Goal: Information Seeking & Learning: Learn about a topic

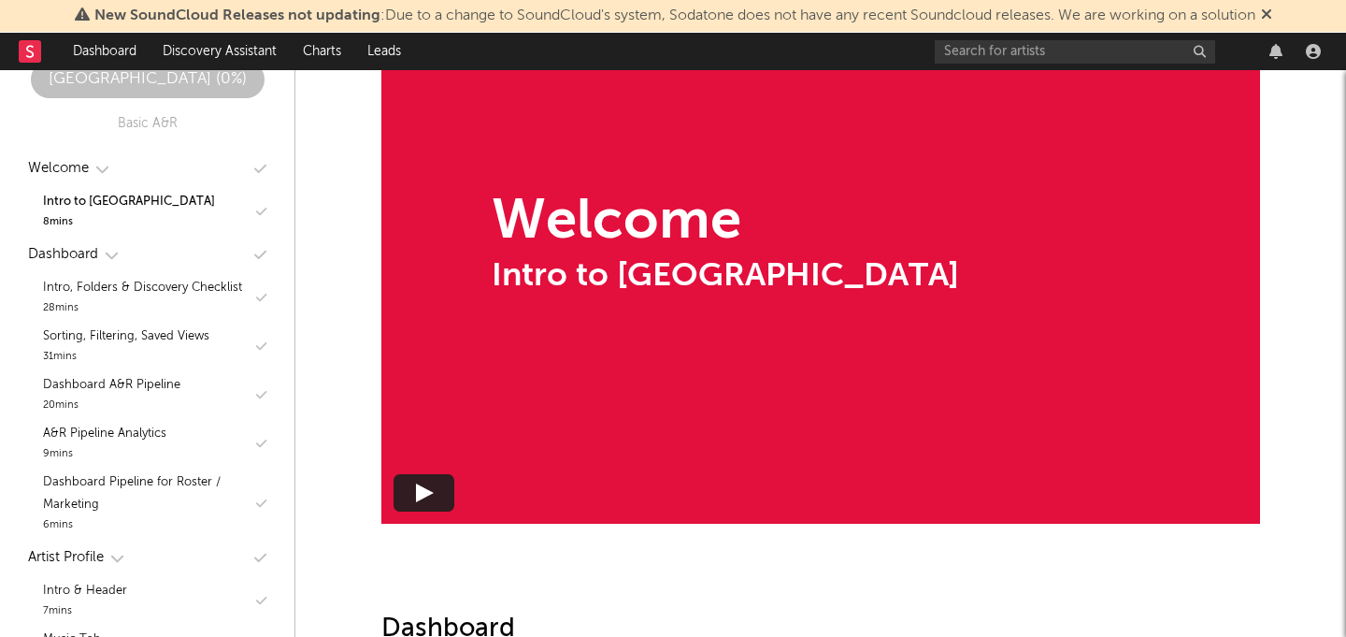
scroll to position [623, 0]
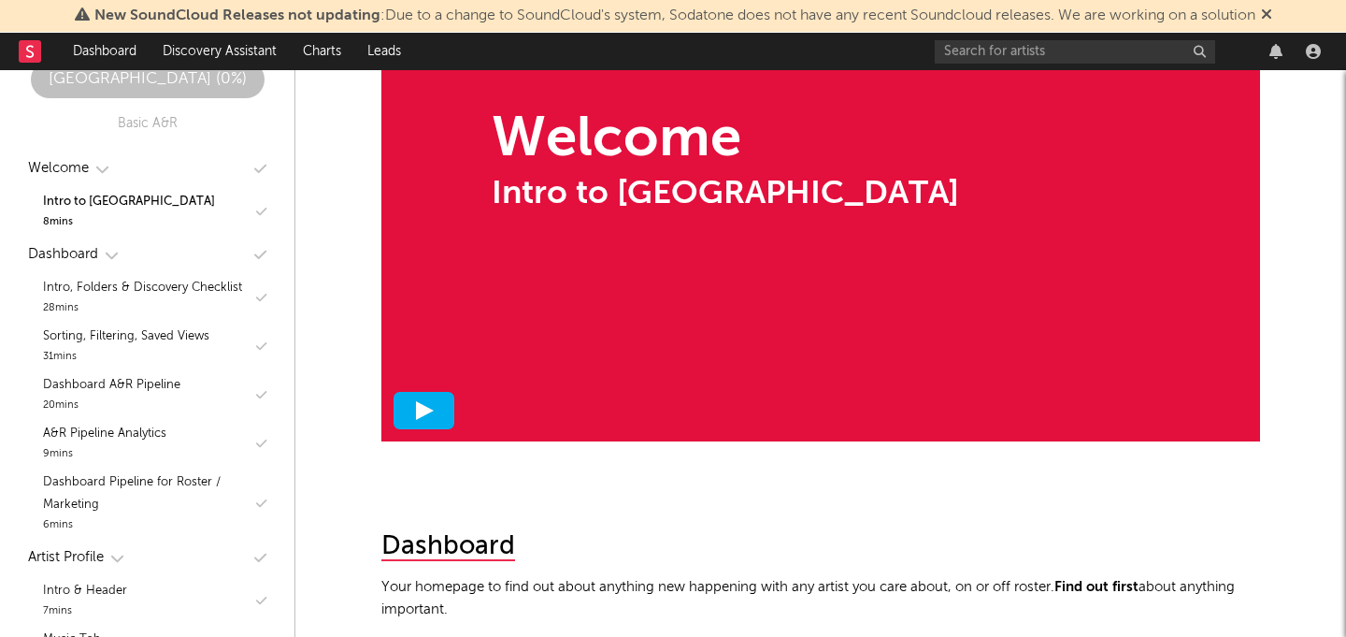
click at [430, 397] on div at bounding box center [424, 410] width 61 height 37
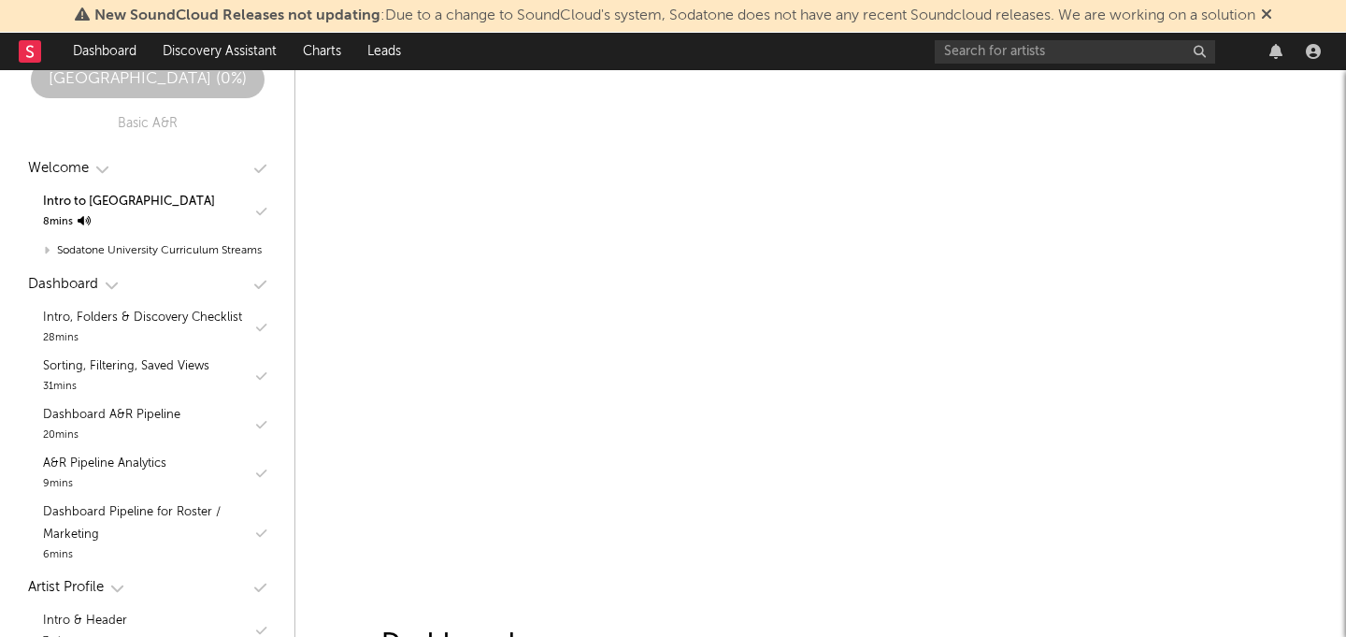
scroll to position [355, 0]
click at [797, 119] on div "Intro to Sodatone University" at bounding box center [820, 130] width 879 height 22
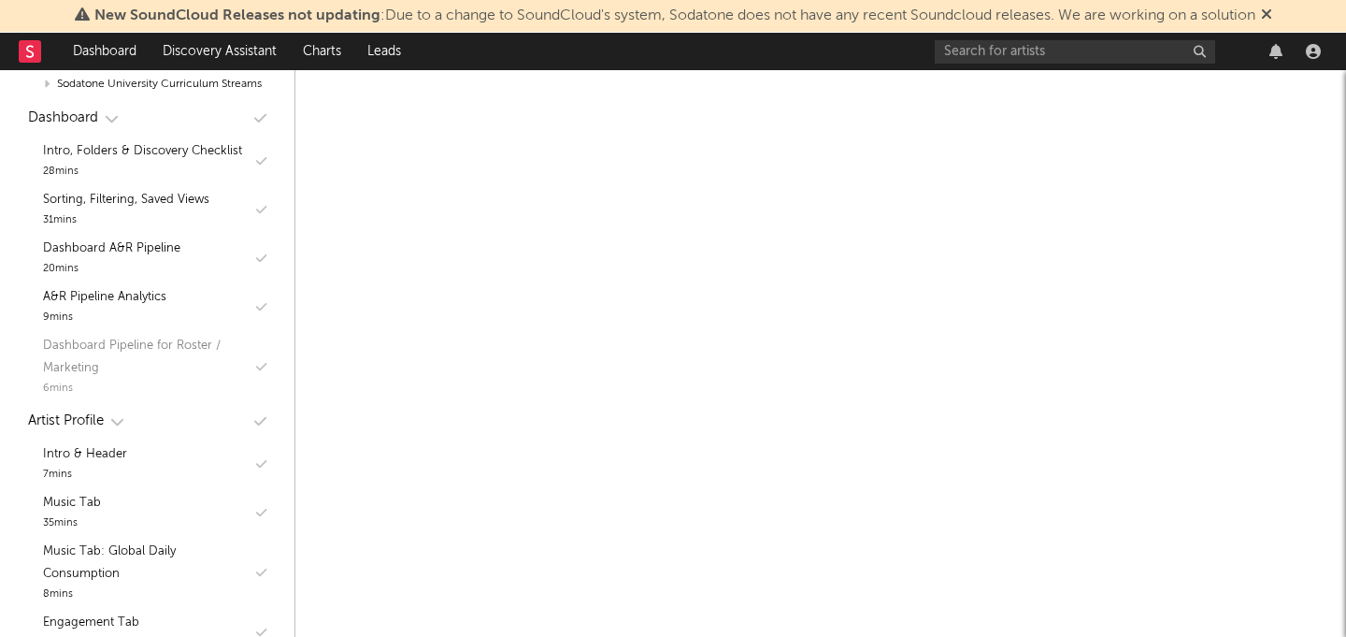
scroll to position [161, 0]
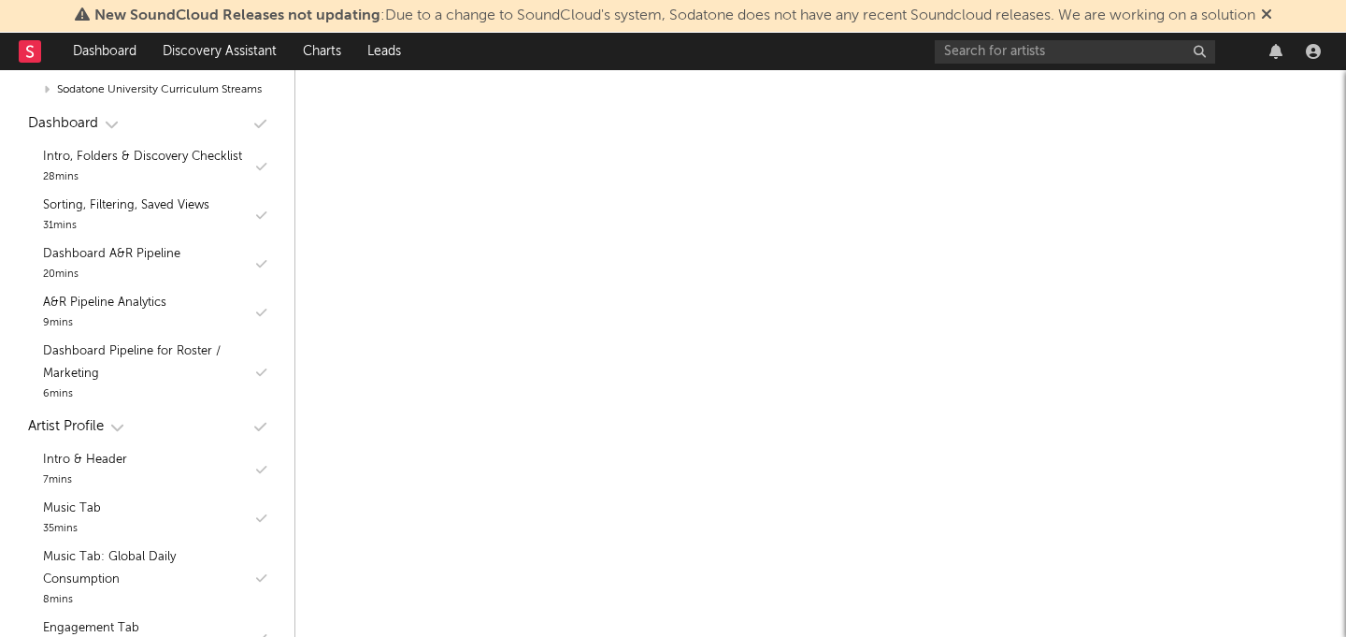
scroll to position [474, 0]
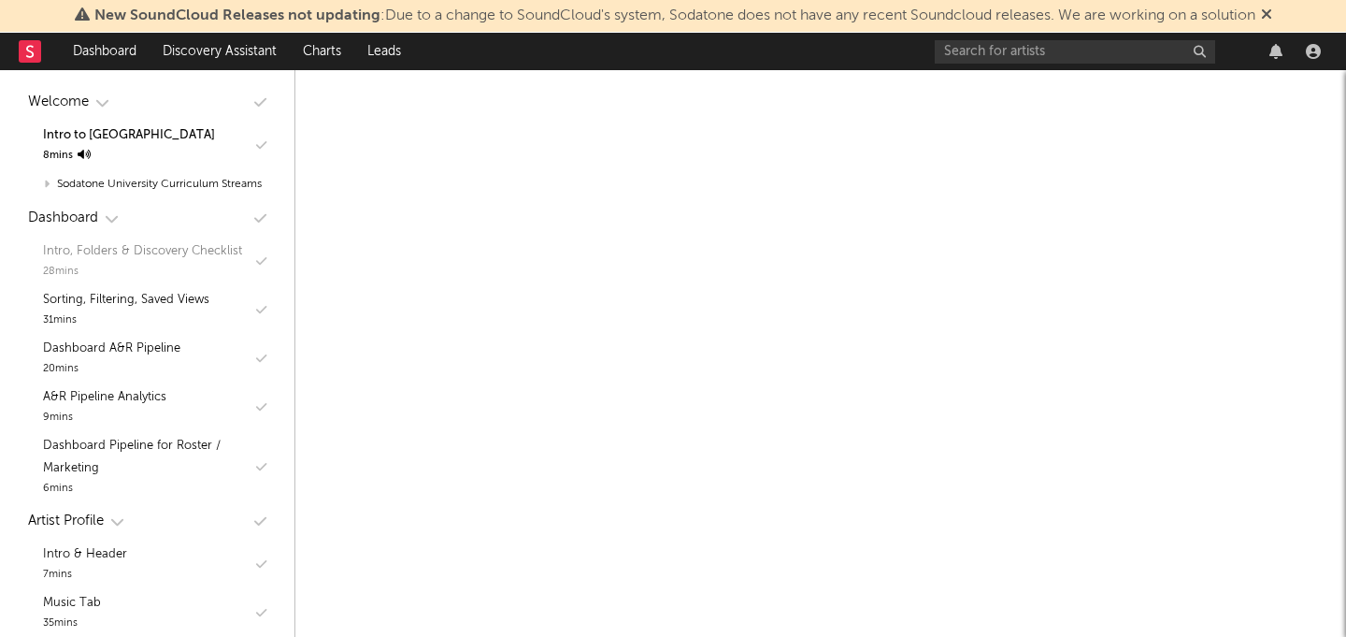
scroll to position [65, 0]
click at [184, 247] on div "Intro, Folders & Discovery Checklist" at bounding box center [142, 252] width 199 height 22
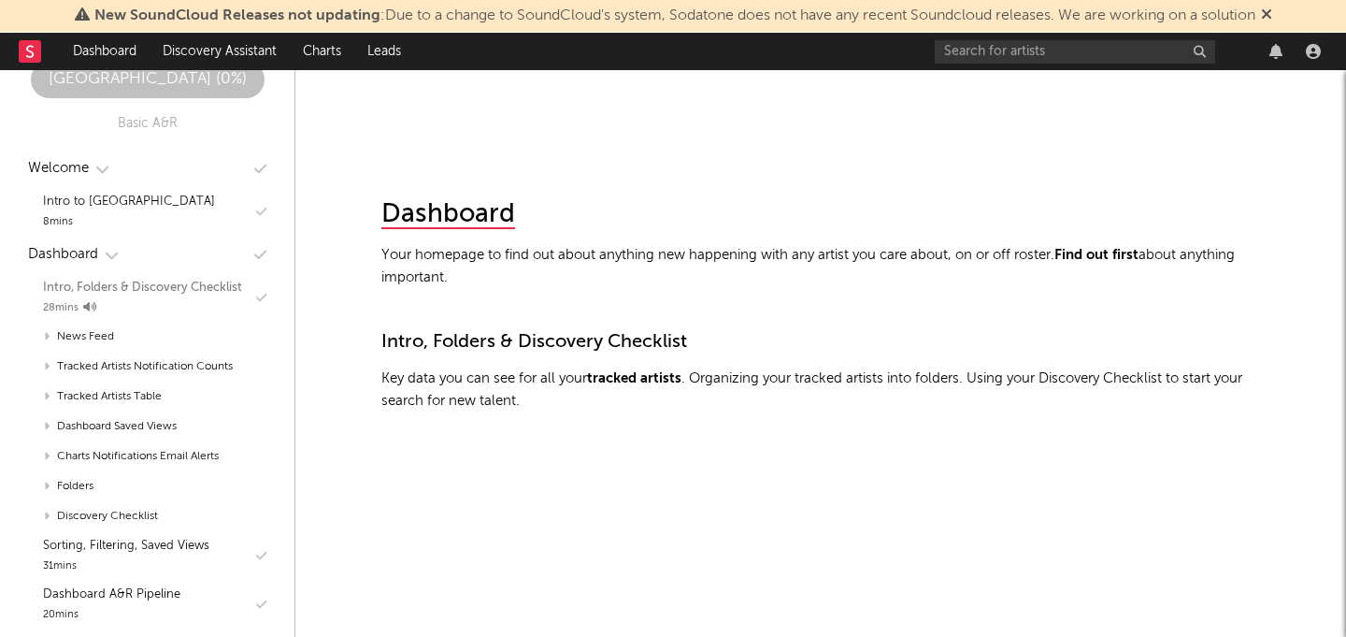
scroll to position [953, 0]
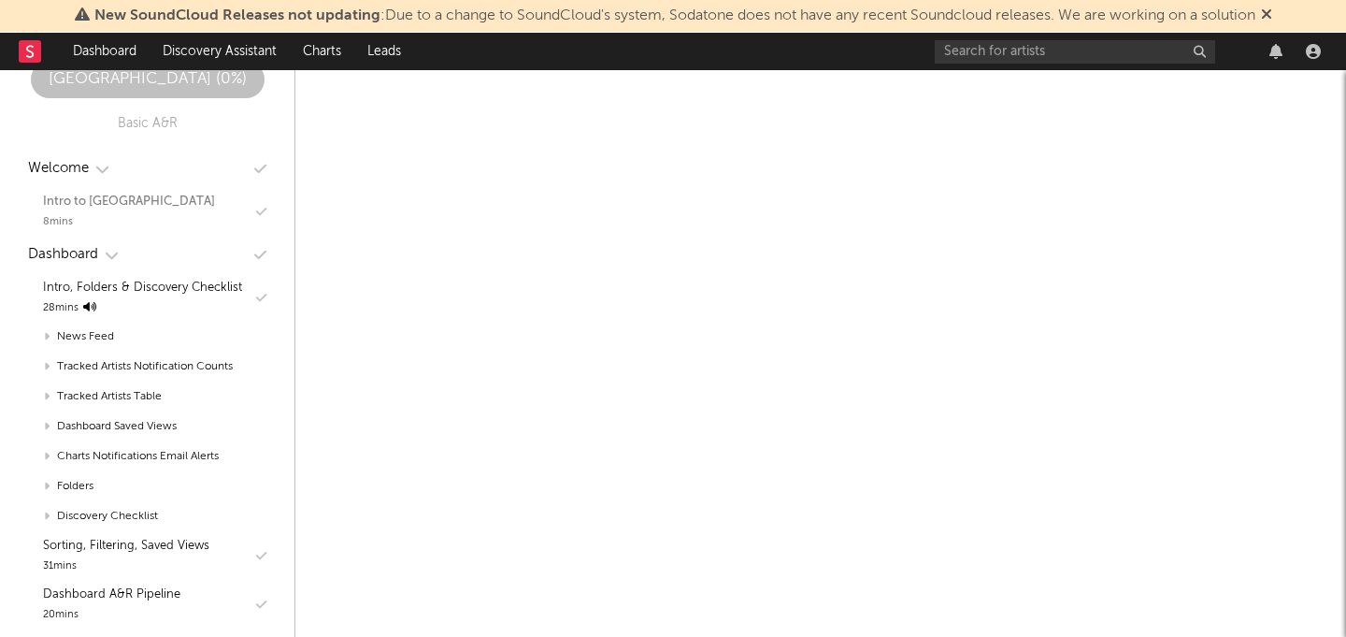
scroll to position [93, 0]
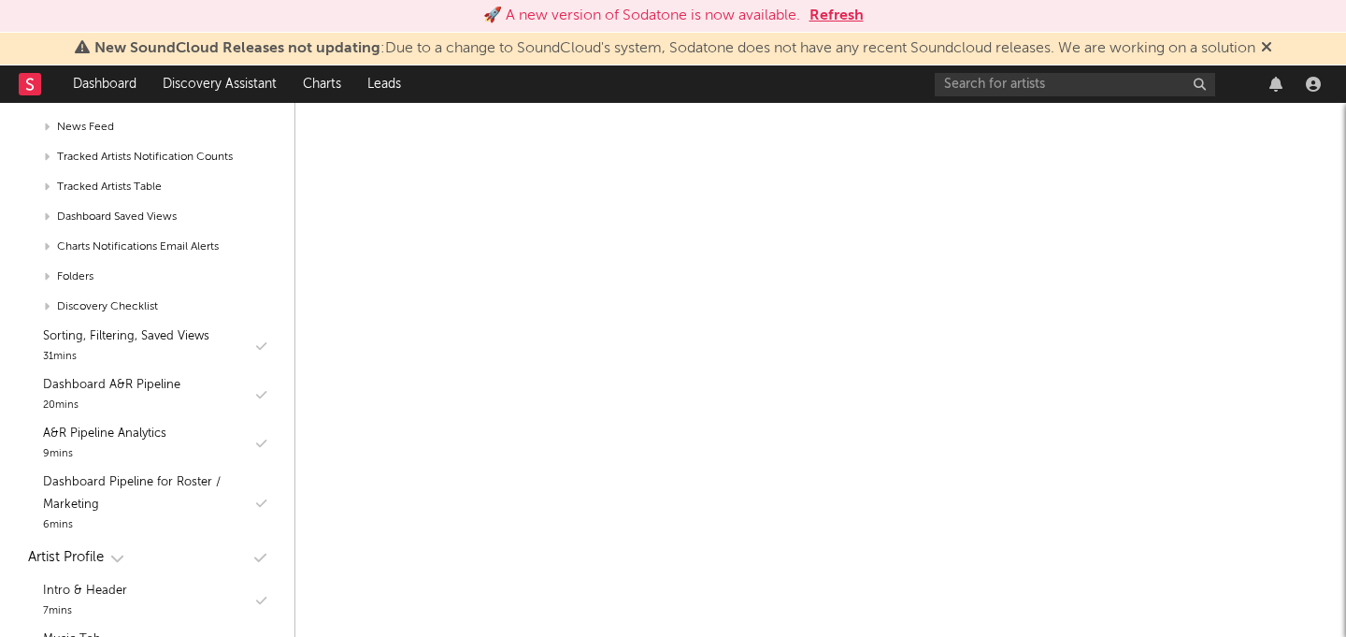
scroll to position [1354, 0]
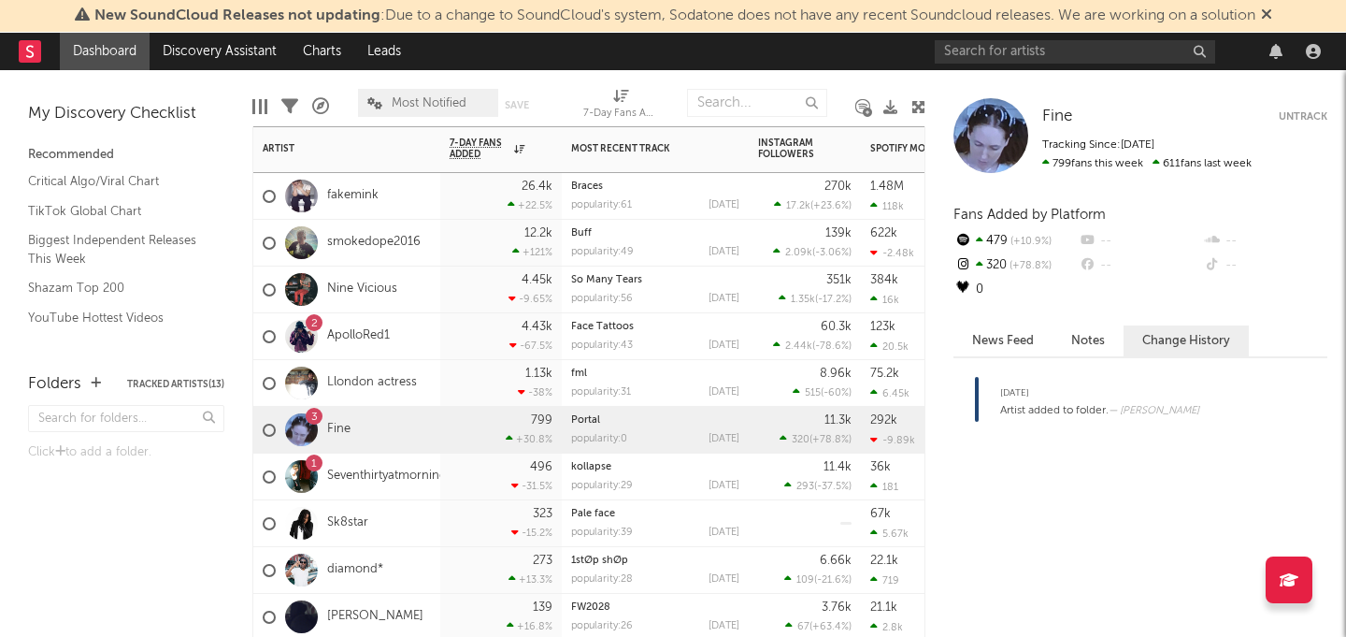
click at [419, 435] on div "3 Fine" at bounding box center [346, 430] width 187 height 47
click at [366, 425] on div "3 Fine" at bounding box center [346, 430] width 187 height 47
click at [268, 424] on div at bounding box center [269, 429] width 13 height 13
click at [263, 424] on input "checkbox" at bounding box center [263, 430] width 0 height 17
click at [268, 424] on div at bounding box center [269, 429] width 13 height 13
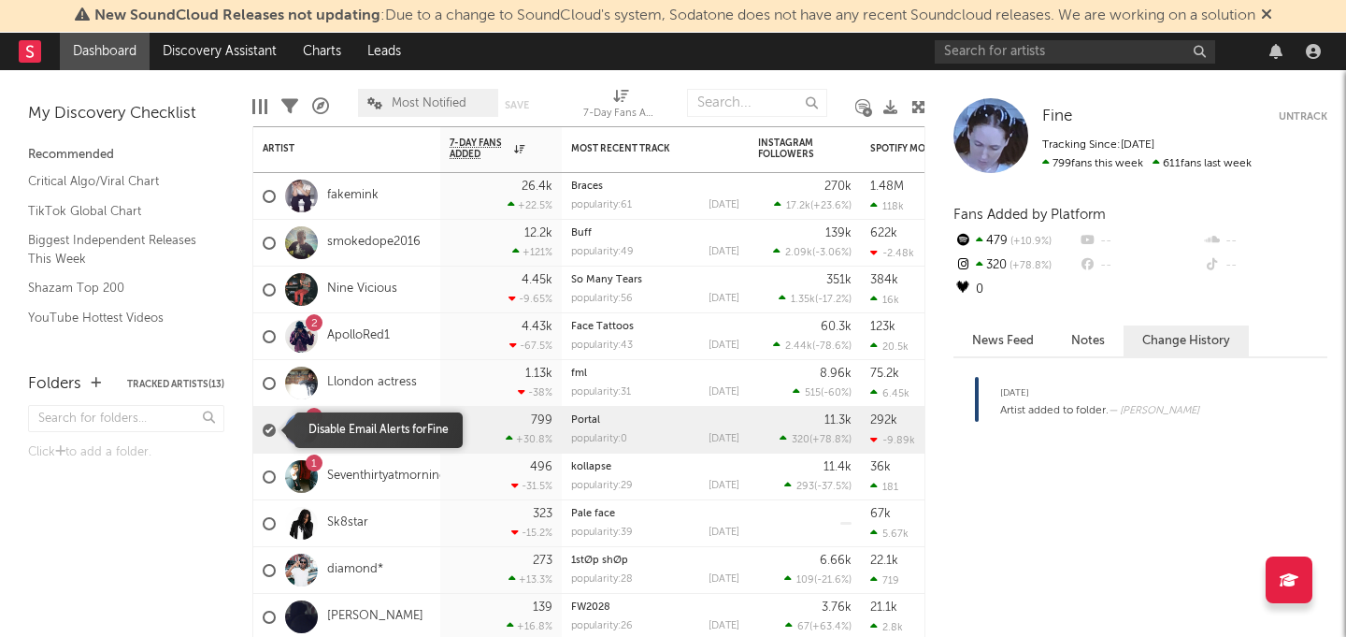
click at [263, 424] on input "checkbox" at bounding box center [263, 430] width 0 height 17
click at [335, 429] on link "Fine" at bounding box center [338, 430] width 23 height 16
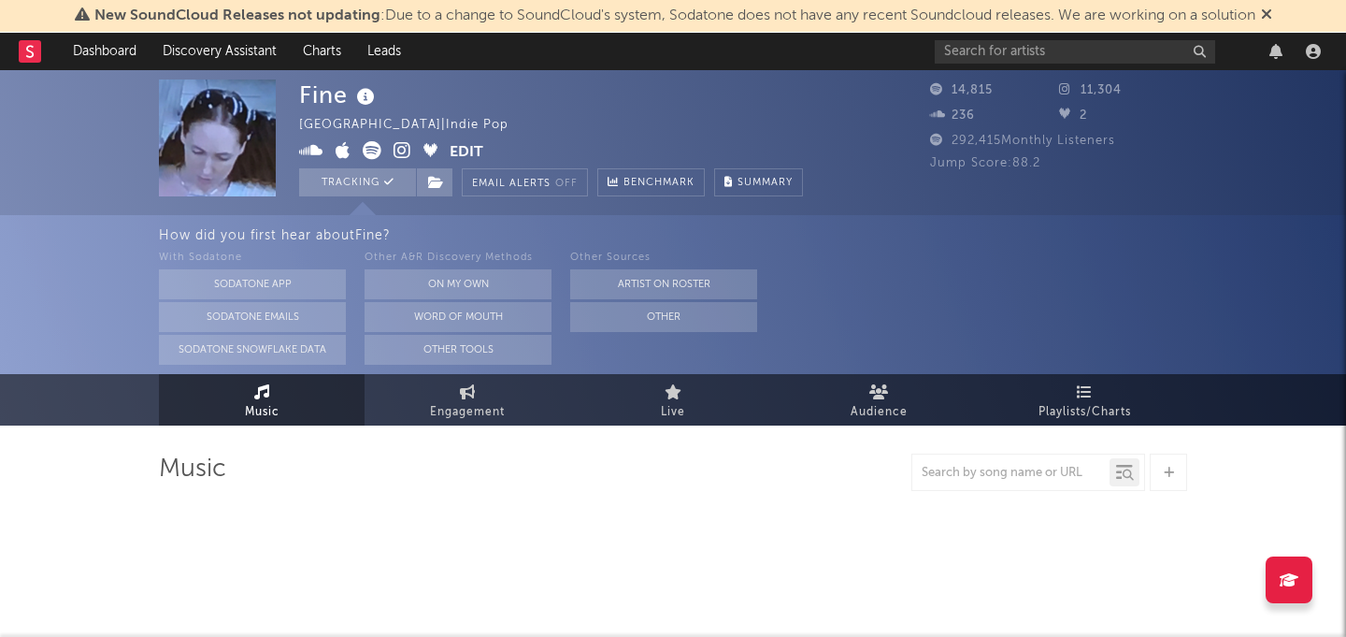
click at [41, 48] on div at bounding box center [39, 51] width 41 height 37
select select "6m"
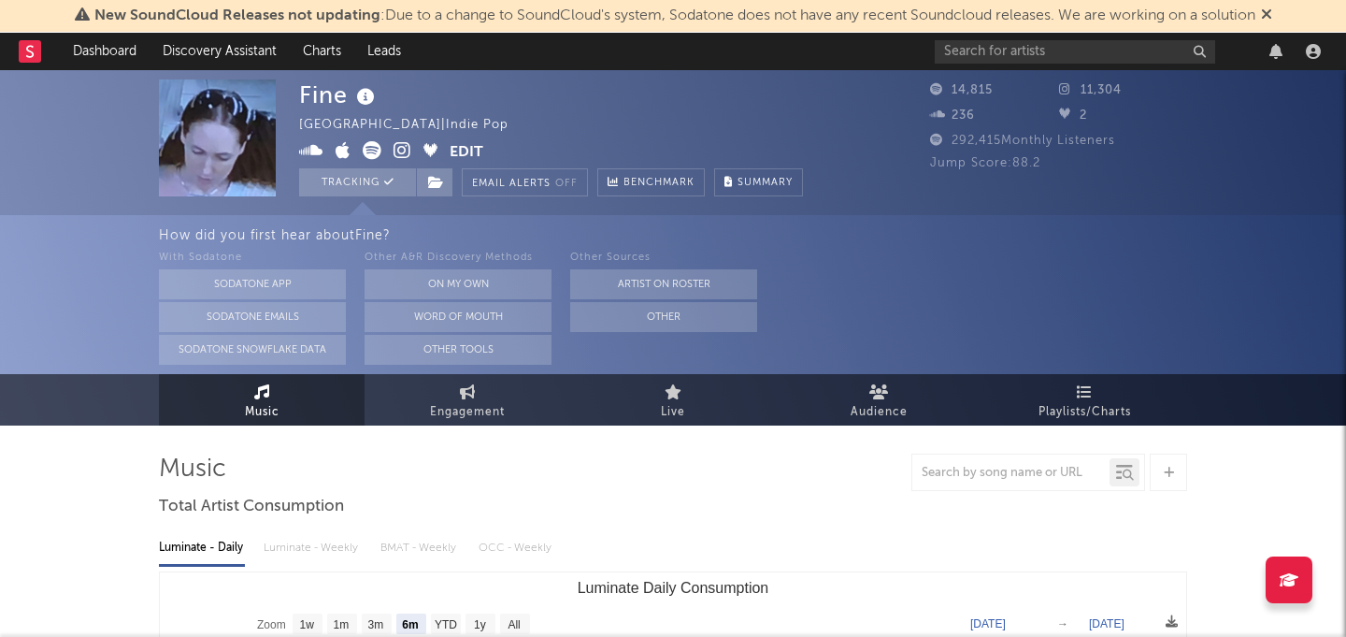
click at [28, 50] on icon at bounding box center [29, 51] width 7 height 12
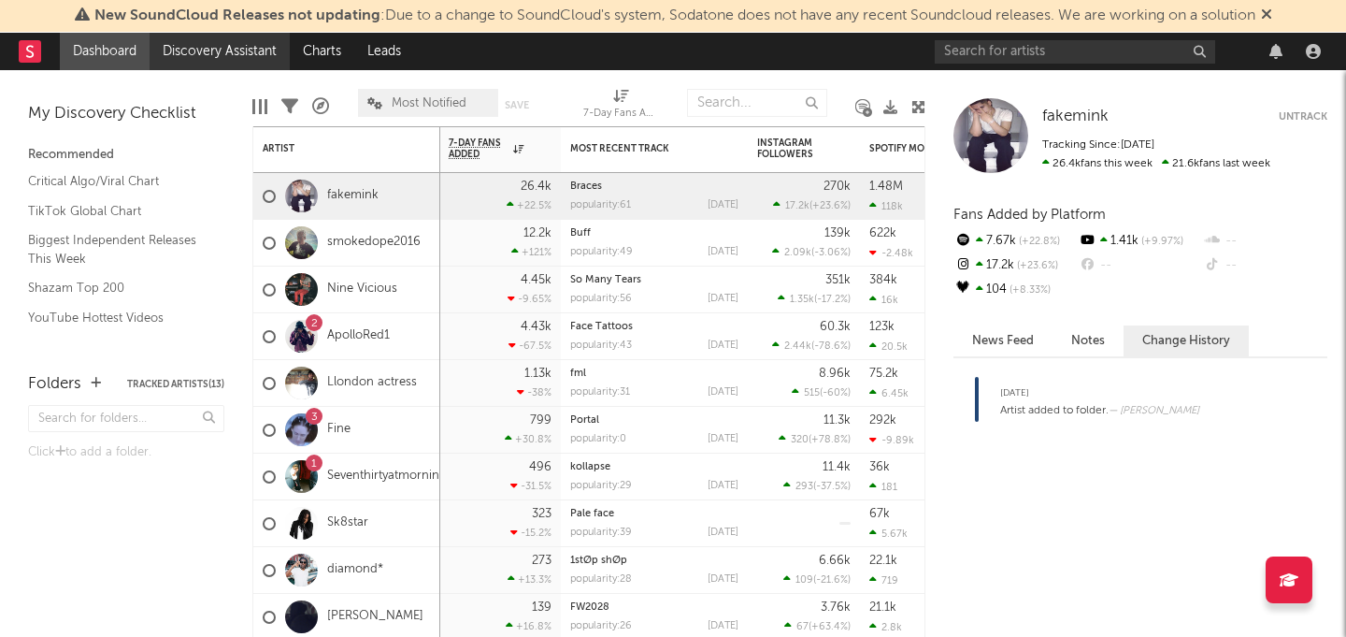
click at [177, 45] on link "Discovery Assistant" at bounding box center [220, 51] width 140 height 37
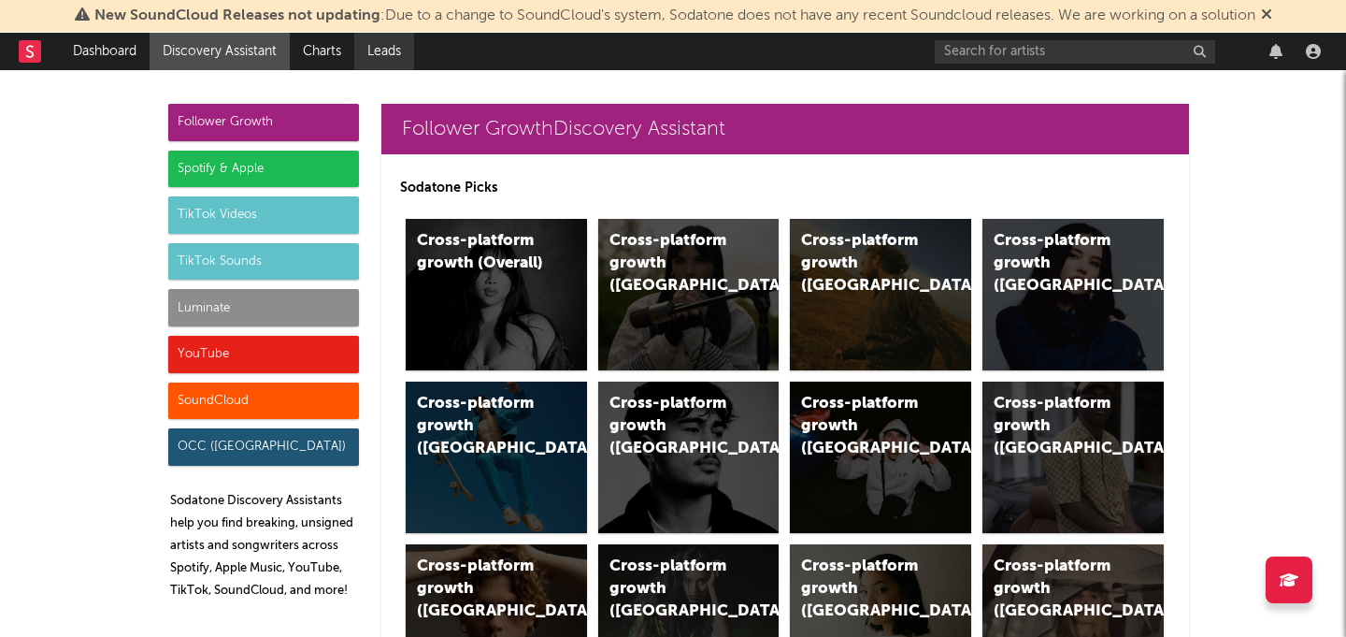
click at [394, 55] on link "Leads" at bounding box center [384, 51] width 60 height 37
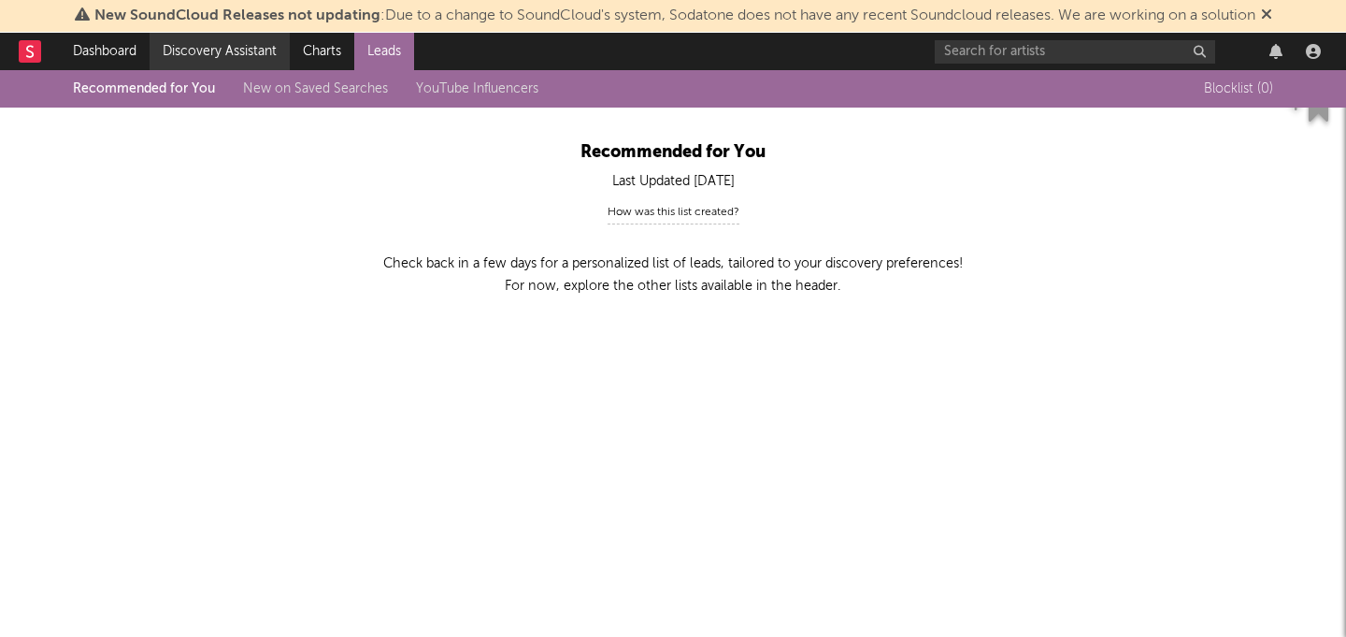
click at [229, 60] on link "Discovery Assistant" at bounding box center [220, 51] width 140 height 37
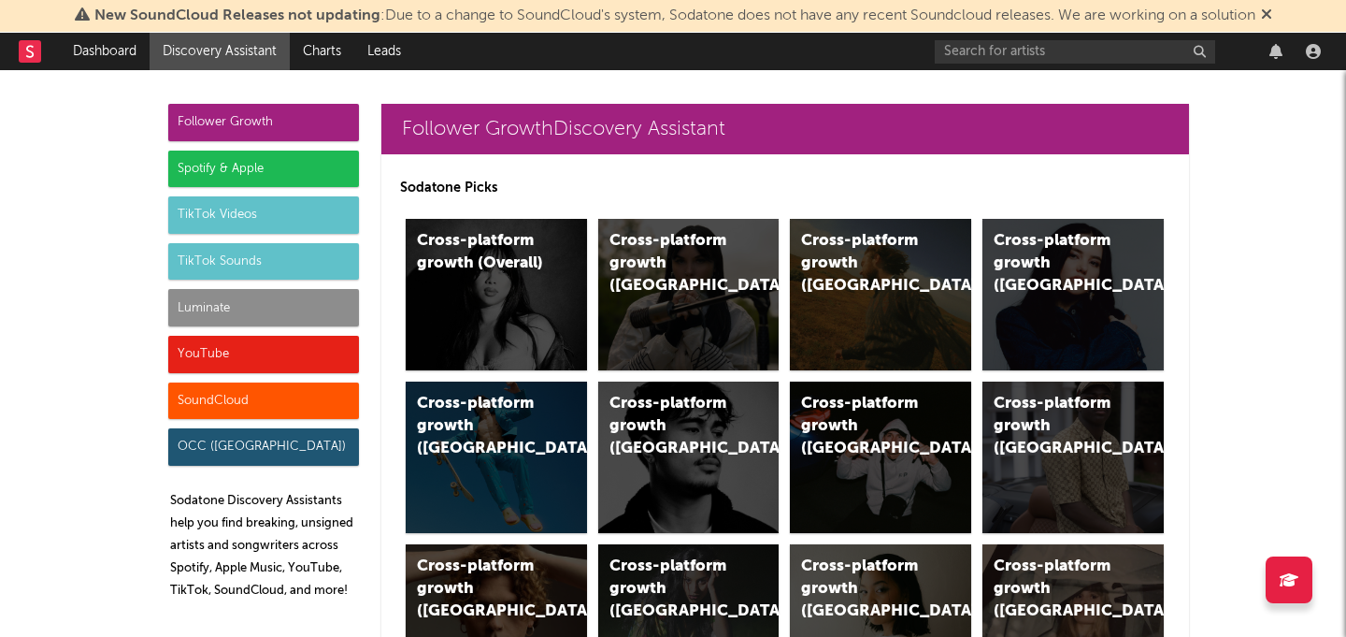
click at [317, 166] on div "Spotify & Apple" at bounding box center [263, 168] width 191 height 37
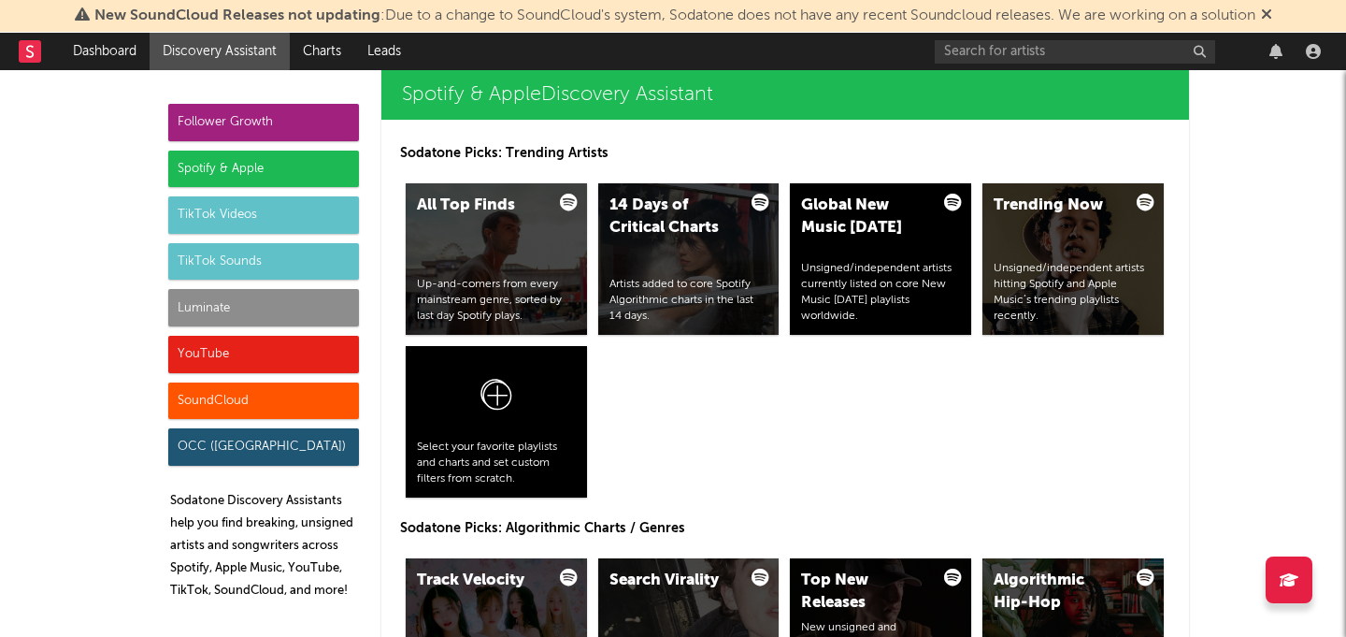
scroll to position [1908, 0]
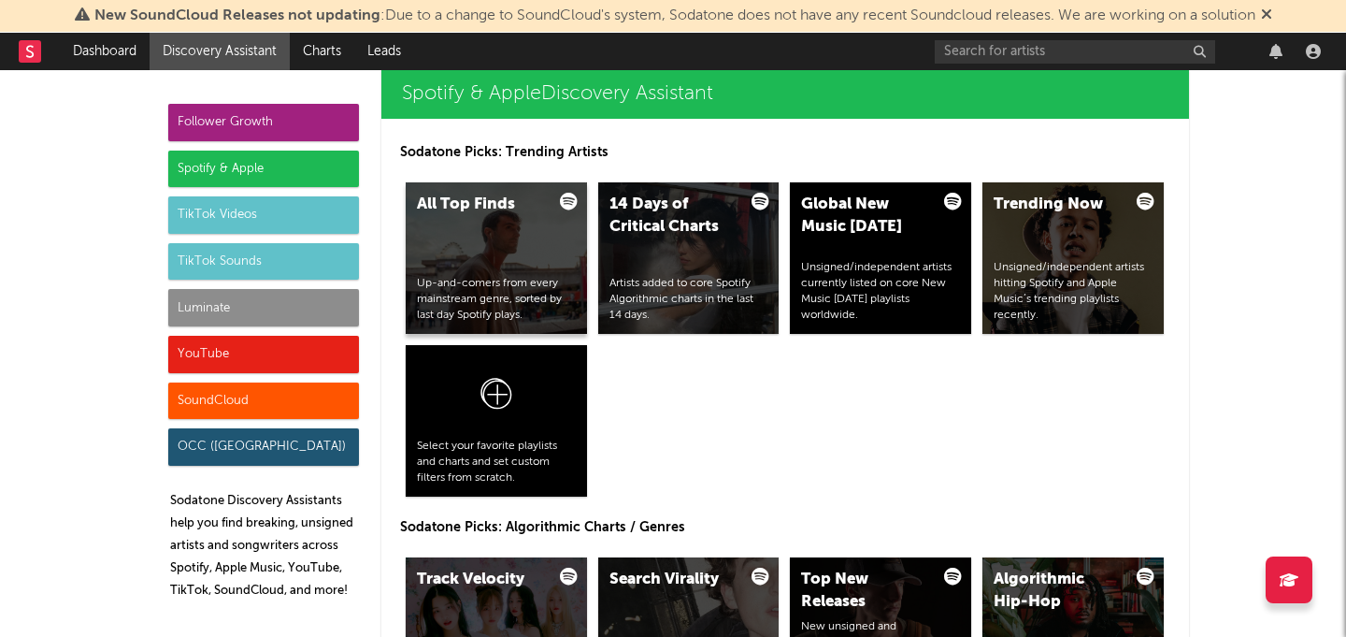
click at [459, 312] on div "Up-and-comers from every mainstream genre, sorted by last day Spotify plays." at bounding box center [496, 299] width 159 height 47
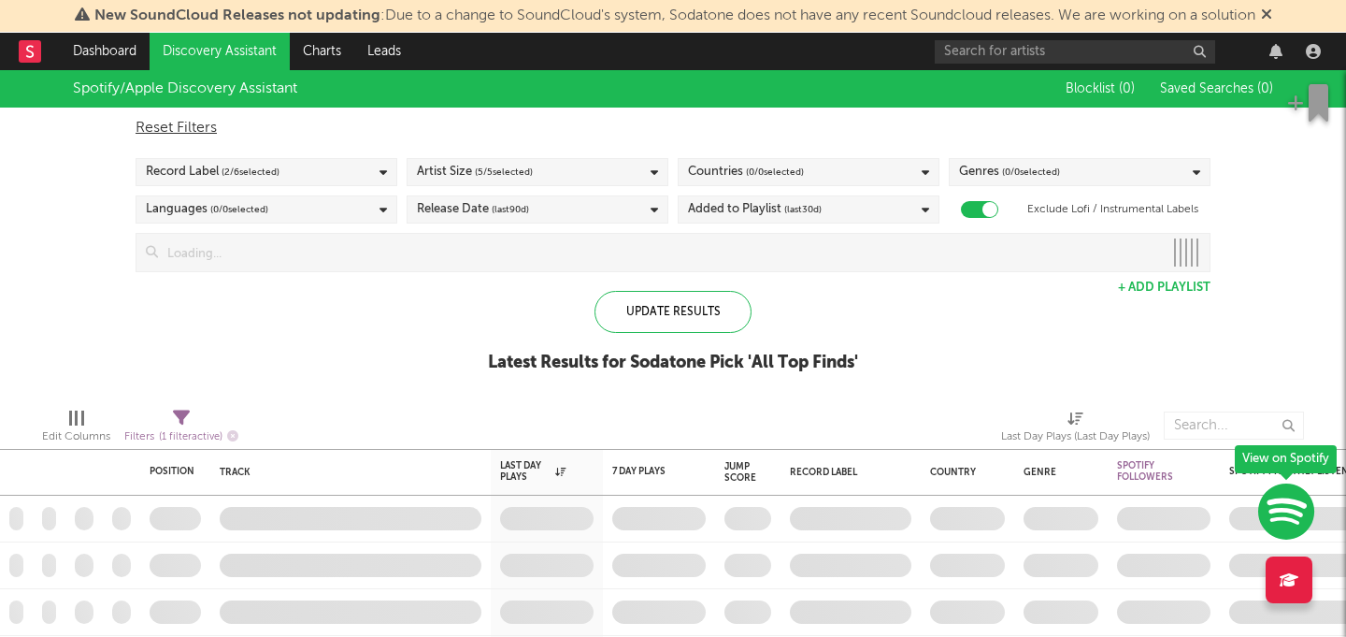
checkbox input "true"
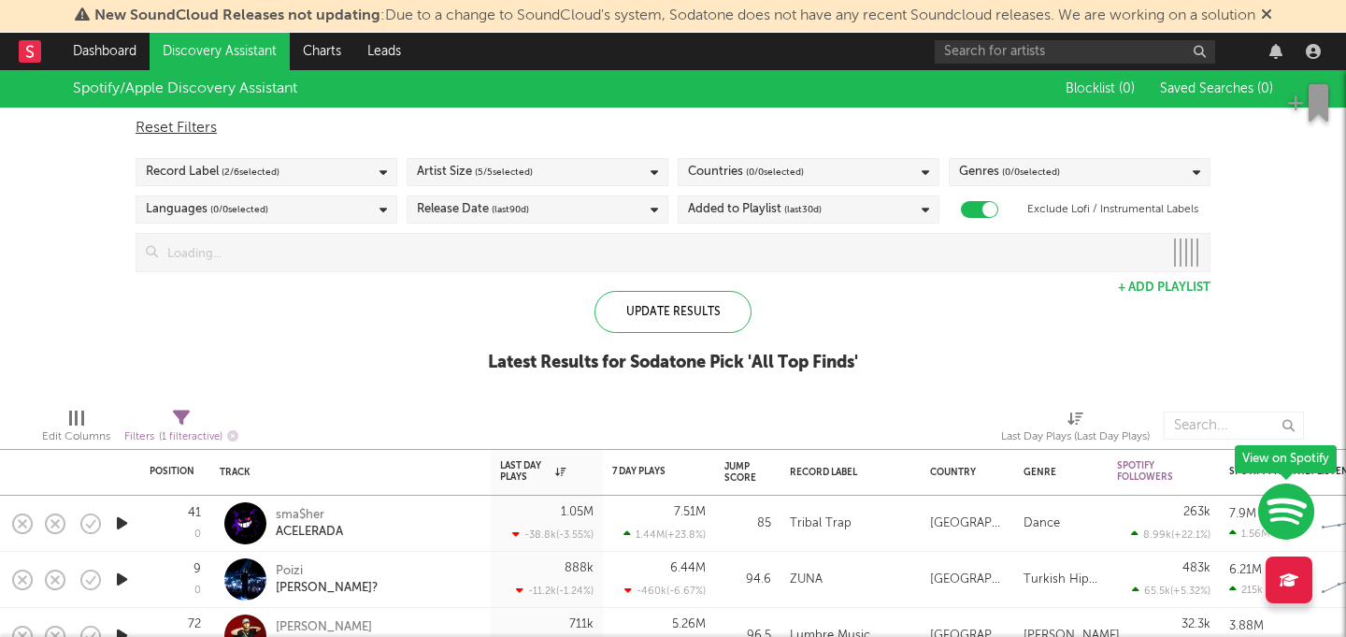
click at [564, 180] on div "Artist Size ( 5 / 5 selected)" at bounding box center [538, 172] width 262 height 28
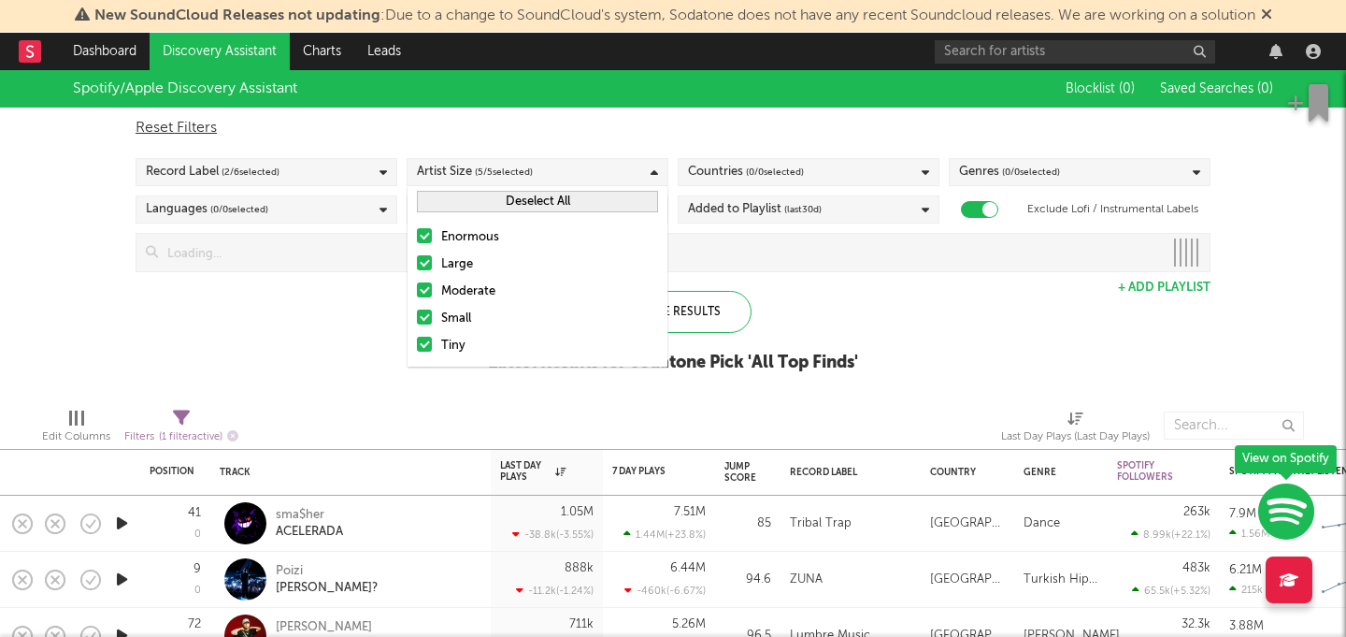
click at [564, 180] on div "Artist Size ( 5 / 5 selected)" at bounding box center [538, 172] width 262 height 28
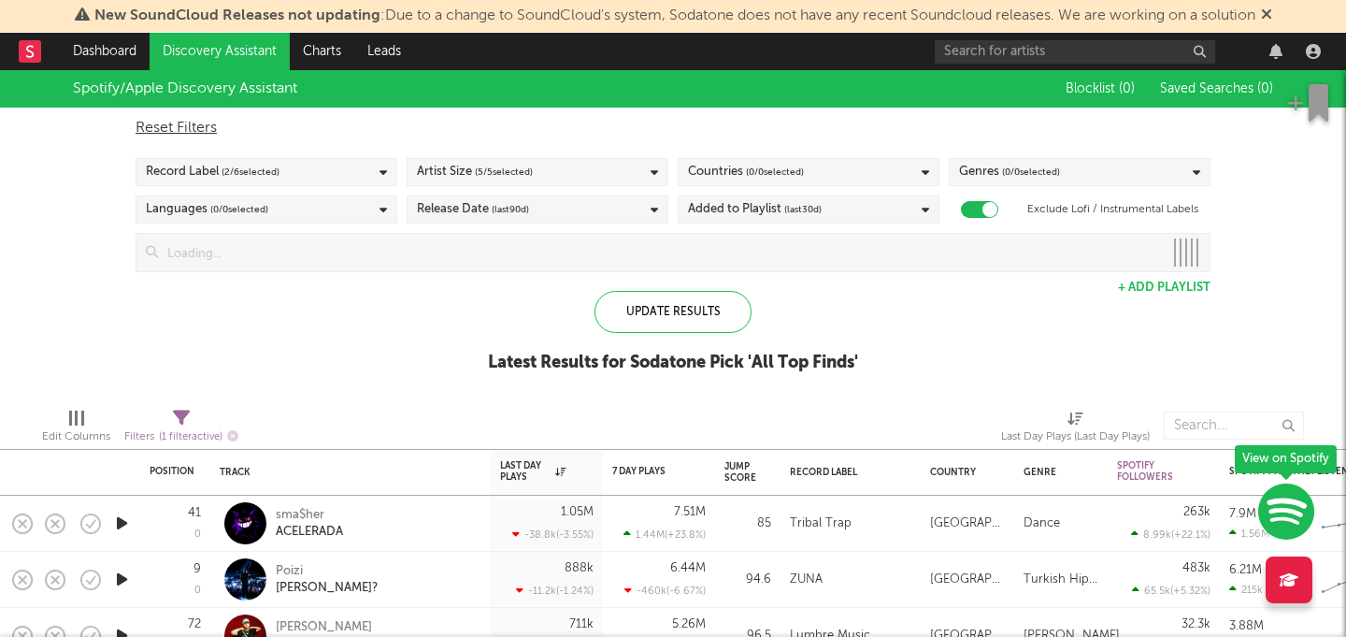
click at [995, 173] on div "Genres ( 0 / 0 selected)" at bounding box center [1009, 172] width 101 height 22
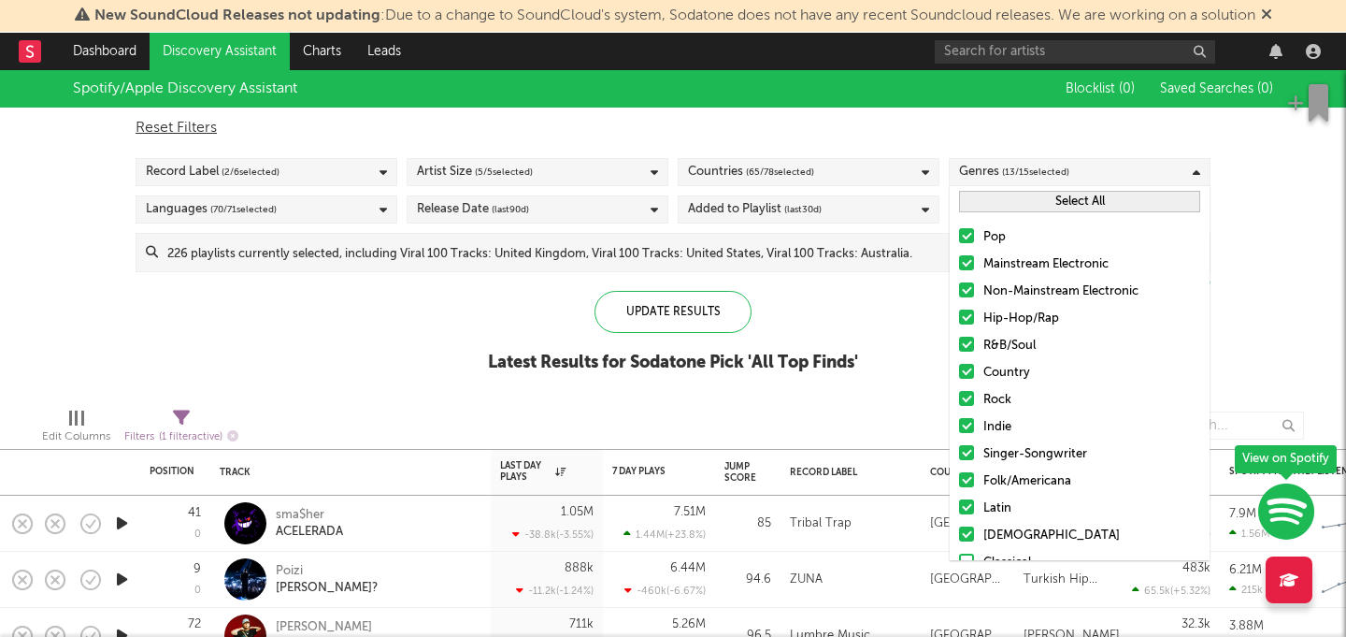
click at [996, 212] on div "Select All" at bounding box center [1080, 201] width 260 height 31
click at [1005, 201] on button "Select All" at bounding box center [1079, 201] width 241 height 21
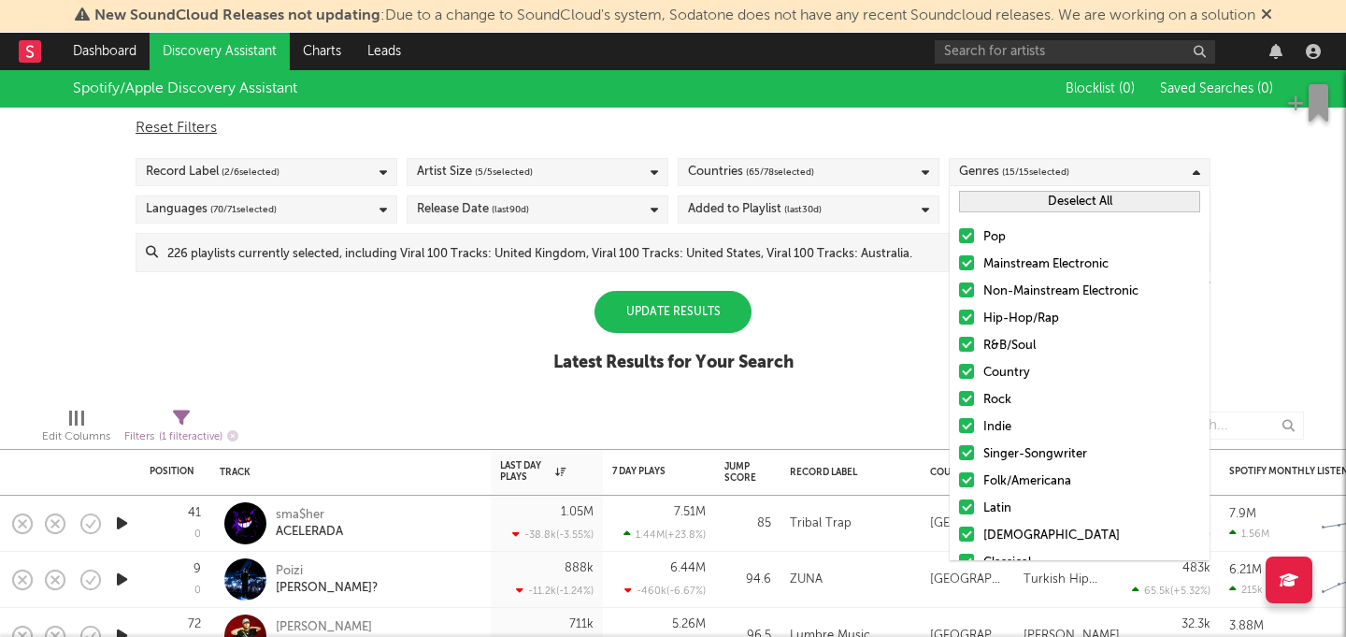
click at [1005, 201] on button "Deselect All" at bounding box center [1079, 201] width 241 height 21
click at [966, 321] on div at bounding box center [966, 316] width 15 height 15
click at [959, 321] on input "Hip-Hop/Rap" at bounding box center [959, 319] width 0 height 22
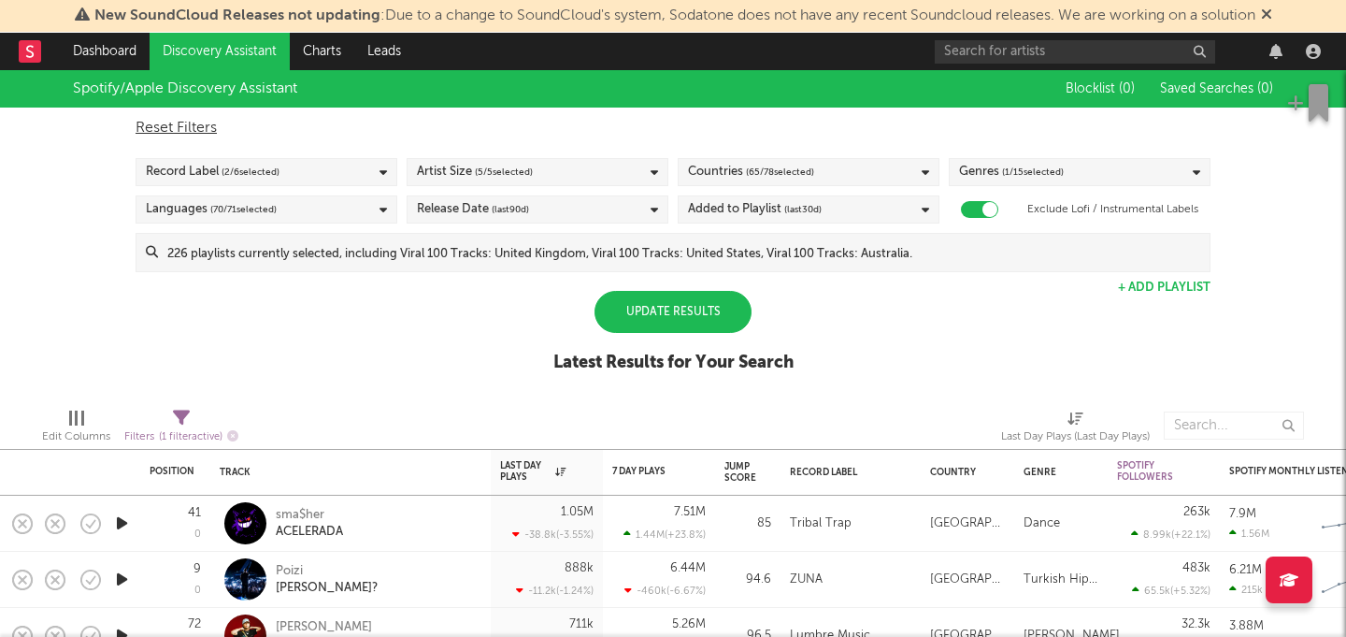
click at [718, 315] on div "Update Results" at bounding box center [673, 312] width 157 height 42
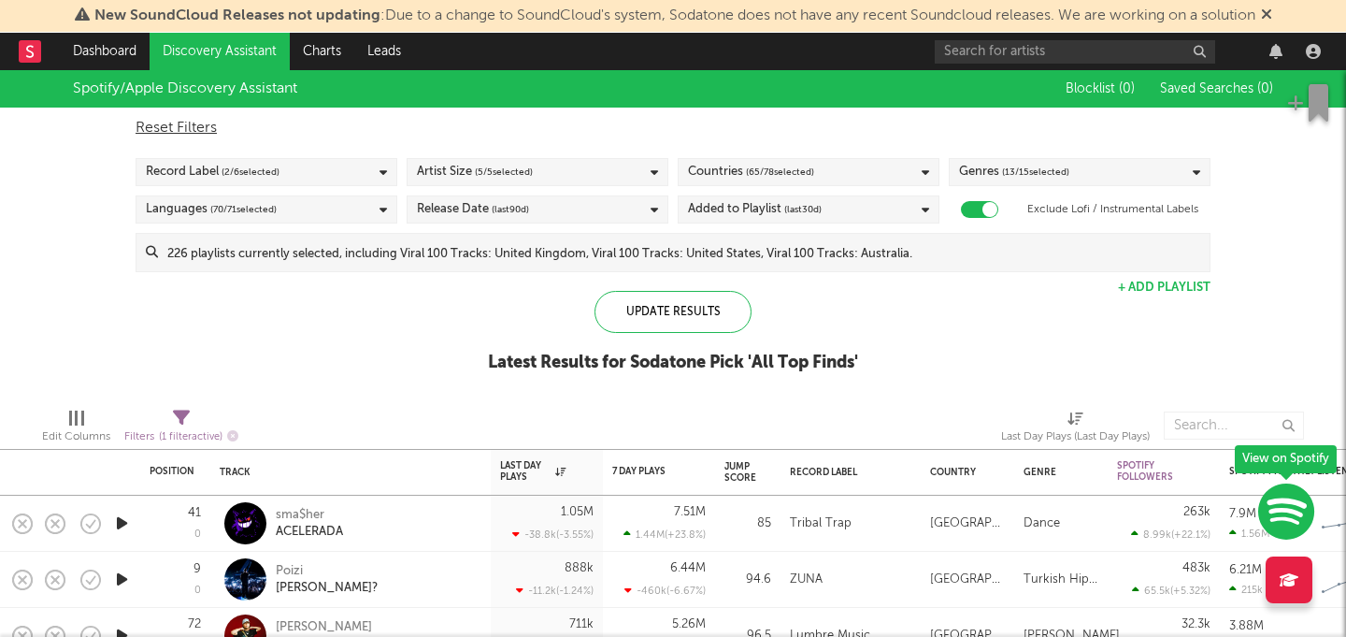
click at [211, 50] on link "Discovery Assistant" at bounding box center [220, 51] width 140 height 37
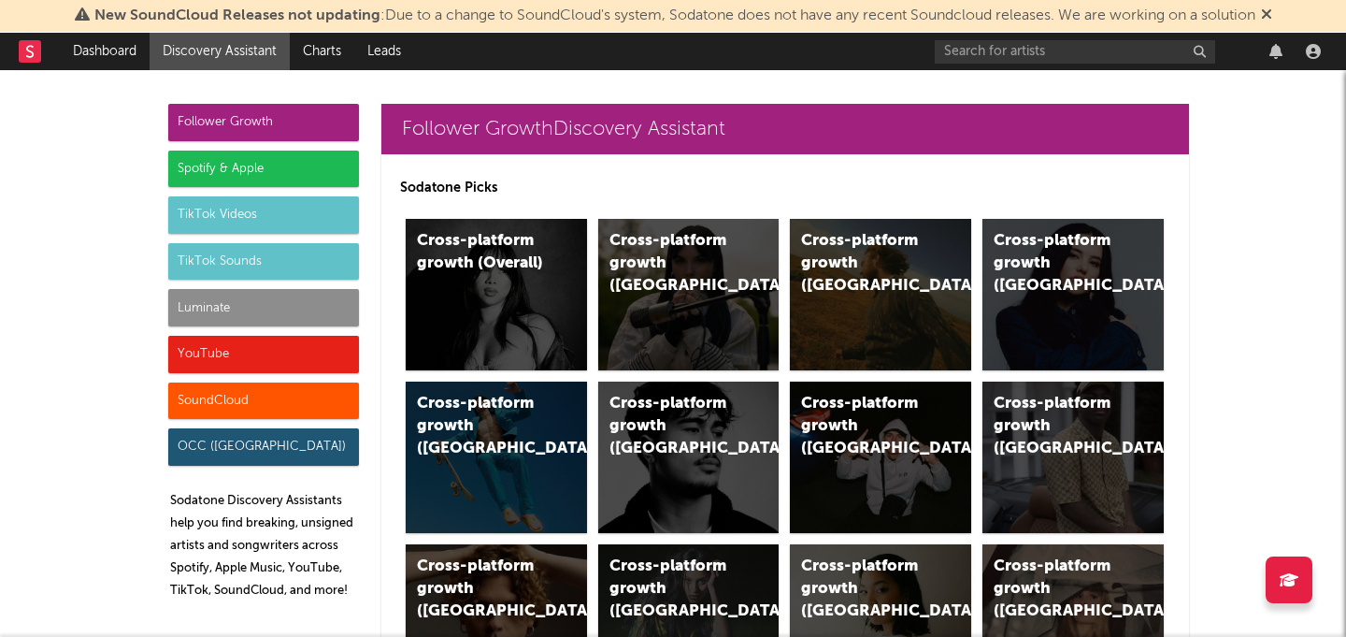
click at [266, 168] on div "Spotify & Apple" at bounding box center [263, 168] width 191 height 37
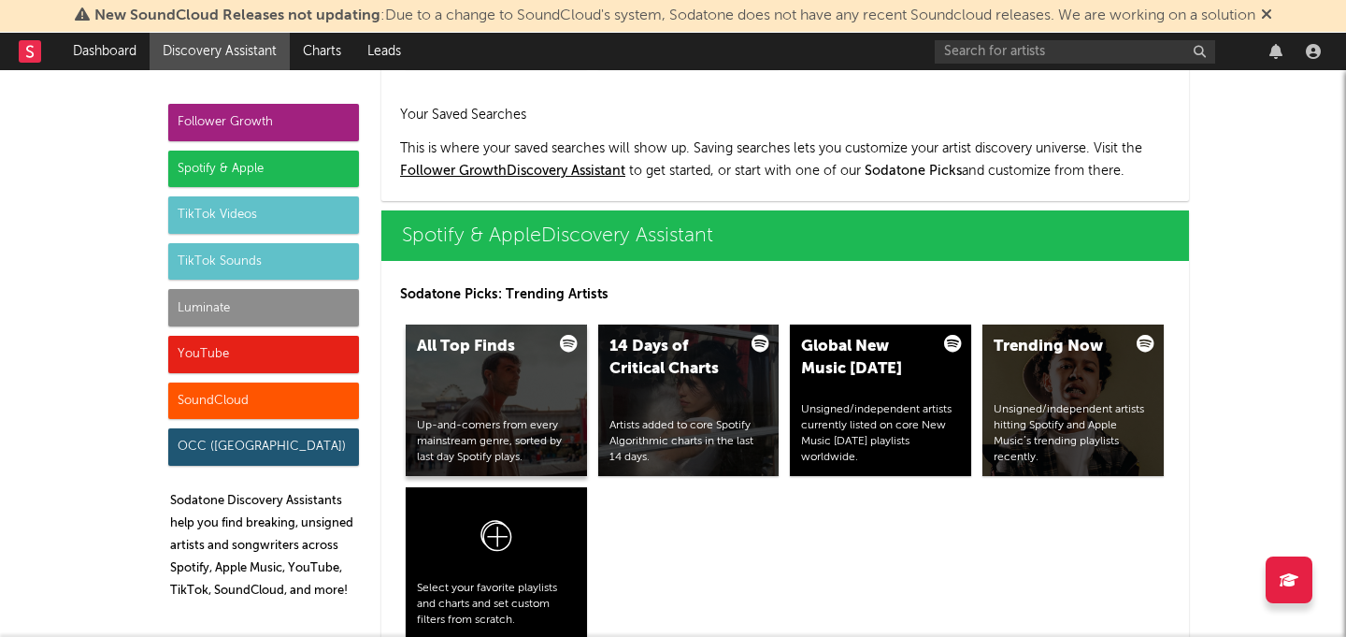
scroll to position [1869, 0]
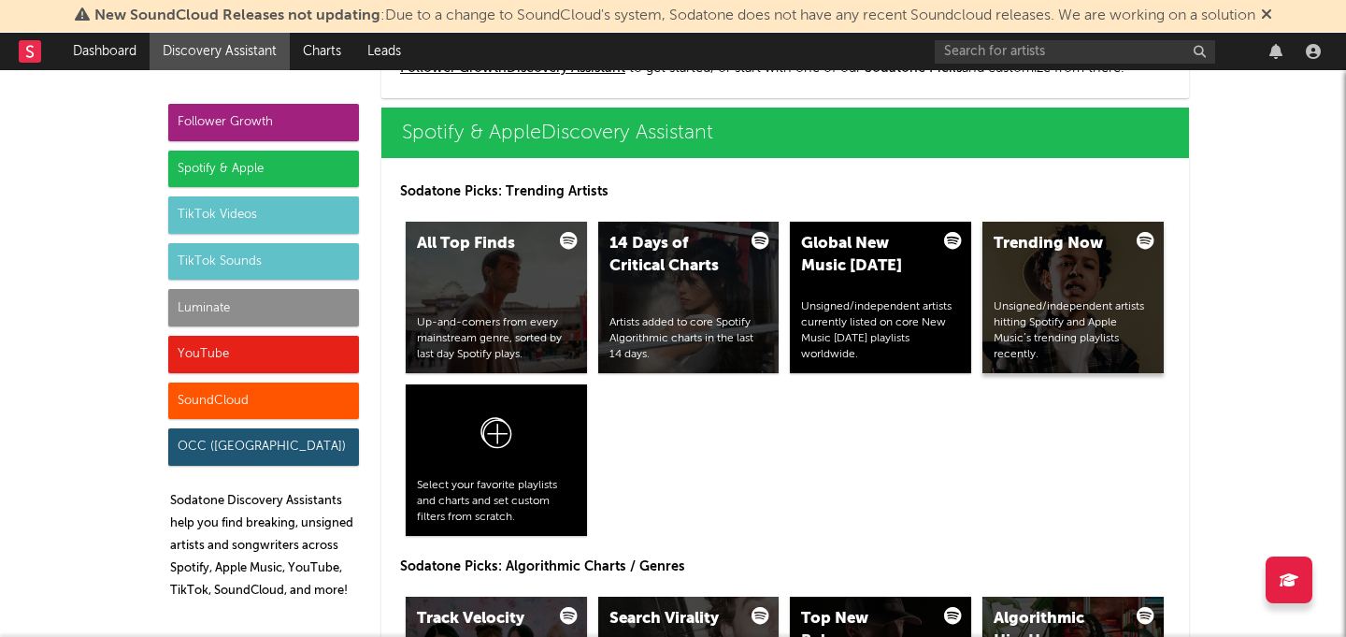
click at [1016, 251] on div "Trending Now" at bounding box center [1057, 244] width 127 height 22
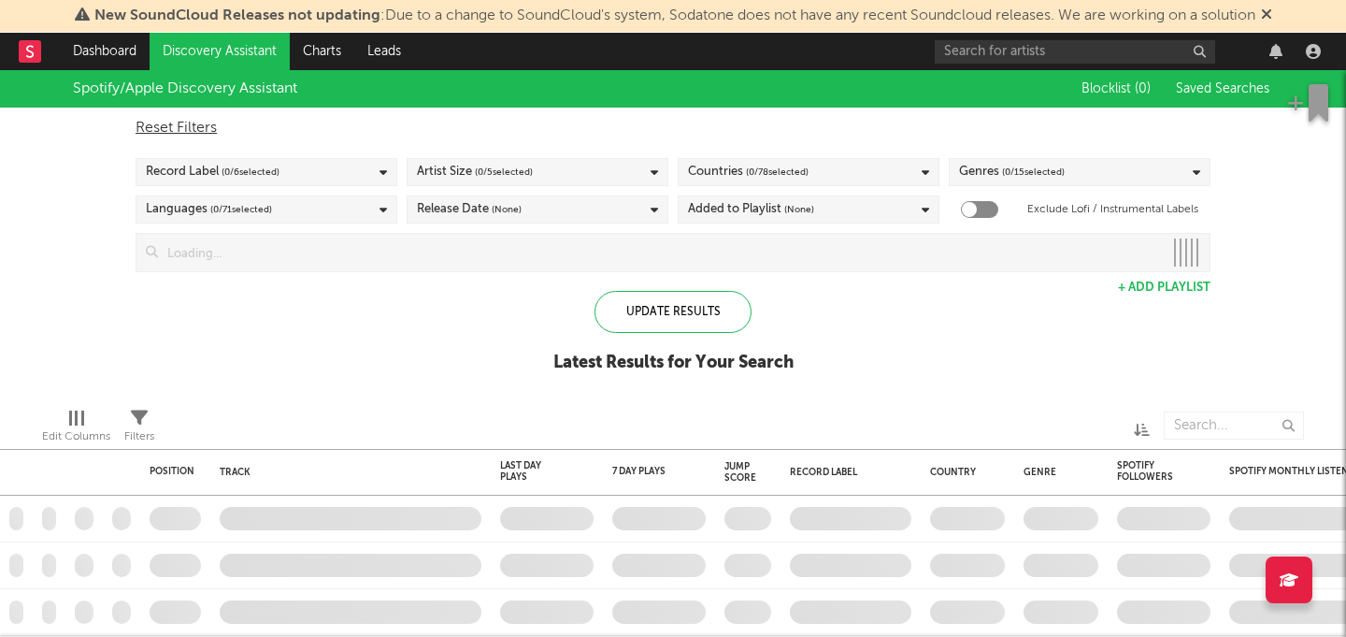
checkbox input "true"
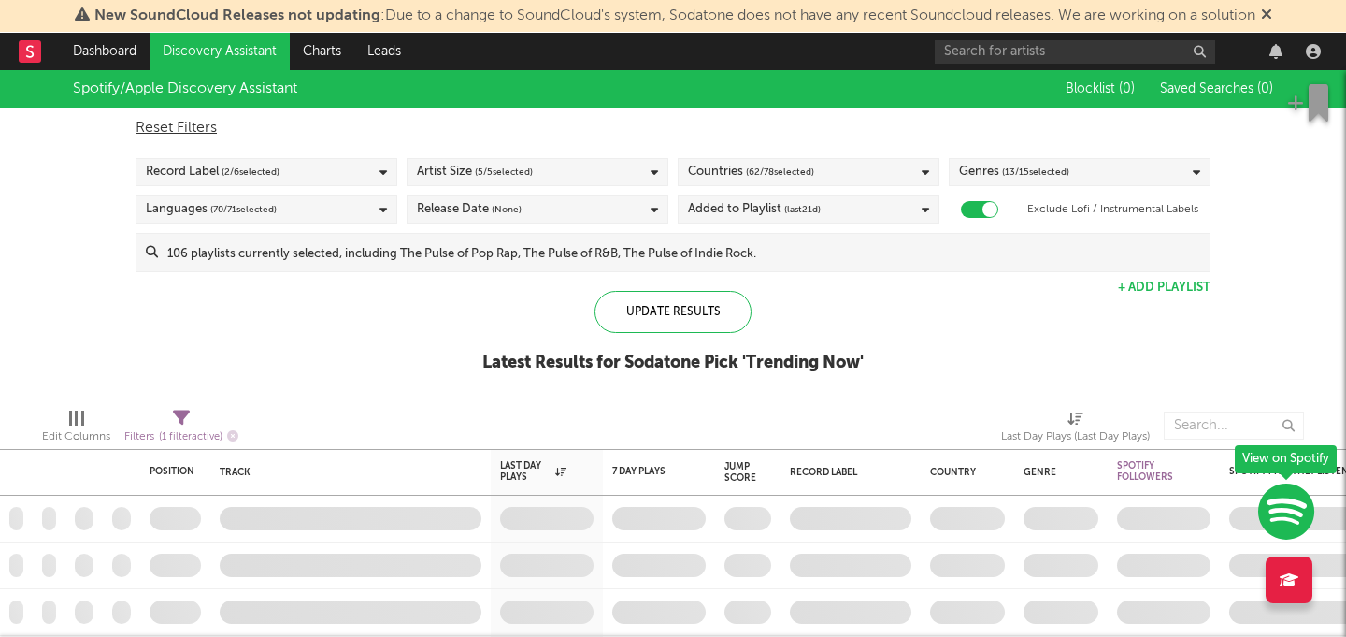
click at [1084, 172] on div "Genres ( 13 / 15 selected)" at bounding box center [1080, 172] width 262 height 28
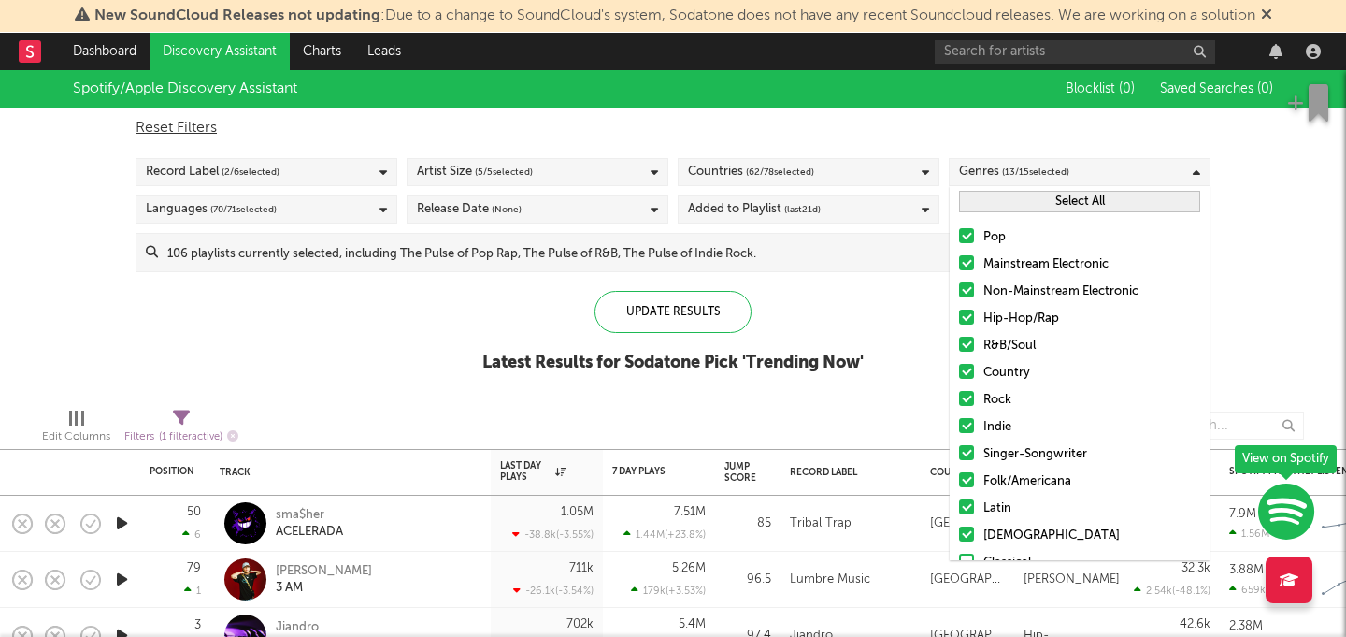
click at [1047, 206] on button "Select All" at bounding box center [1079, 201] width 241 height 21
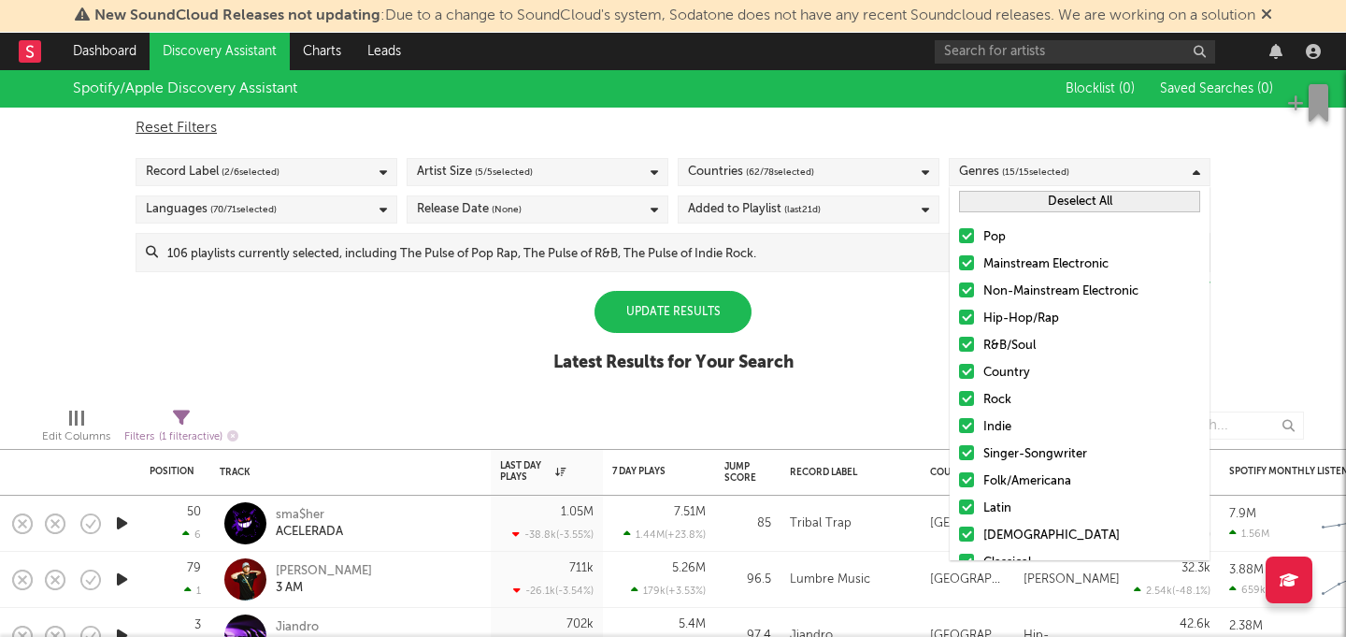
click at [1050, 199] on button "Deselect All" at bounding box center [1079, 201] width 241 height 21
click at [993, 341] on div "R&B/Soul" at bounding box center [1091, 346] width 217 height 22
click at [959, 341] on input "R&B/Soul" at bounding box center [959, 346] width 0 height 22
click at [992, 314] on div "Hip-Hop/Rap" at bounding box center [1091, 319] width 217 height 22
click at [959, 314] on input "Hip-Hop/Rap" at bounding box center [959, 319] width 0 height 22
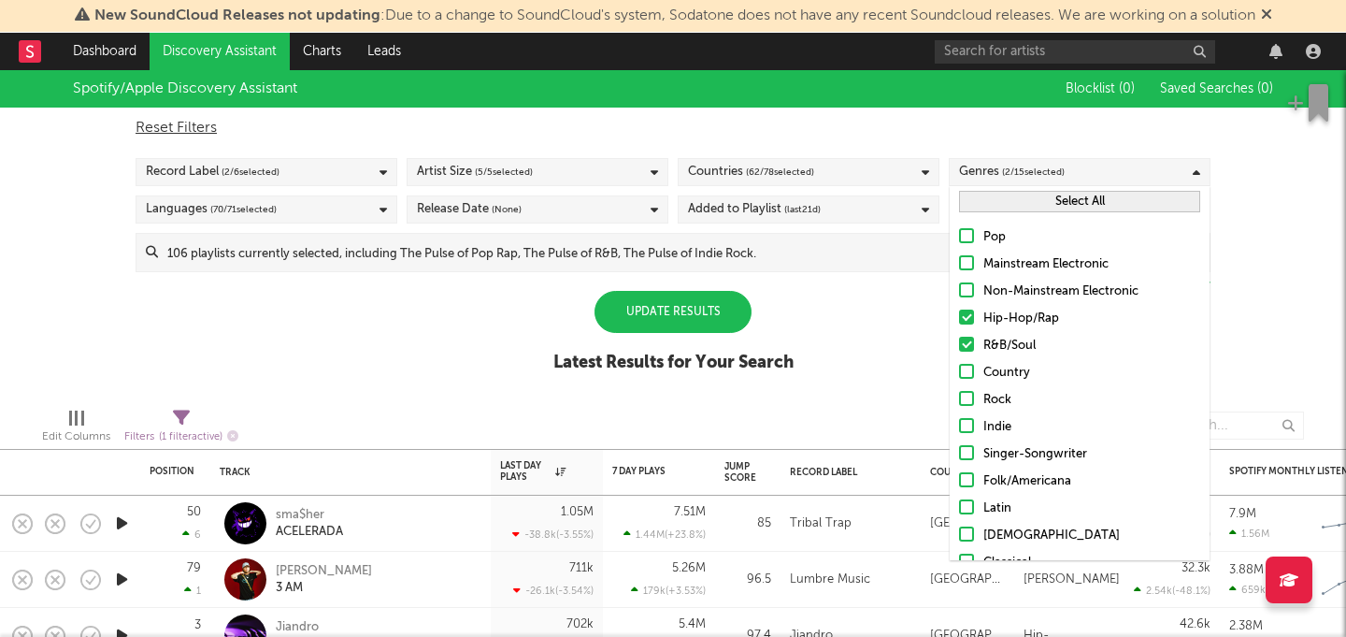
click at [991, 337] on div "R&B/Soul" at bounding box center [1091, 346] width 217 height 22
click at [959, 337] on input "R&B/Soul" at bounding box center [959, 346] width 0 height 22
click at [893, 367] on div "Spotify/Apple Discovery Assistant Blocklist ( 0 ) Saved Searches ( 0 ) Reset Fi…" at bounding box center [673, 231] width 1346 height 322
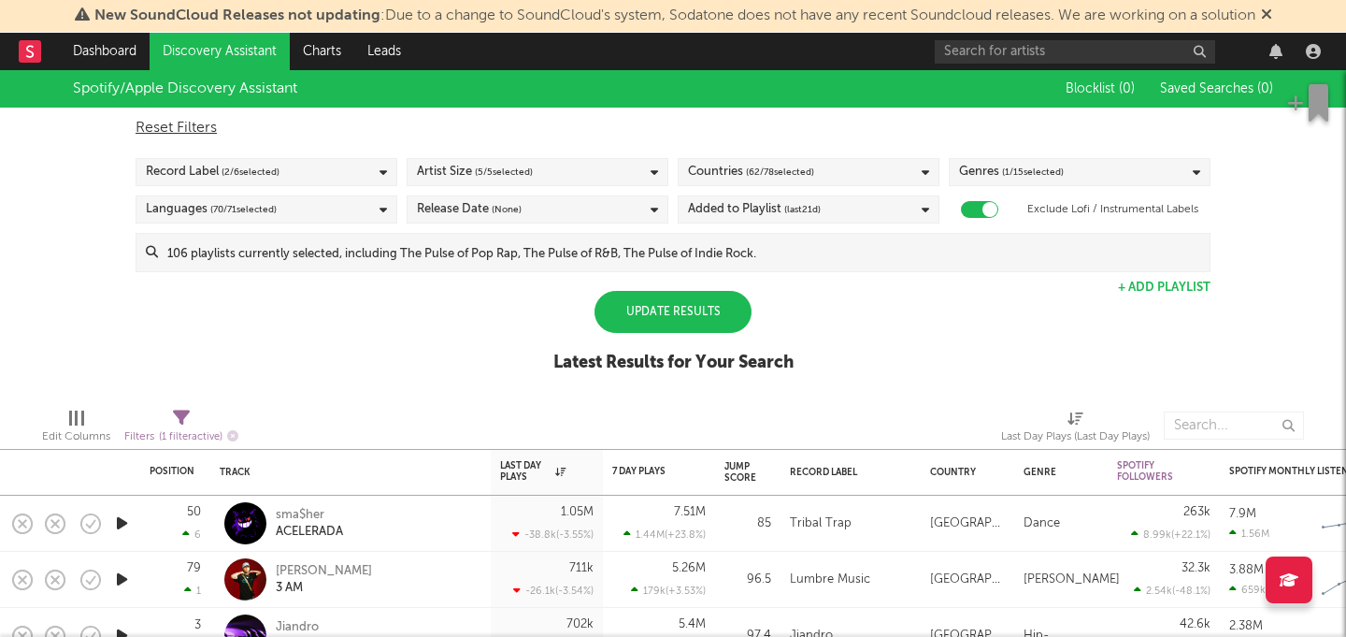
click at [709, 316] on div "Update Results" at bounding box center [673, 312] width 157 height 42
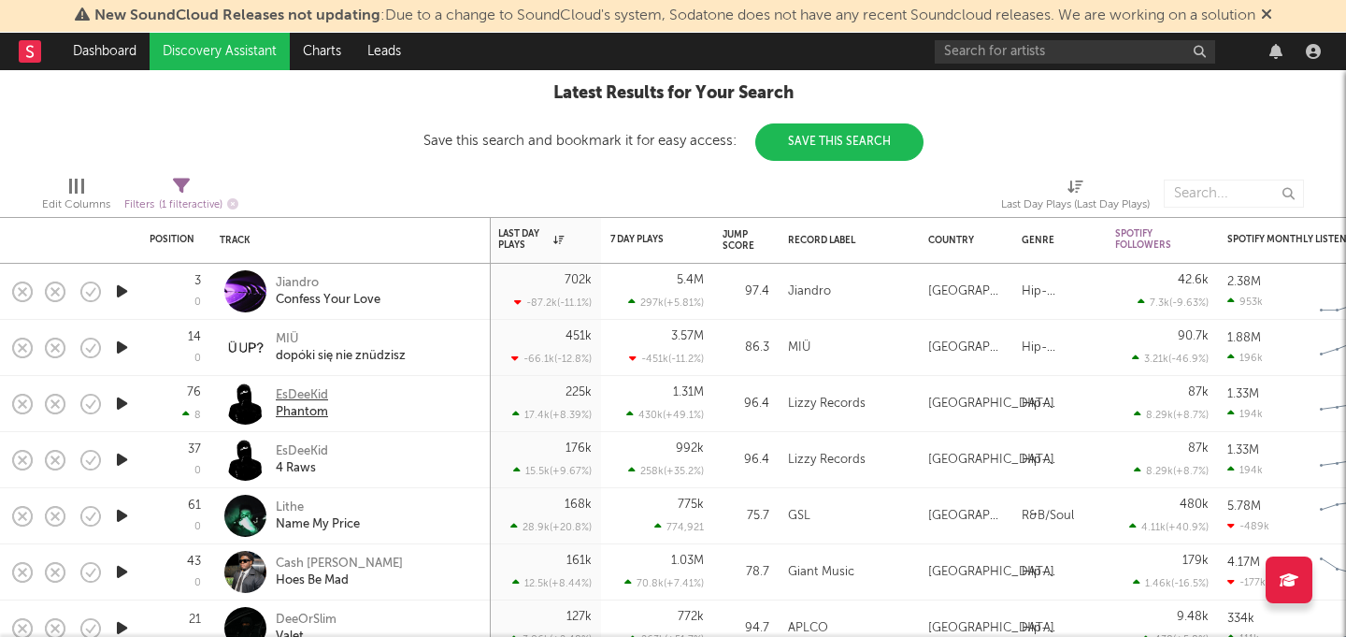
click at [304, 398] on div "EsDeeKid" at bounding box center [302, 395] width 52 height 17
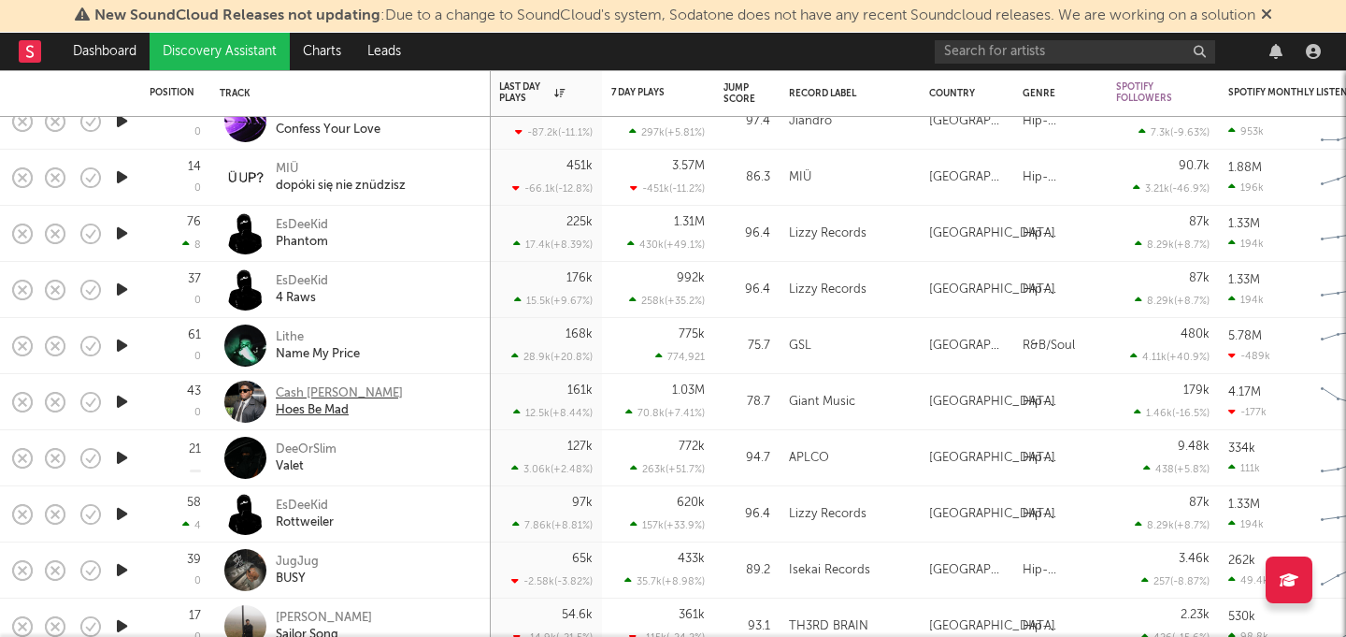
click at [322, 393] on div "Cash [PERSON_NAME]" at bounding box center [339, 393] width 127 height 17
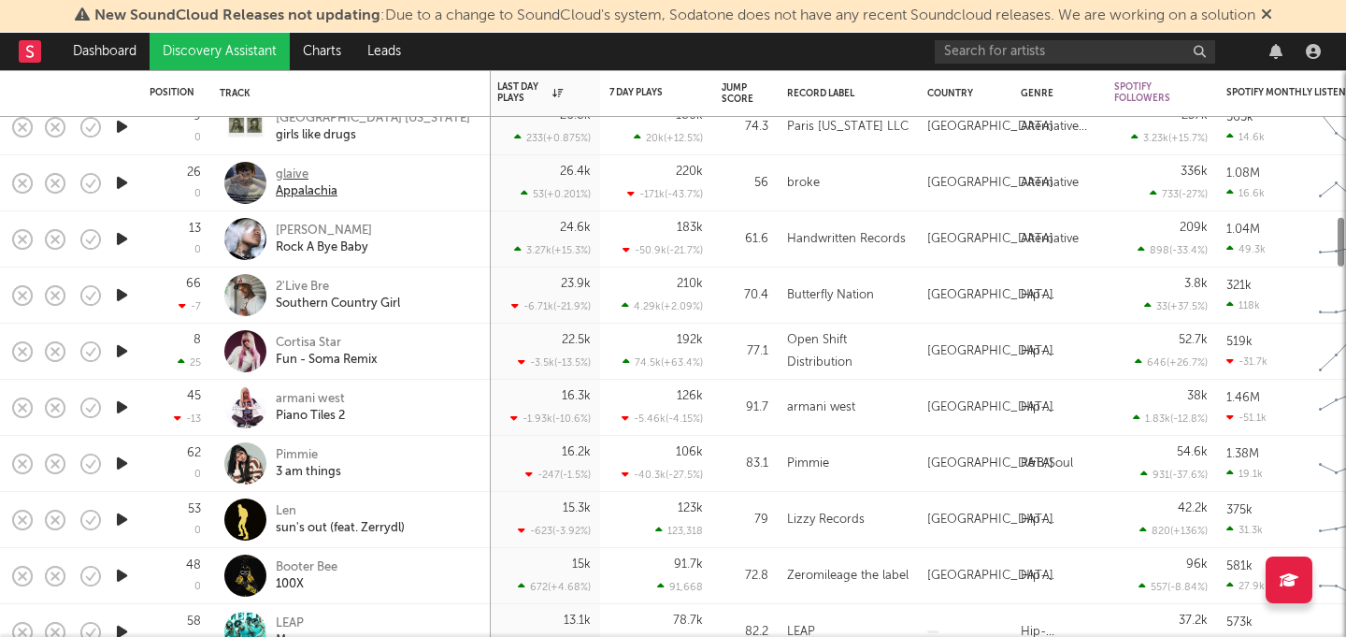
click at [289, 176] on div "glaive" at bounding box center [307, 174] width 62 height 17
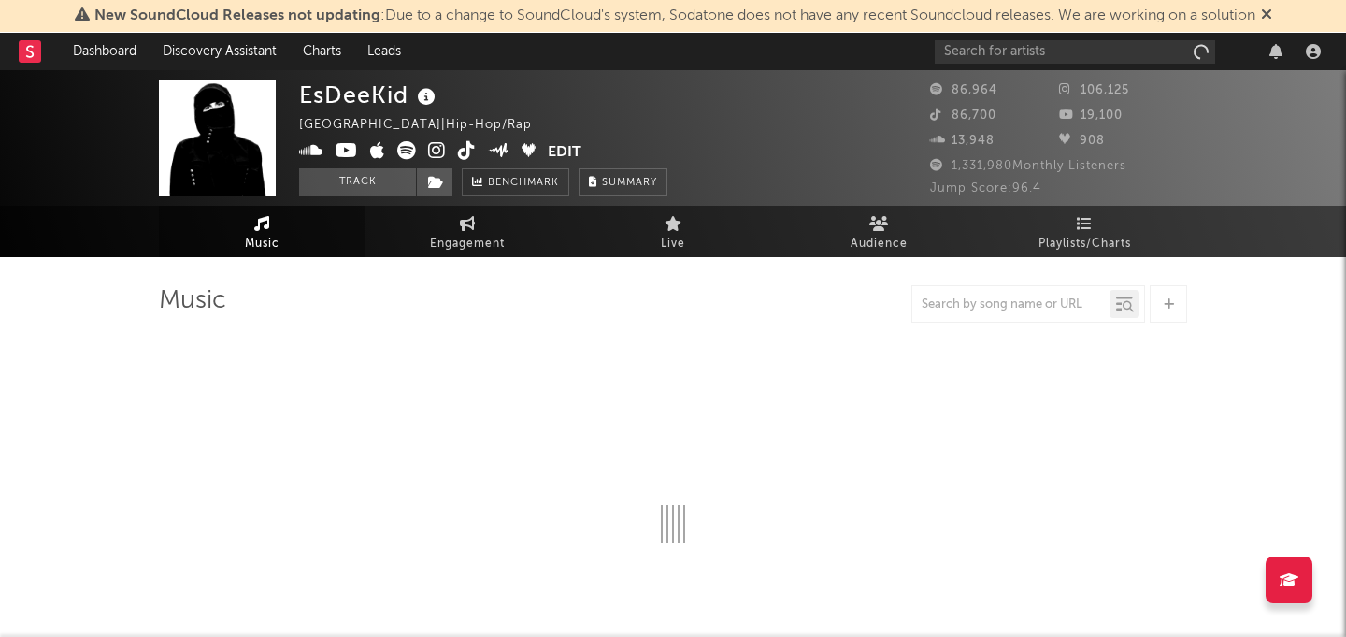
select select "6m"
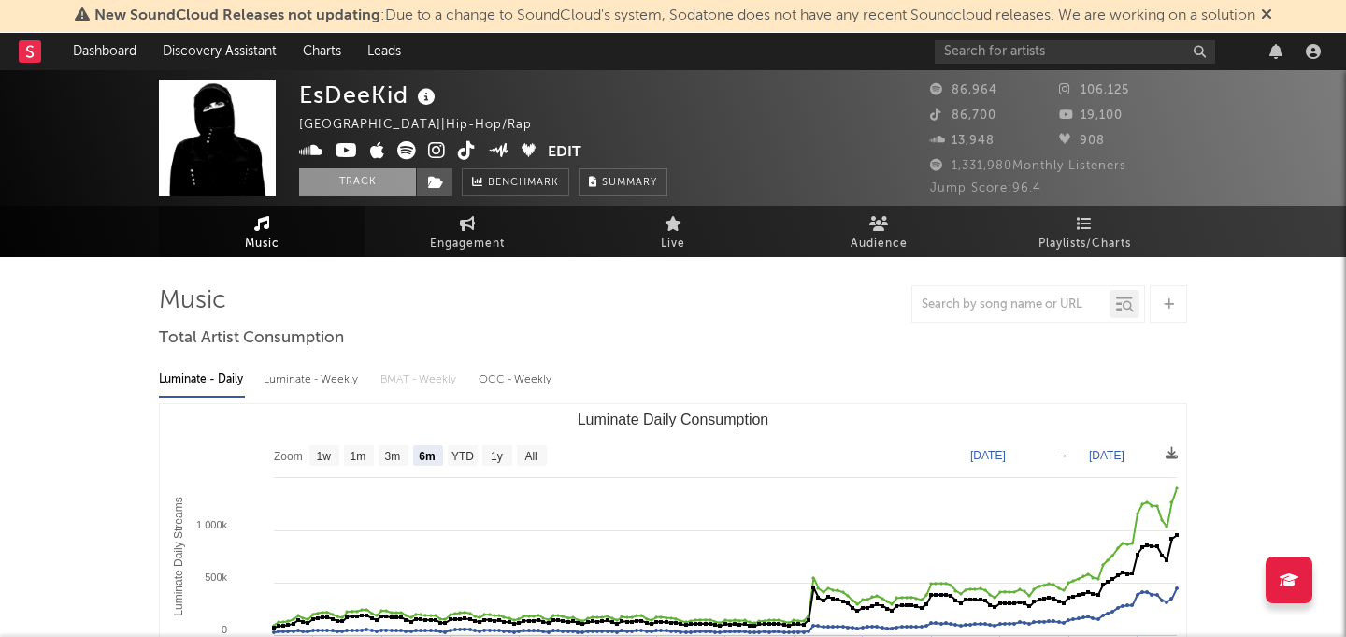
click at [387, 181] on button "Track" at bounding box center [357, 182] width 117 height 28
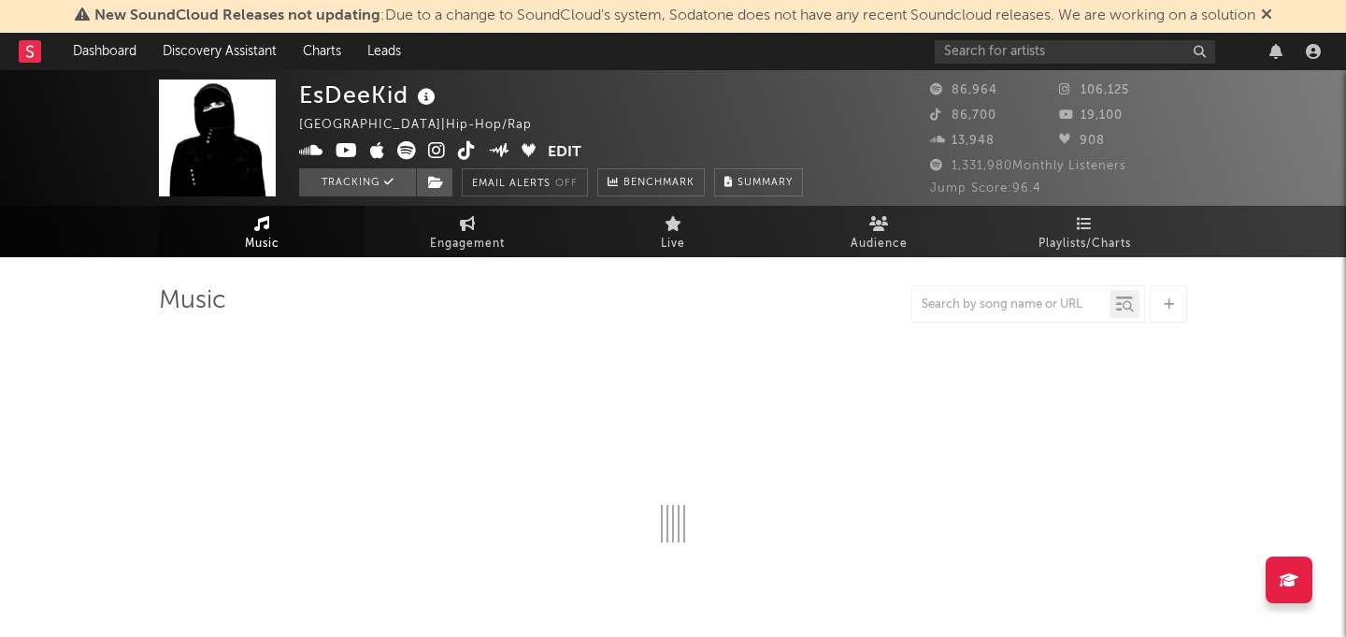
select select "6m"
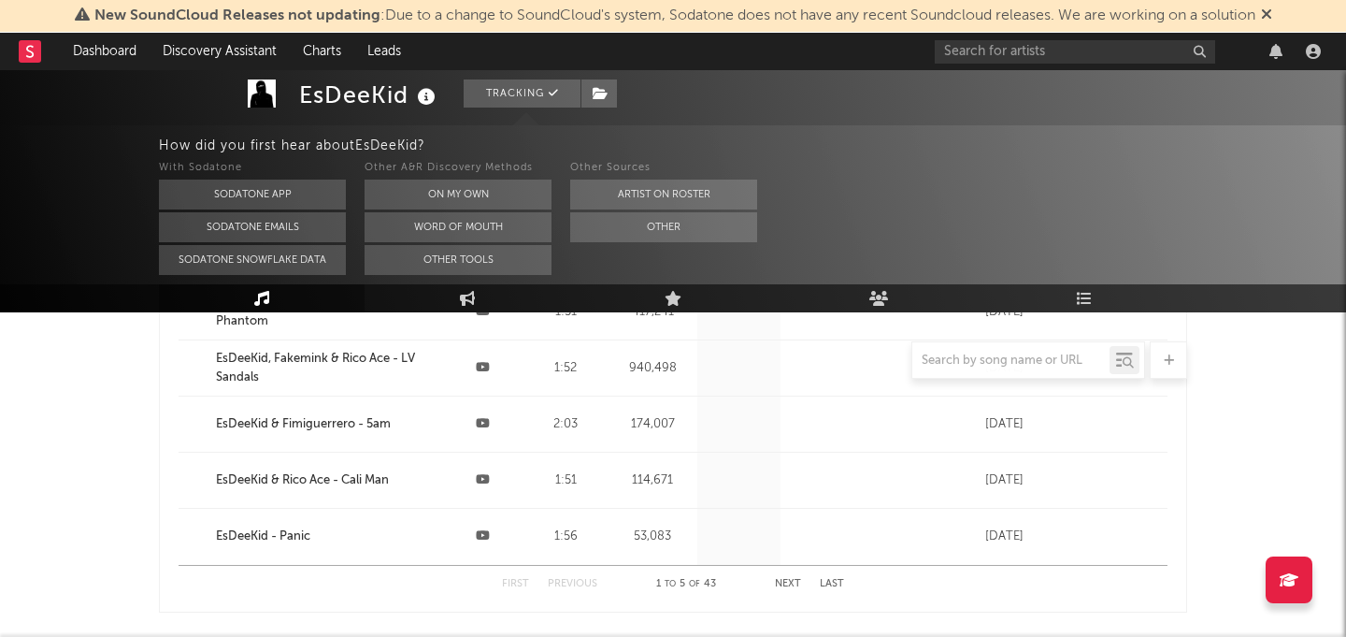
scroll to position [2426, 0]
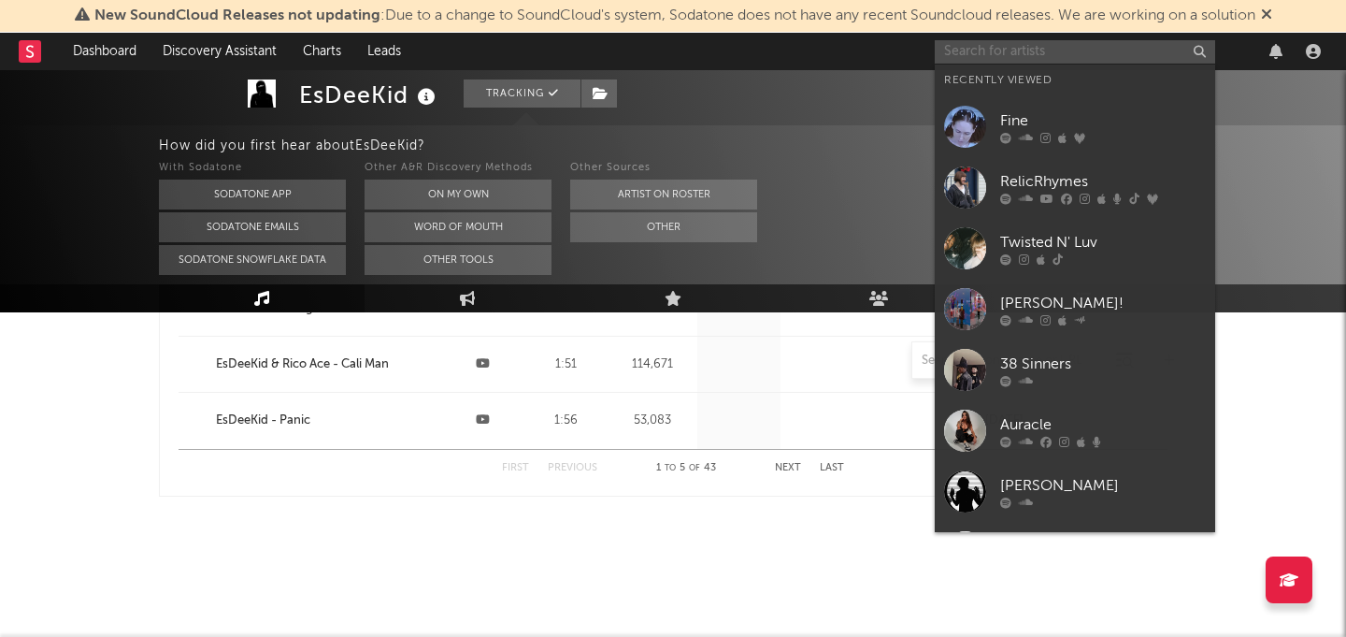
click at [990, 51] on input "text" at bounding box center [1075, 51] width 280 height 23
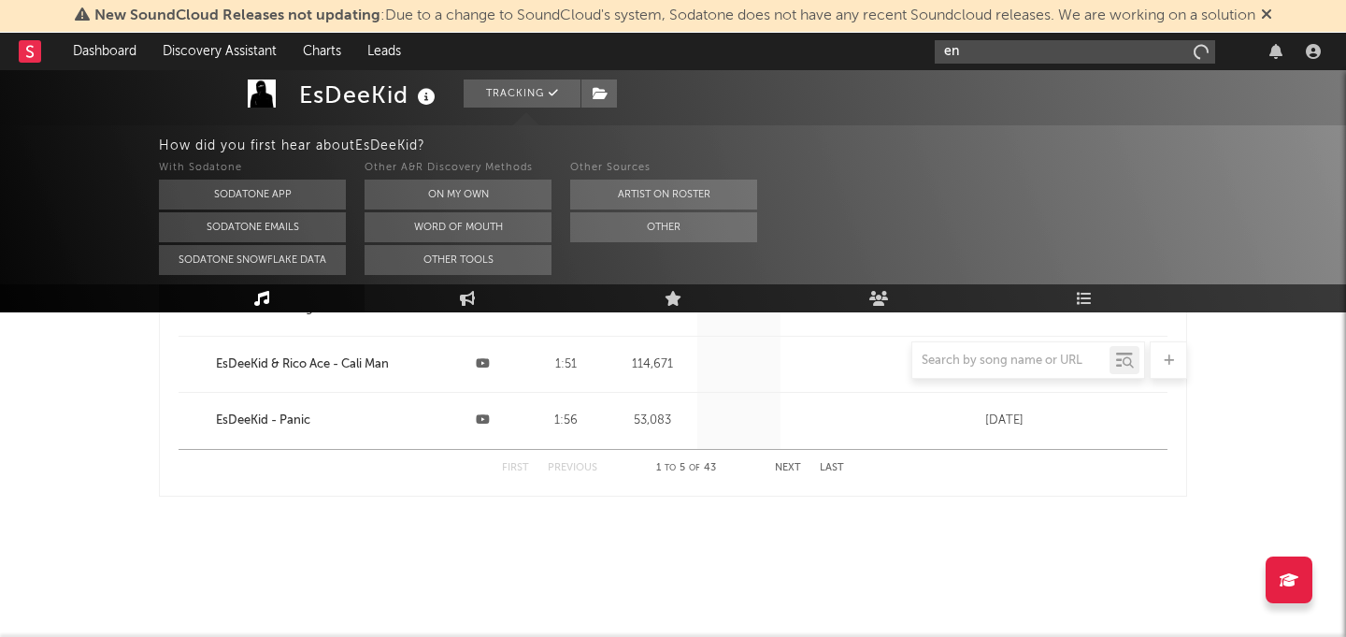
type input "e"
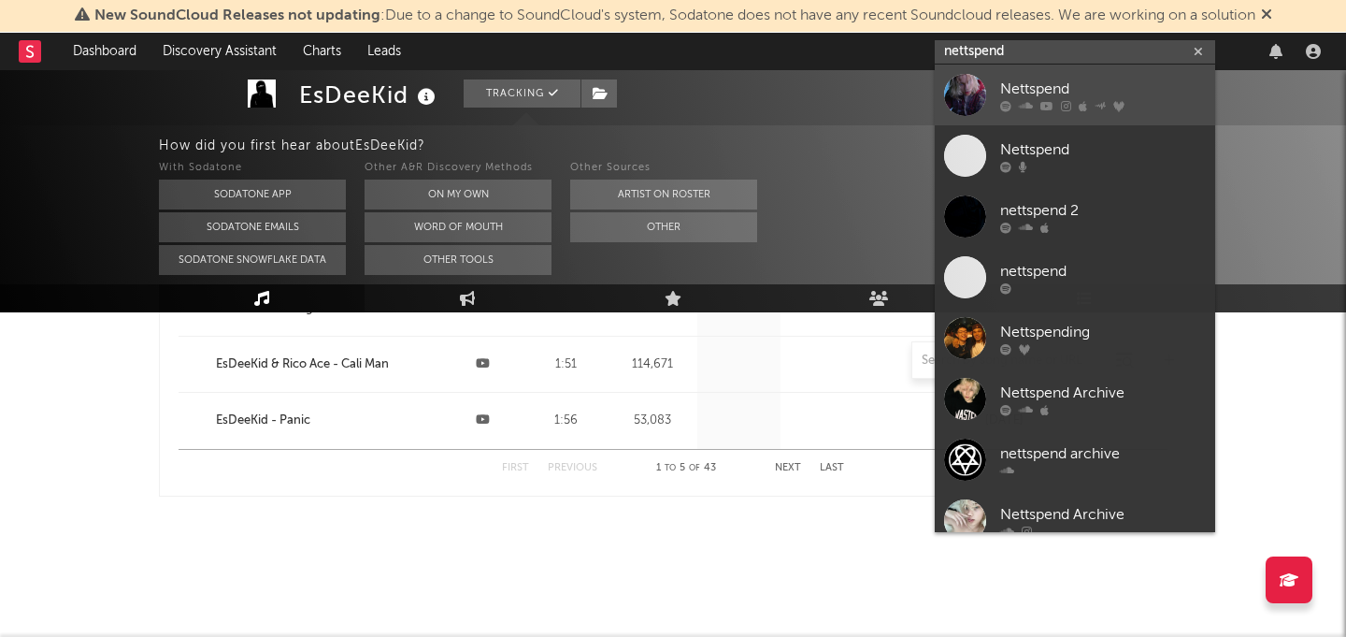
type input "nettspend"
click at [1078, 72] on link "Nettspend" at bounding box center [1075, 94] width 280 height 61
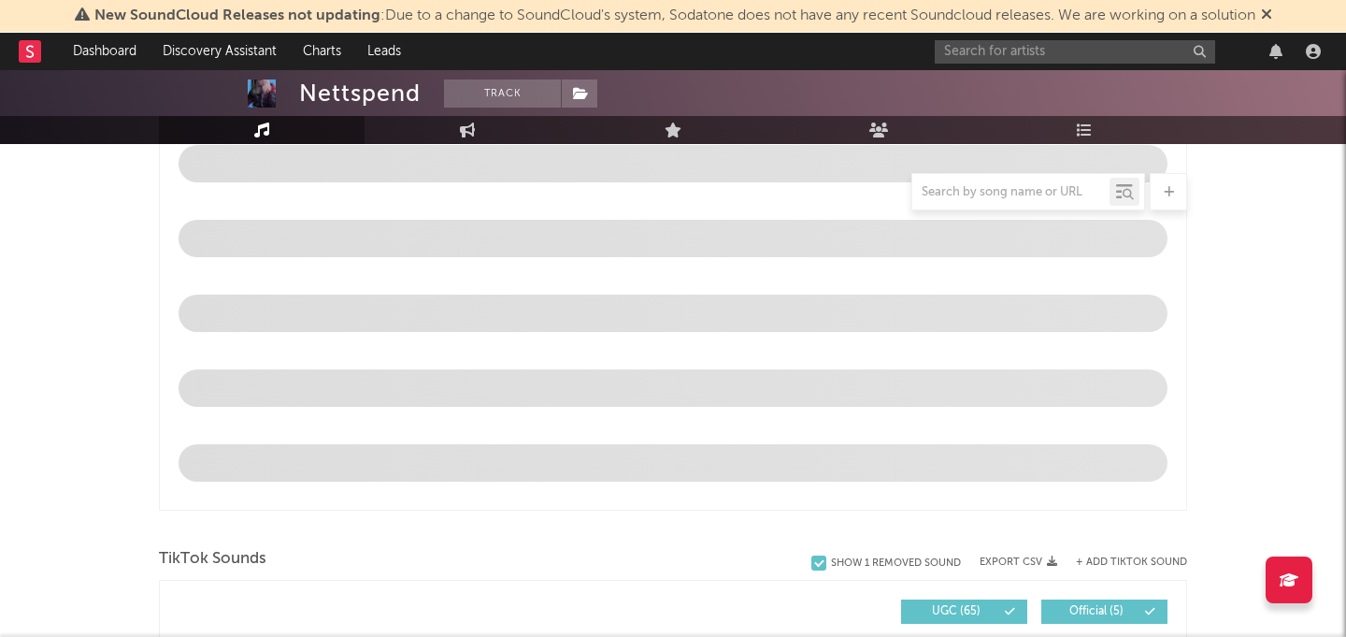
scroll to position [781, 0]
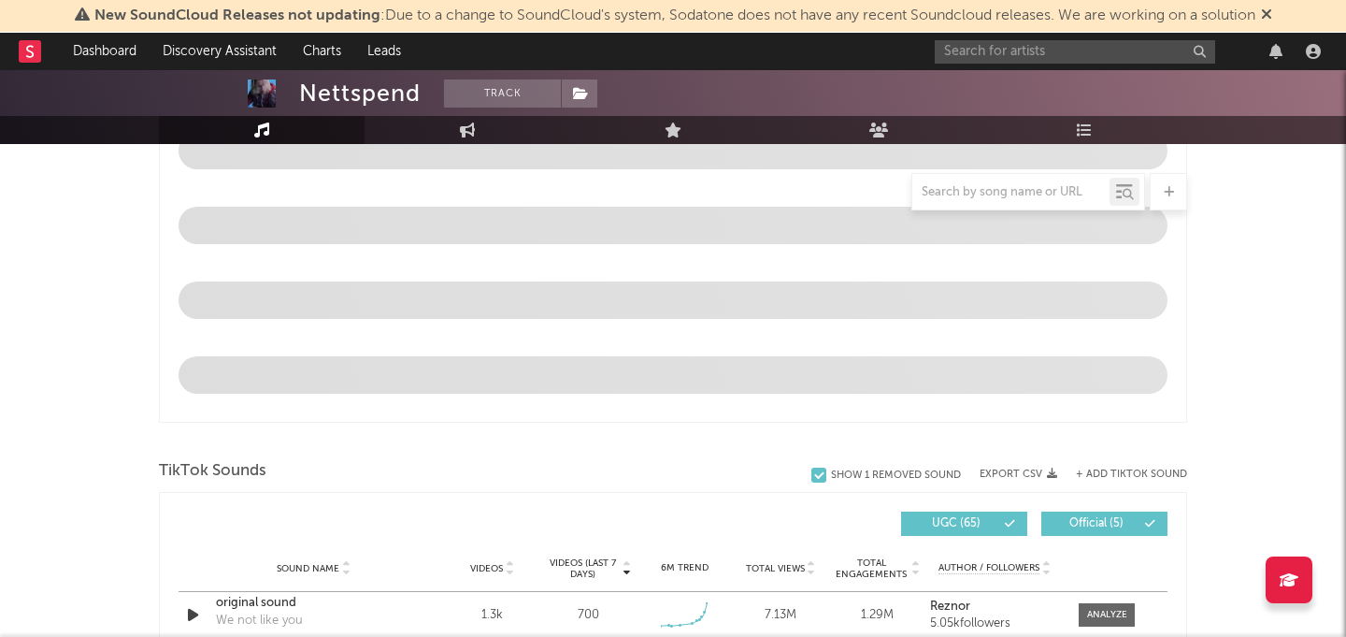
select select "6m"
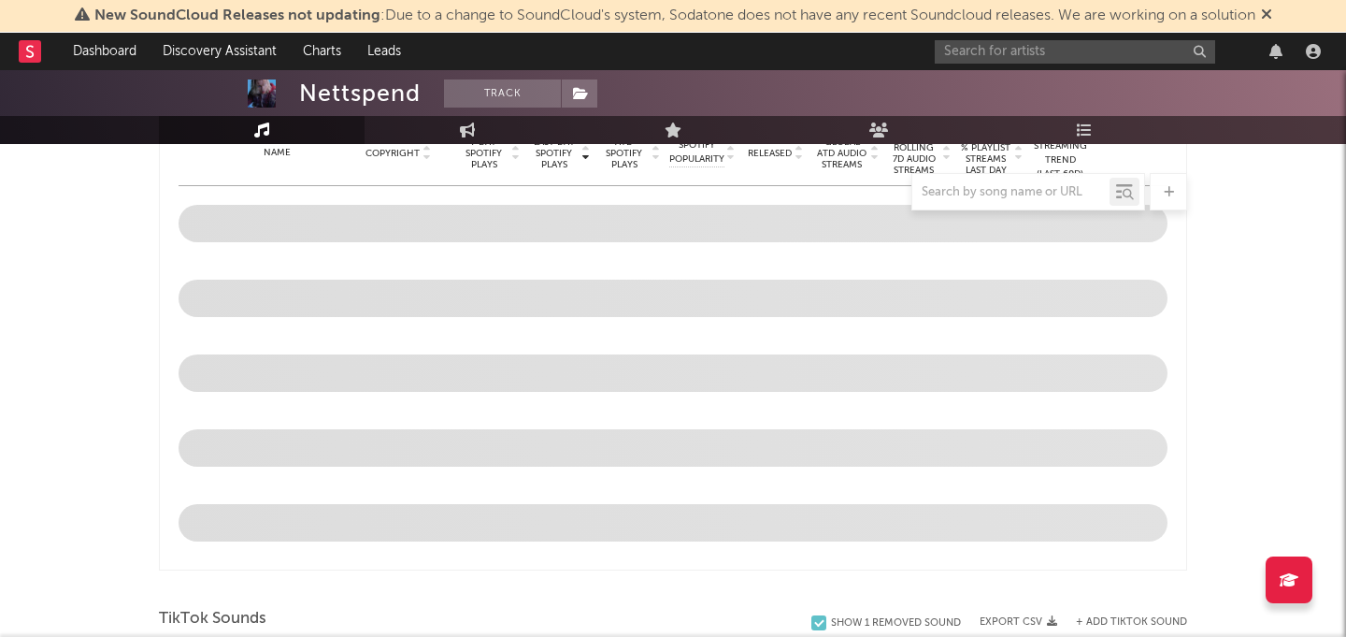
scroll to position [0, 0]
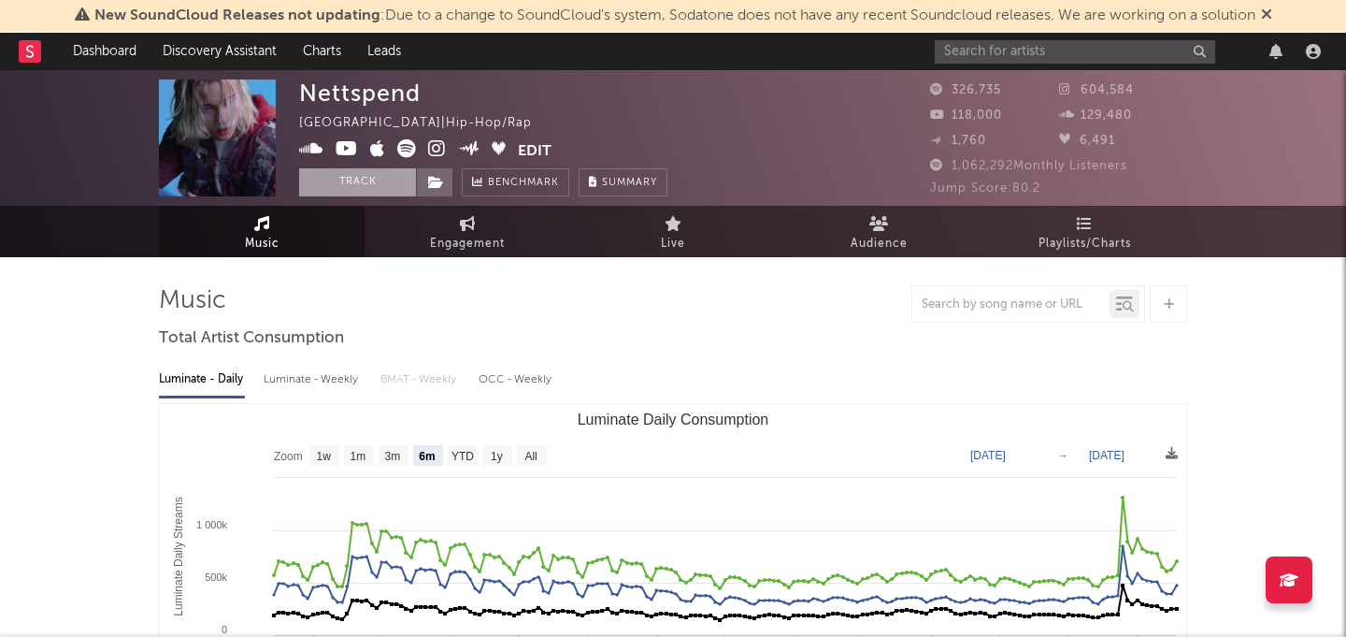
click at [342, 181] on button "Track" at bounding box center [357, 182] width 117 height 28
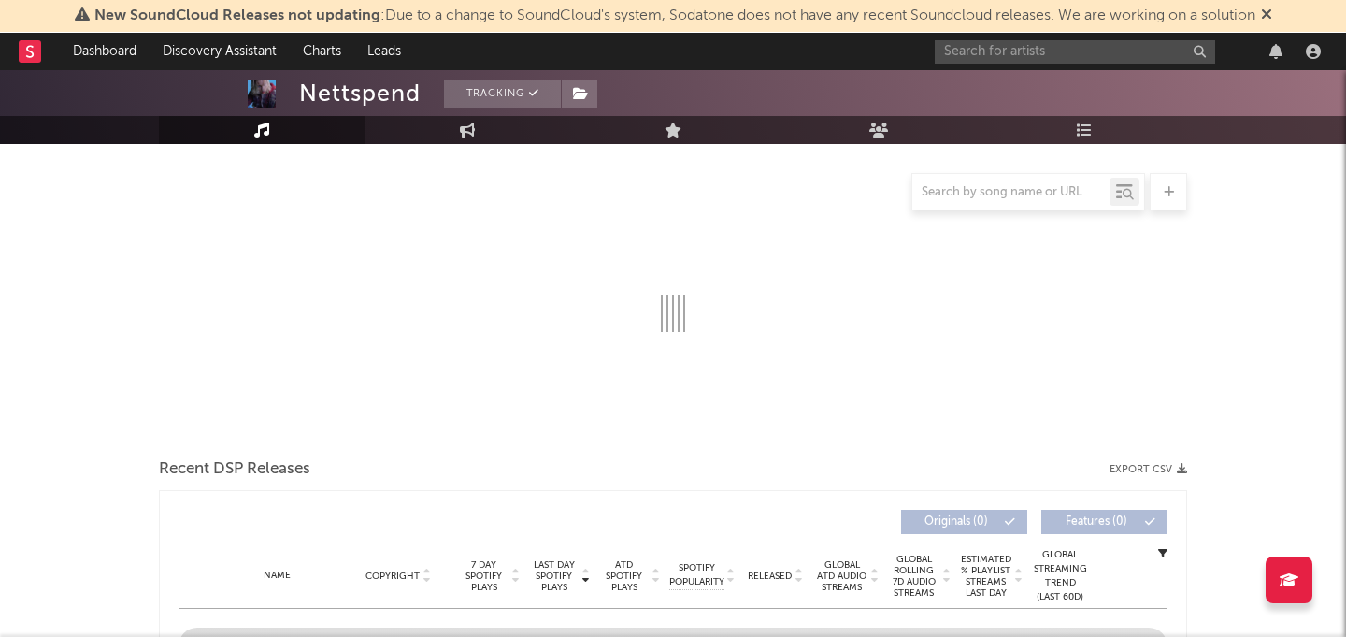
select select "6m"
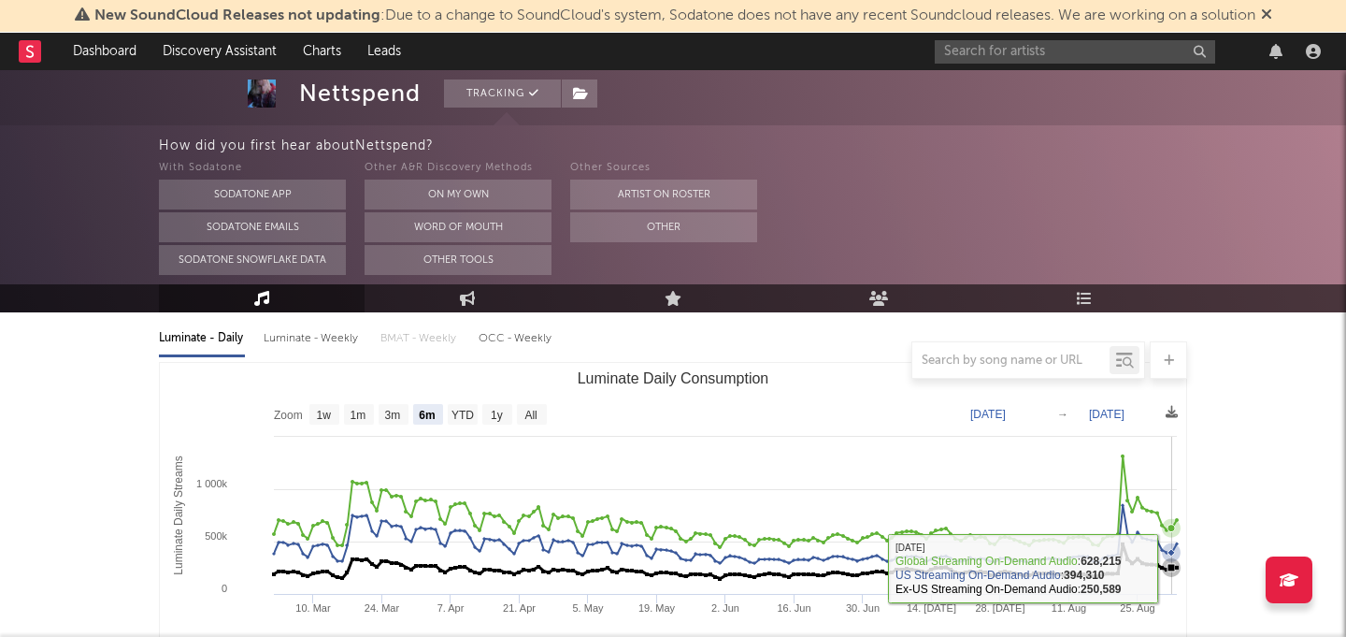
scroll to position [207, 0]
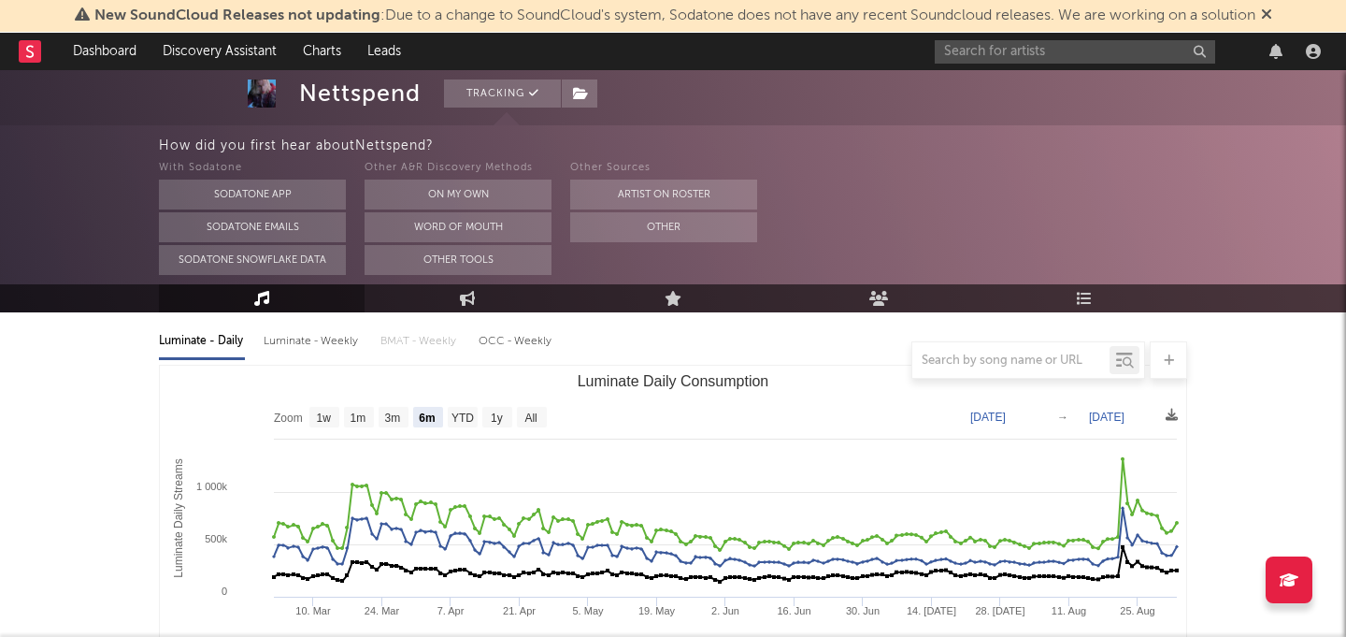
click at [321, 334] on div "Luminate - Weekly" at bounding box center [313, 341] width 98 height 32
select select "6m"
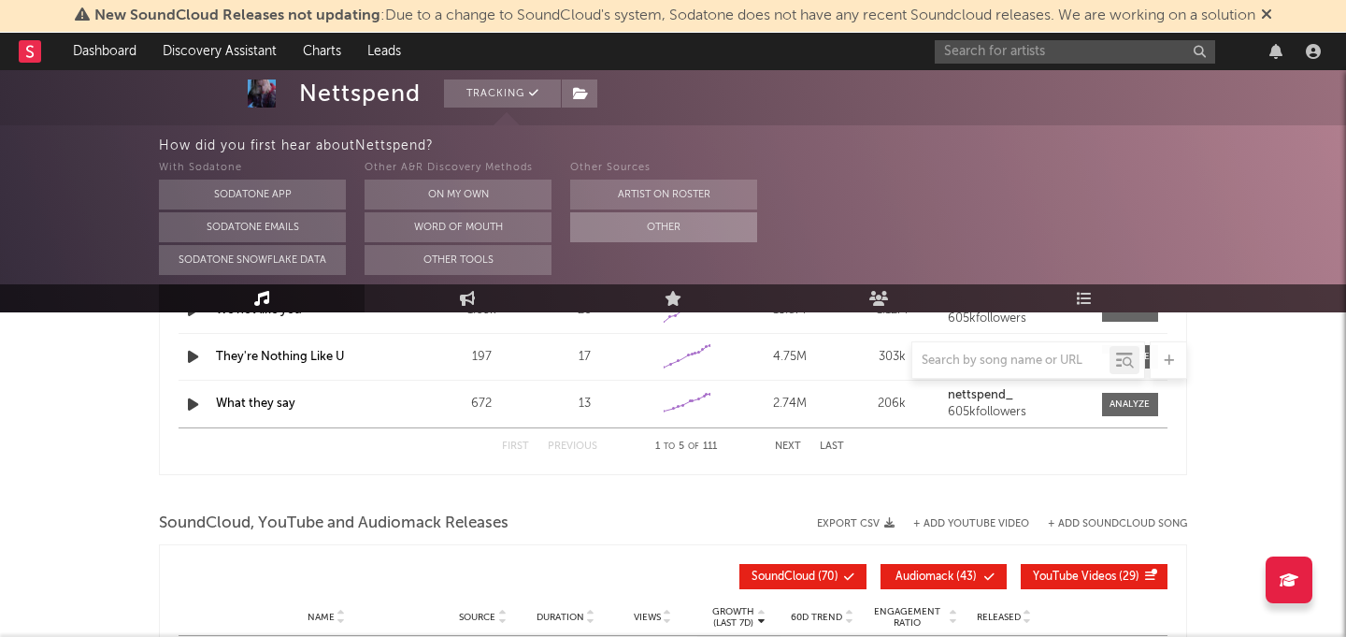
scroll to position [2426, 0]
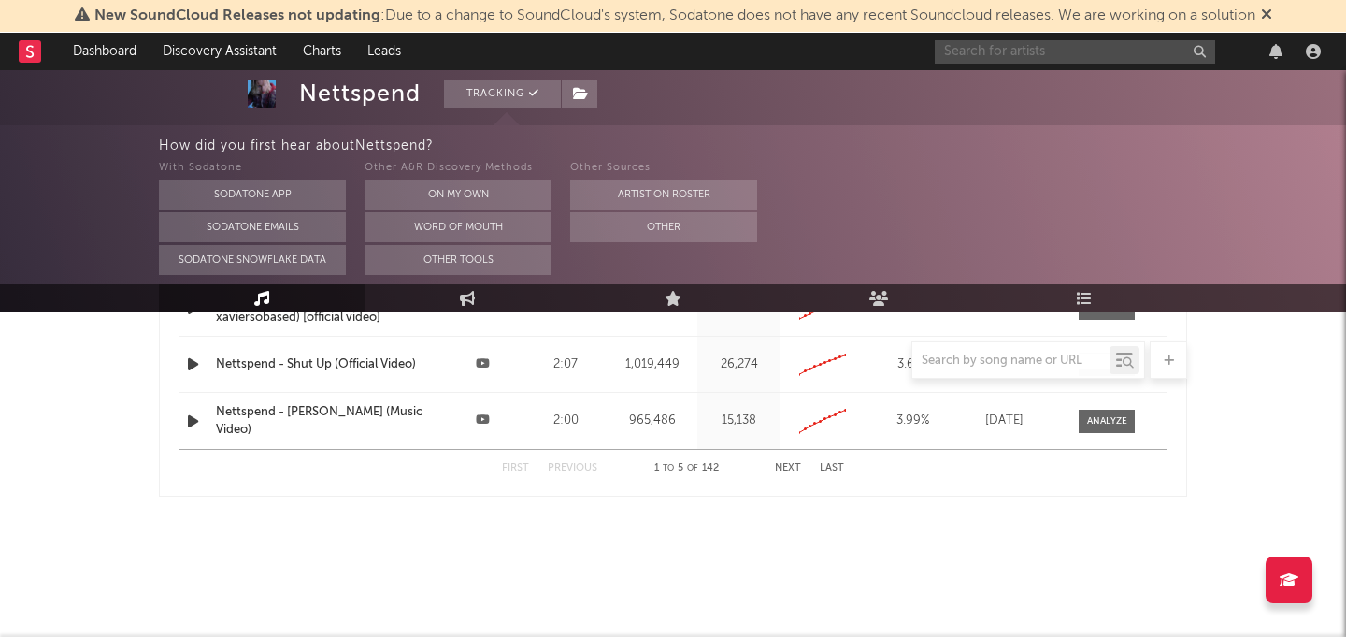
click at [1017, 45] on input "text" at bounding box center [1075, 51] width 280 height 23
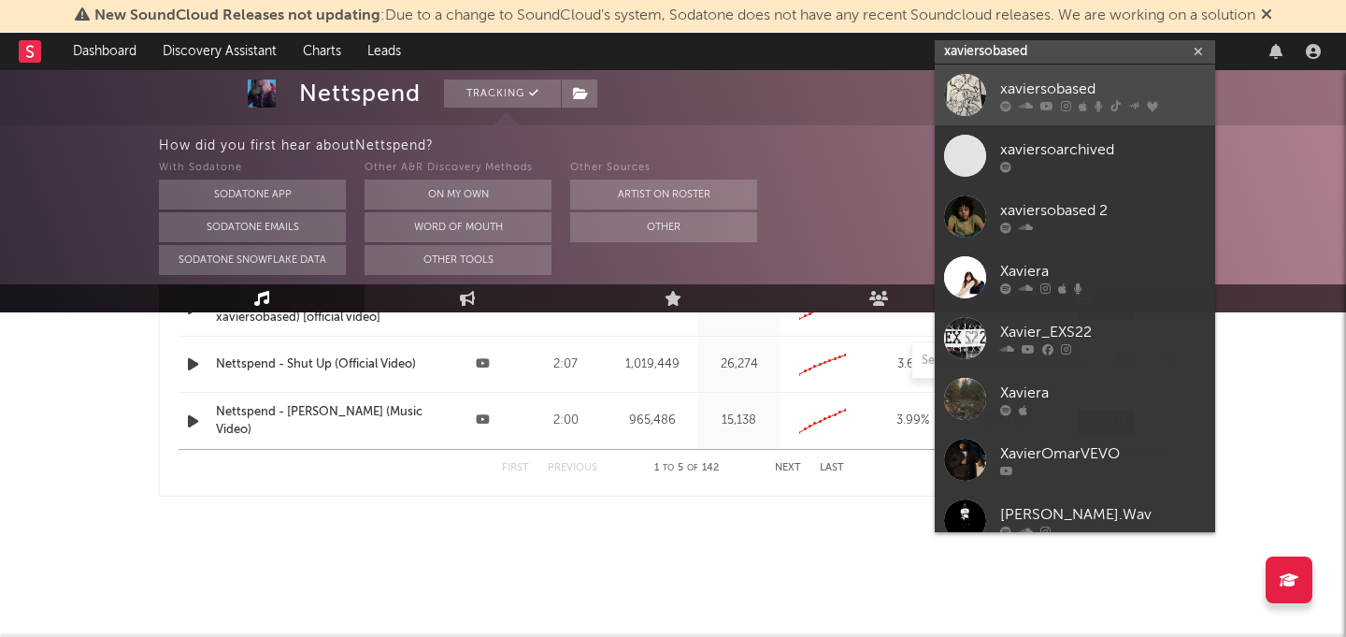
type input "xaviersobased"
click at [1053, 92] on div "xaviersobased" at bounding box center [1103, 89] width 206 height 22
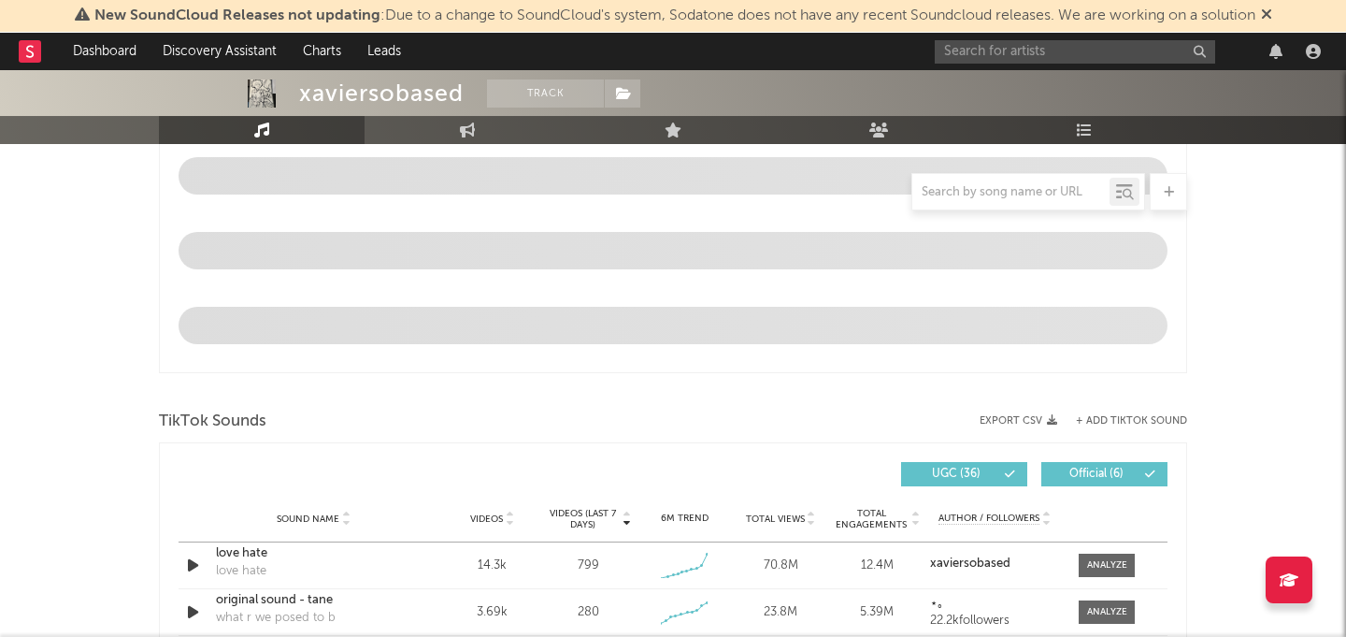
select select "6m"
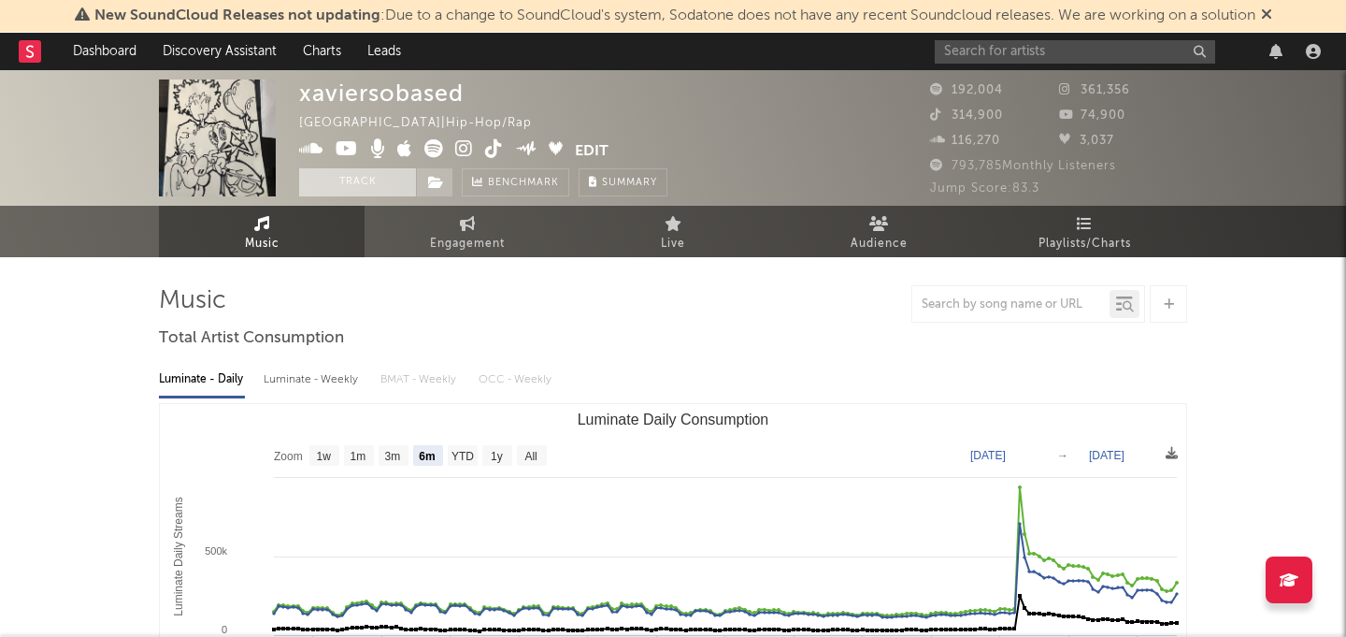
click at [380, 177] on button "Track" at bounding box center [357, 182] width 117 height 28
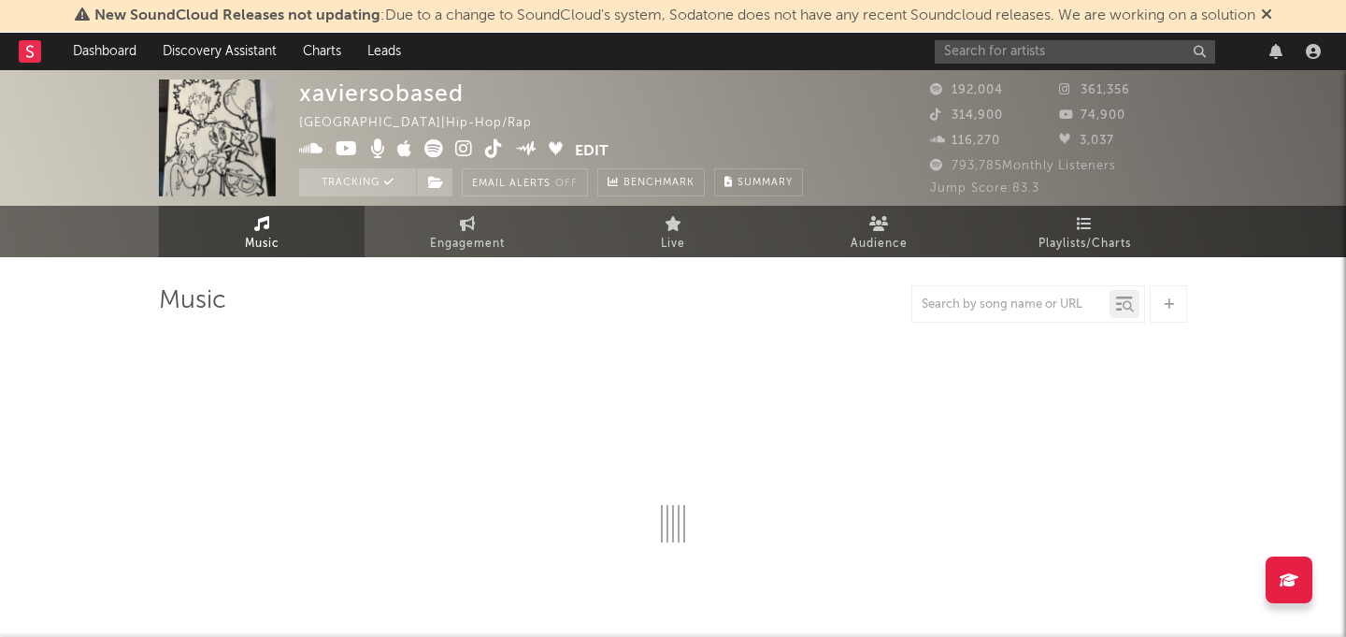
click at [1025, 38] on div at bounding box center [1131, 51] width 393 height 37
select select "6m"
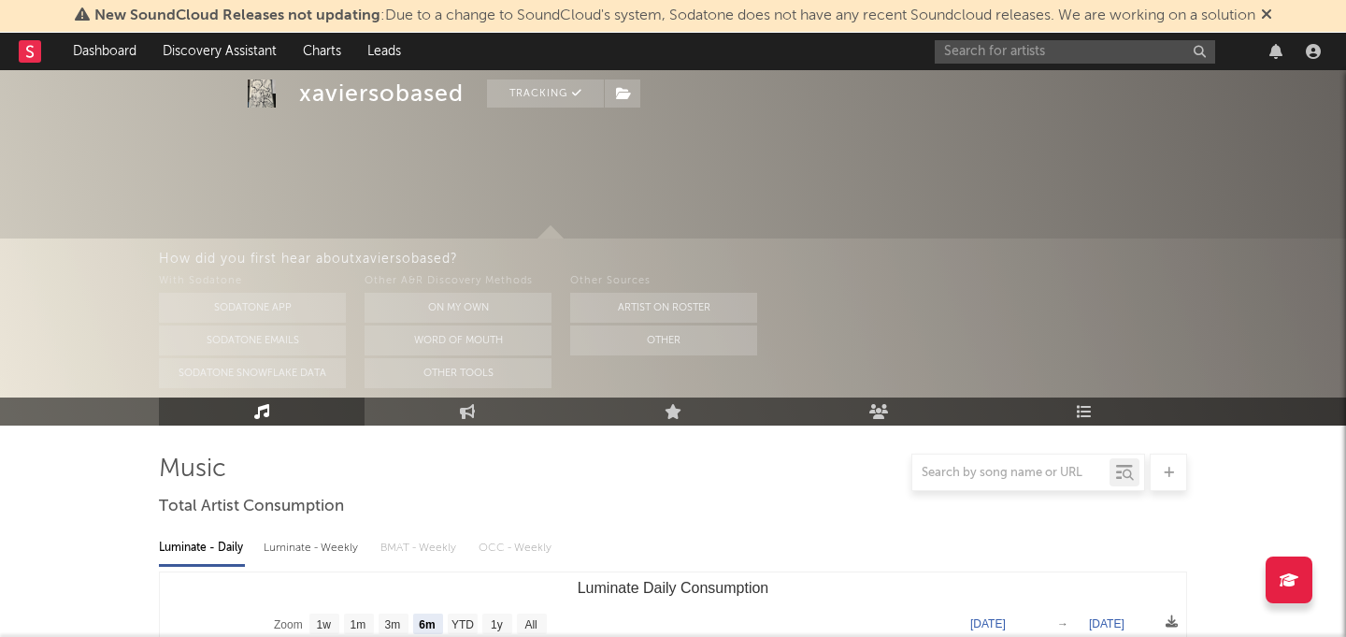
scroll to position [174, 0]
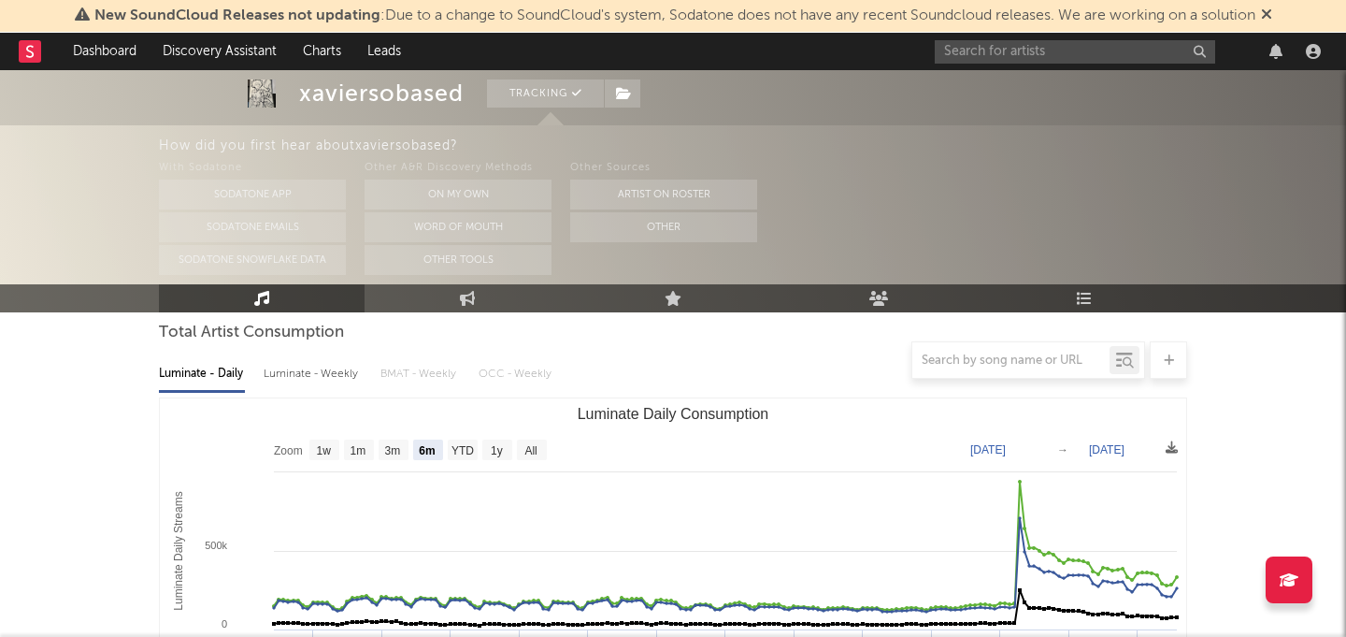
click at [320, 374] on div at bounding box center [673, 359] width 1028 height 37
click at [323, 360] on div at bounding box center [673, 359] width 1028 height 37
click at [323, 374] on div at bounding box center [673, 359] width 1028 height 37
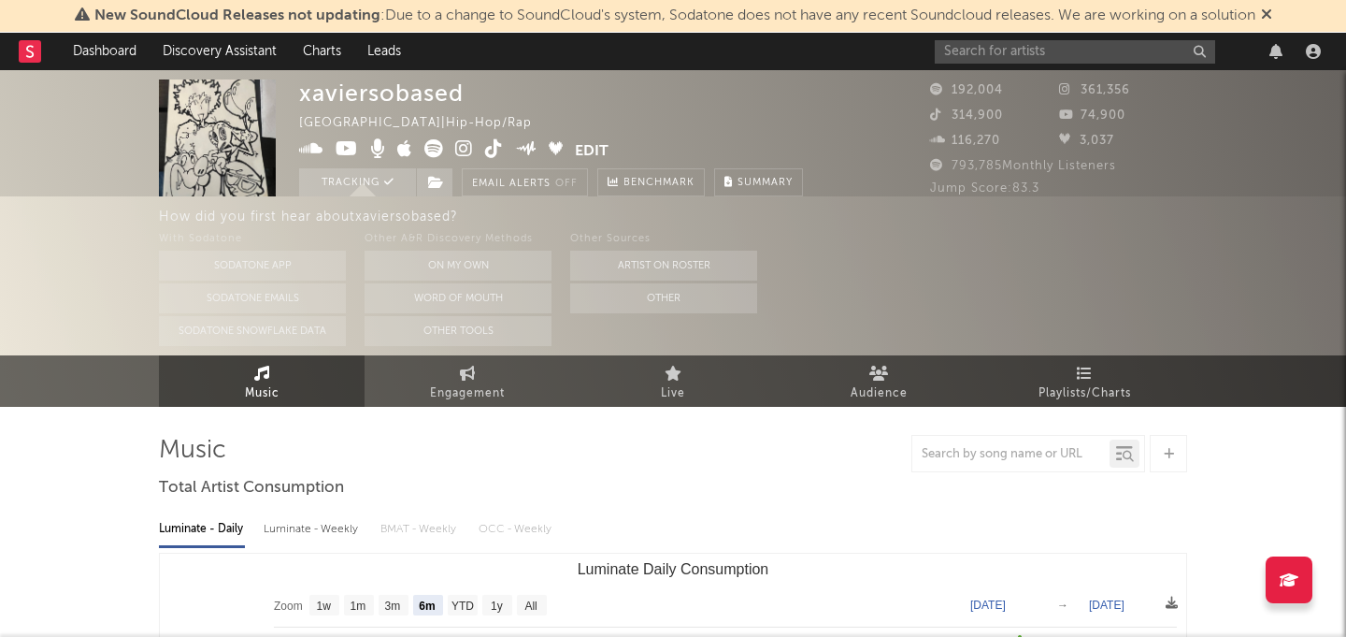
scroll to position [0, 0]
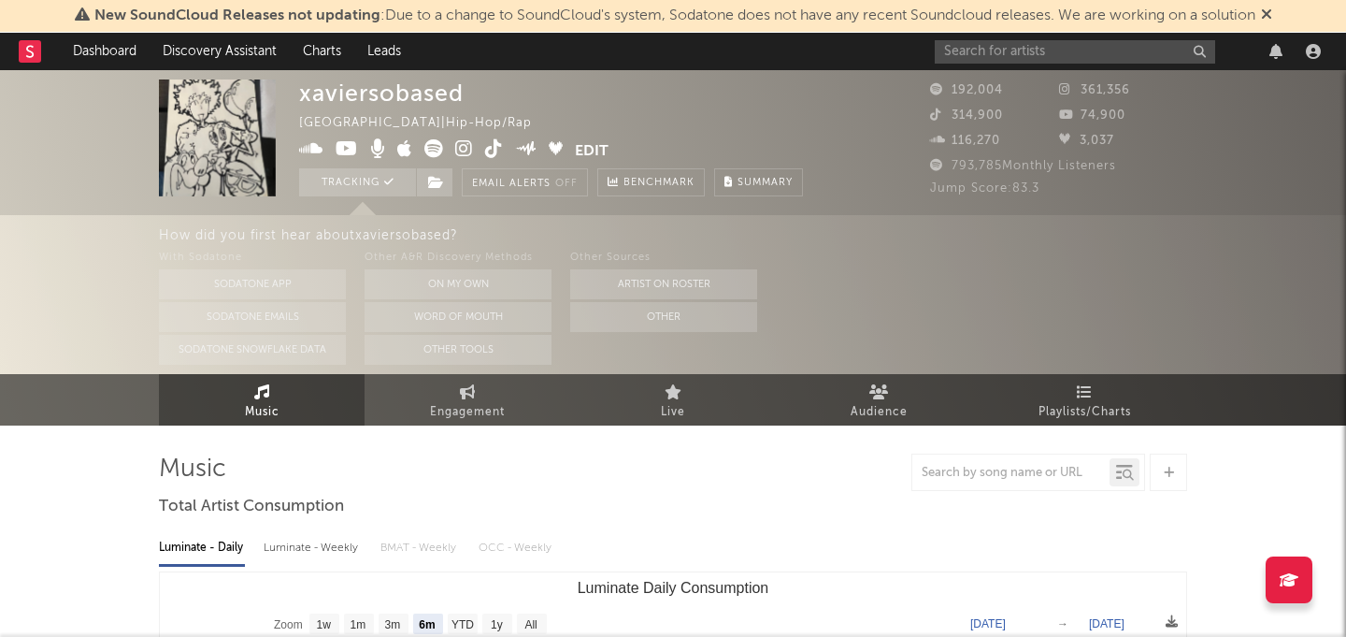
click at [275, 542] on div "Luminate - Weekly" at bounding box center [313, 548] width 98 height 32
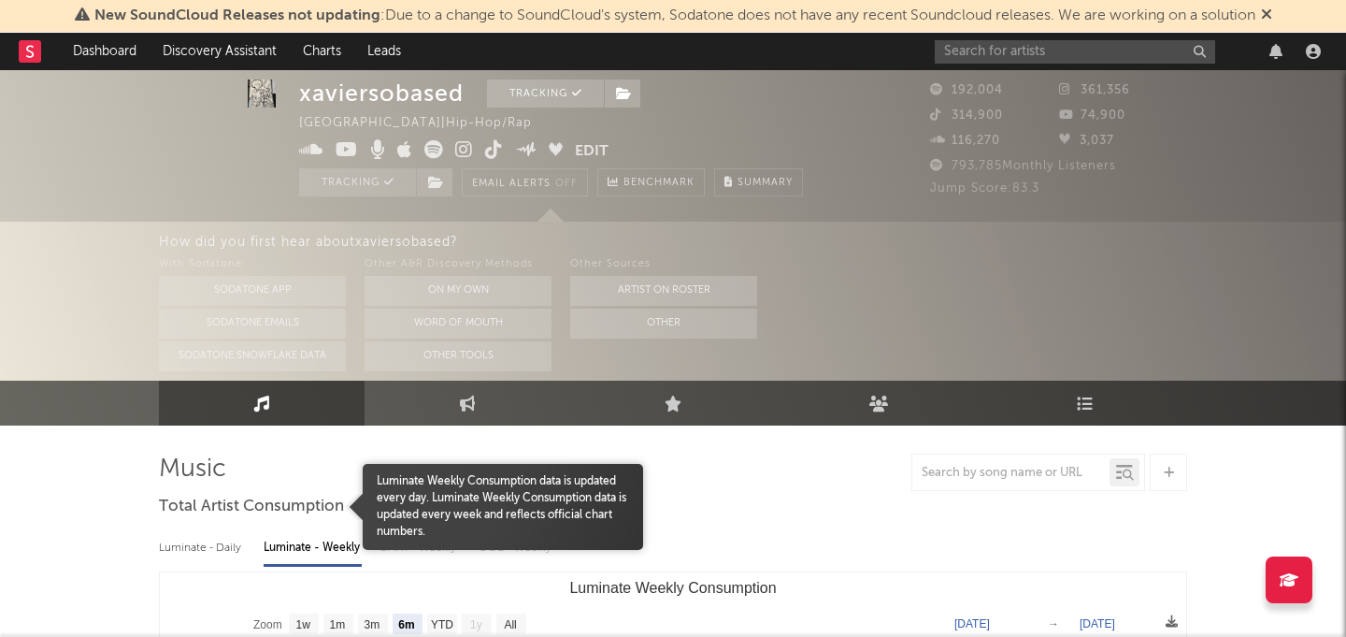
scroll to position [153, 0]
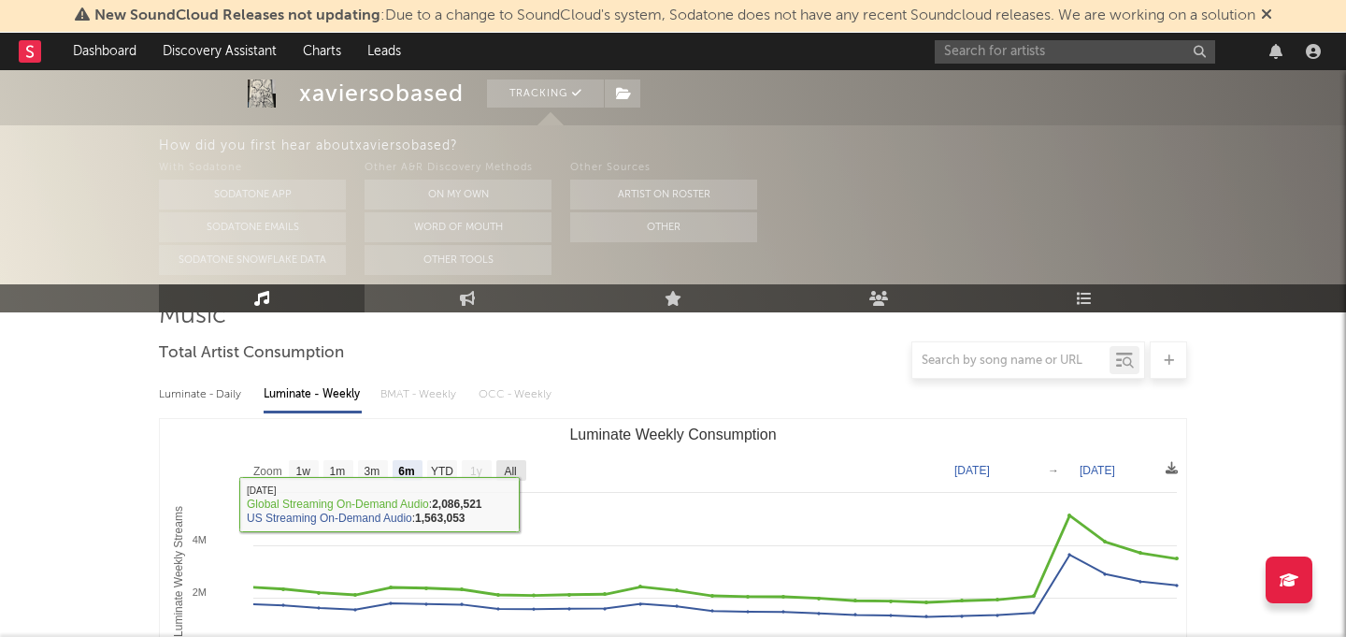
click at [507, 465] on text "All" at bounding box center [510, 471] width 12 height 13
select select "All"
type input "2024-12-05"
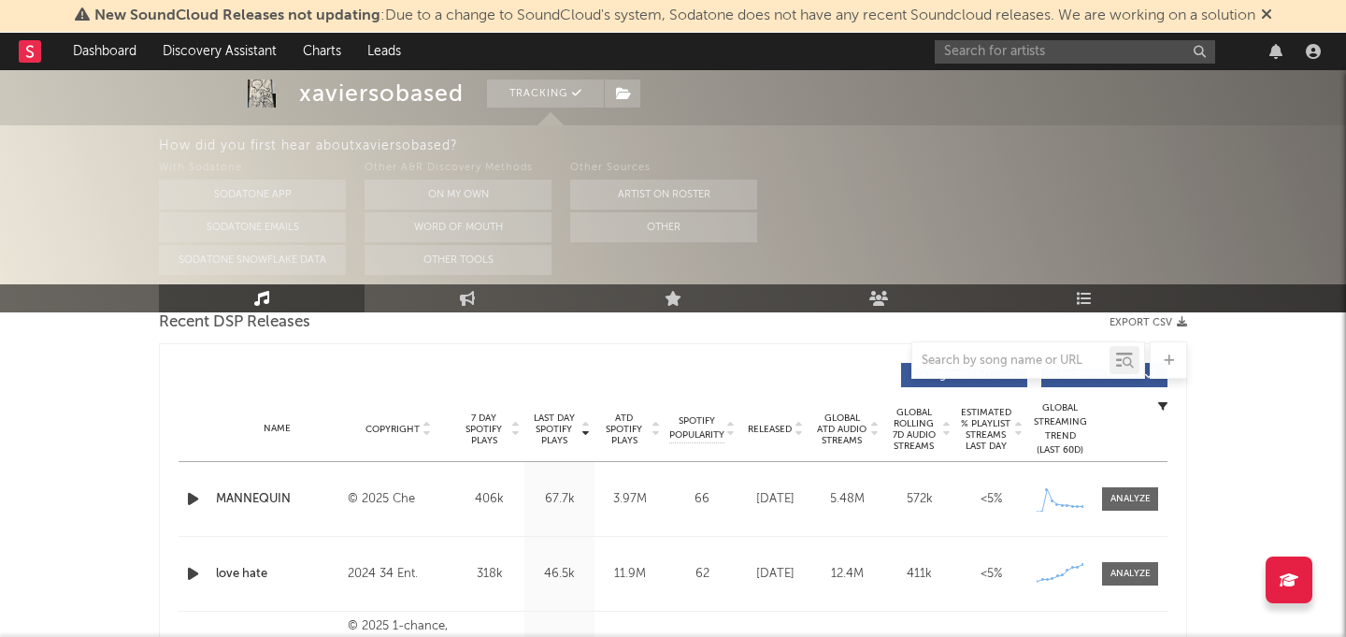
scroll to position [824, 0]
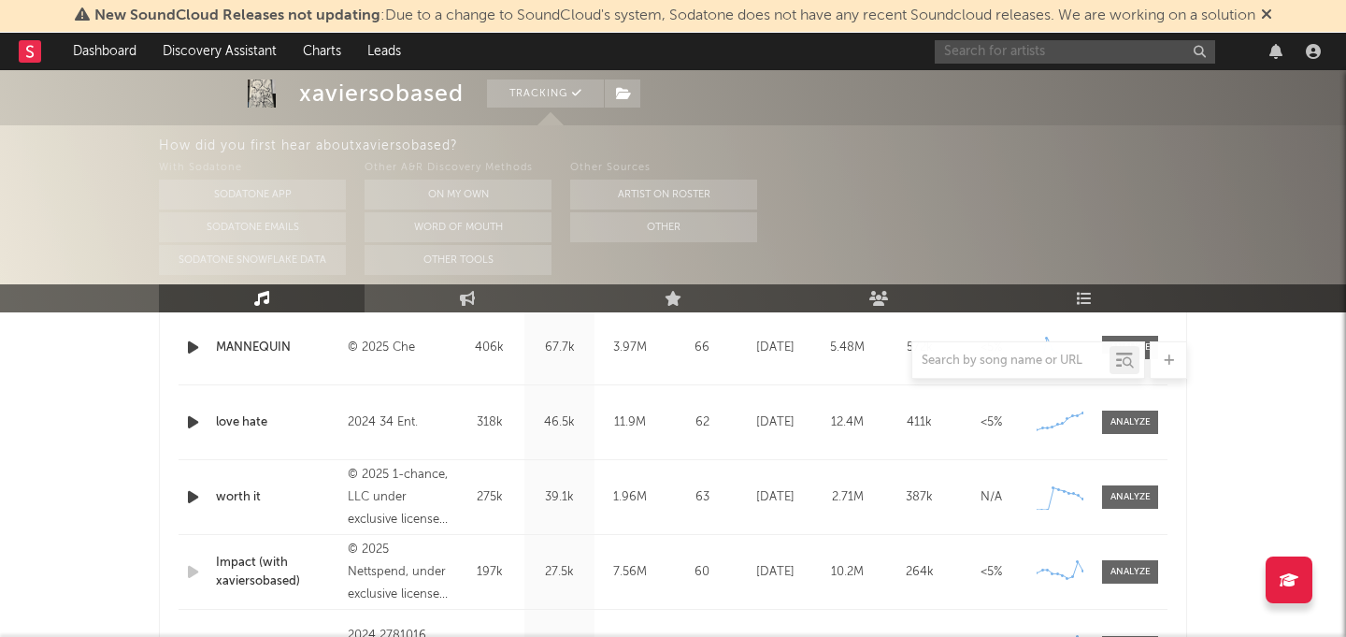
click at [1020, 56] on input "text" at bounding box center [1075, 51] width 280 height 23
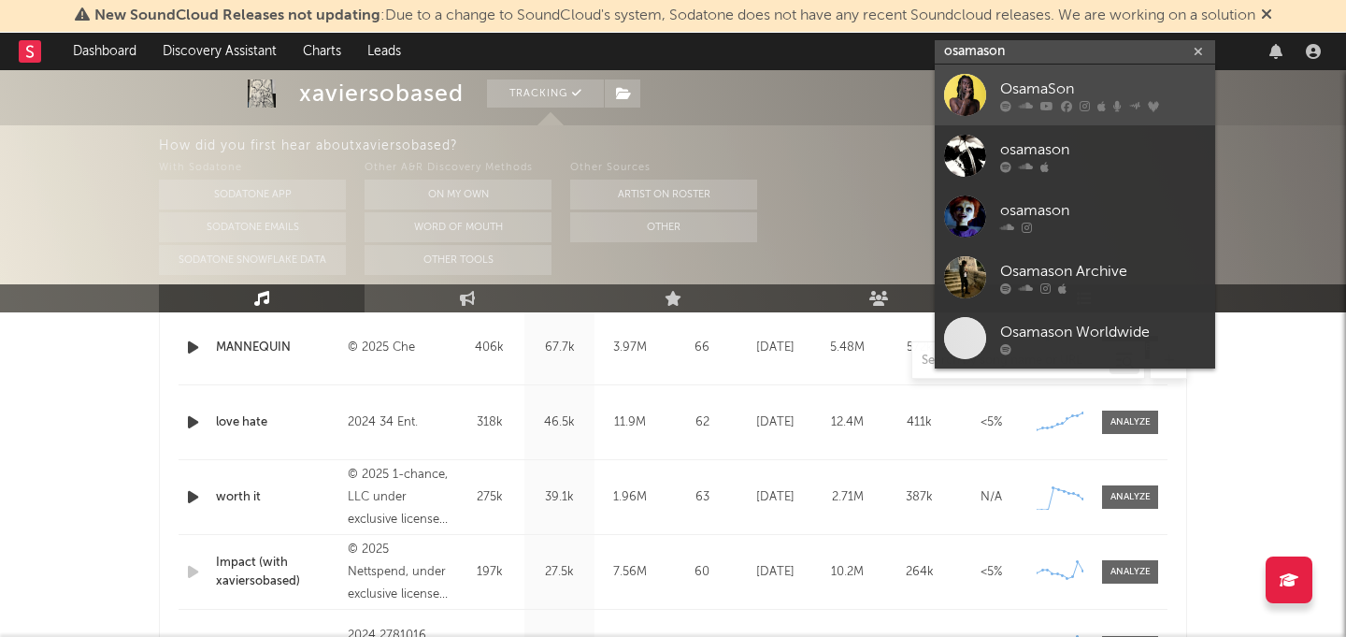
type input "osamason"
click at [1063, 80] on div "OsamaSon" at bounding box center [1103, 89] width 206 height 22
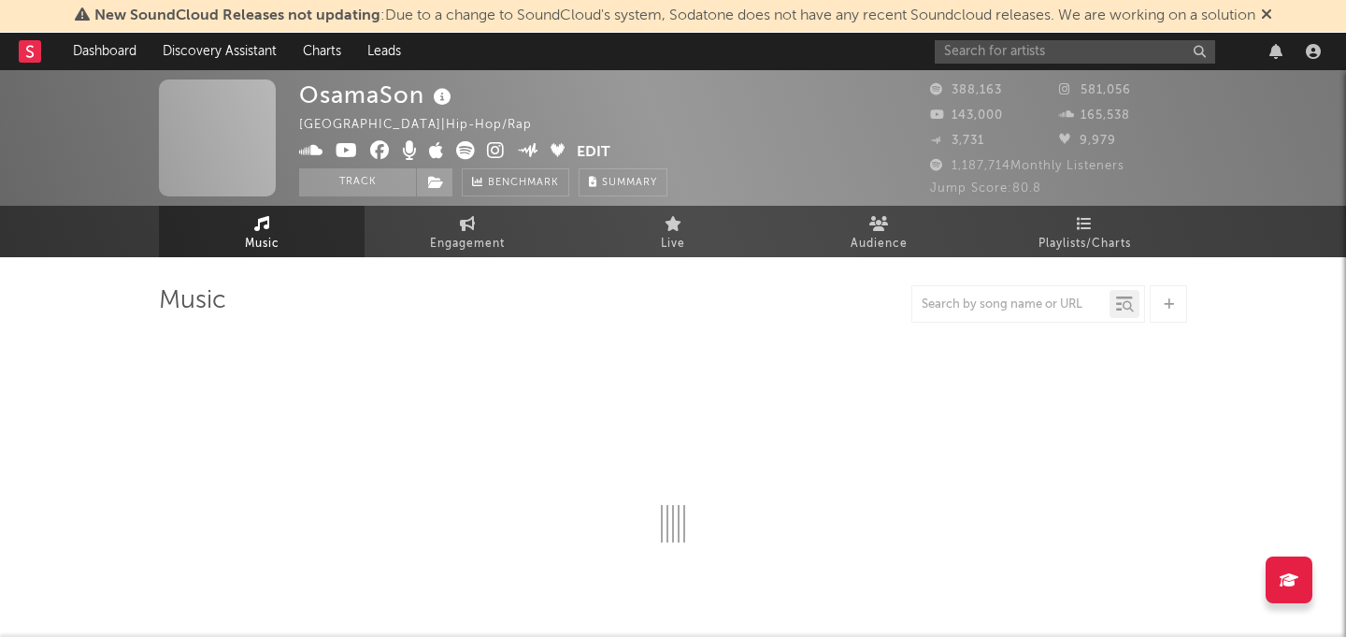
select select "6m"
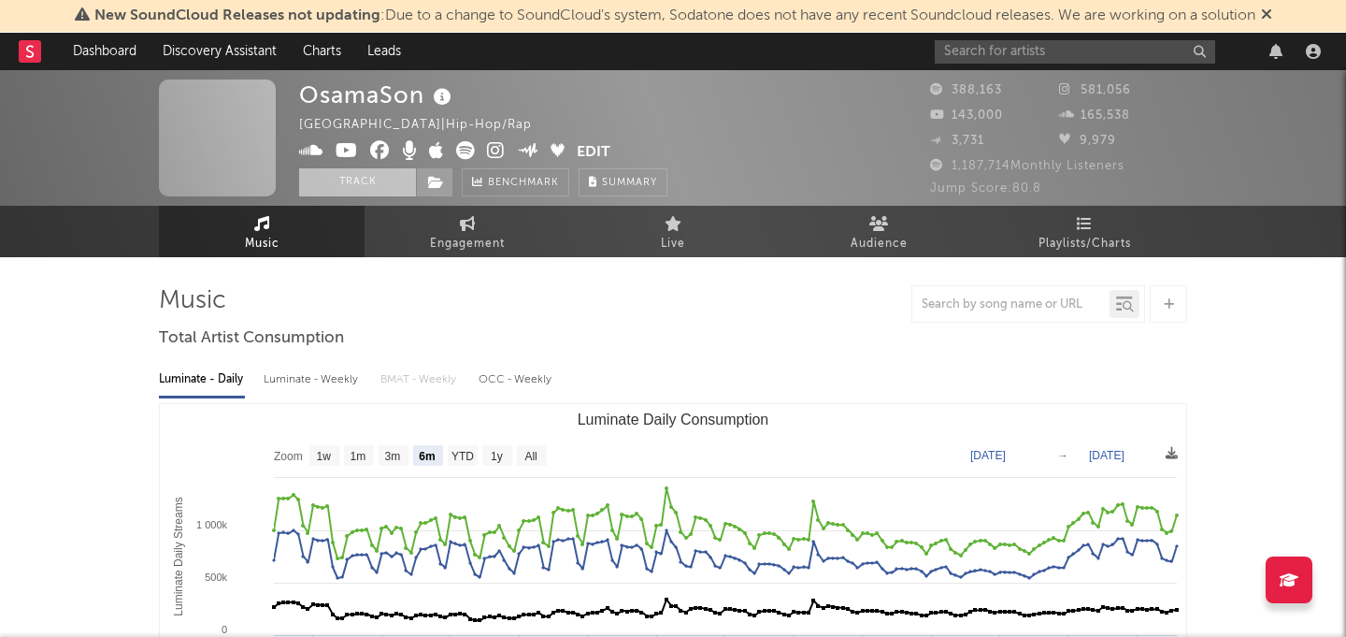
click at [365, 189] on button "Track" at bounding box center [357, 182] width 117 height 28
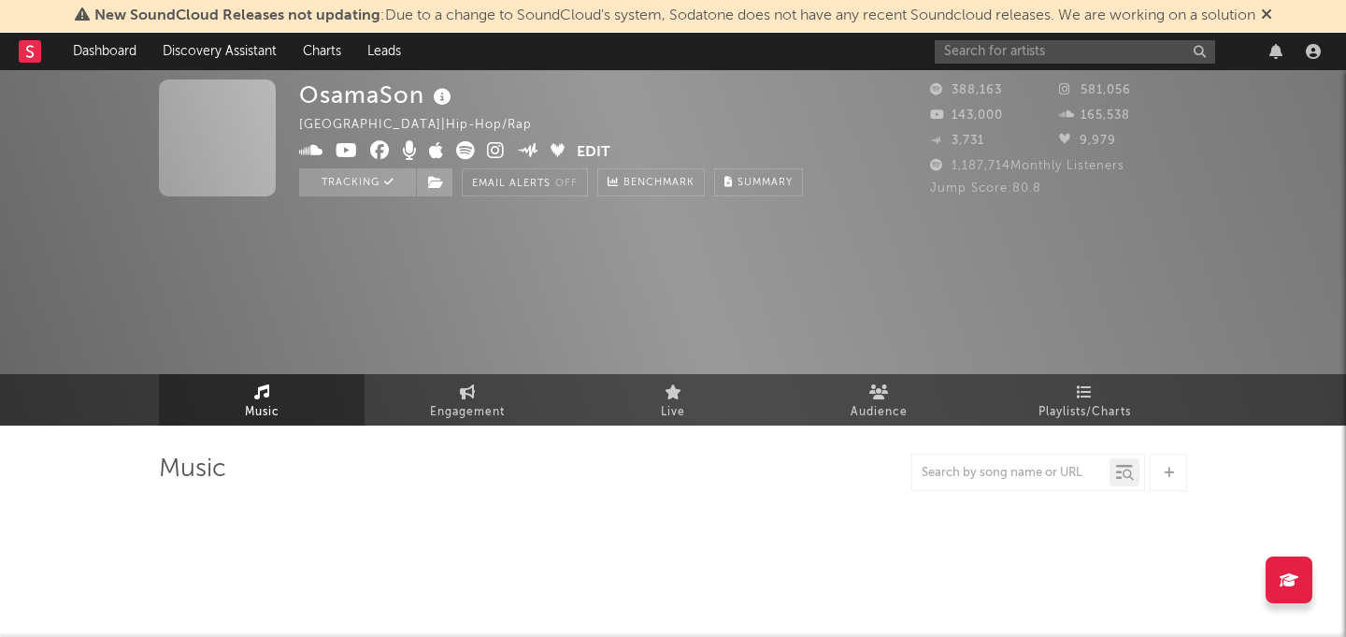
select select "6m"
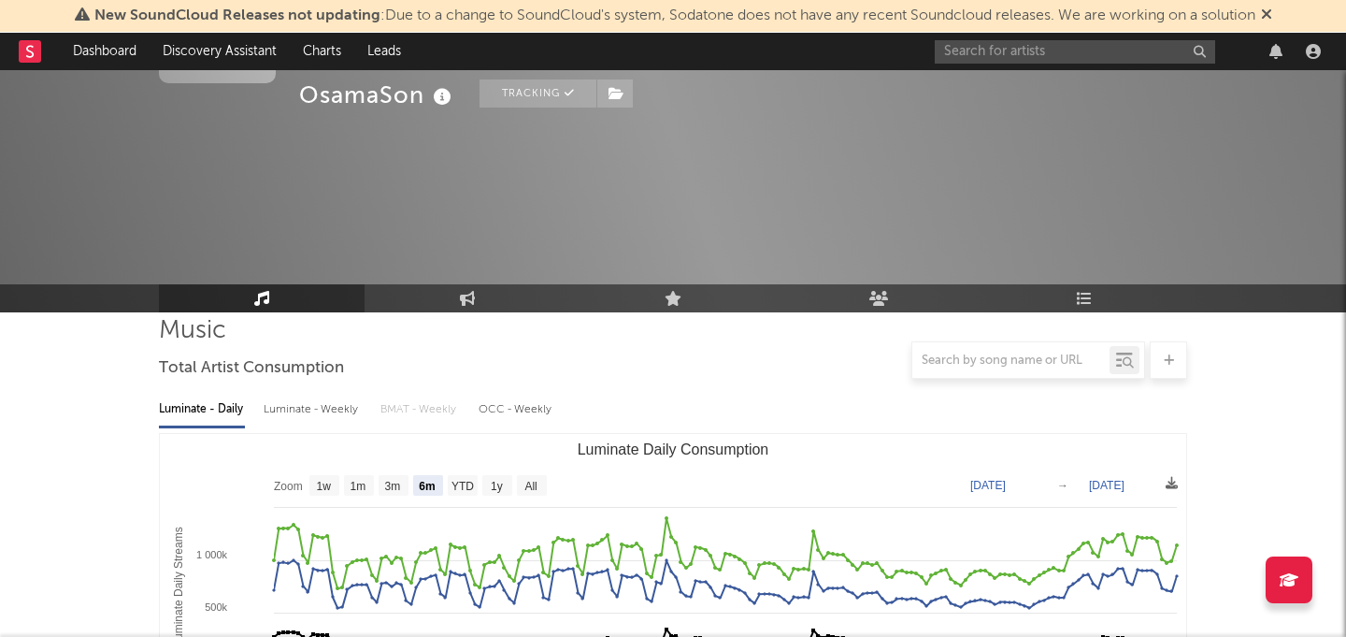
scroll to position [164, 0]
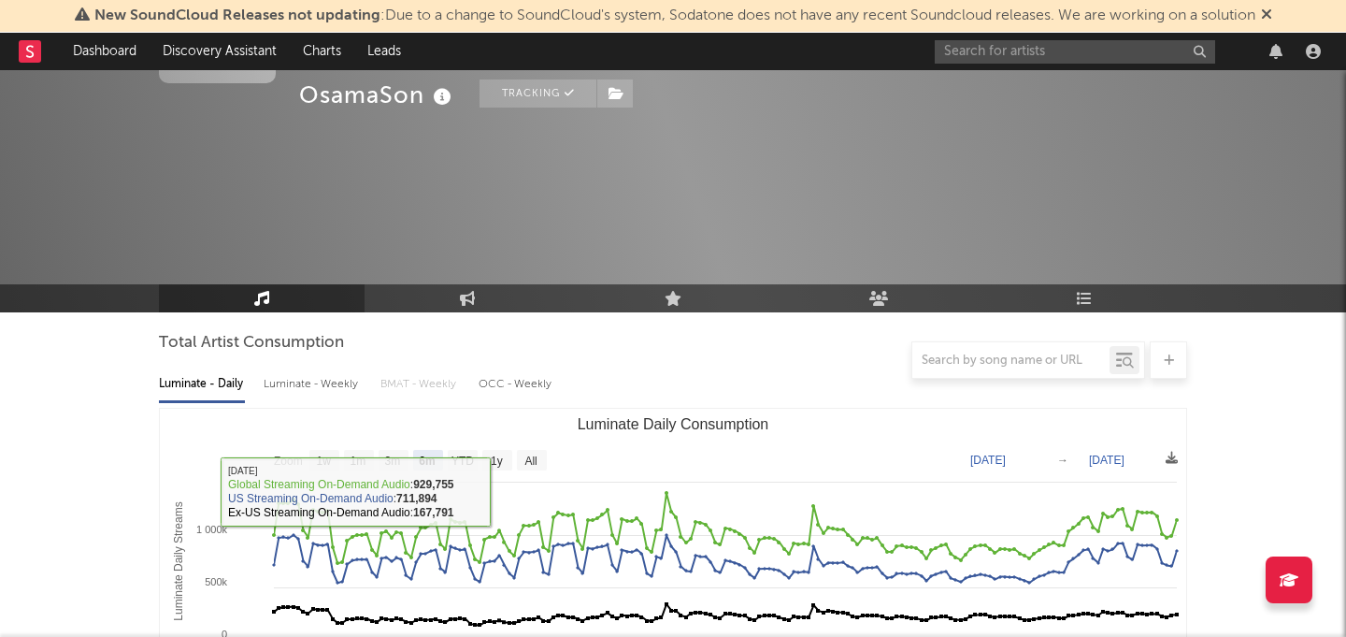
click at [288, 406] on div "Luminate - Daily Luminate - Weekly BMAT - Weekly OCC - Weekly Zoom 1w 1m 3m 6m …" at bounding box center [673, 573] width 1028 height 429
click at [294, 389] on div "Luminate - Weekly" at bounding box center [313, 384] width 98 height 32
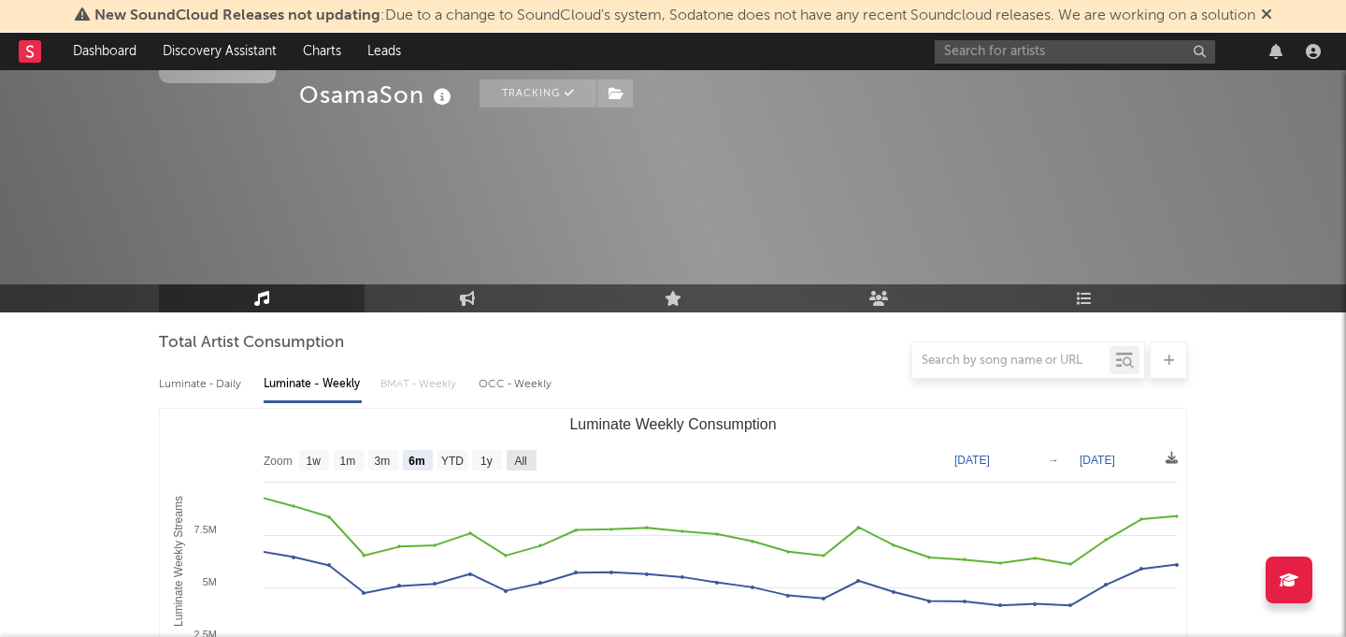
click at [529, 469] on rect "Luminate Weekly Consumption" at bounding box center [522, 460] width 30 height 21
select select "All"
type input "2023-08-10"
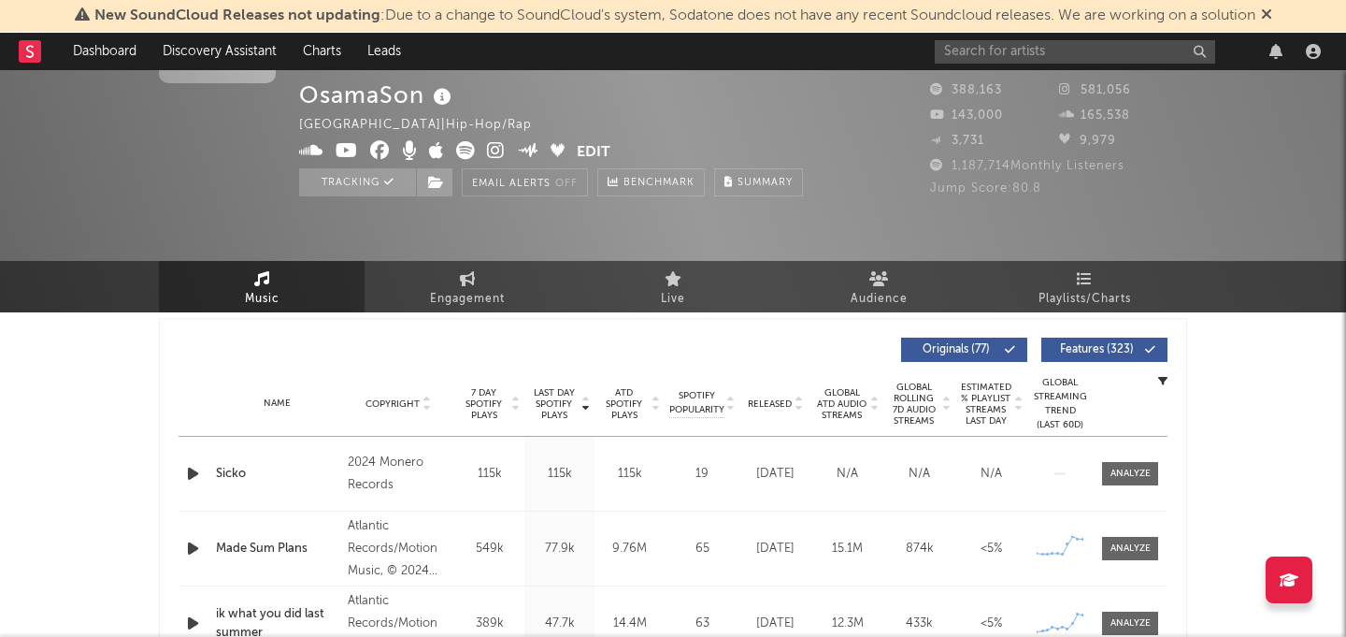
scroll to position [0, 0]
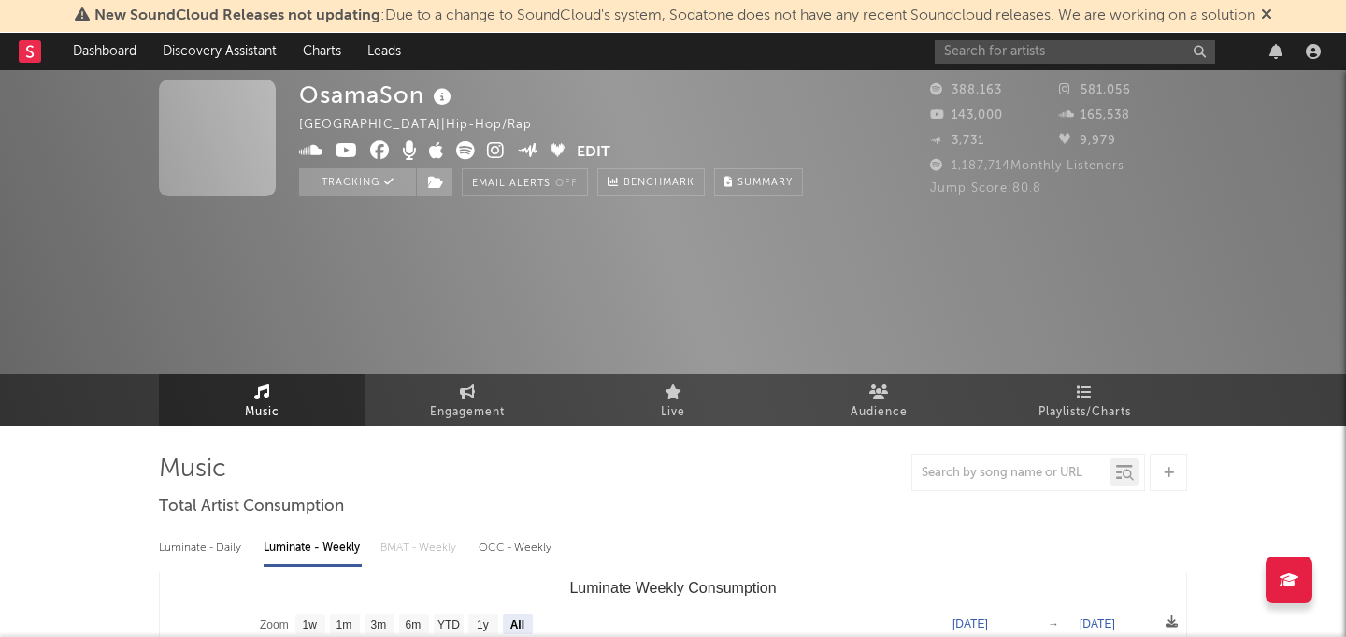
click at [983, 70] on div "OsamaSon United States | Hip-Hop/Rap Edit Tracking Email Alerts Off Benchmark S…" at bounding box center [673, 142] width 1346 height 145
click at [973, 59] on input "text" at bounding box center [1075, 51] width 280 height 23
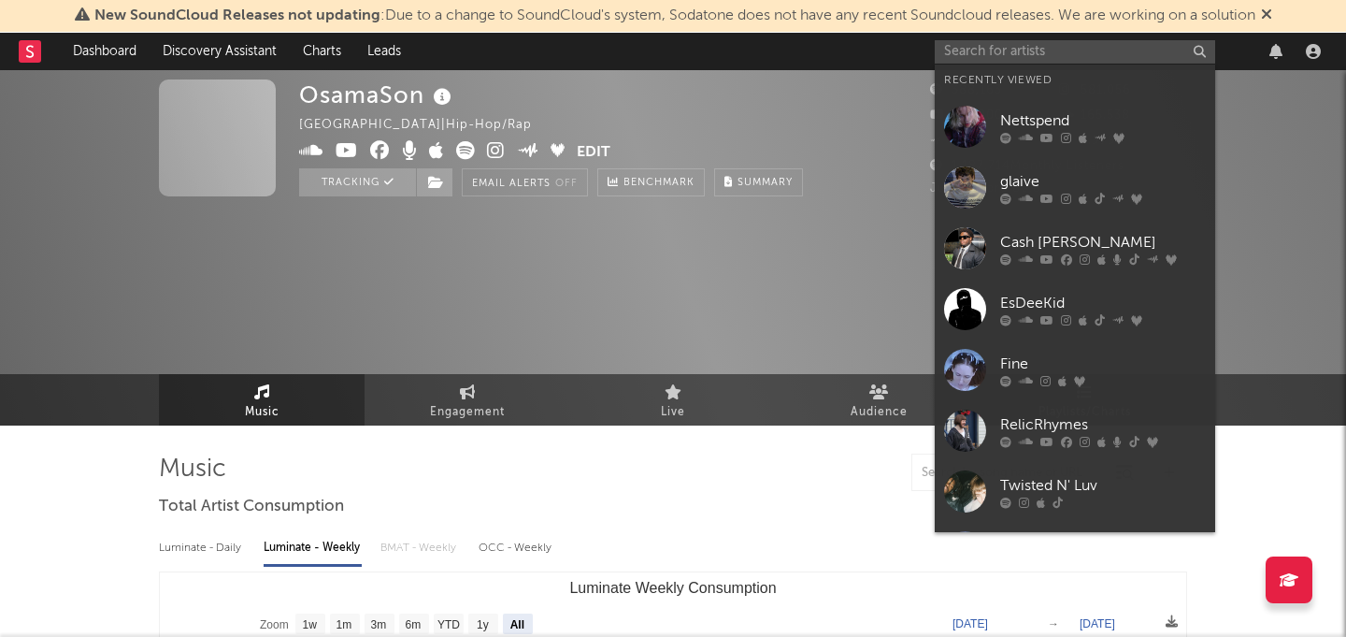
click at [973, 112] on div at bounding box center [965, 127] width 42 height 42
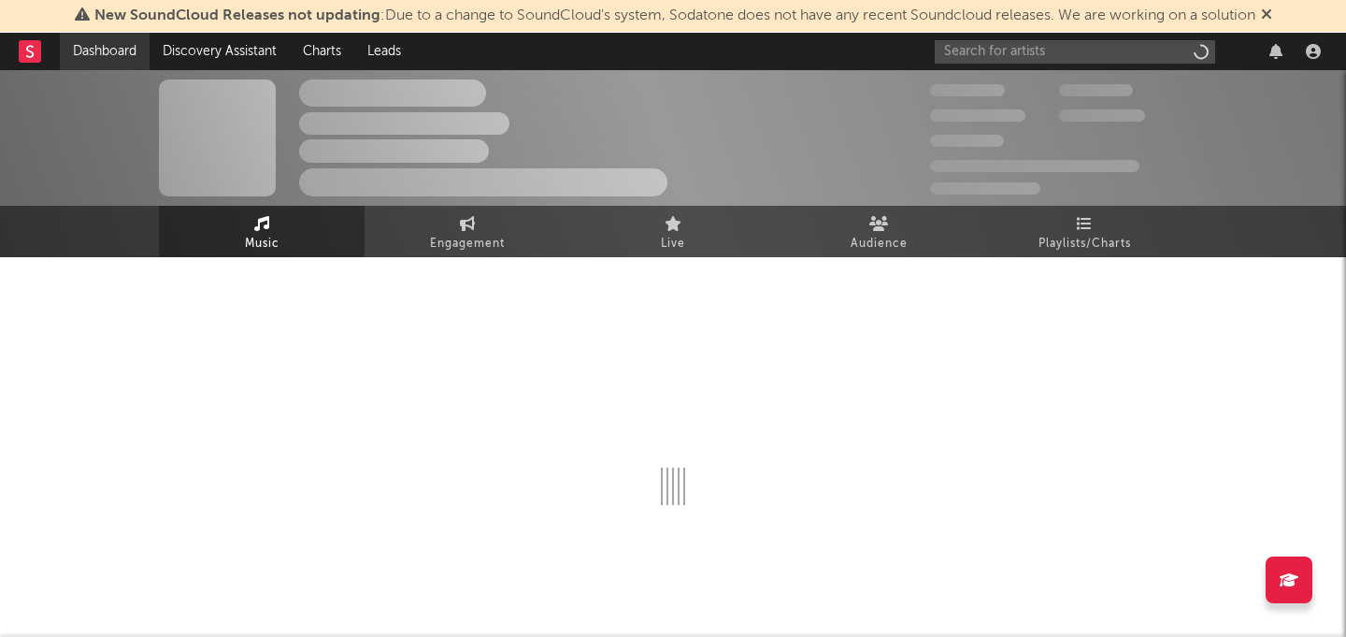
click at [89, 56] on link "Dashboard" at bounding box center [105, 51] width 90 height 37
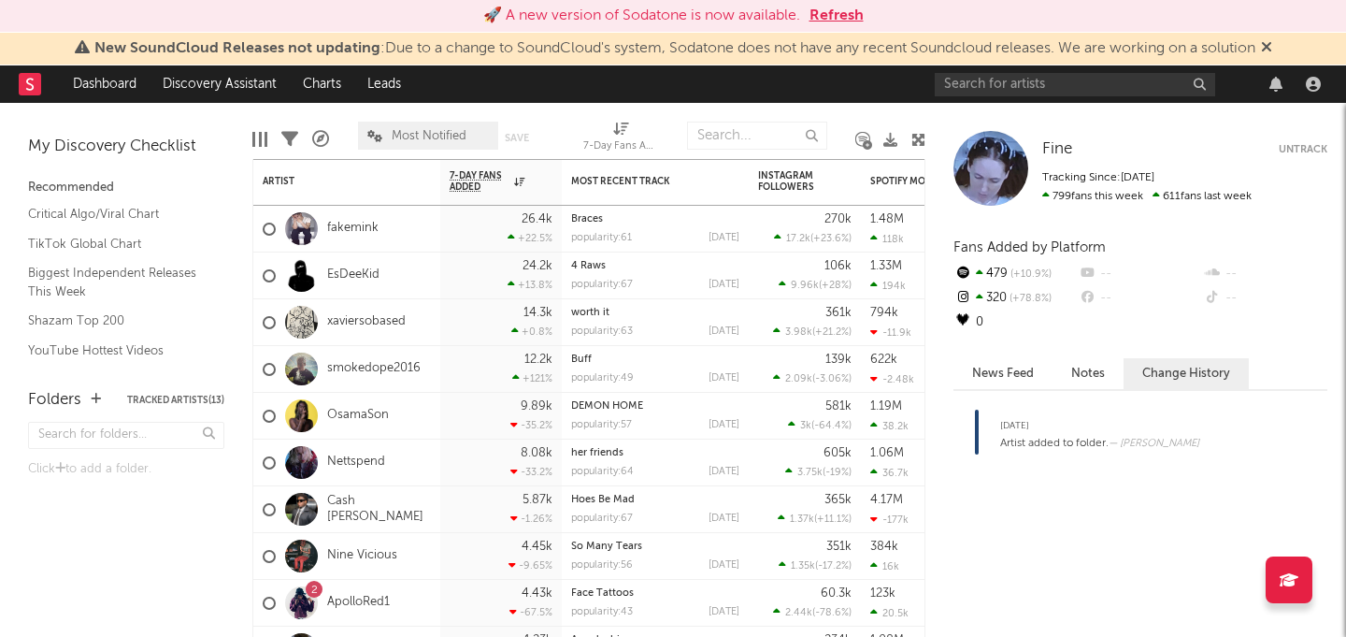
click at [454, 130] on span "Most Notified" at bounding box center [429, 136] width 75 height 12
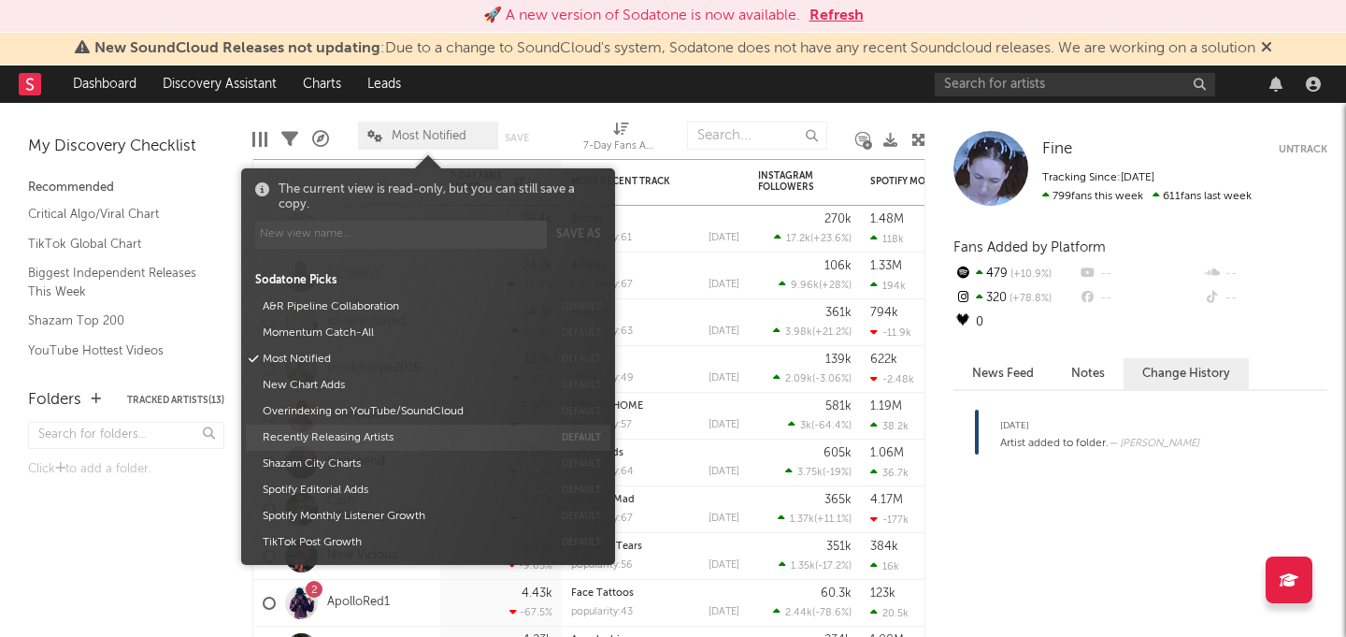
click at [356, 434] on button "Recently Releasing Artists" at bounding box center [404, 437] width 296 height 26
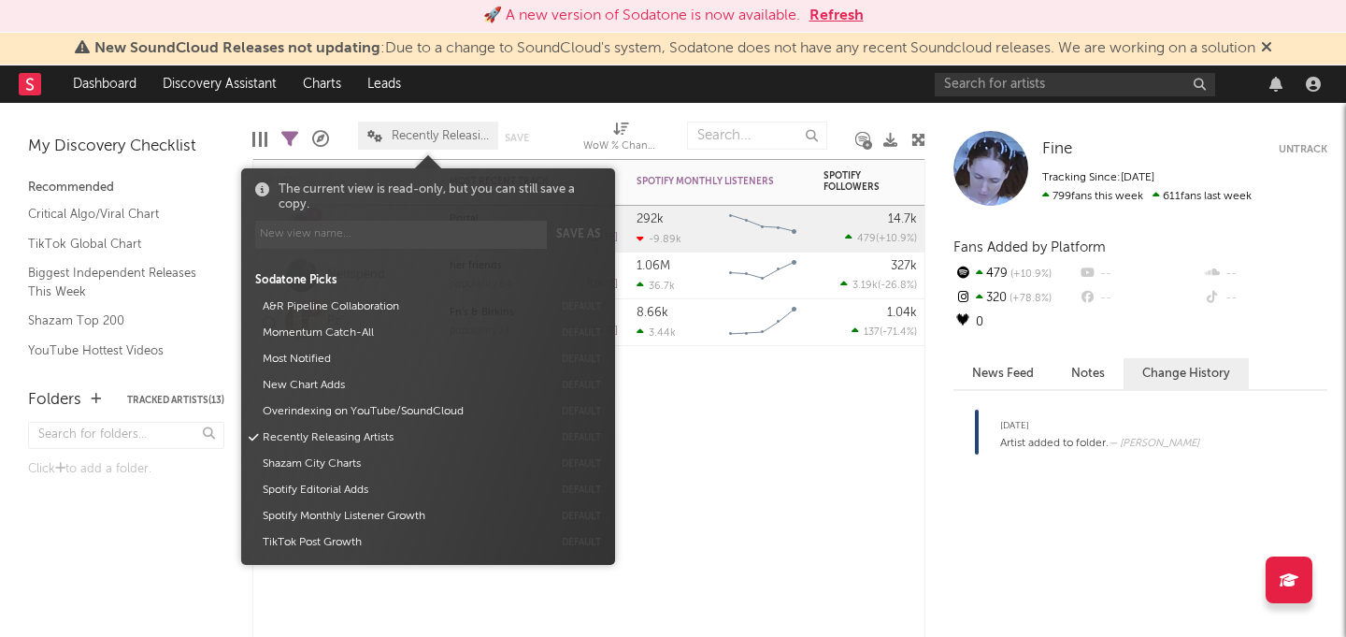
click at [783, 399] on div at bounding box center [720, 374] width 187 height 56
click at [411, 133] on span "Recently Releasing Artists" at bounding box center [440, 136] width 97 height 12
click at [366, 300] on button "A&R Pipeline Collaboration" at bounding box center [404, 307] width 296 height 26
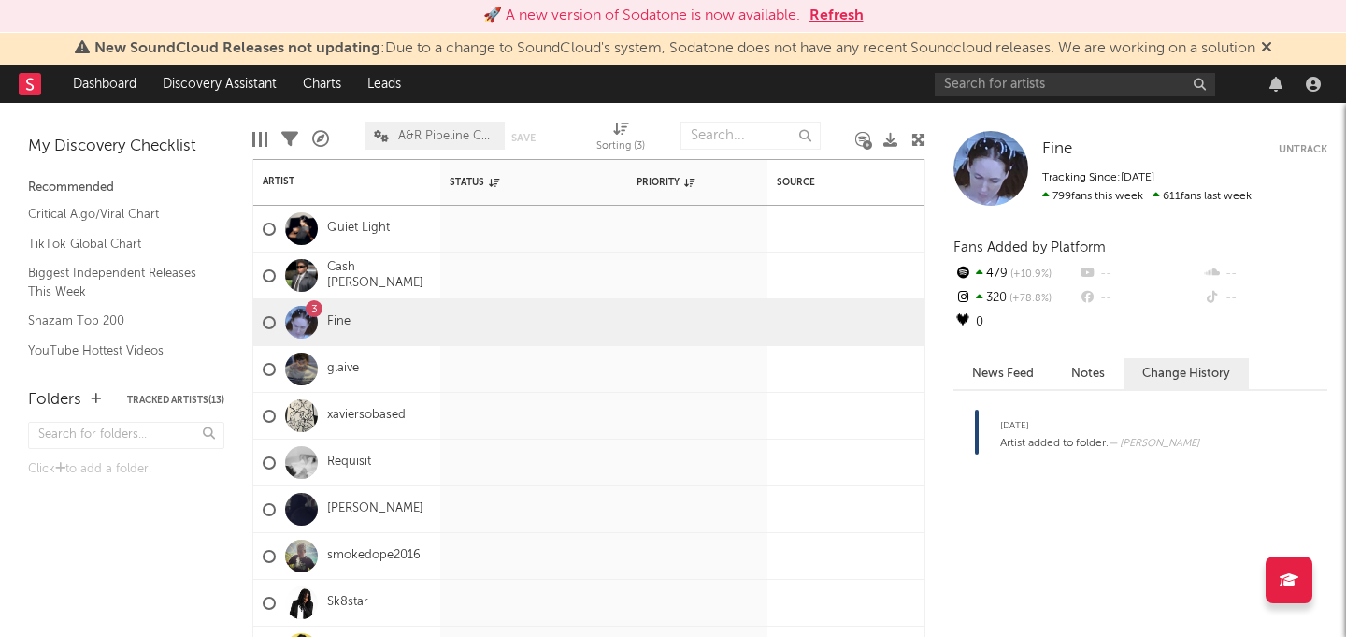
click at [519, 107] on div "Edit Columns Filters A&R Pipeline A&R Pipeline Collaboration Save Save as Sorti…" at bounding box center [588, 131] width 673 height 56
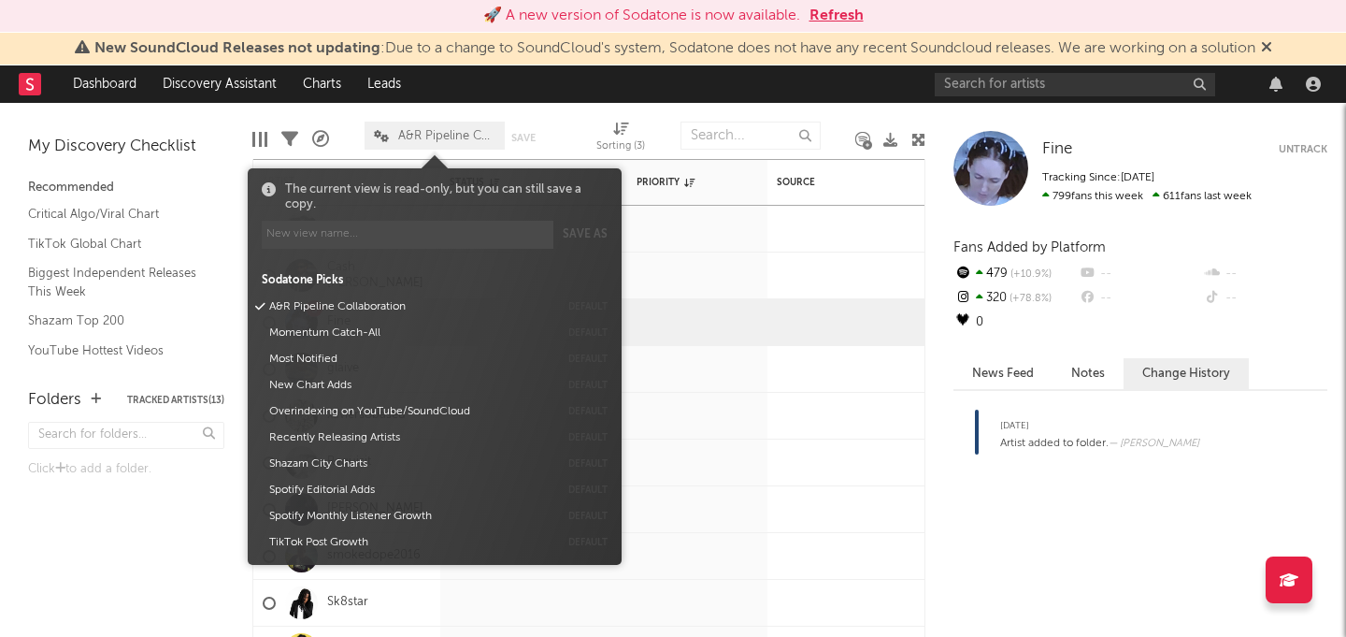
click at [465, 131] on span "A&R Pipeline Collaboration" at bounding box center [446, 136] width 97 height 12
click at [371, 337] on button "Momentum Catch-All" at bounding box center [411, 333] width 296 height 26
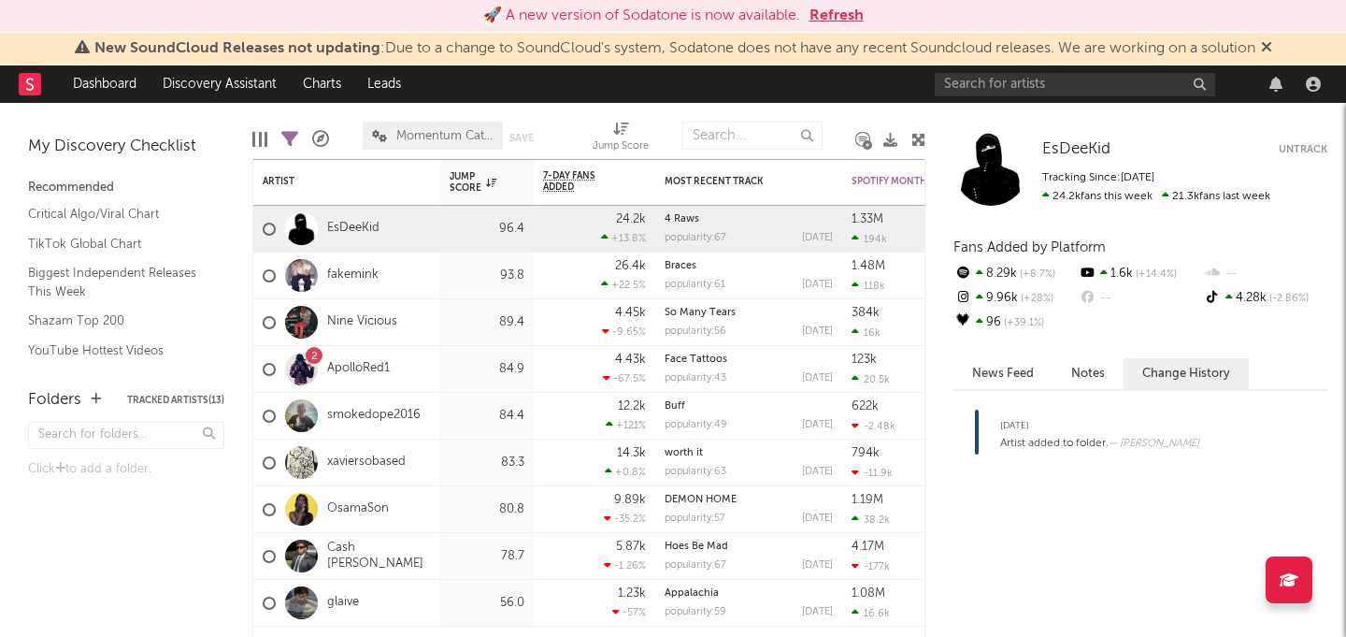
click at [445, 122] on span "Momentum Catch-All" at bounding box center [433, 136] width 140 height 28
click at [459, 135] on span "Momentum Catch-All" at bounding box center [444, 136] width 97 height 12
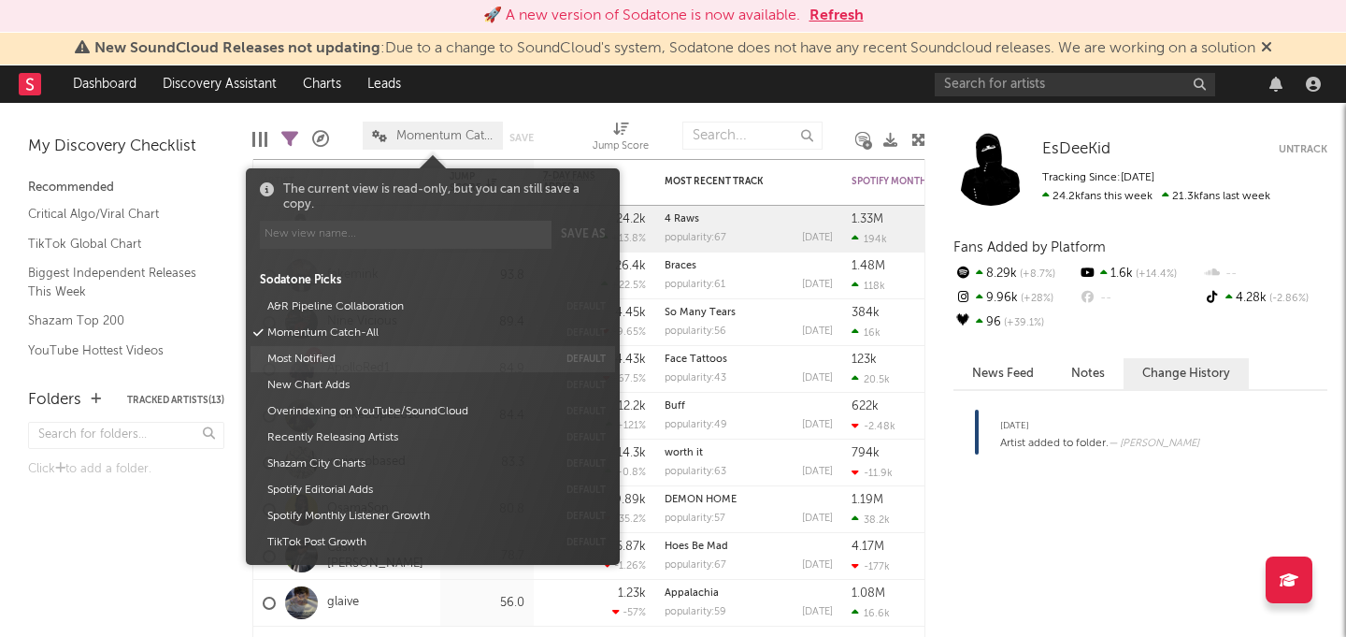
click at [375, 356] on button "Most Notified" at bounding box center [409, 359] width 296 height 26
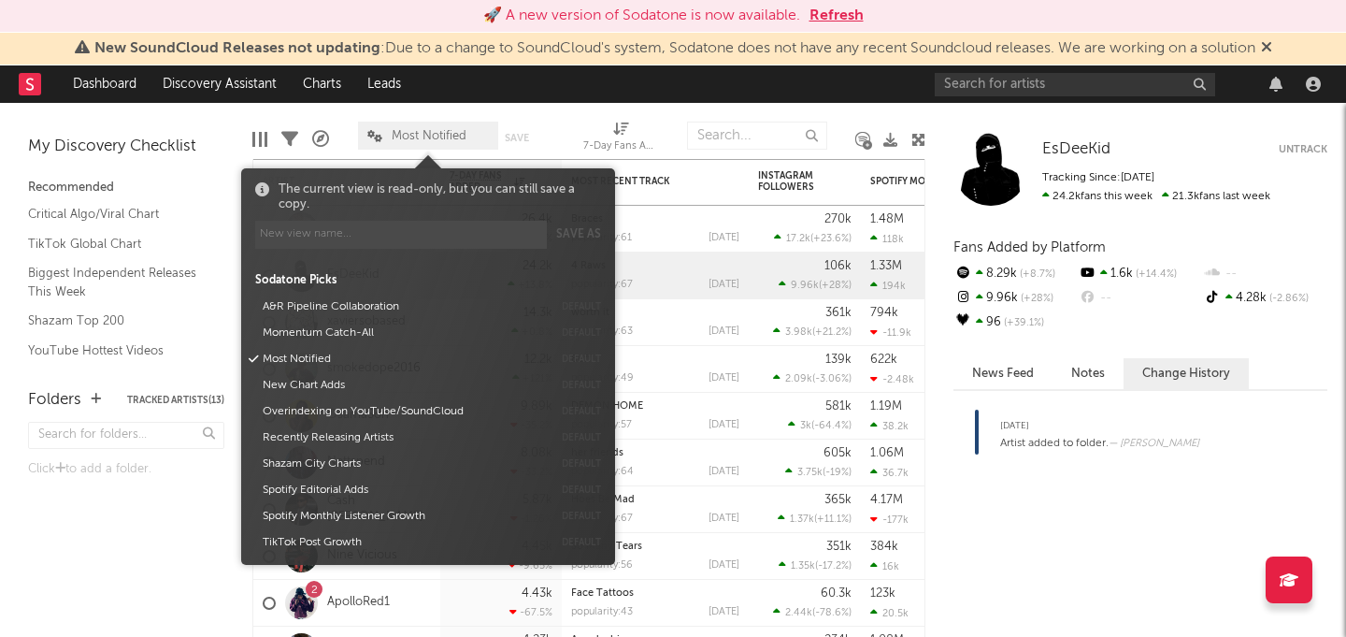
click at [459, 107] on div "Edit Columns Filters A&R Pipeline Most Notified Save Save as 7-Day Fans Added (…" at bounding box center [588, 131] width 673 height 56
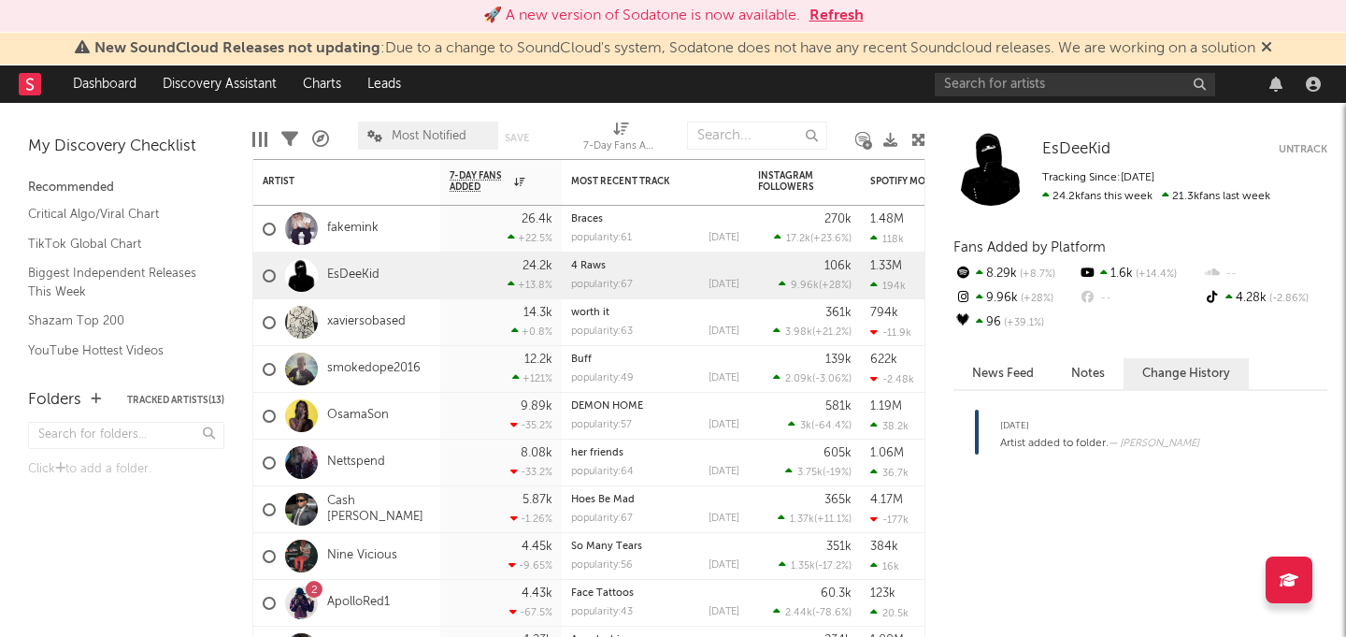
click at [451, 139] on span "Most Notified" at bounding box center [429, 136] width 75 height 12
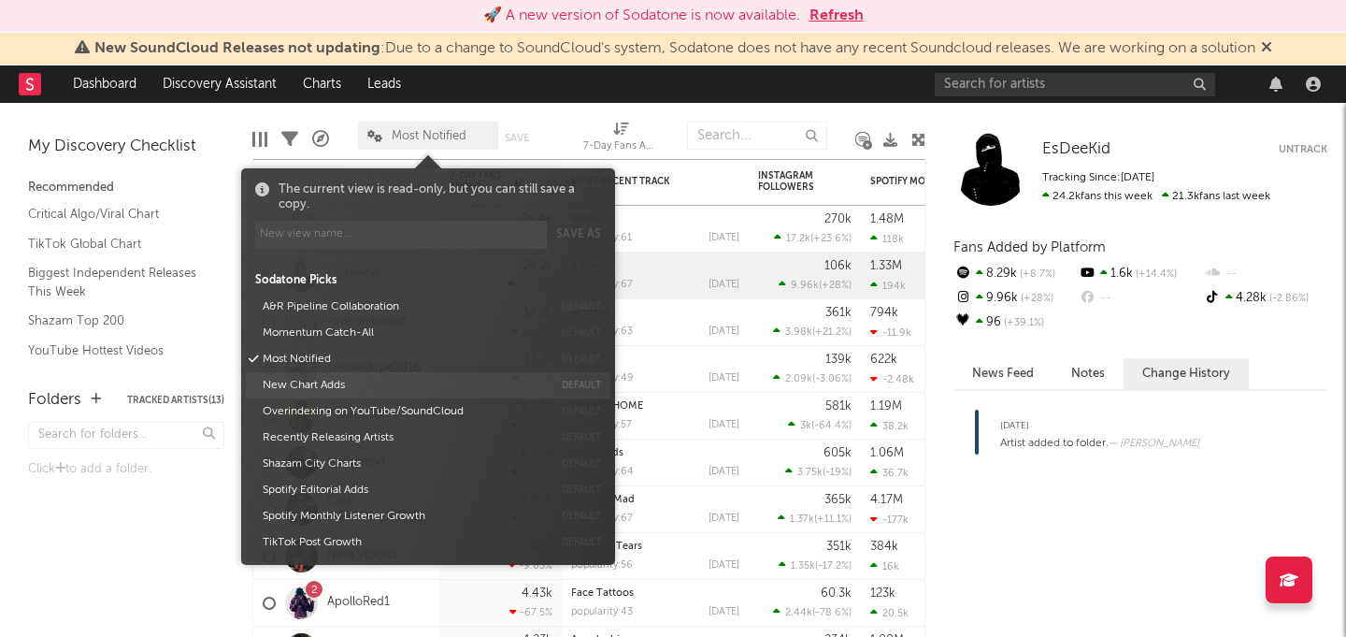
click at [360, 385] on button "New Chart Adds" at bounding box center [404, 385] width 296 height 26
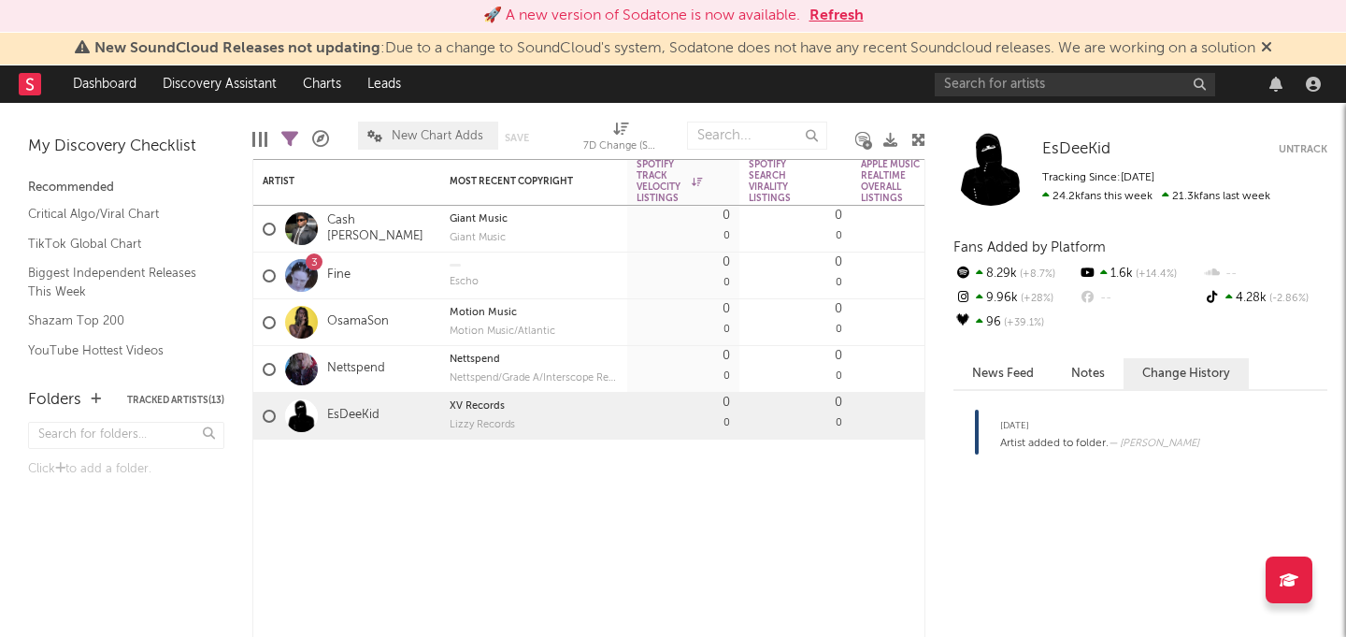
click at [454, 110] on div "Edit Columns Filters ( 5 of 19 ) A&R Pipeline New Chart Adds Save Save as 7D Ch…" at bounding box center [588, 131] width 673 height 56
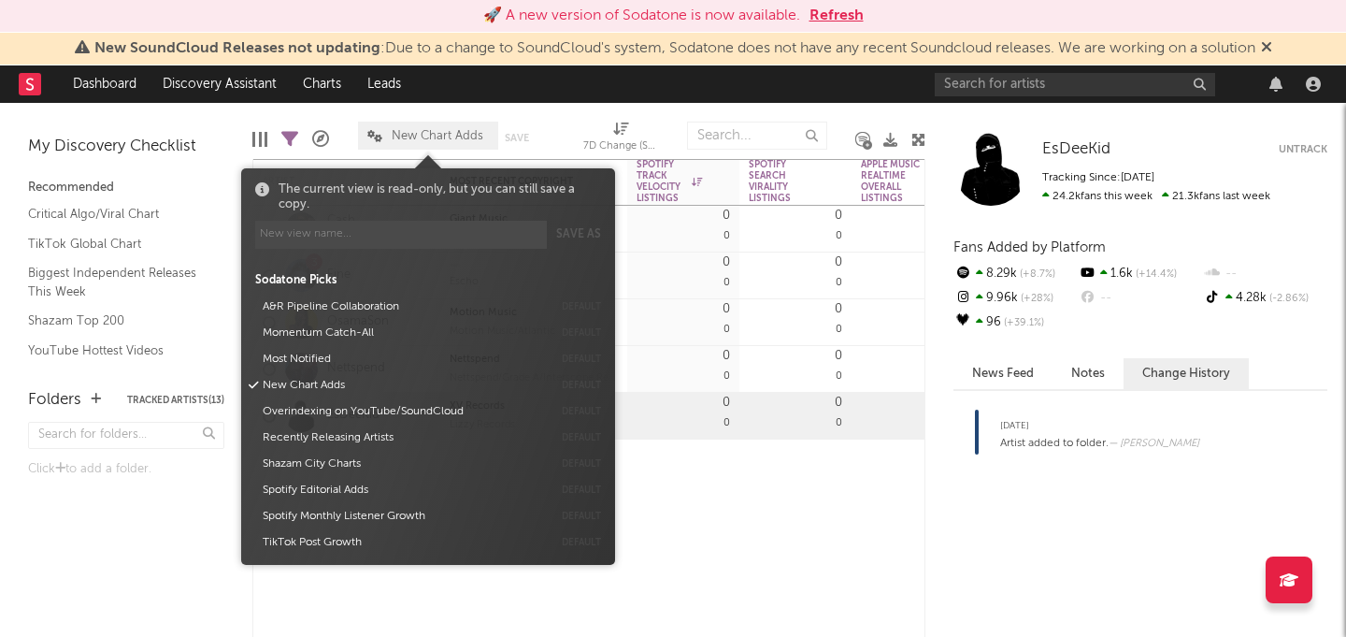
click at [445, 139] on span "New Chart Adds" at bounding box center [438, 136] width 92 height 12
click at [406, 329] on button "Momentum Catch-All" at bounding box center [404, 333] width 296 height 26
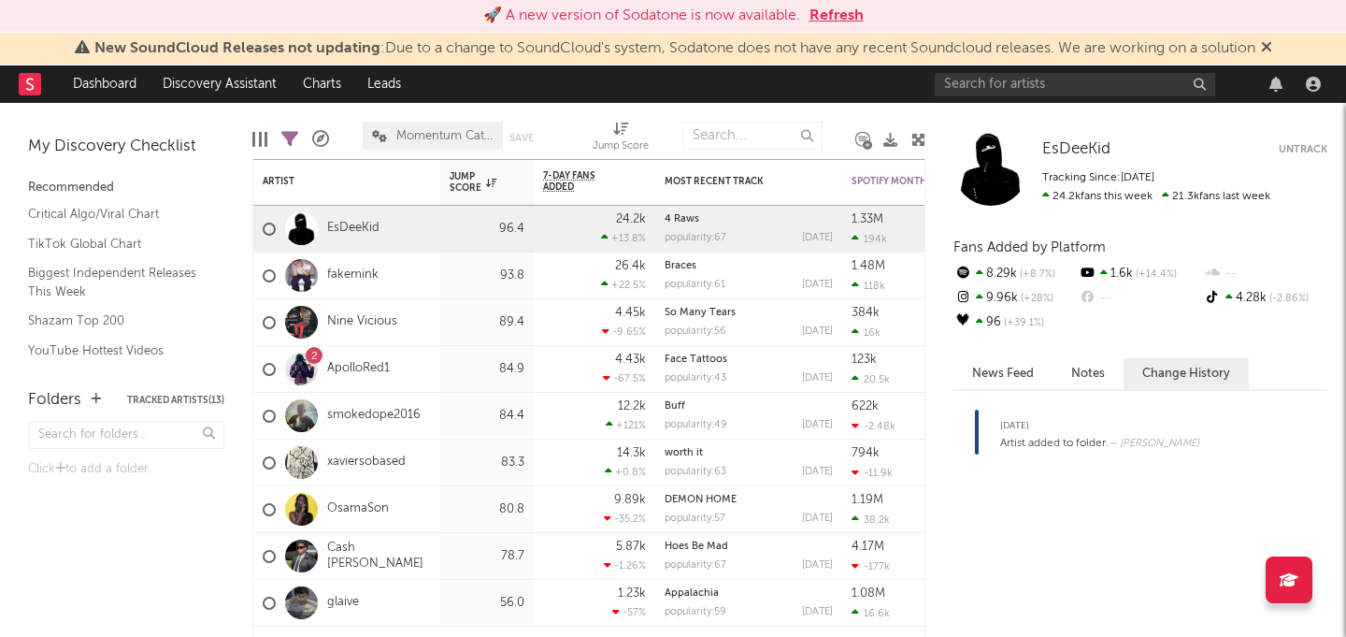
click at [404, 128] on span "Momentum Catch-All" at bounding box center [433, 136] width 140 height 28
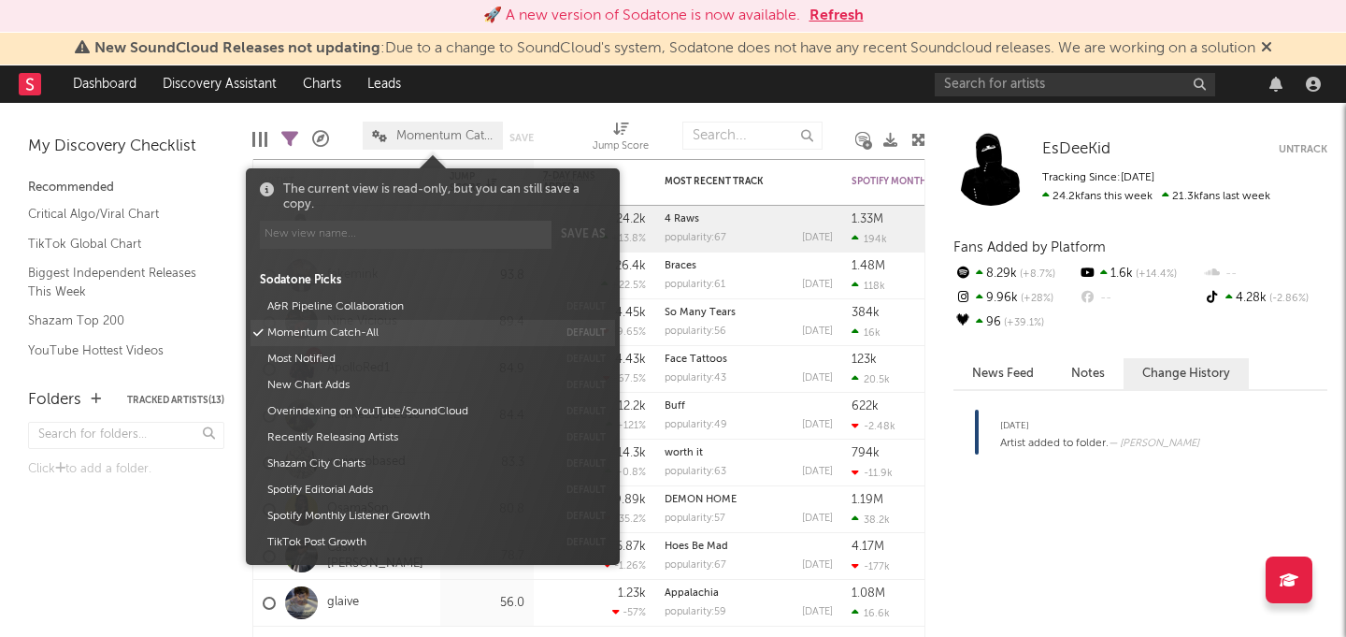
click at [435, 329] on button "Momentum Catch-All" at bounding box center [409, 333] width 296 height 26
click at [392, 411] on button "Overindexing on YouTube/SoundCloud" at bounding box center [409, 411] width 296 height 26
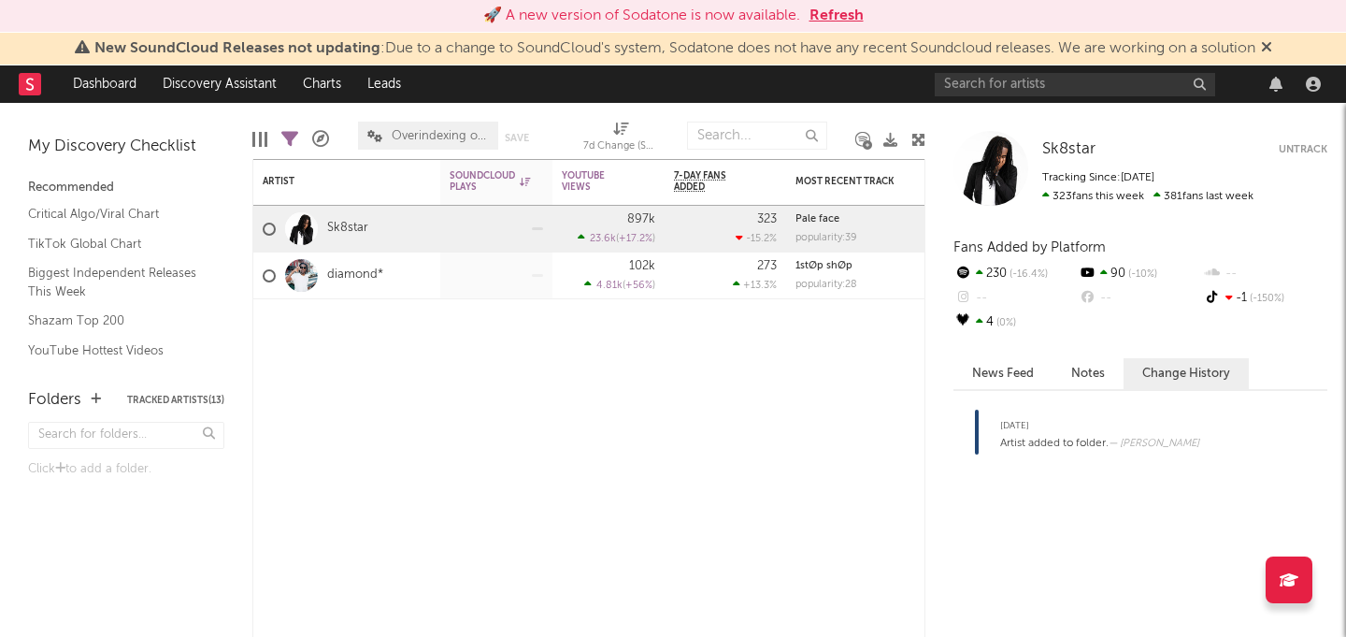
click at [450, 140] on span "Overindexing on YouTube/SoundCloud" at bounding box center [440, 136] width 97 height 12
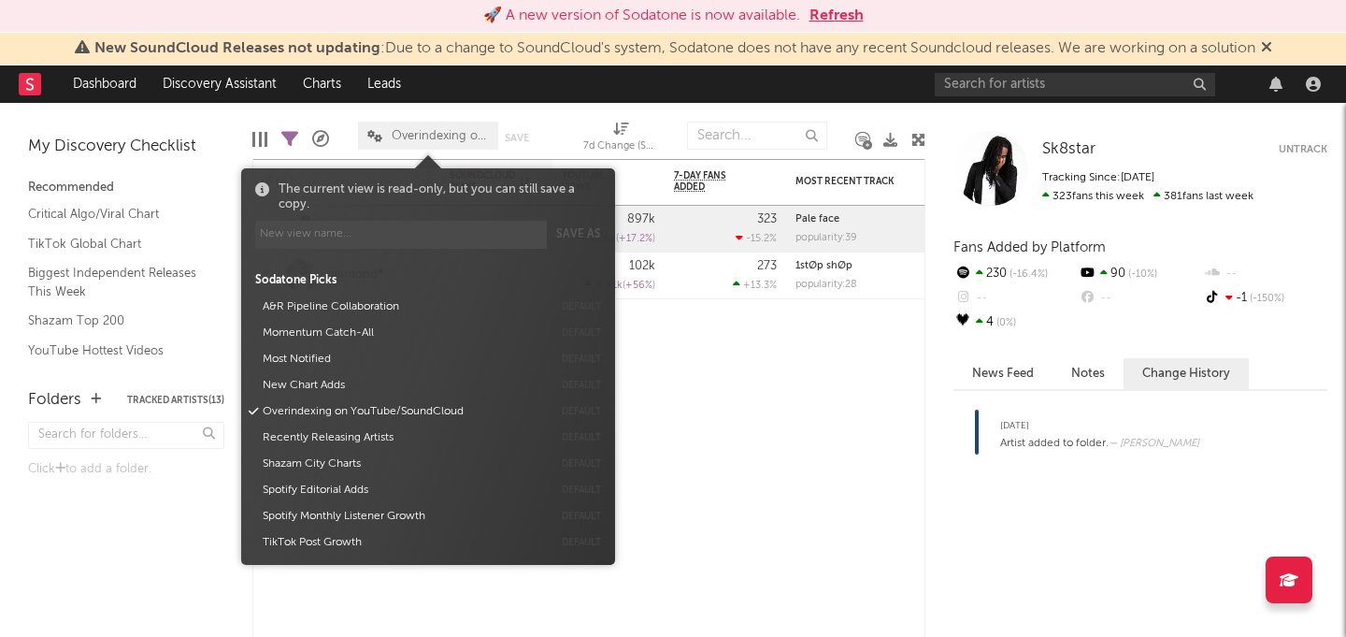
click at [456, 135] on span "Overindexing on YouTube/SoundCloud" at bounding box center [440, 136] width 97 height 12
click at [438, 509] on button "Spotify Monthly Listener Growth" at bounding box center [404, 516] width 296 height 26
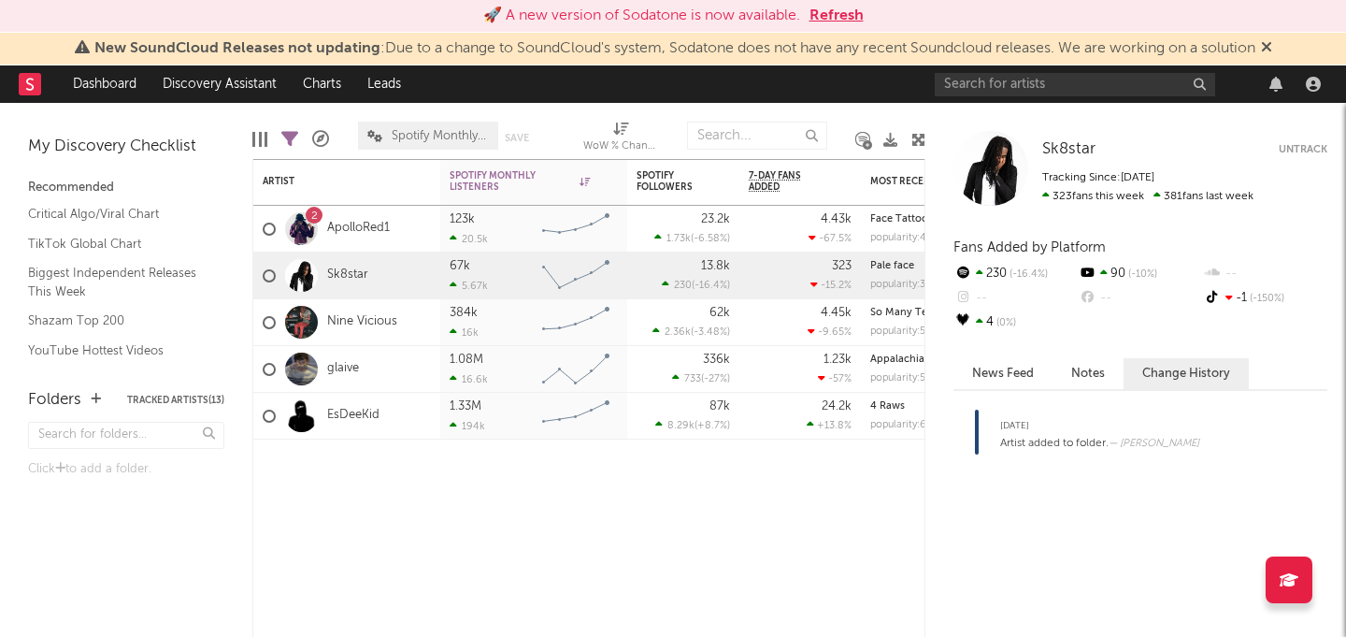
click at [467, 130] on span "Spotify Monthly Listener Growth" at bounding box center [440, 136] width 97 height 12
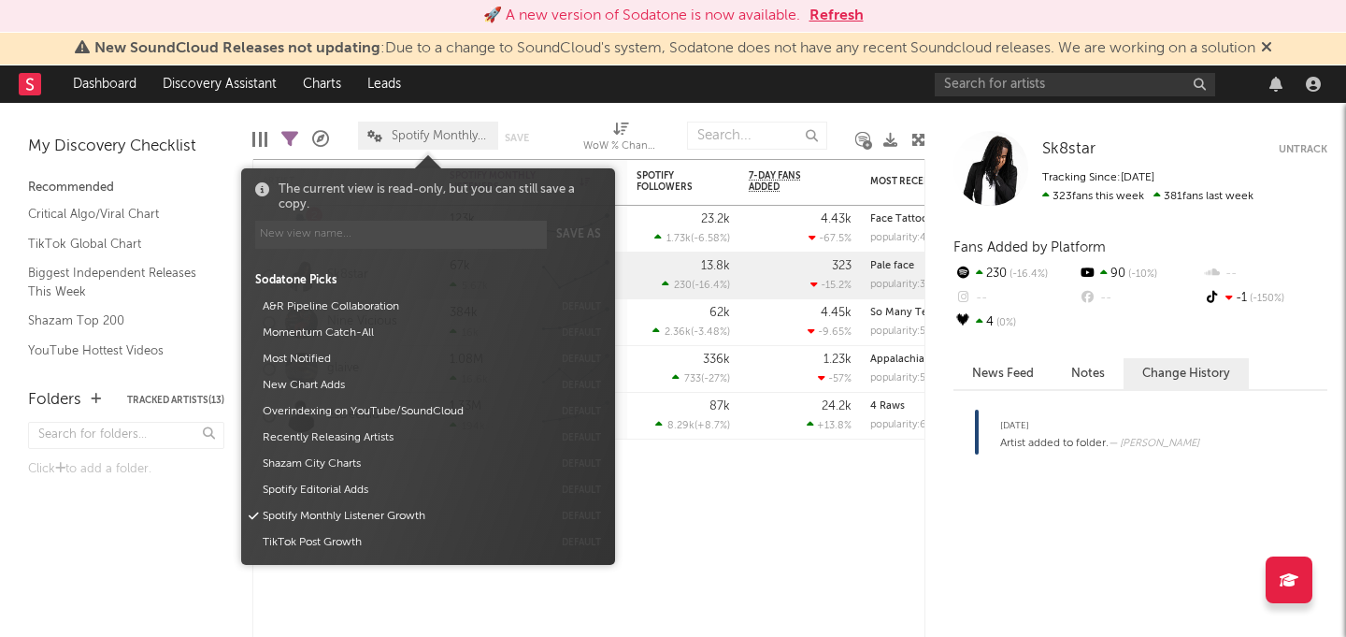
click at [435, 140] on span "Spotify Monthly Listener Growth" at bounding box center [440, 136] width 97 height 12
click at [431, 326] on button "Momentum Catch-All" at bounding box center [404, 333] width 296 height 26
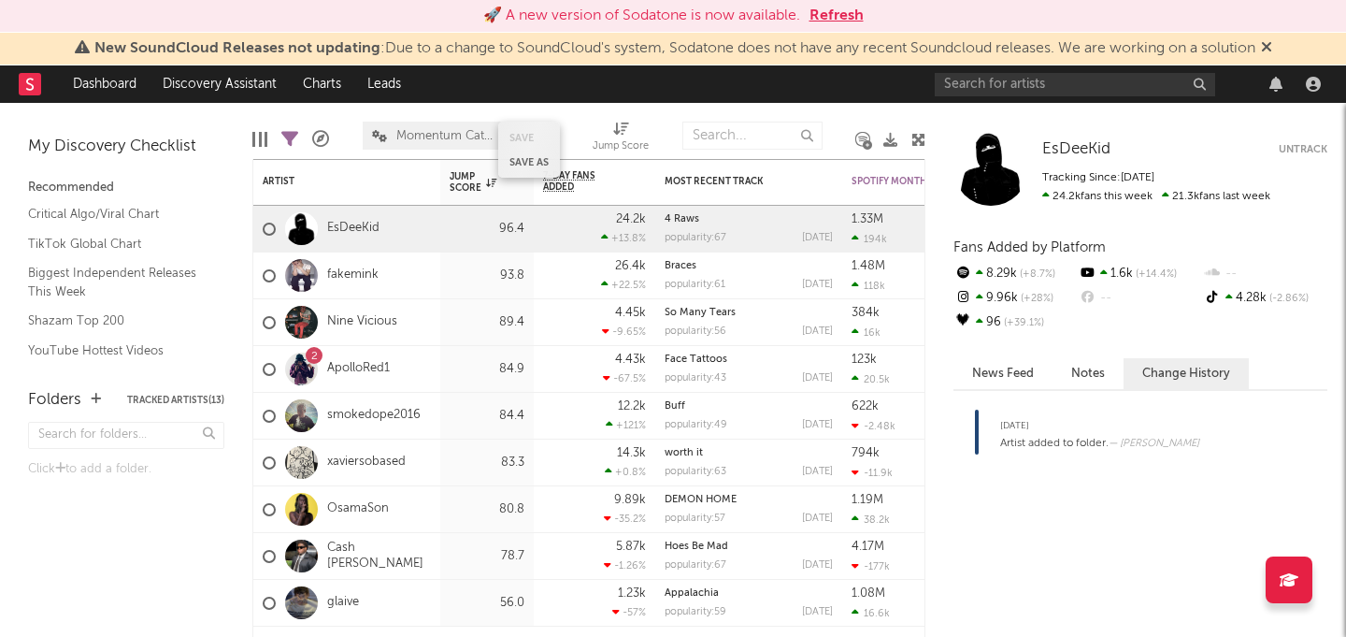
click at [505, 124] on div "Save Save as" at bounding box center [529, 150] width 62 height 56
click at [456, 143] on span "Momentum Catch-All" at bounding box center [433, 136] width 140 height 28
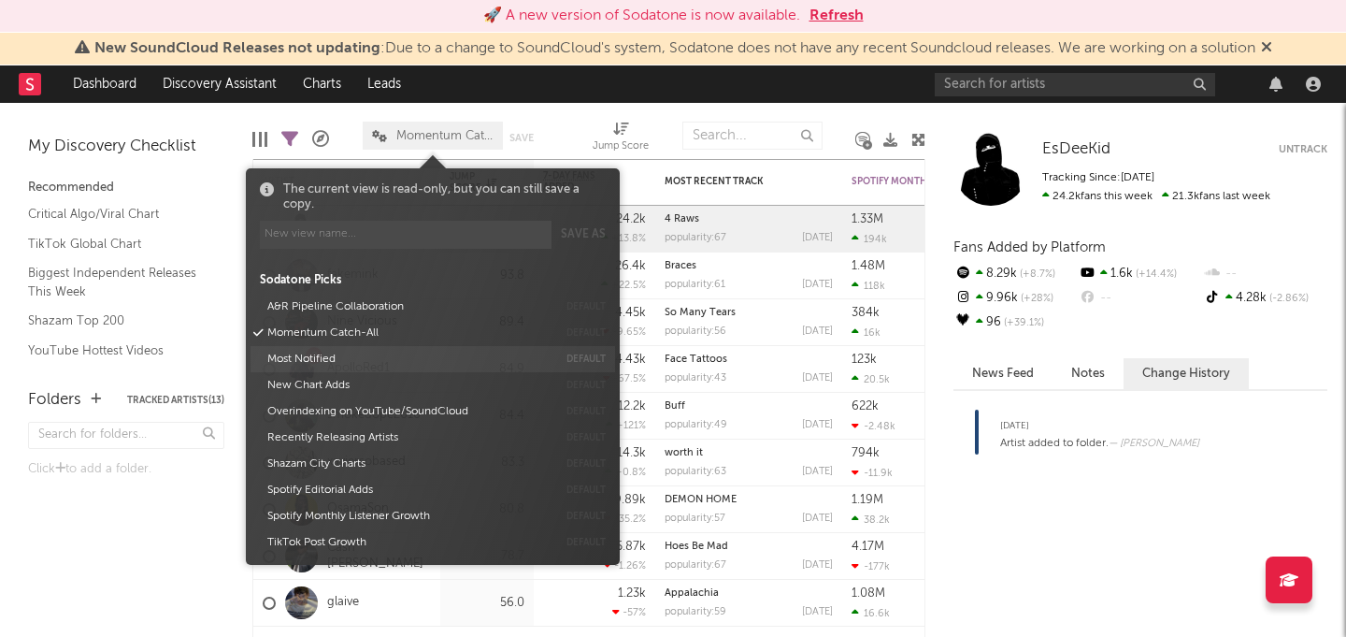
click at [400, 354] on button "Most Notified" at bounding box center [409, 359] width 296 height 26
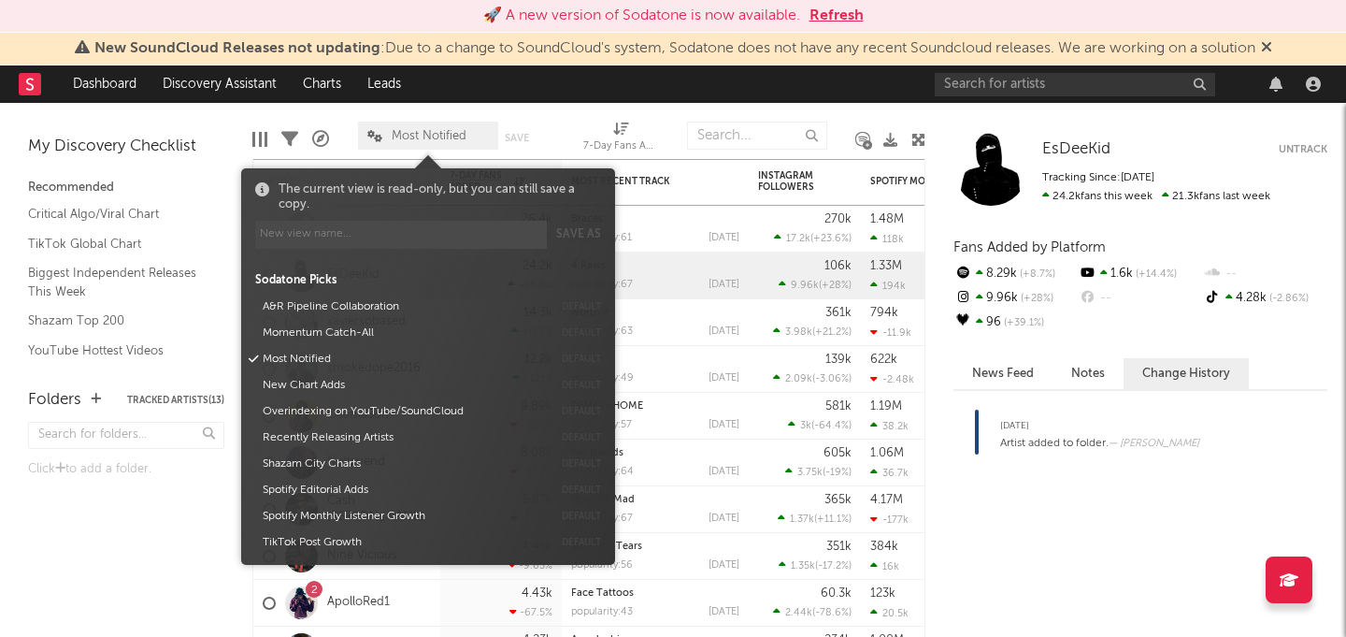
click at [562, 104] on div "Edit Columns Filters A&R Pipeline Most Notified Save Save as 7-Day Fans Added (…" at bounding box center [588, 131] width 673 height 56
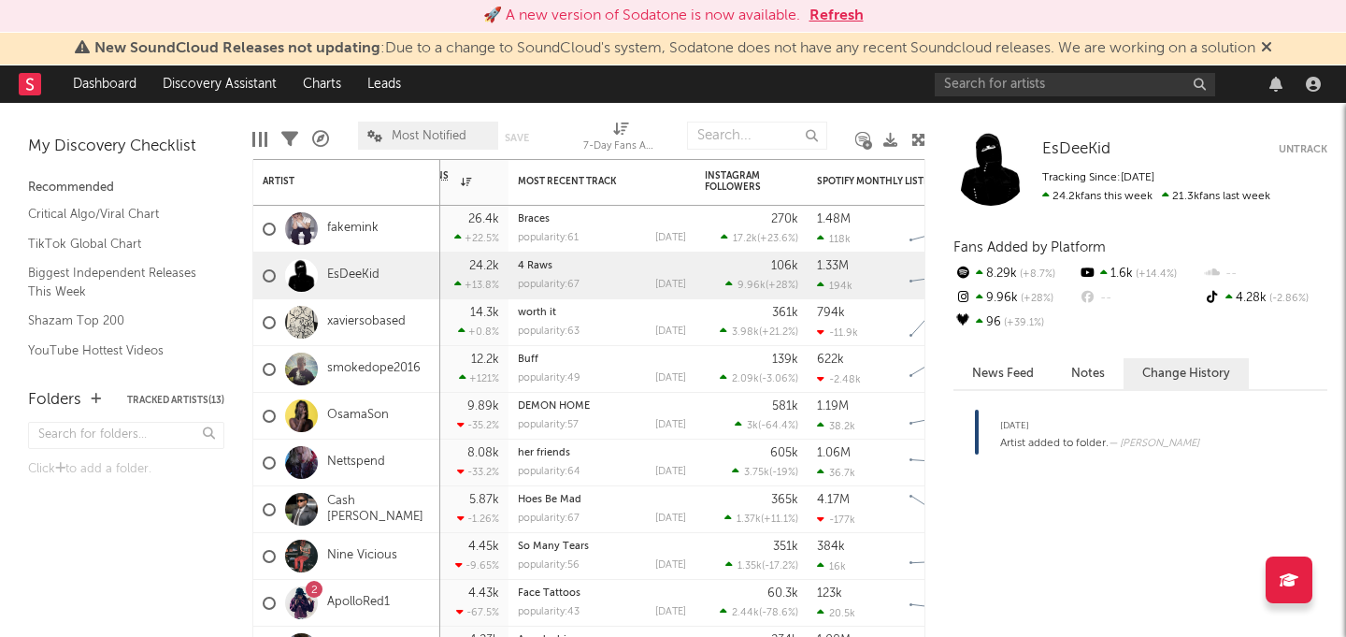
click at [822, 5] on button "Refresh" at bounding box center [837, 16] width 54 height 22
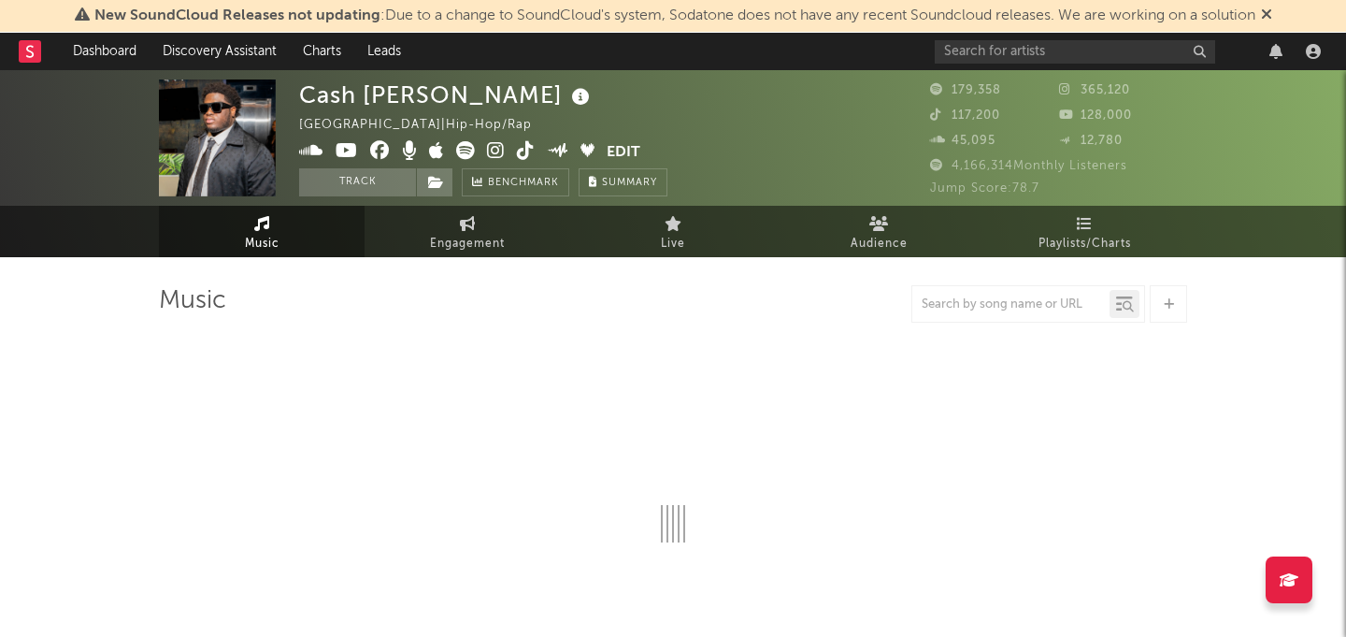
select select "6m"
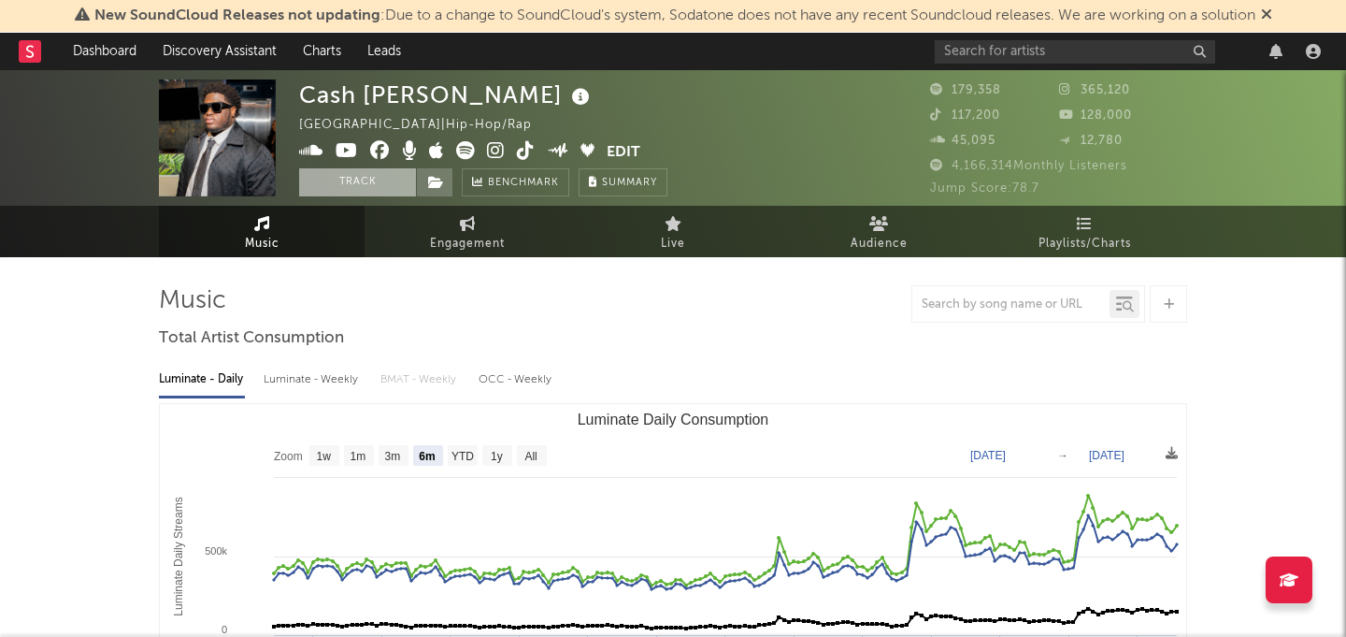
click at [357, 189] on button "Track" at bounding box center [357, 182] width 117 height 28
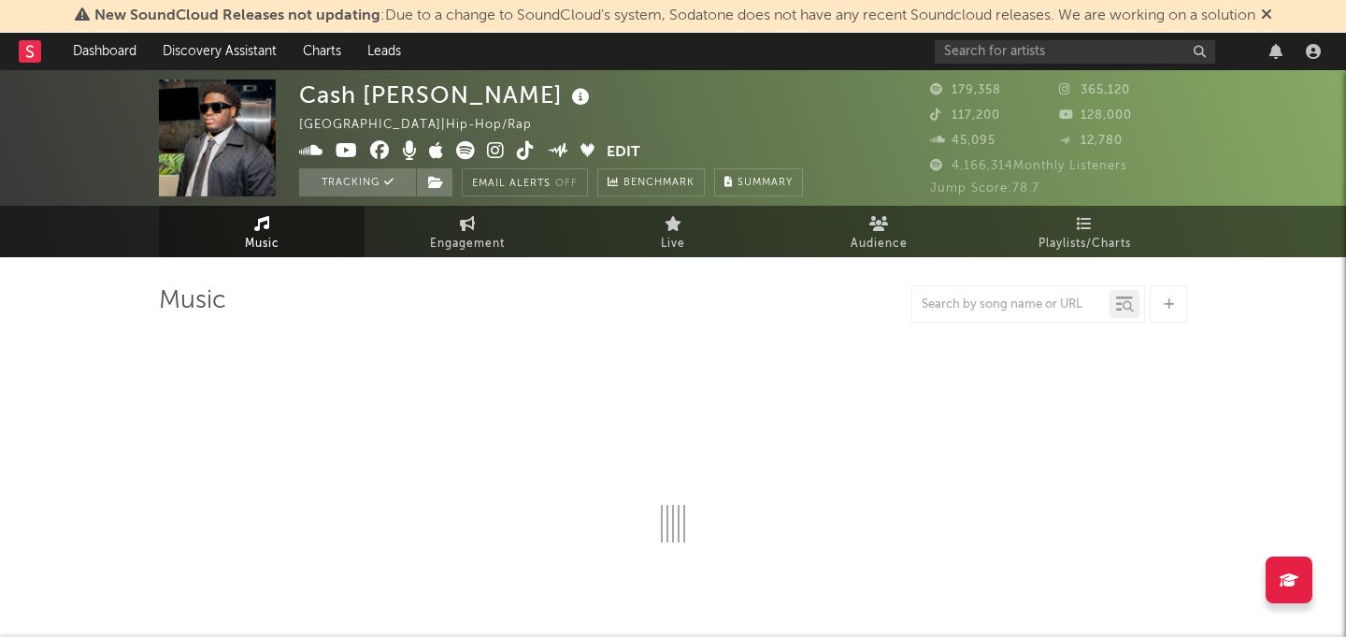
select select "6m"
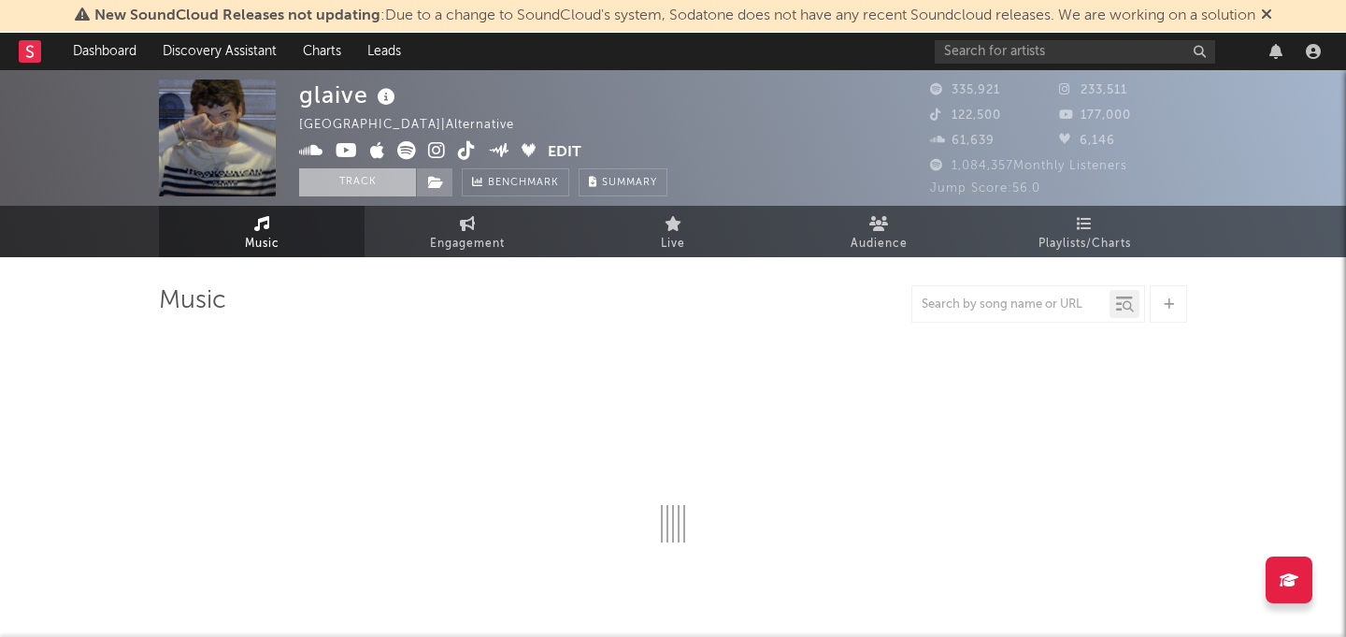
click at [348, 195] on button "Track" at bounding box center [357, 182] width 117 height 28
select select "6m"
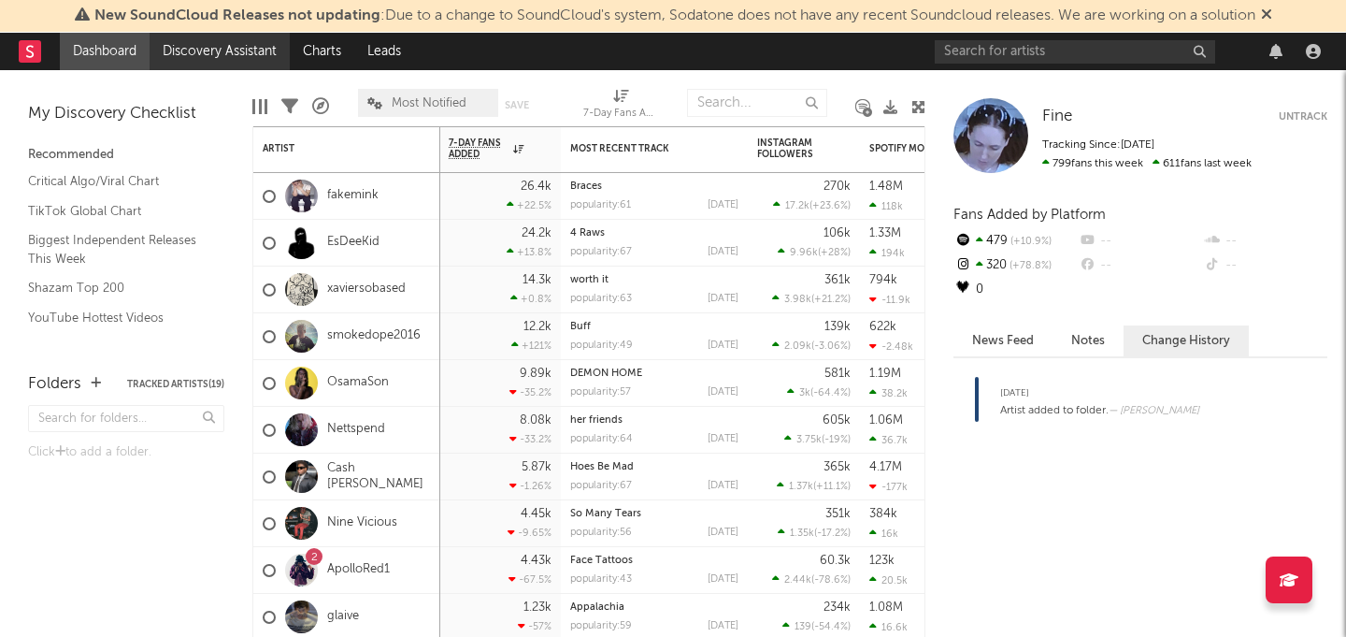
click at [192, 65] on link "Discovery Assistant" at bounding box center [220, 51] width 140 height 37
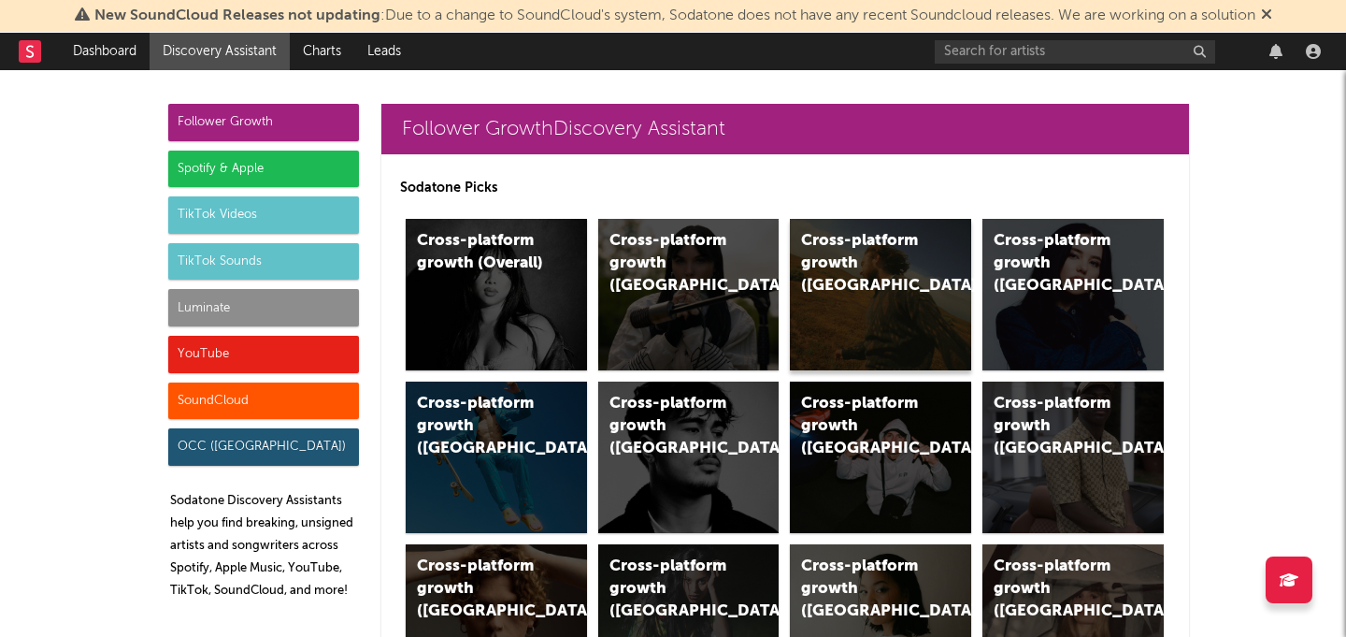
click at [861, 259] on div "Cross-platform growth ([GEOGRAPHIC_DATA])" at bounding box center [864, 263] width 127 height 67
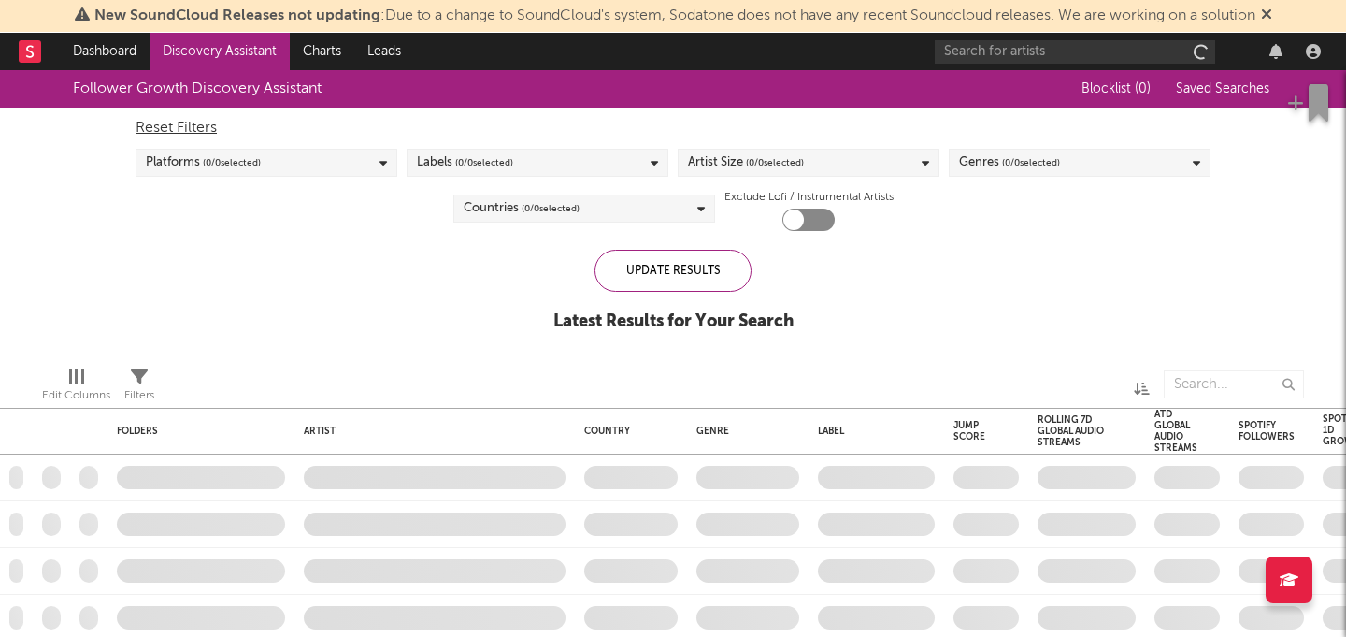
checkbox input "true"
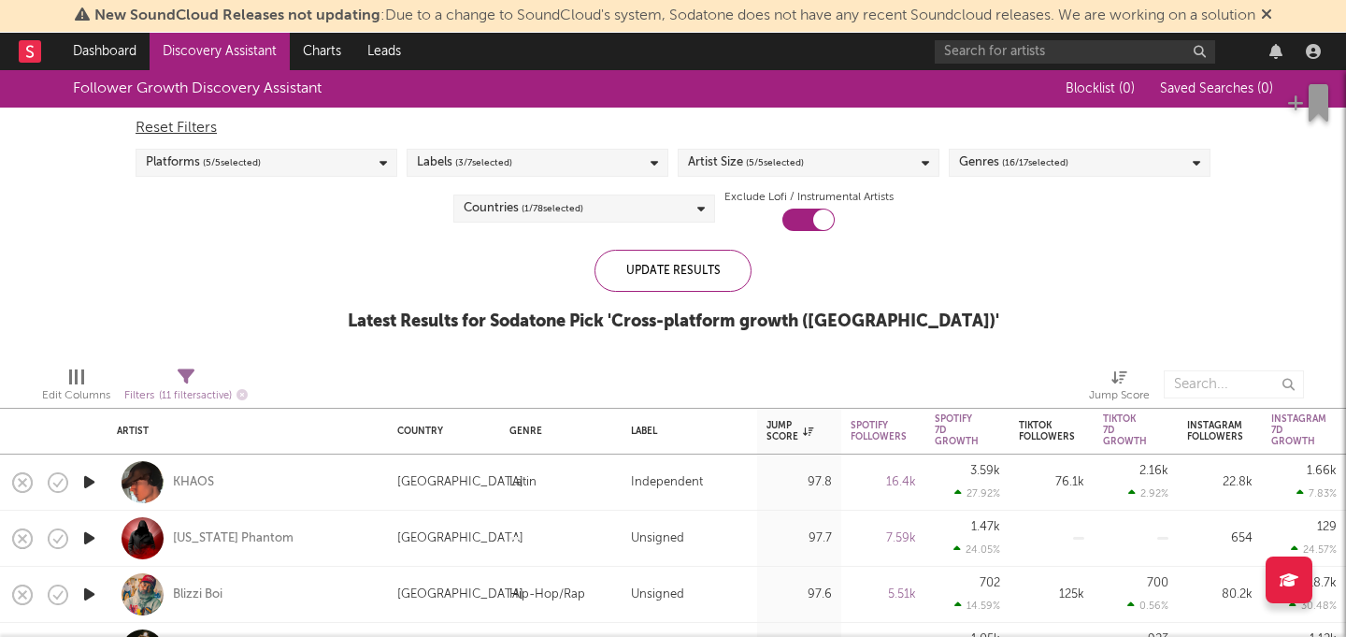
click at [1093, 157] on div "Genres ( 16 / 17 selected)" at bounding box center [1080, 163] width 262 height 28
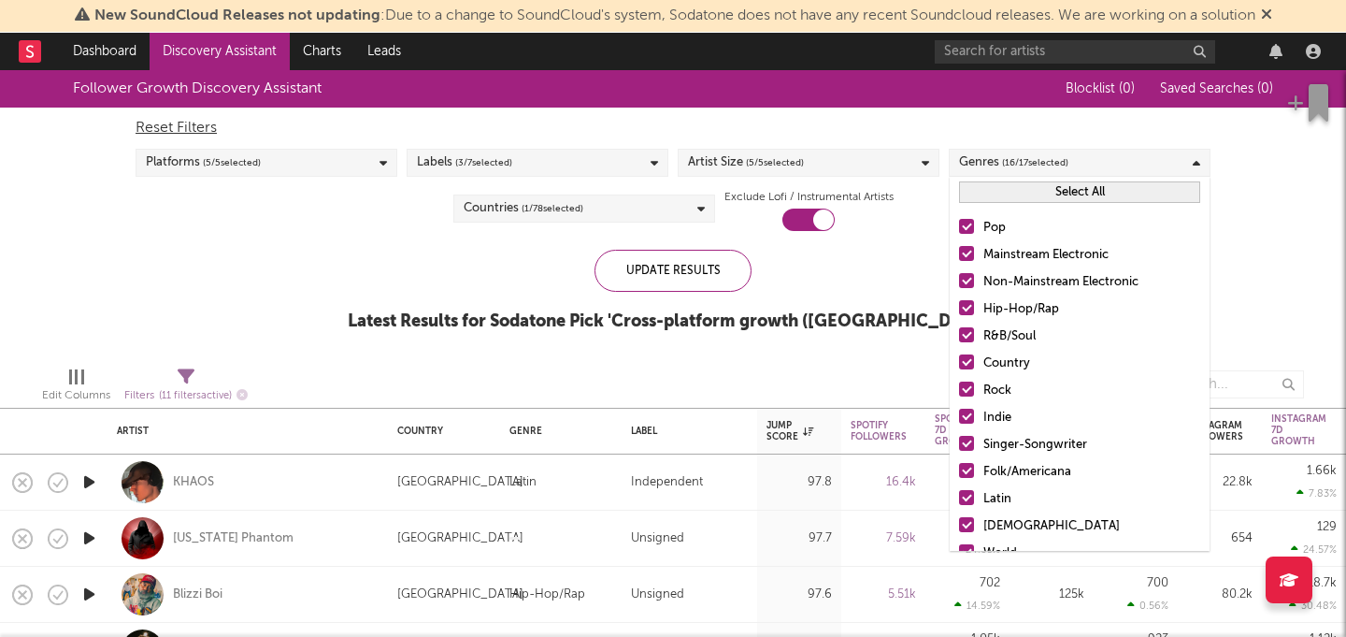
click at [1023, 188] on button "Select All" at bounding box center [1079, 191] width 241 height 21
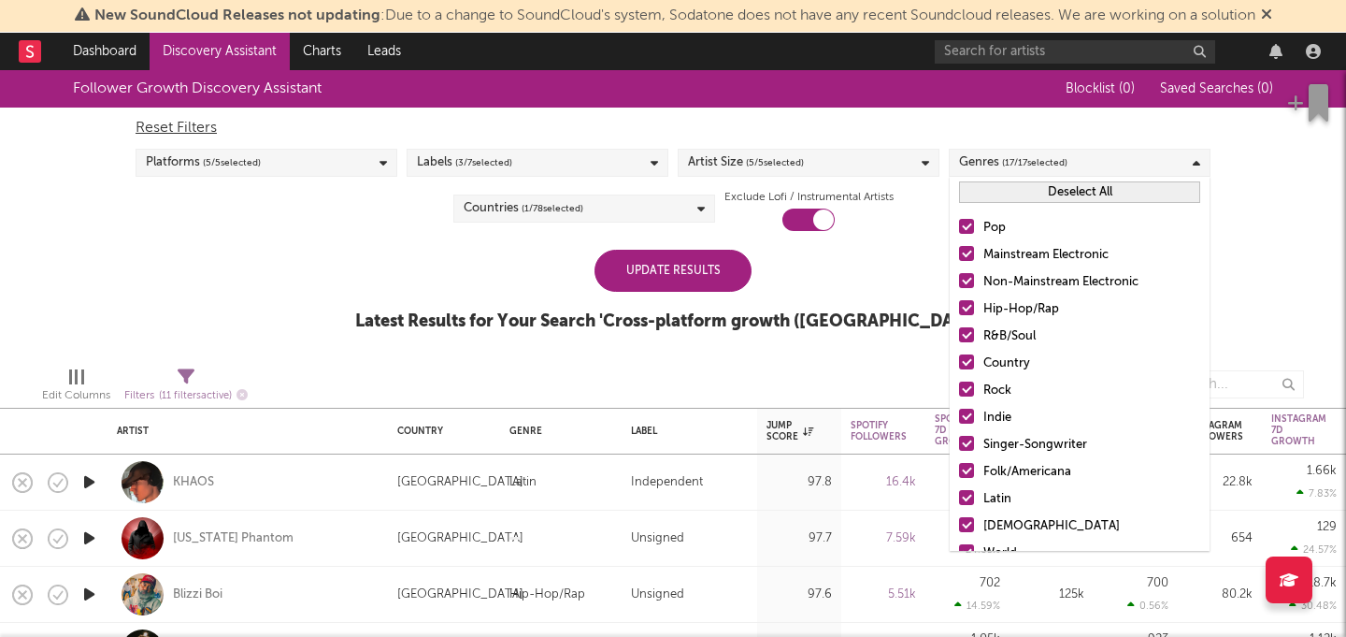
click at [1025, 195] on button "Deselect All" at bounding box center [1079, 191] width 241 height 21
click at [967, 229] on div at bounding box center [966, 226] width 15 height 15
click at [959, 229] on input "Pop" at bounding box center [959, 228] width 0 height 22
click at [968, 224] on div at bounding box center [966, 226] width 15 height 15
click at [959, 224] on input "Pop" at bounding box center [959, 228] width 0 height 22
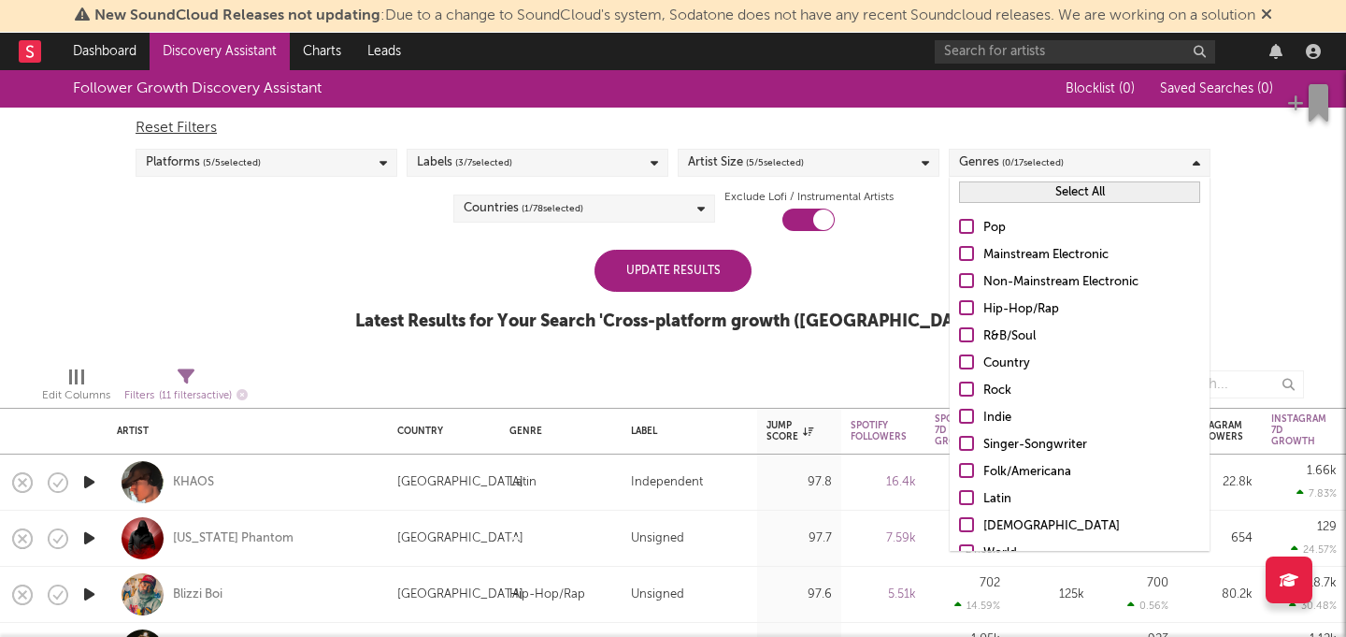
drag, startPoint x: 966, startPoint y: 281, endPoint x: 967, endPoint y: 259, distance: 22.5
click at [966, 281] on div at bounding box center [966, 280] width 15 height 15
click at [959, 281] on input "Non-Mainstream Electronic" at bounding box center [959, 282] width 0 height 22
click at [968, 253] on div at bounding box center [966, 253] width 15 height 15
click at [959, 253] on input "Mainstream Electronic" at bounding box center [959, 255] width 0 height 22
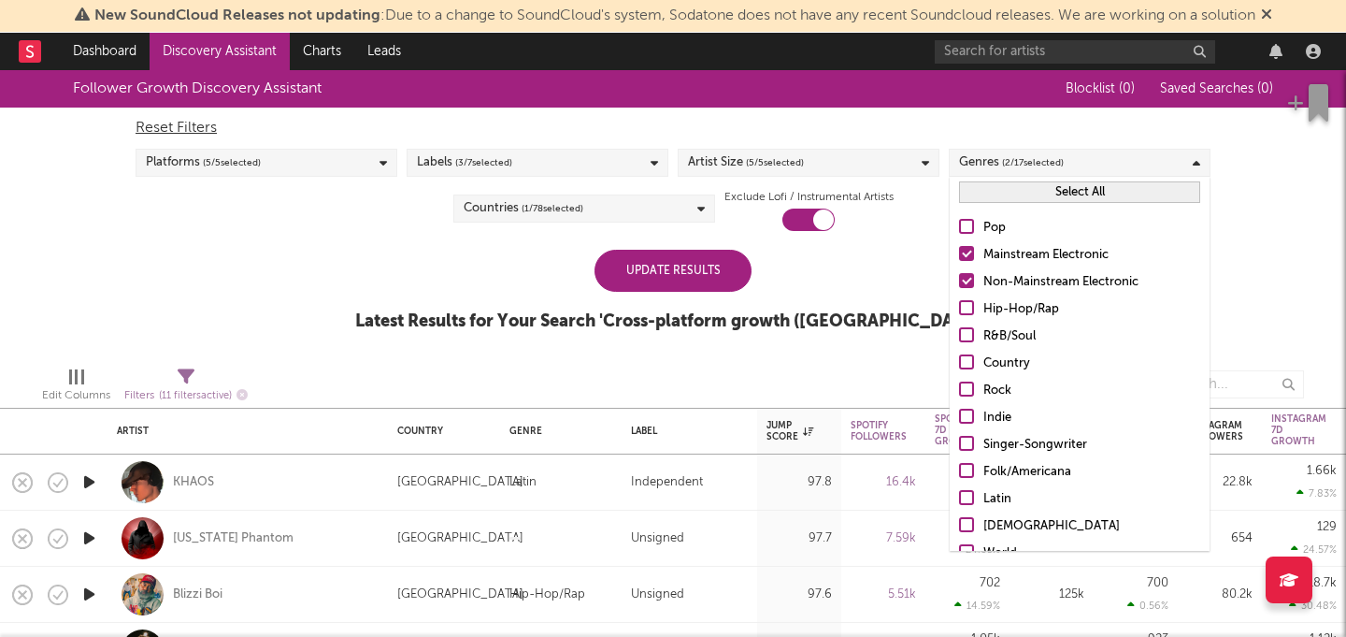
click at [896, 259] on div "Update Results Latest Results for Your Search ' Cross-platform growth (US) '" at bounding box center [673, 301] width 636 height 102
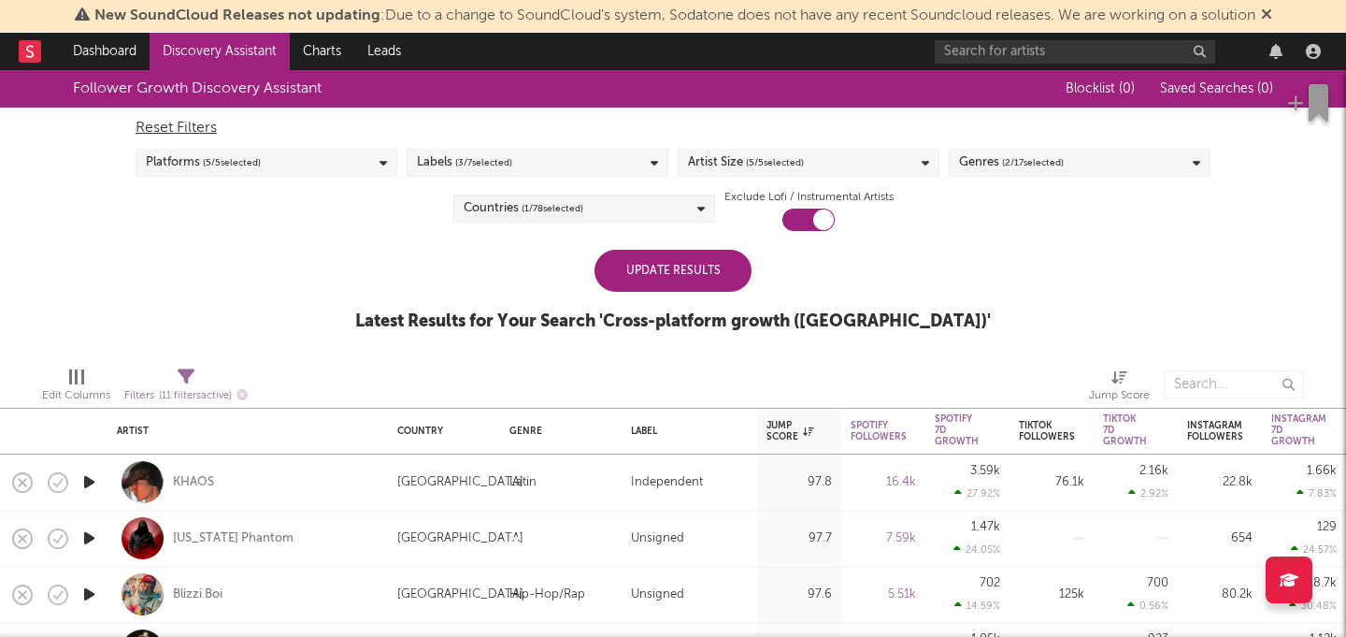
click at [737, 278] on div "Update Results" at bounding box center [673, 271] width 157 height 42
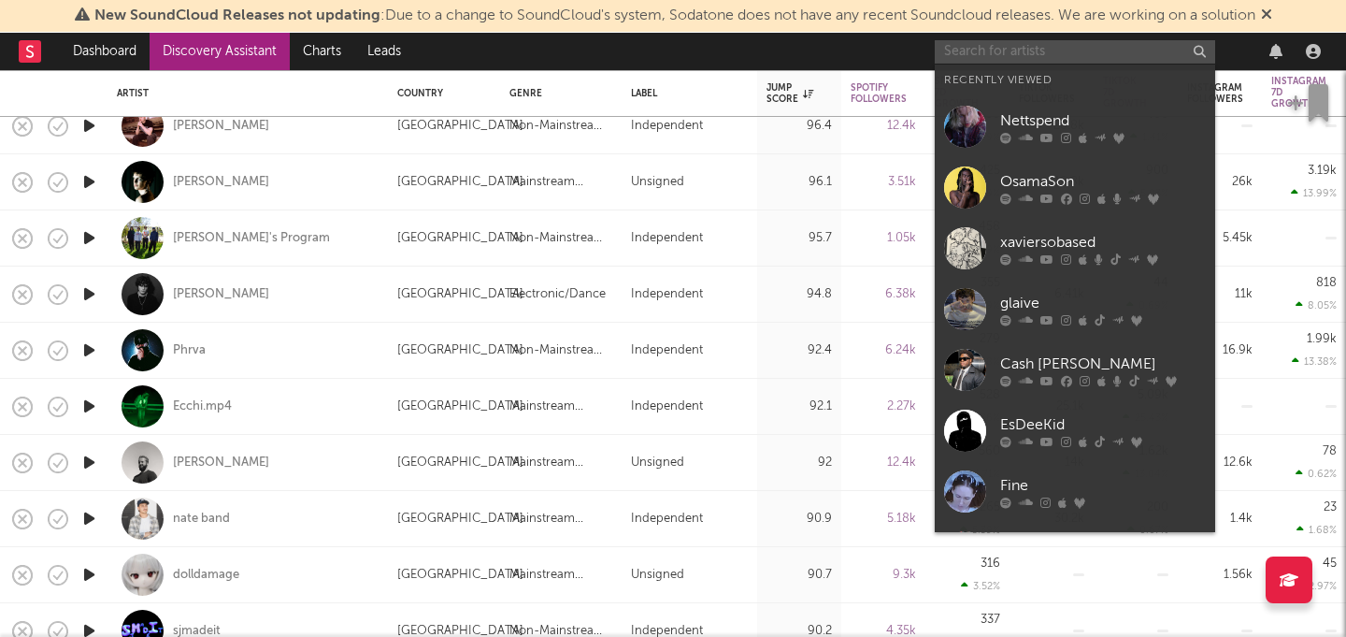
click at [1048, 49] on input "text" at bounding box center [1075, 51] width 280 height 23
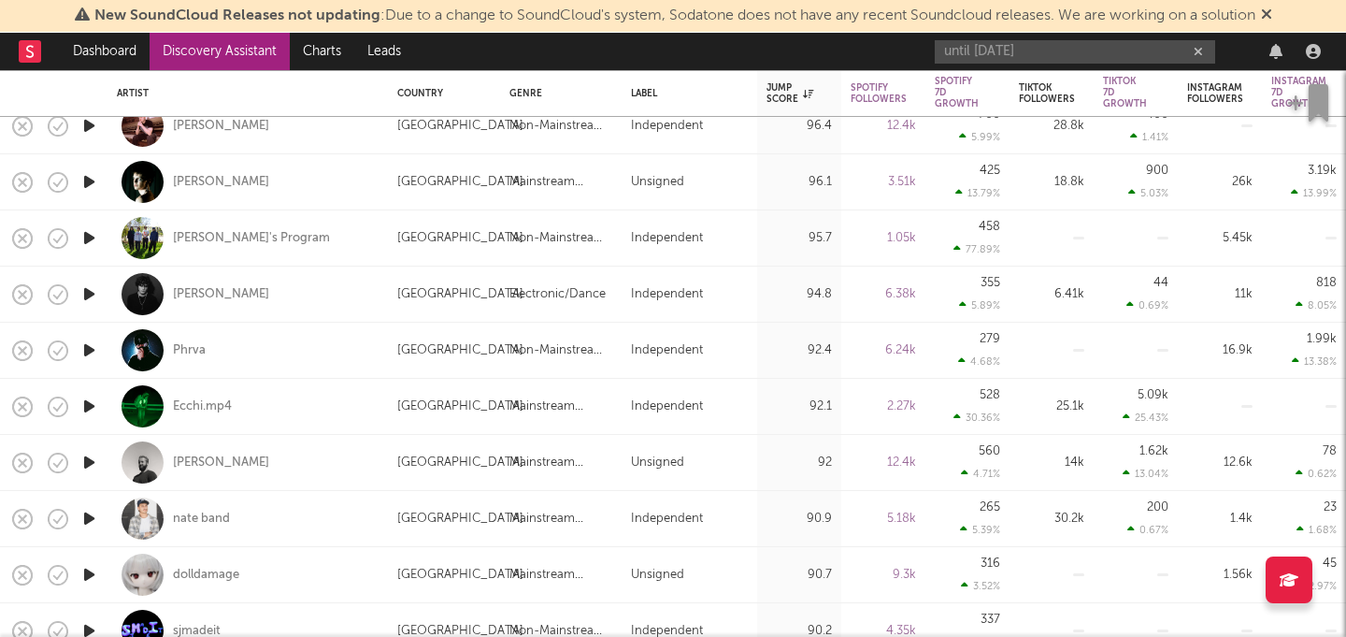
click at [1064, 64] on div "until tomorrow" at bounding box center [1131, 51] width 393 height 37
click at [1057, 52] on input "until tomorrow" at bounding box center [1075, 51] width 280 height 23
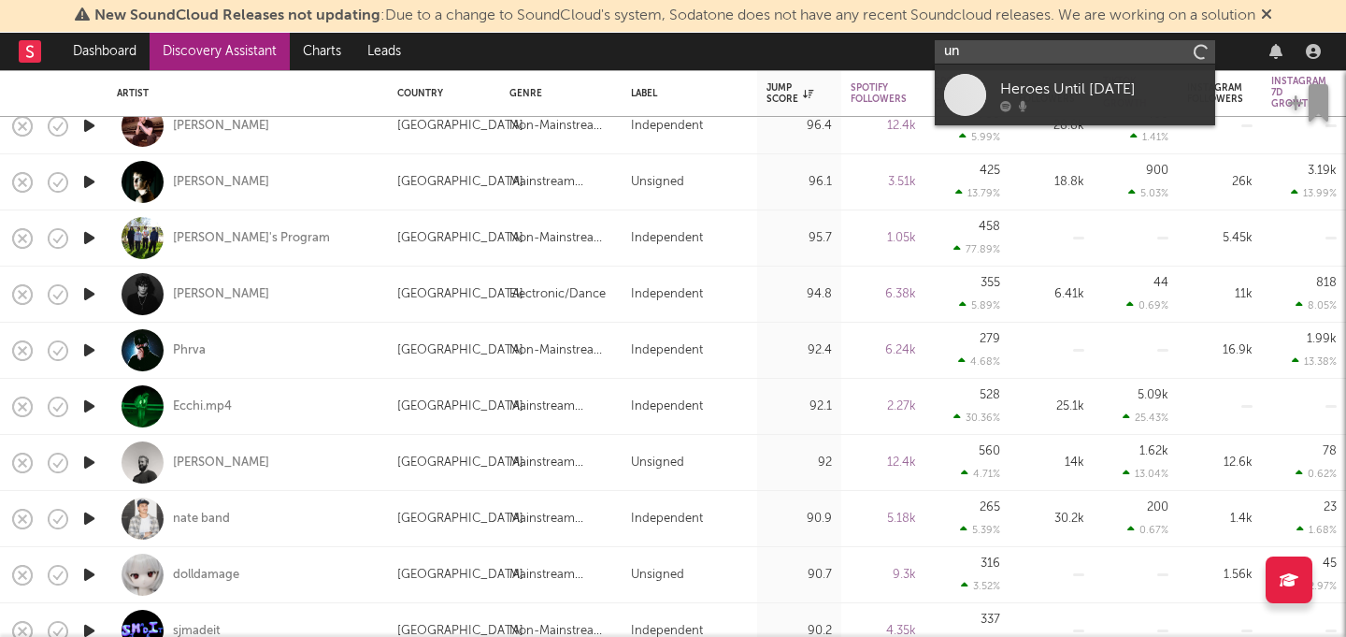
type input "u"
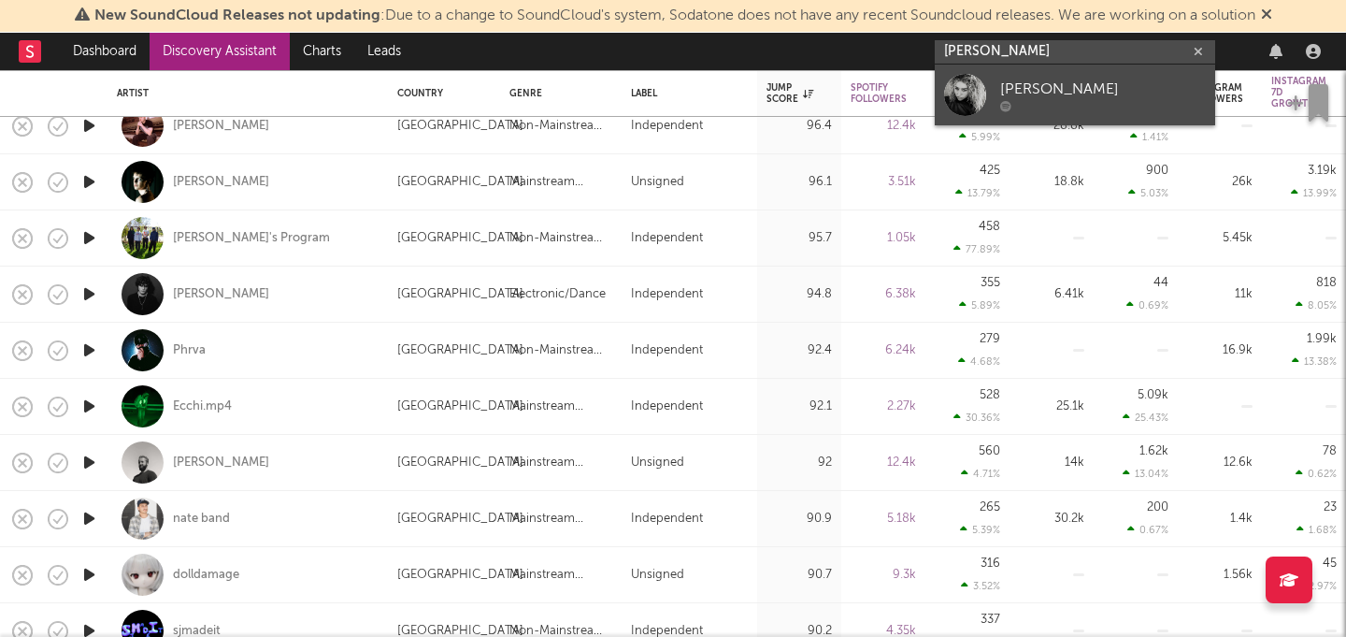
type input "halle burnett"
click at [1082, 88] on div "Halle Burnett" at bounding box center [1103, 89] width 206 height 22
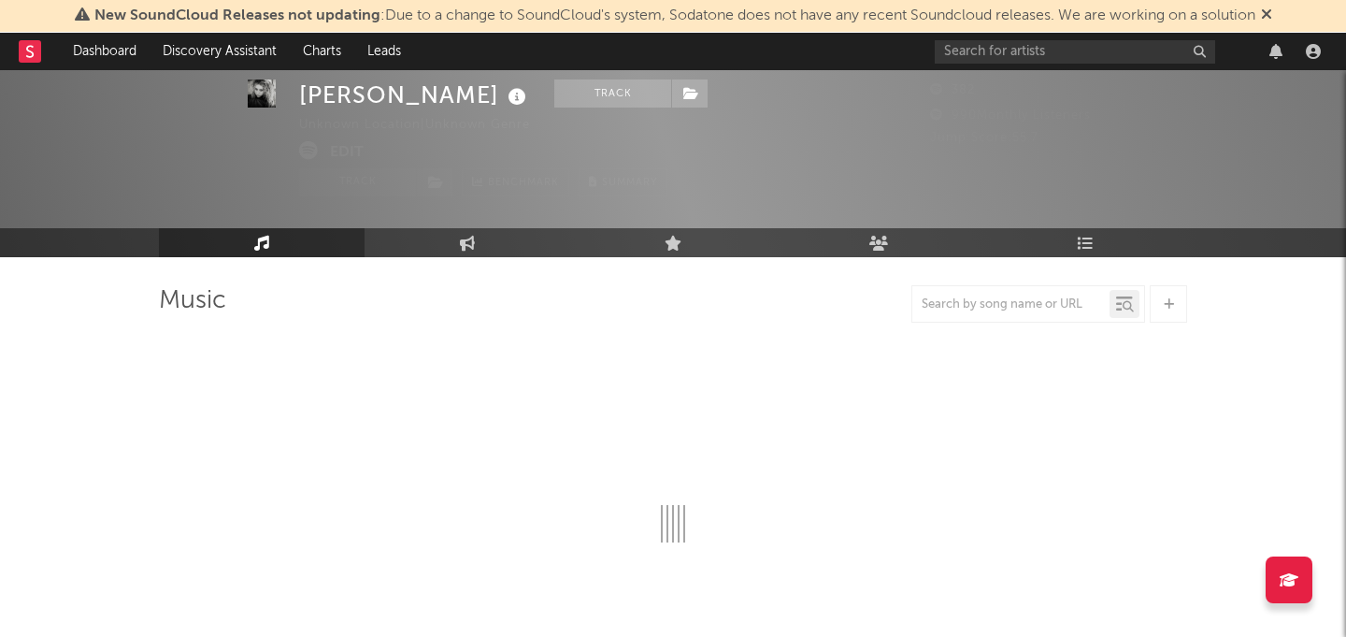
scroll to position [52, 0]
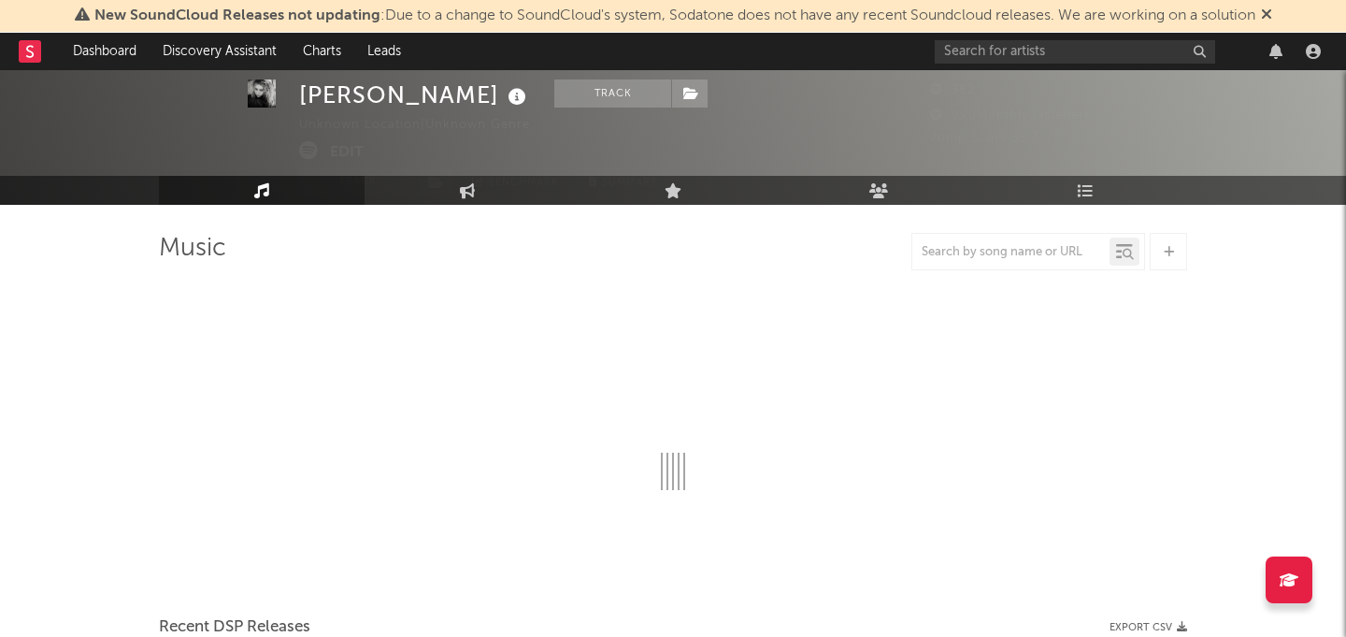
select select "1w"
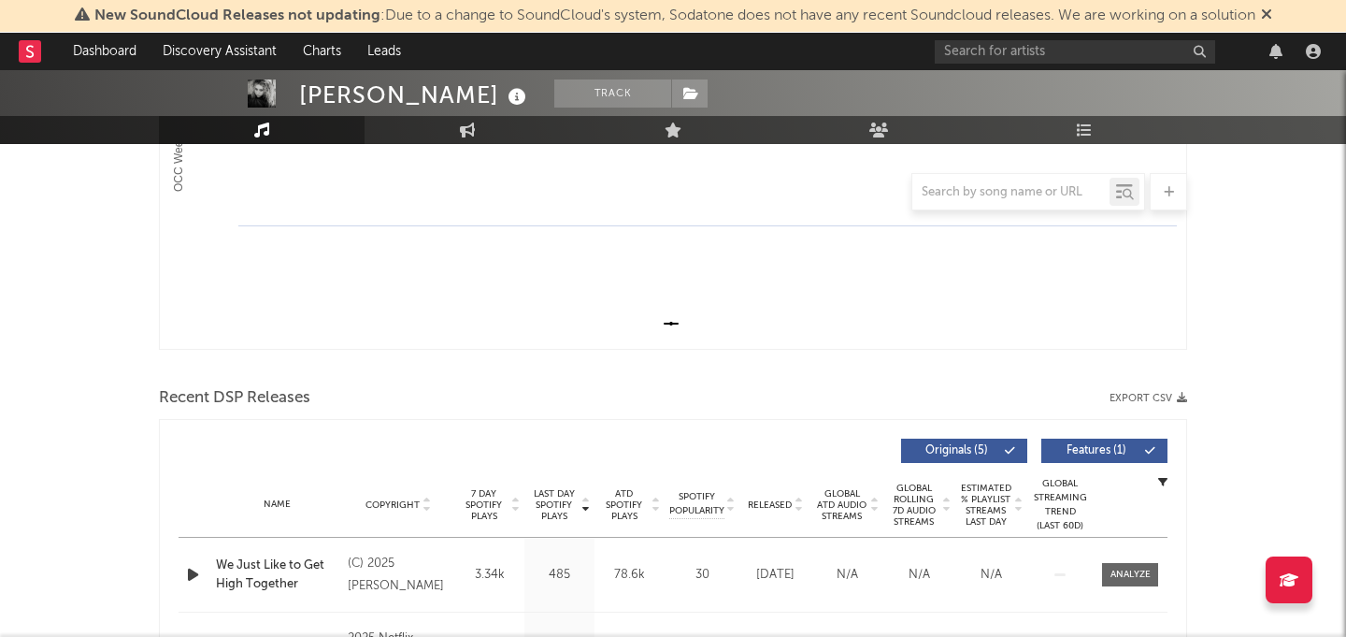
scroll to position [723, 0]
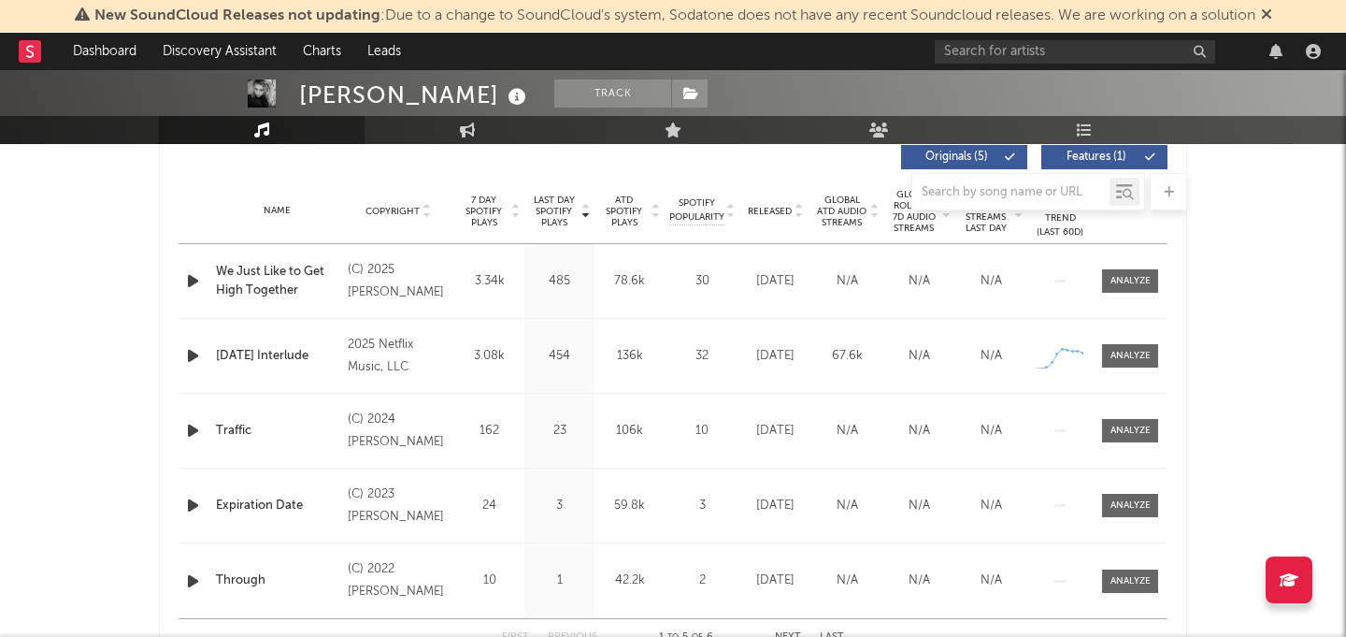
click at [377, 347] on div "2025 Netflix Music, LLC" at bounding box center [399, 356] width 102 height 45
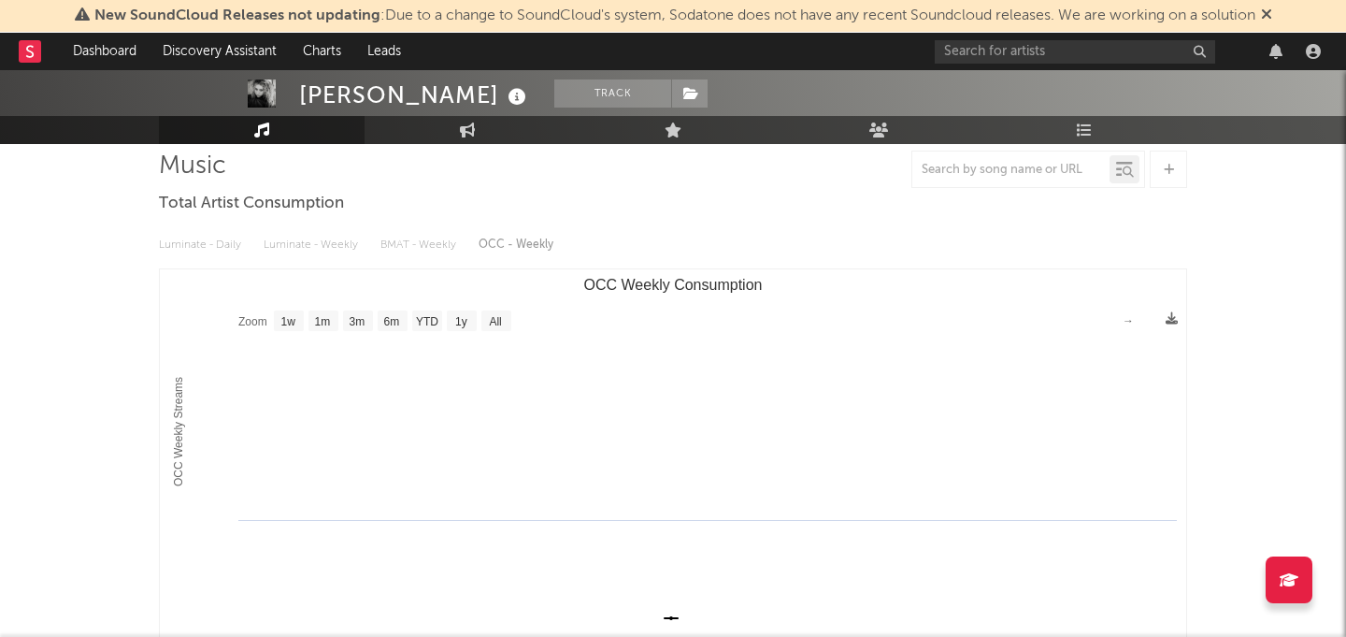
scroll to position [0, 0]
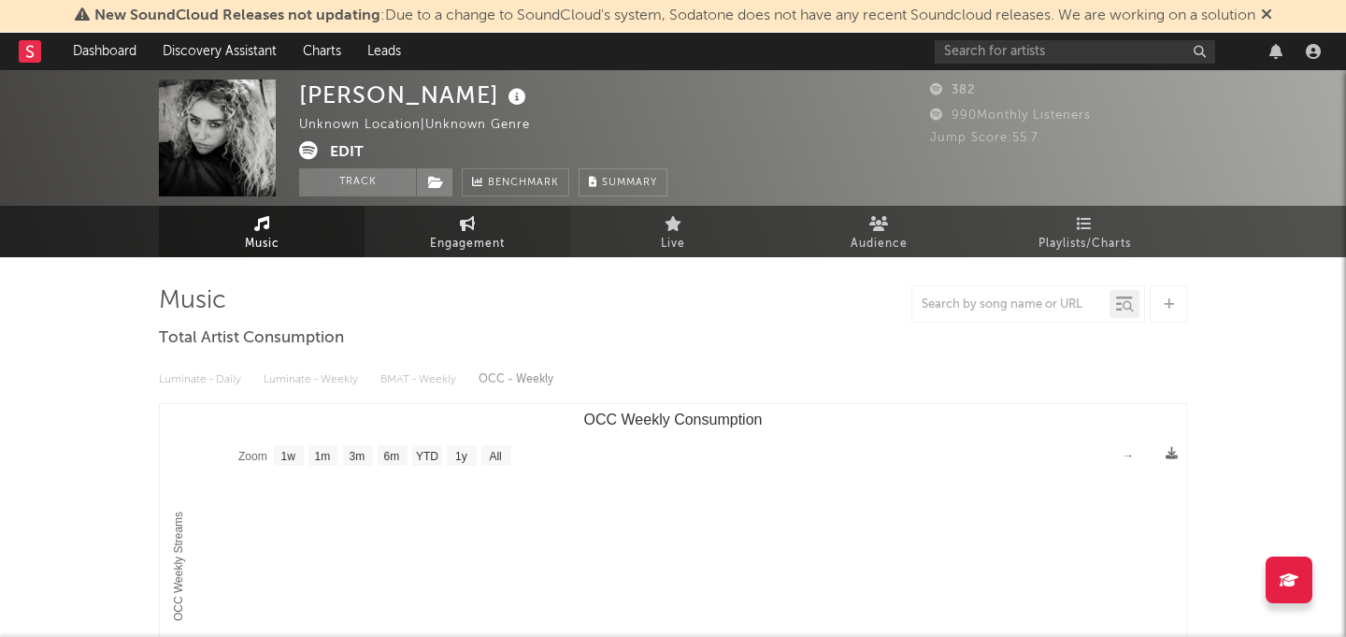
click at [426, 231] on link "Engagement" at bounding box center [468, 231] width 206 height 51
select select "1w"
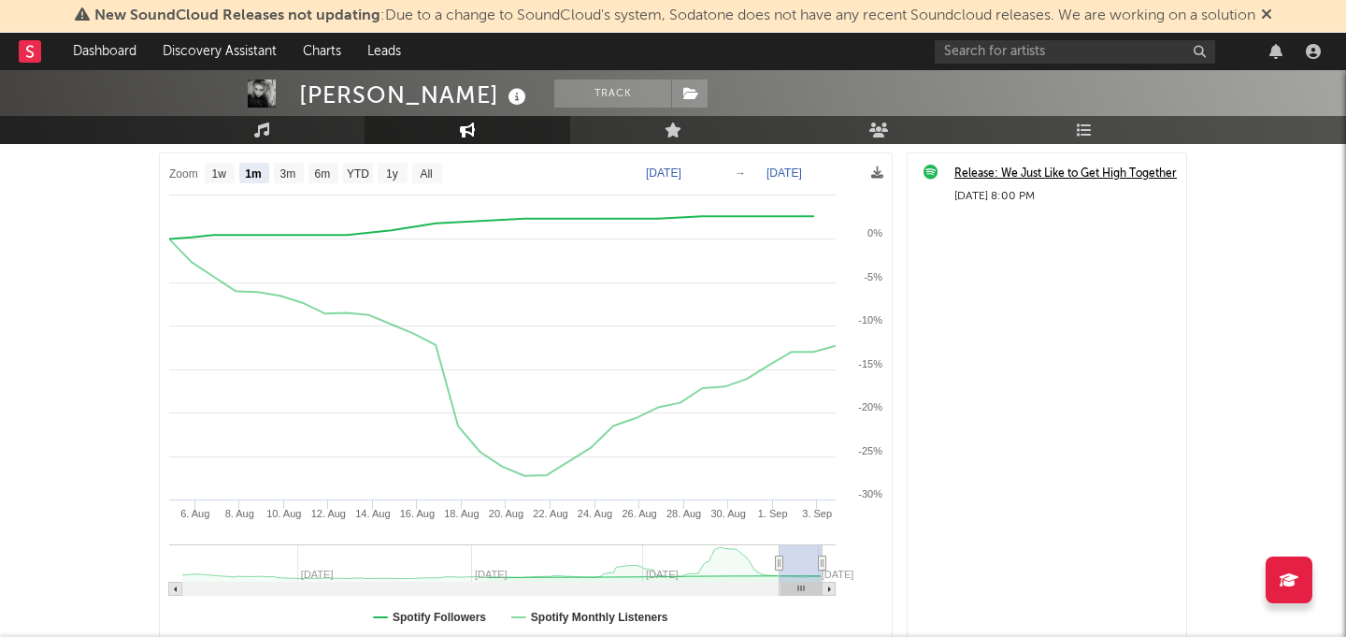
scroll to position [229, 0]
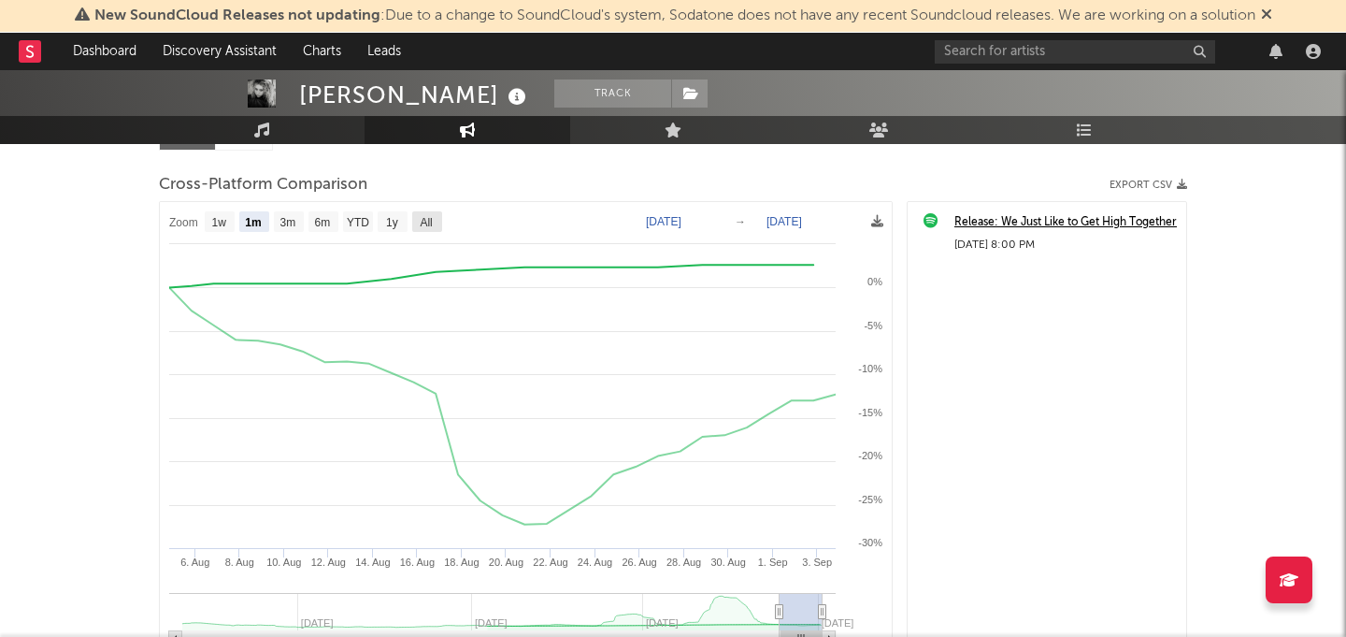
click at [430, 222] on text "All" at bounding box center [426, 222] width 12 height 13
select select "All"
type input "2024-06-11"
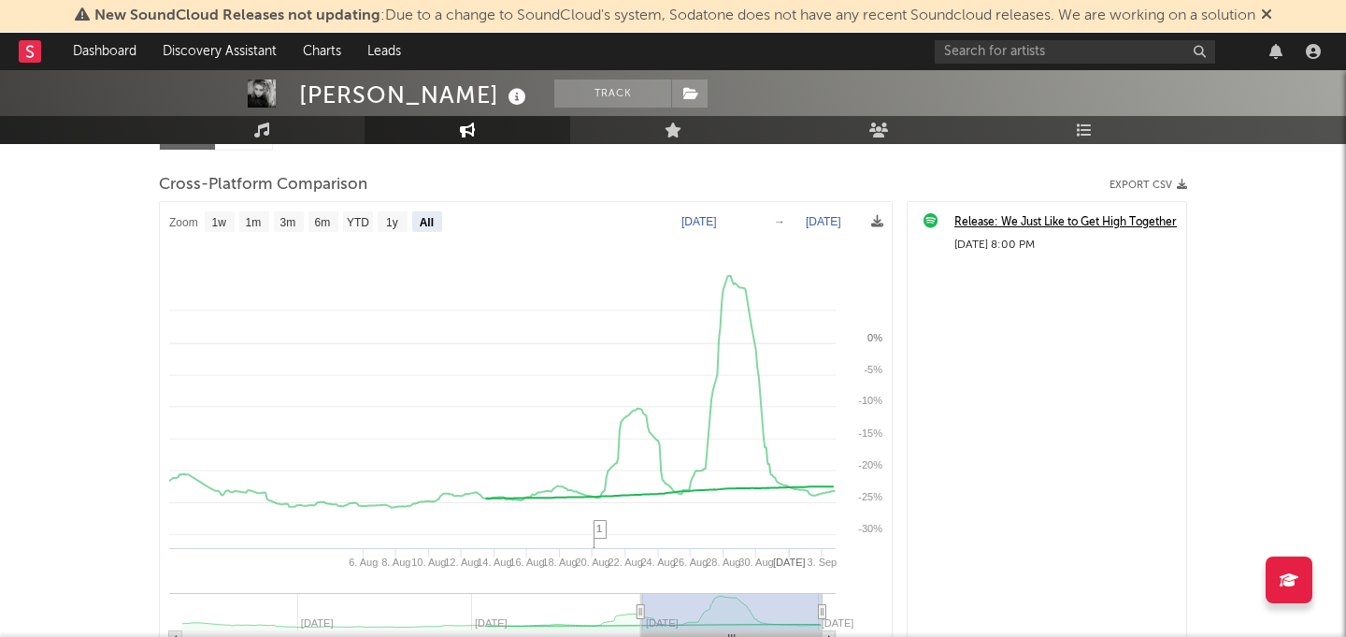
select select "All"
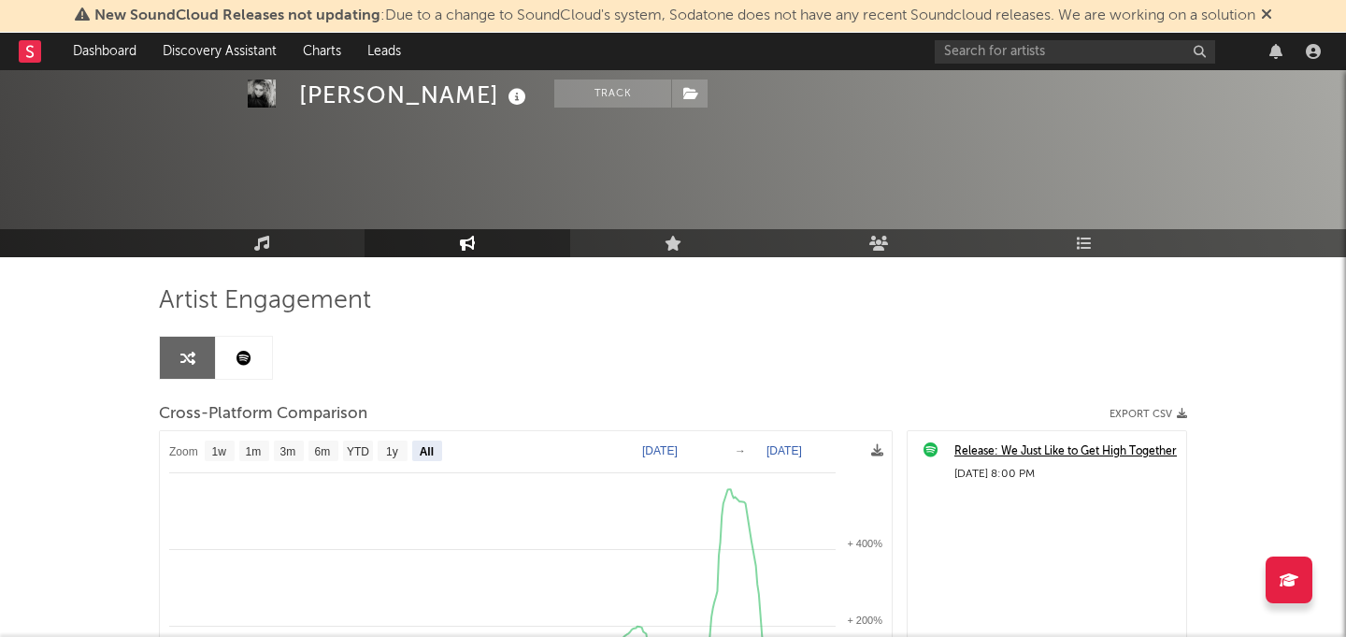
scroll to position [186, 0]
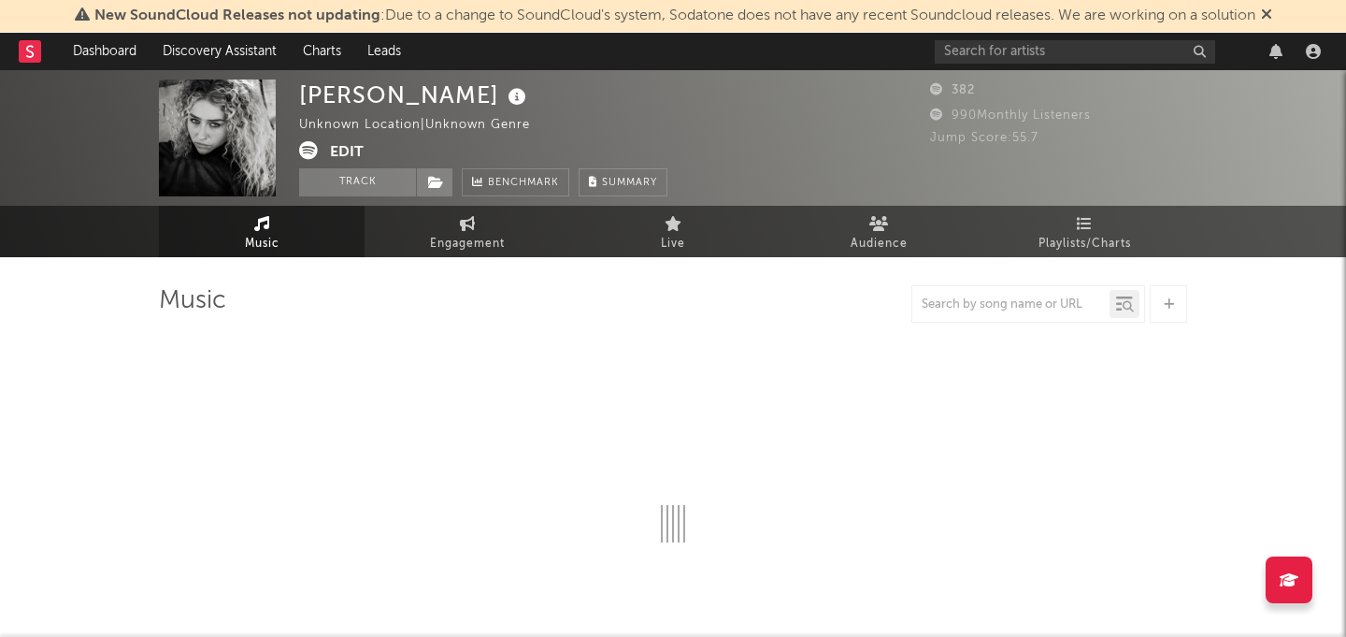
select select "1w"
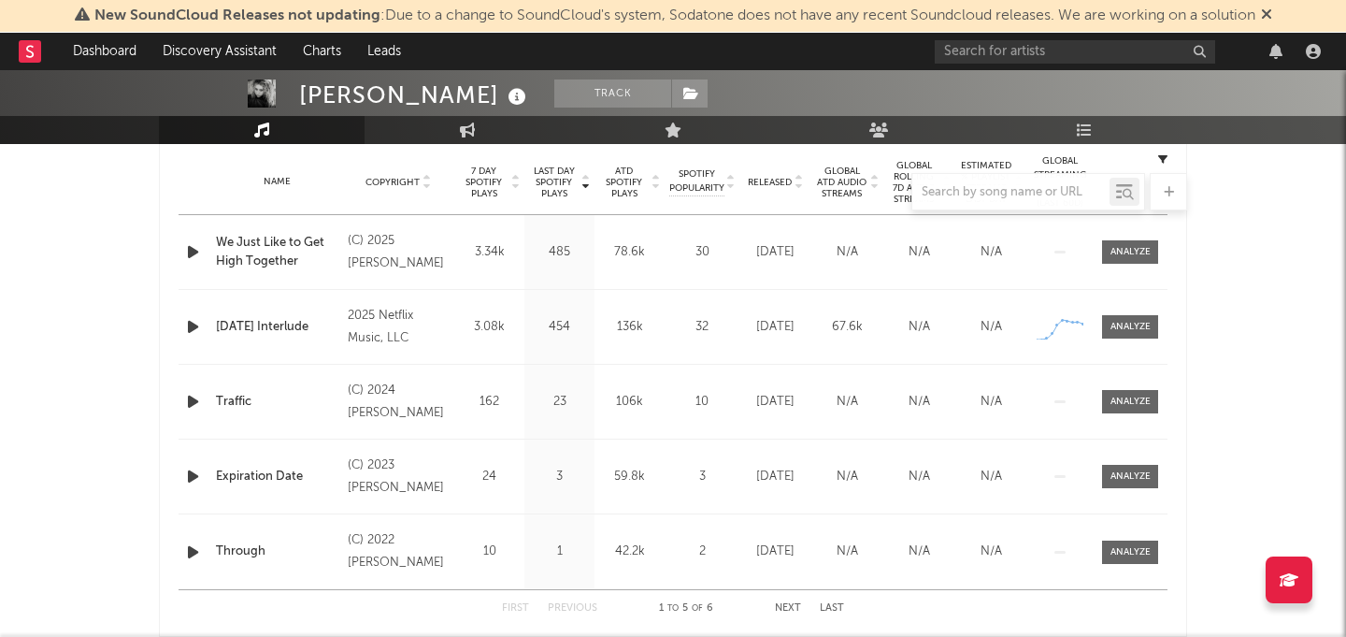
scroll to position [751, 0]
click at [313, 325] on div "Tomorrow's Interlude" at bounding box center [277, 328] width 122 height 19
click at [196, 331] on icon "button" at bounding box center [193, 327] width 20 height 23
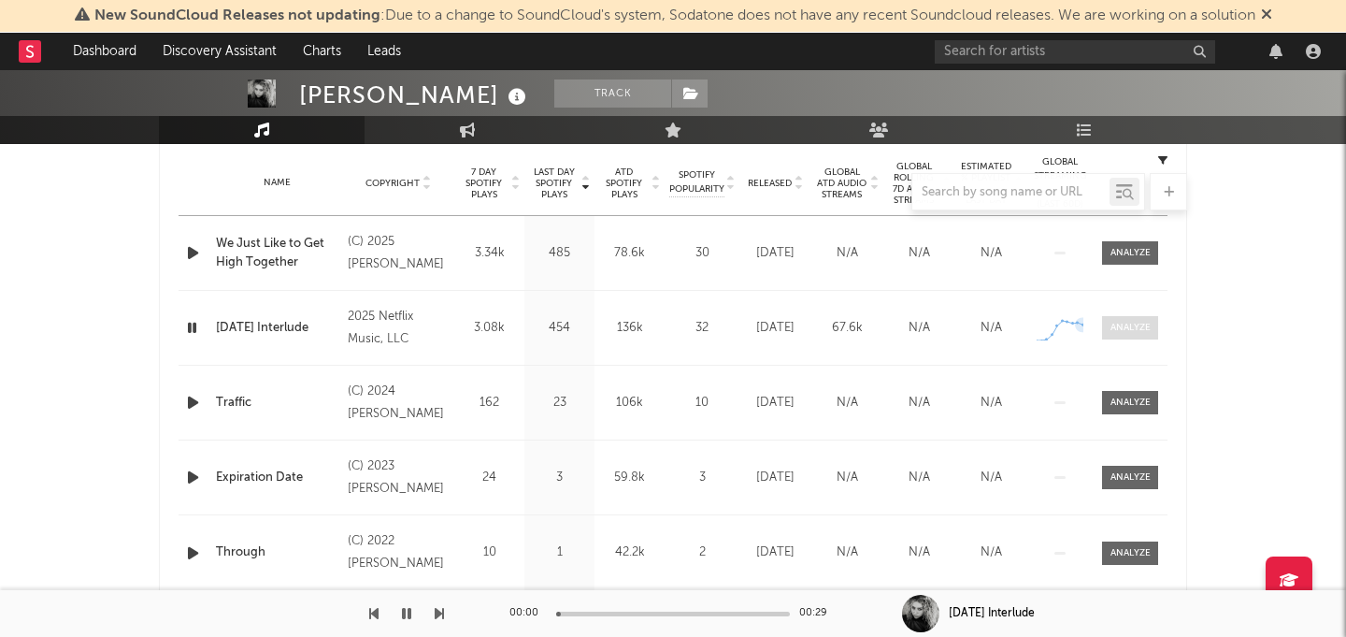
click at [1122, 332] on div at bounding box center [1131, 328] width 40 height 14
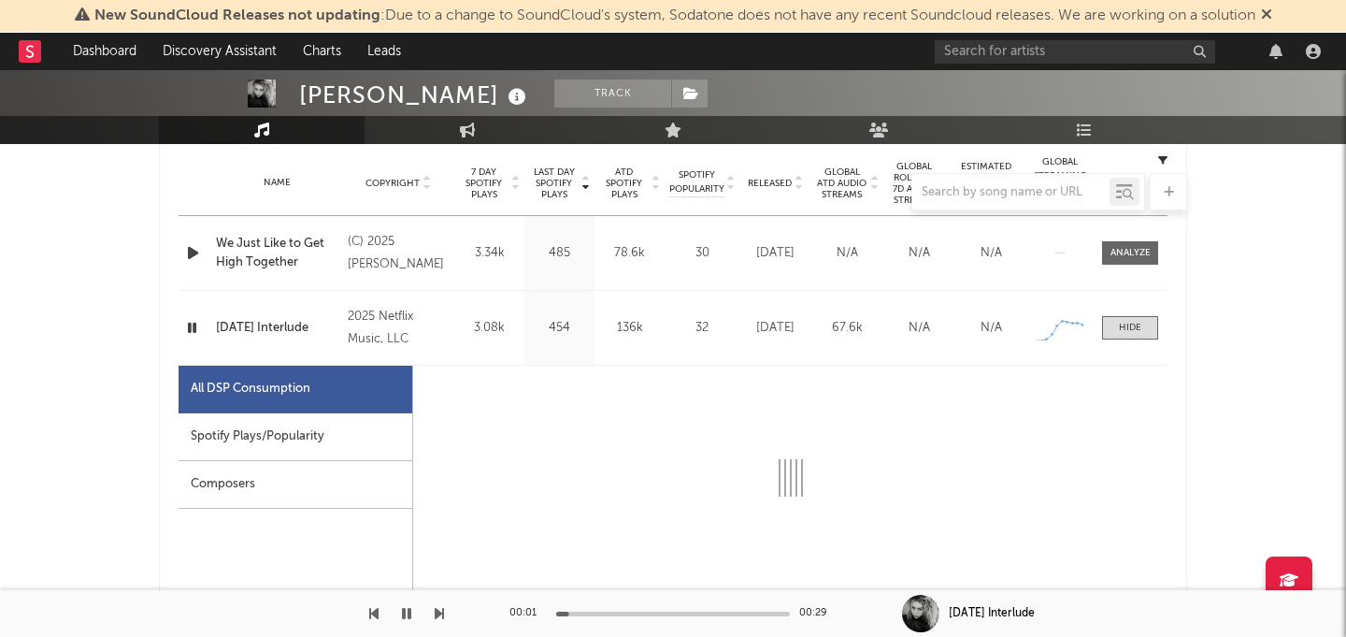
select select "1w"
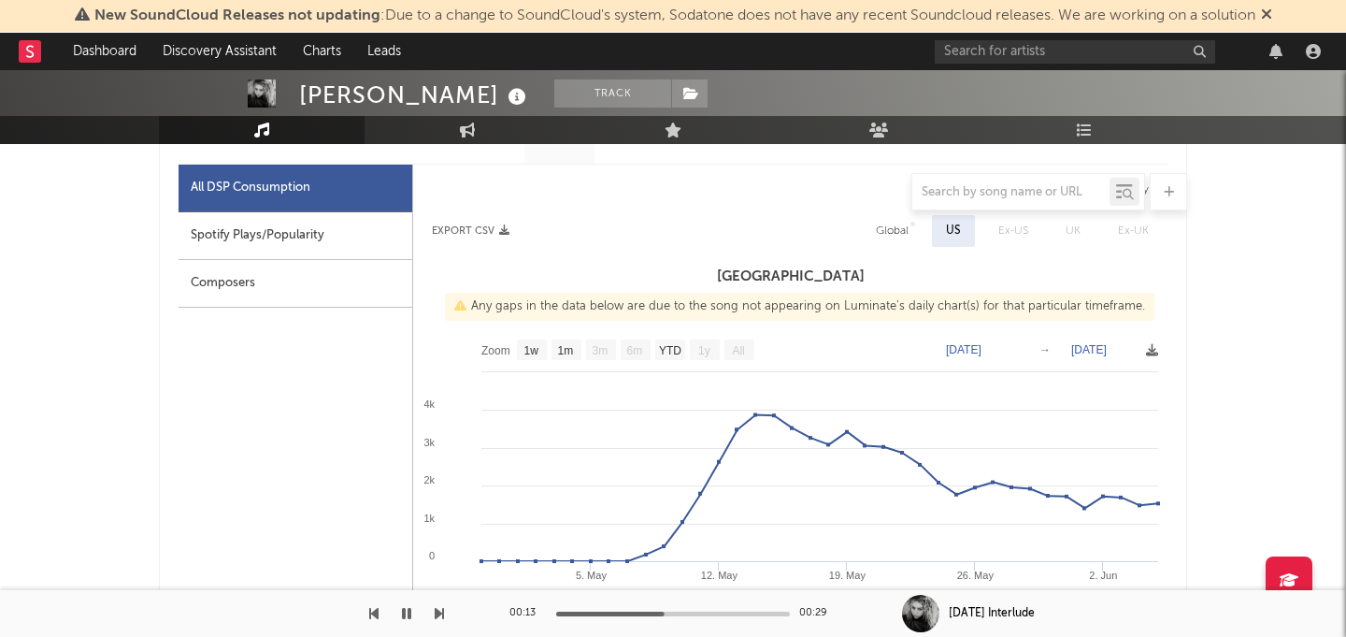
scroll to position [924, 0]
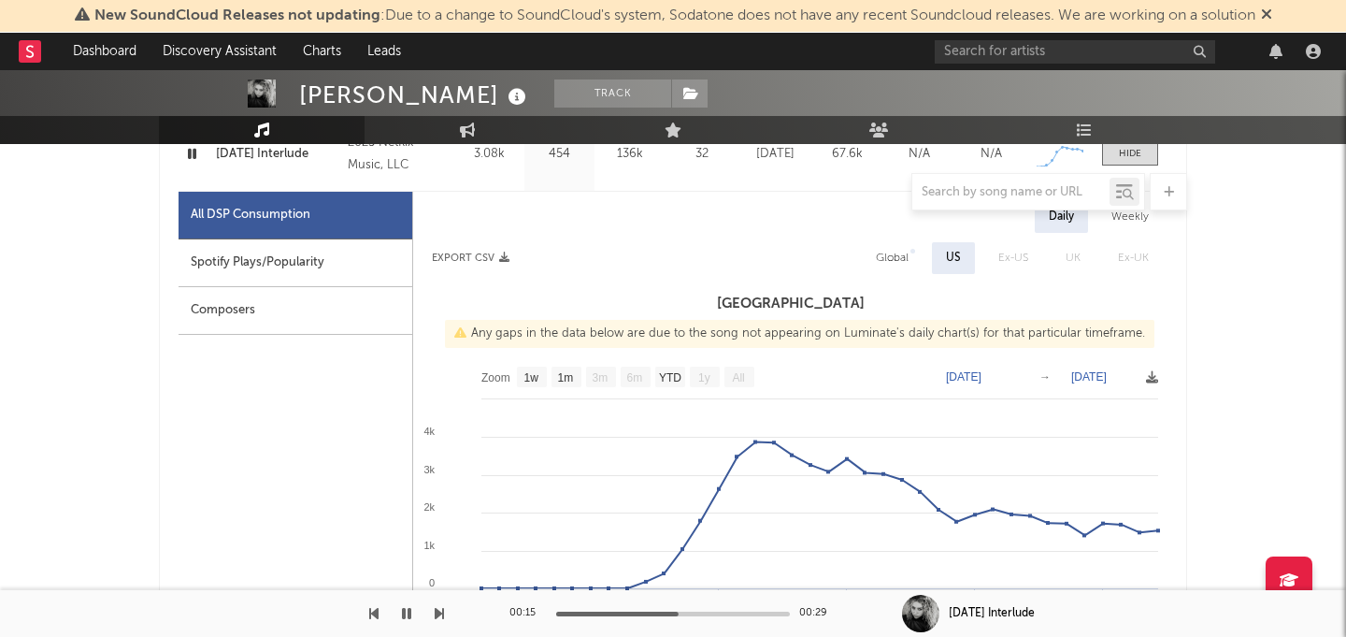
click at [1131, 225] on div "Weekly" at bounding box center [1129, 217] width 65 height 32
select select "1w"
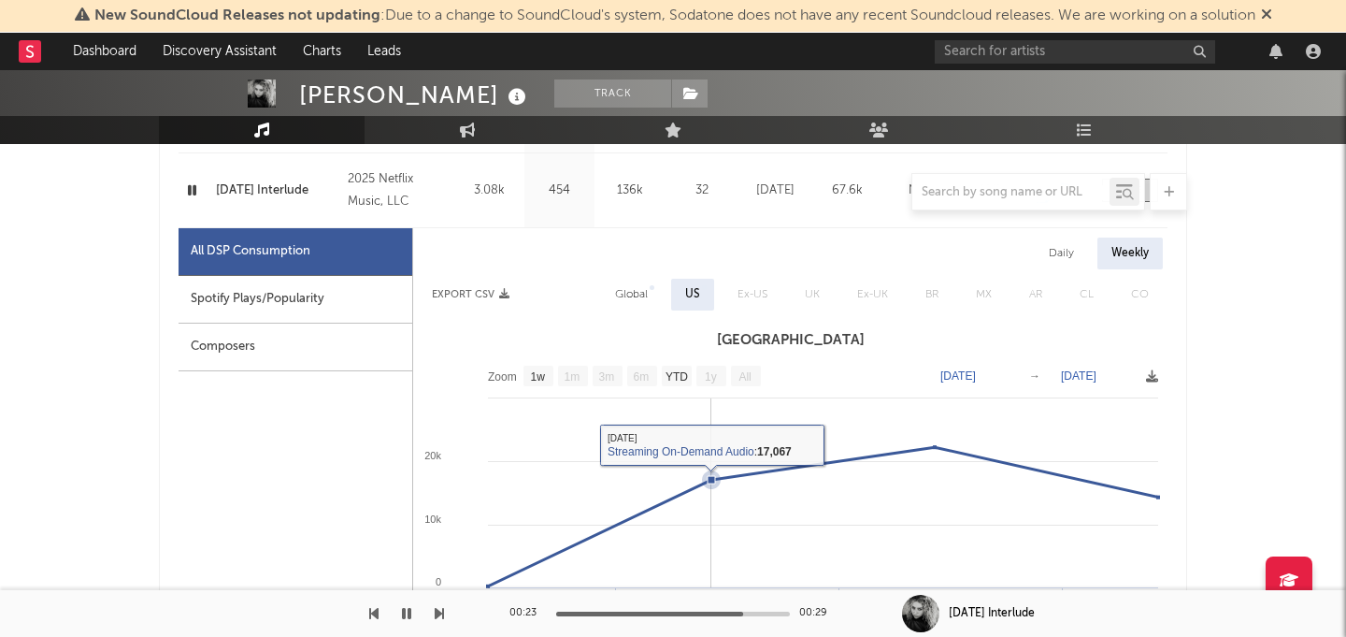
scroll to position [838, 0]
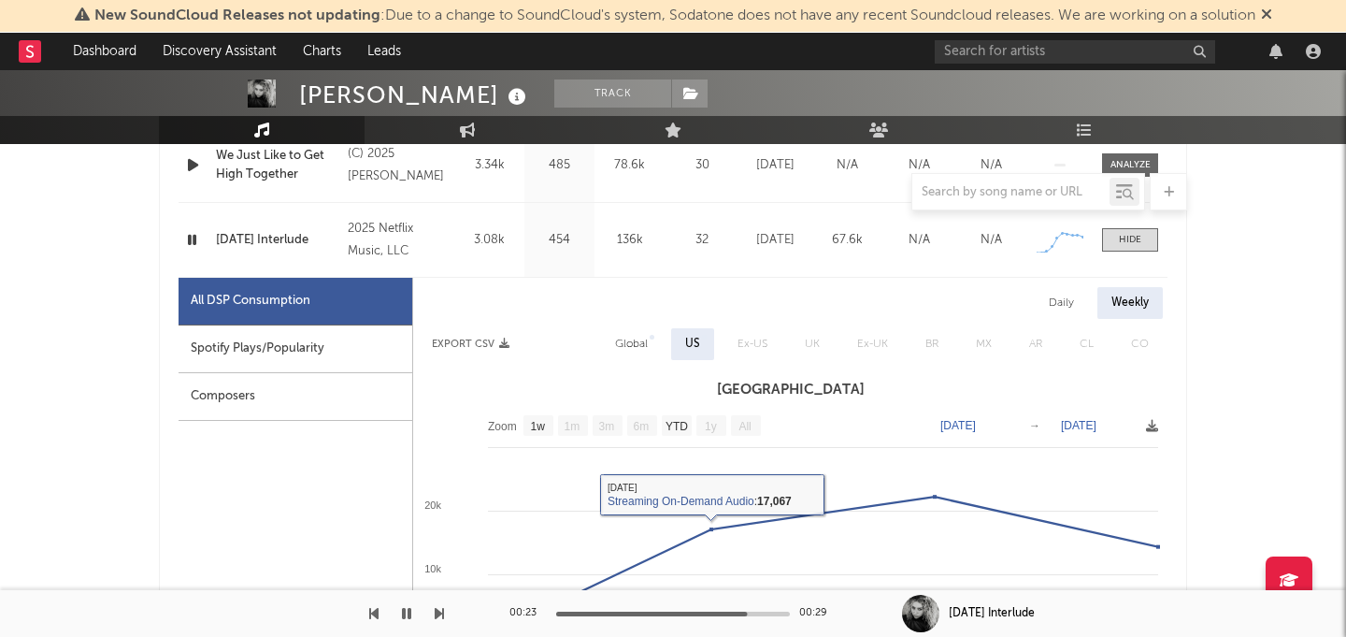
click at [634, 338] on div "Global" at bounding box center [631, 344] width 33 height 22
select select "1w"
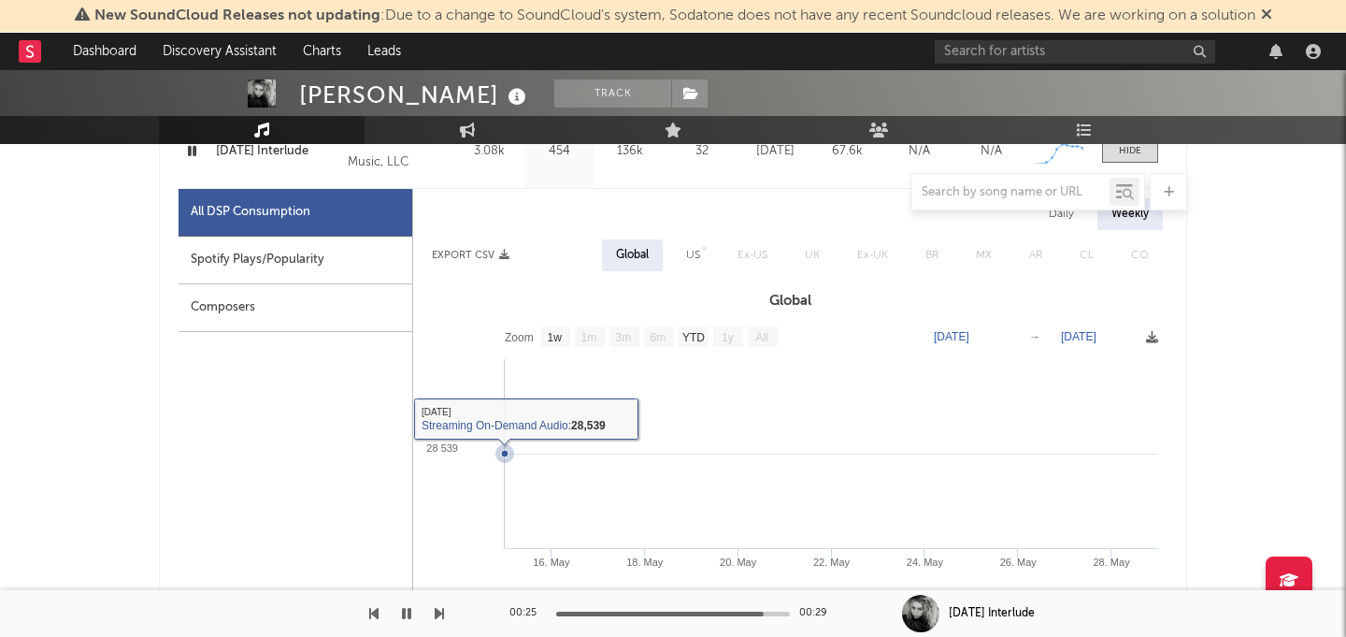
scroll to position [931, 0]
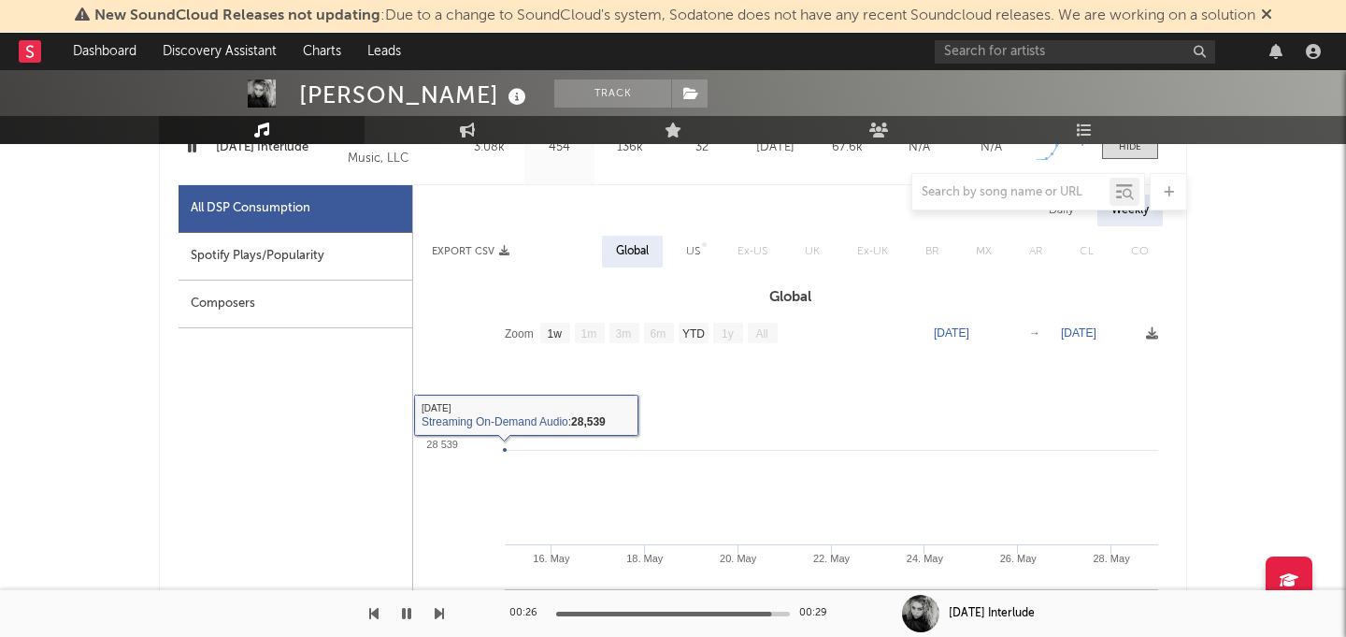
click at [678, 253] on div "US" at bounding box center [693, 252] width 42 height 32
select select "1w"
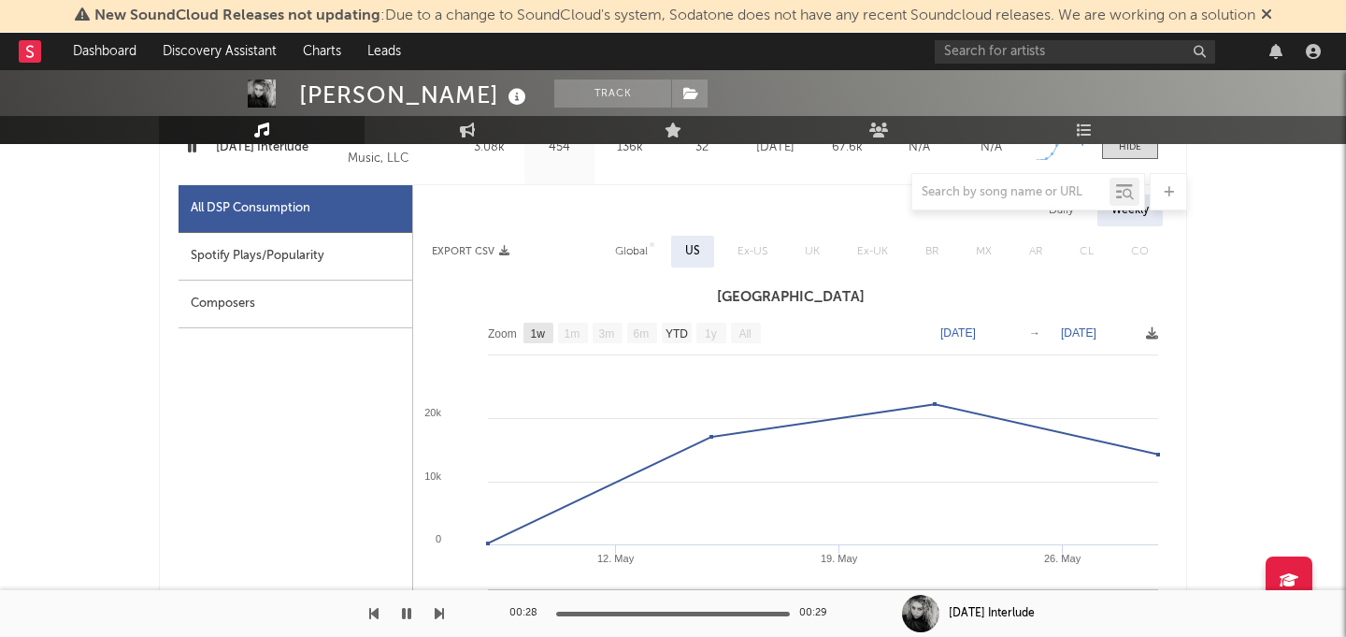
click at [538, 337] on text "1w" at bounding box center [538, 333] width 15 height 13
select select "1w"
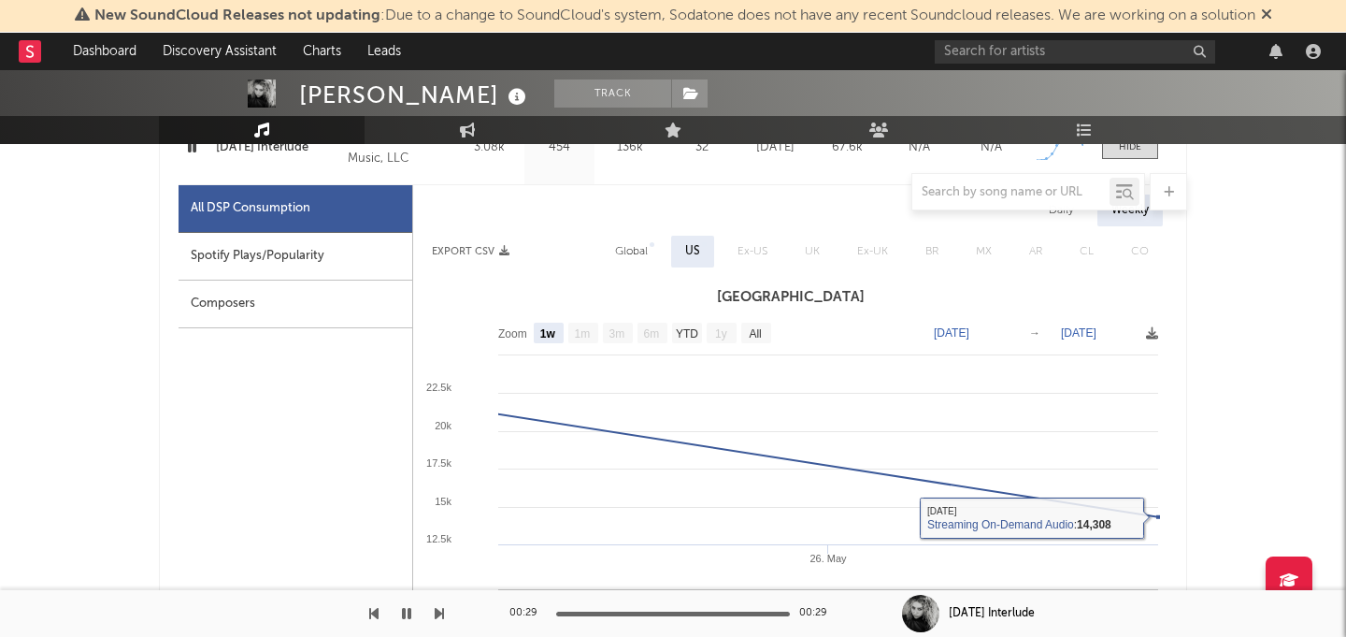
click at [368, 279] on div "Spotify Plays/Popularity" at bounding box center [296, 257] width 234 height 48
select select "1w"
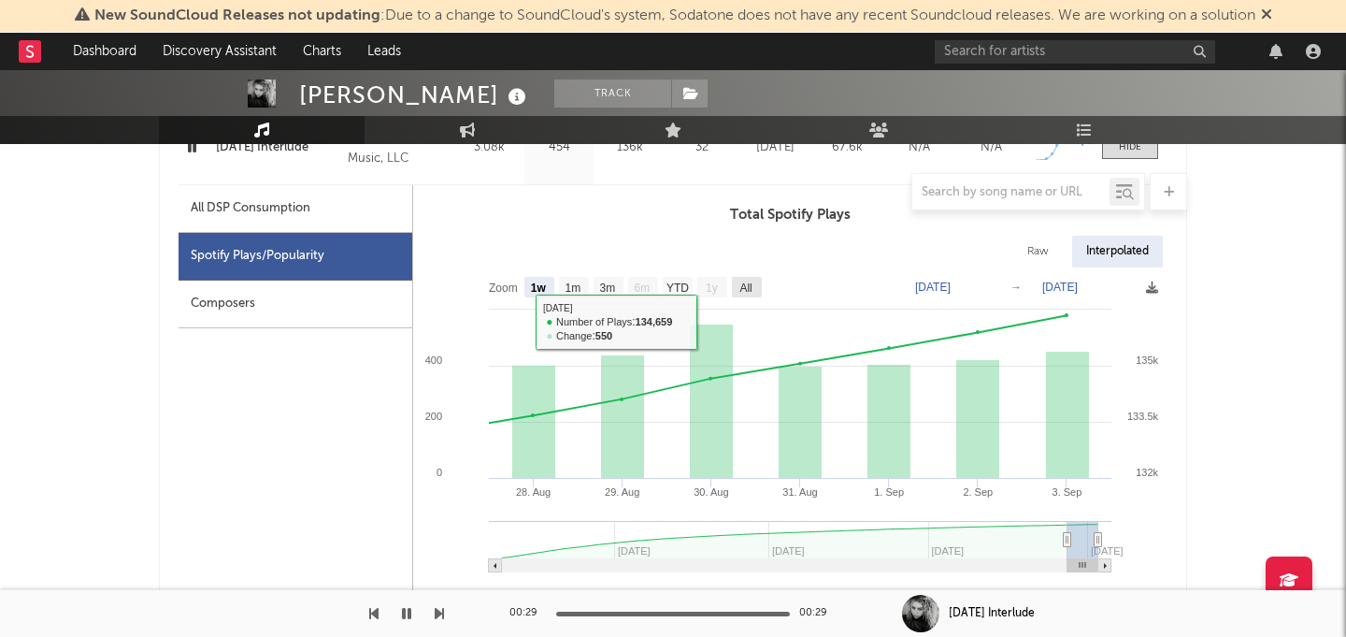
click at [745, 287] on text "All" at bounding box center [745, 287] width 12 height 13
select select "All"
type input "2025-05-10"
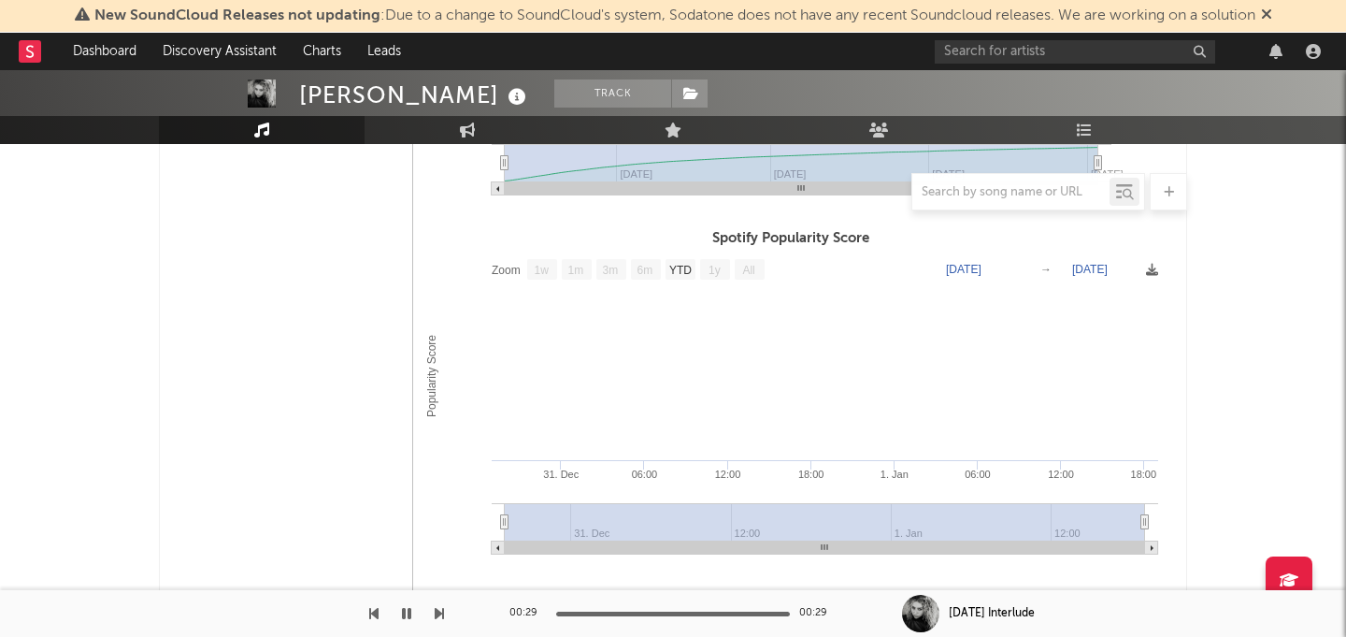
scroll to position [1297, 0]
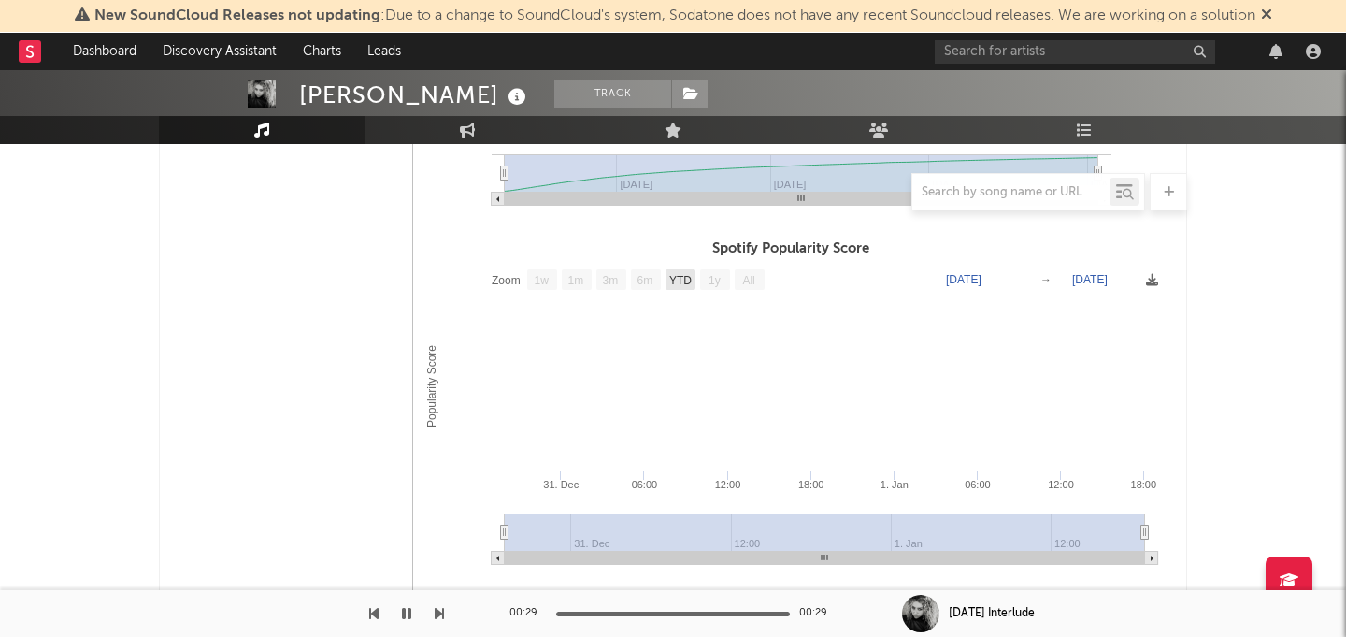
click at [676, 280] on text "YTD" at bounding box center [680, 280] width 22 height 13
select select "YTD"
type input "1969-12-31"
type input "1970-01-02"
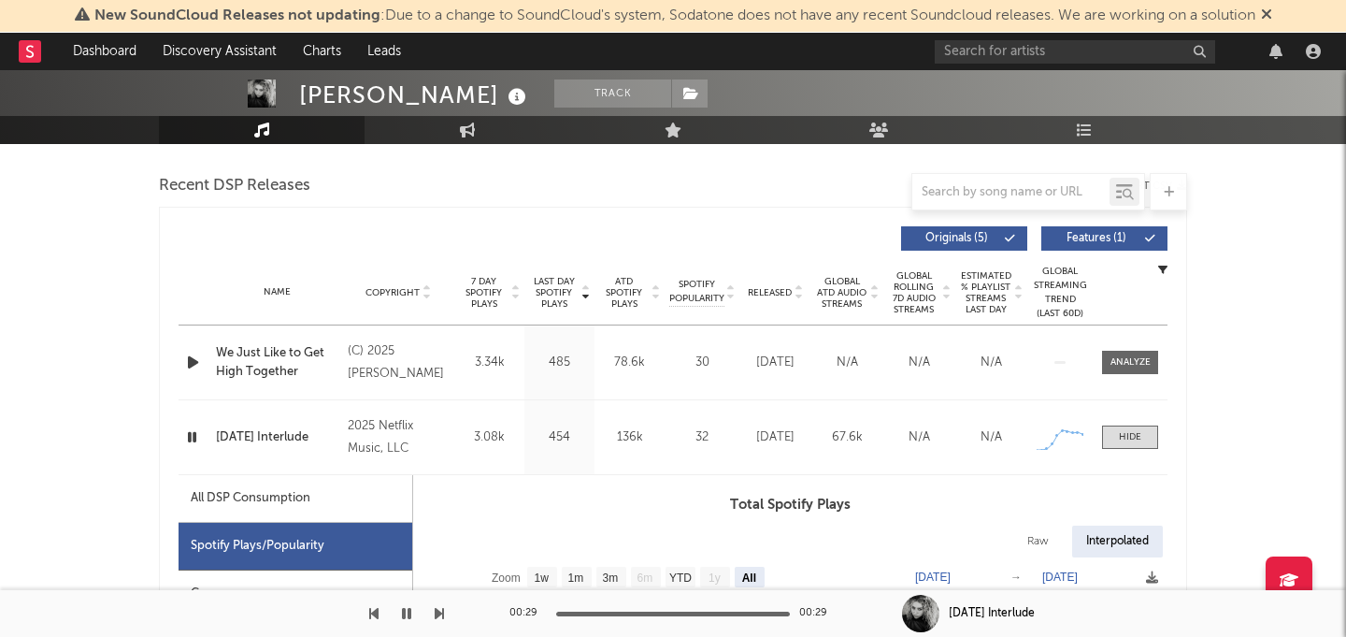
scroll to position [863, 0]
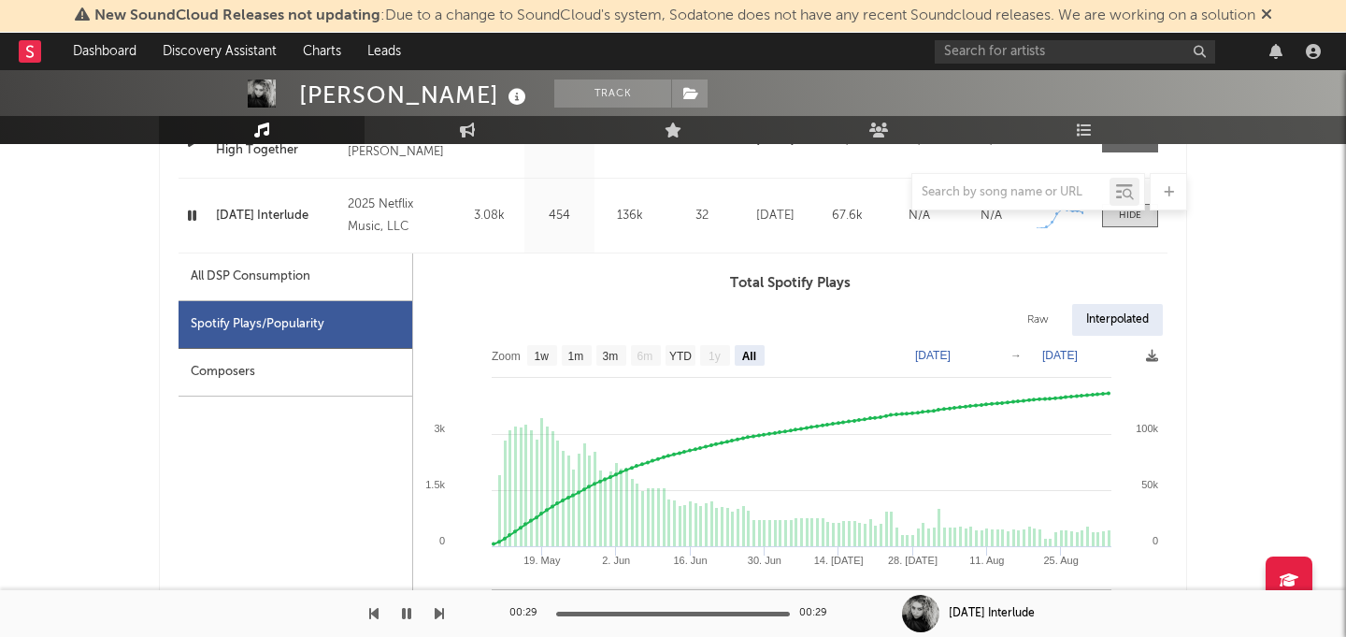
click at [335, 365] on div "Composers" at bounding box center [296, 373] width 234 height 48
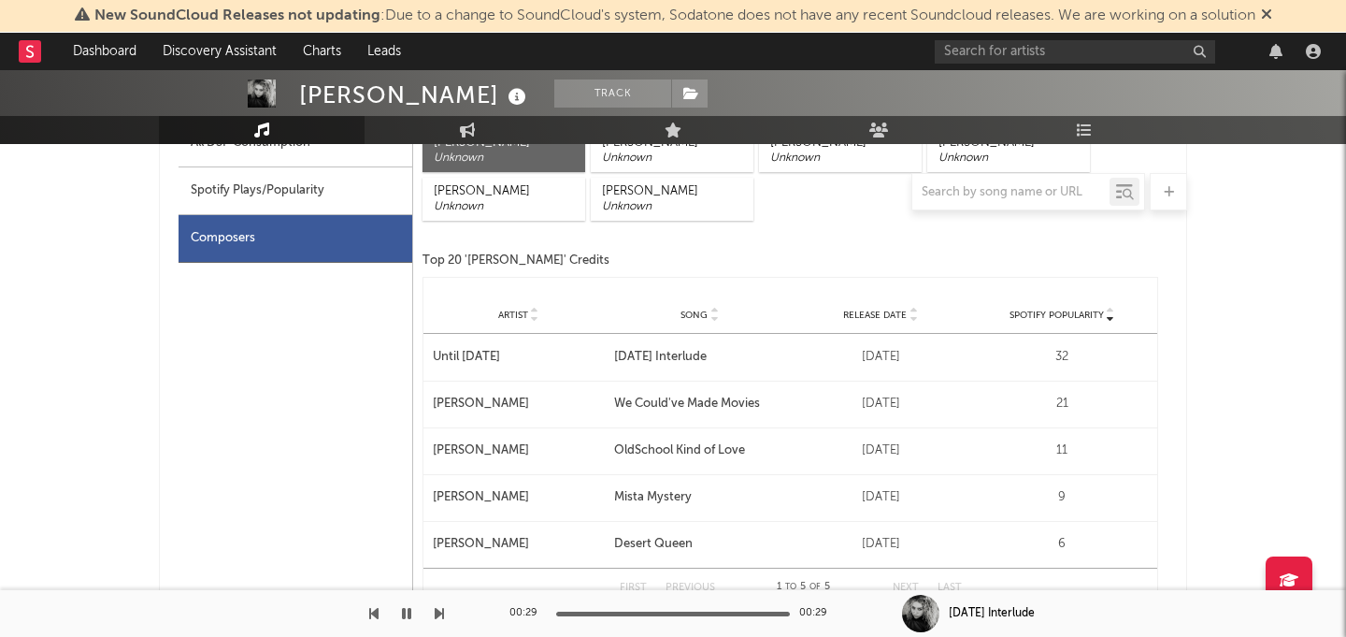
scroll to position [1003, 0]
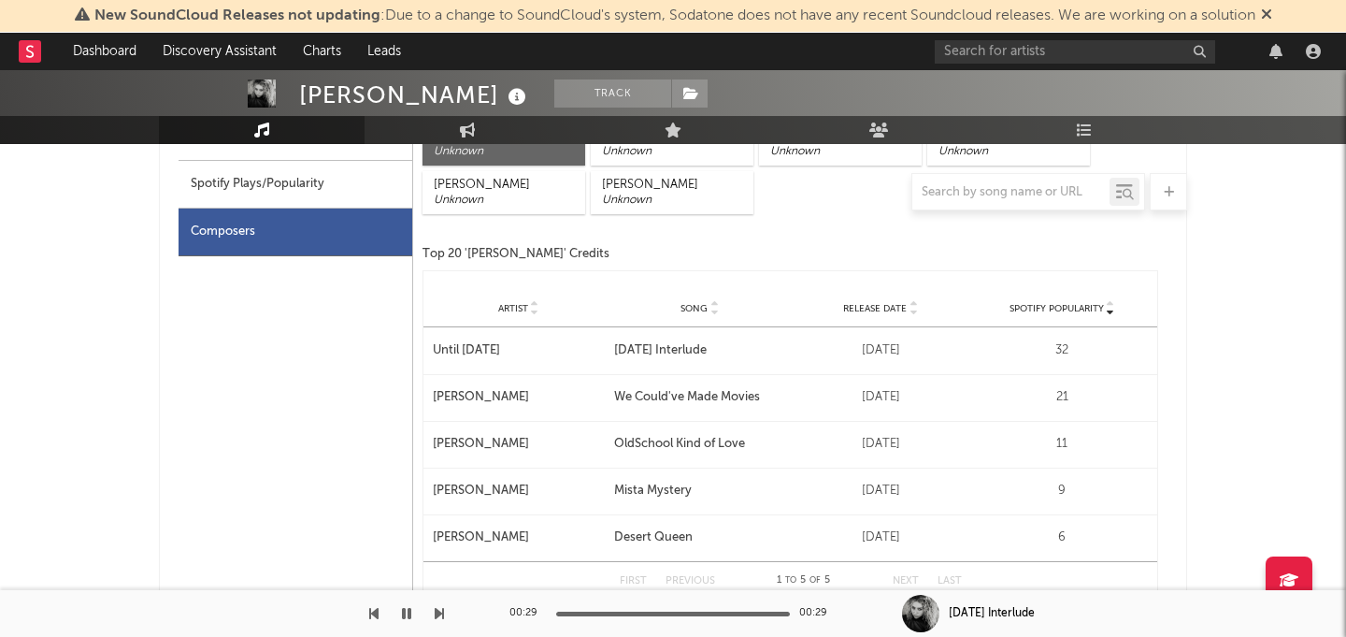
click at [483, 351] on div "Until Tomorrow" at bounding box center [519, 350] width 172 height 19
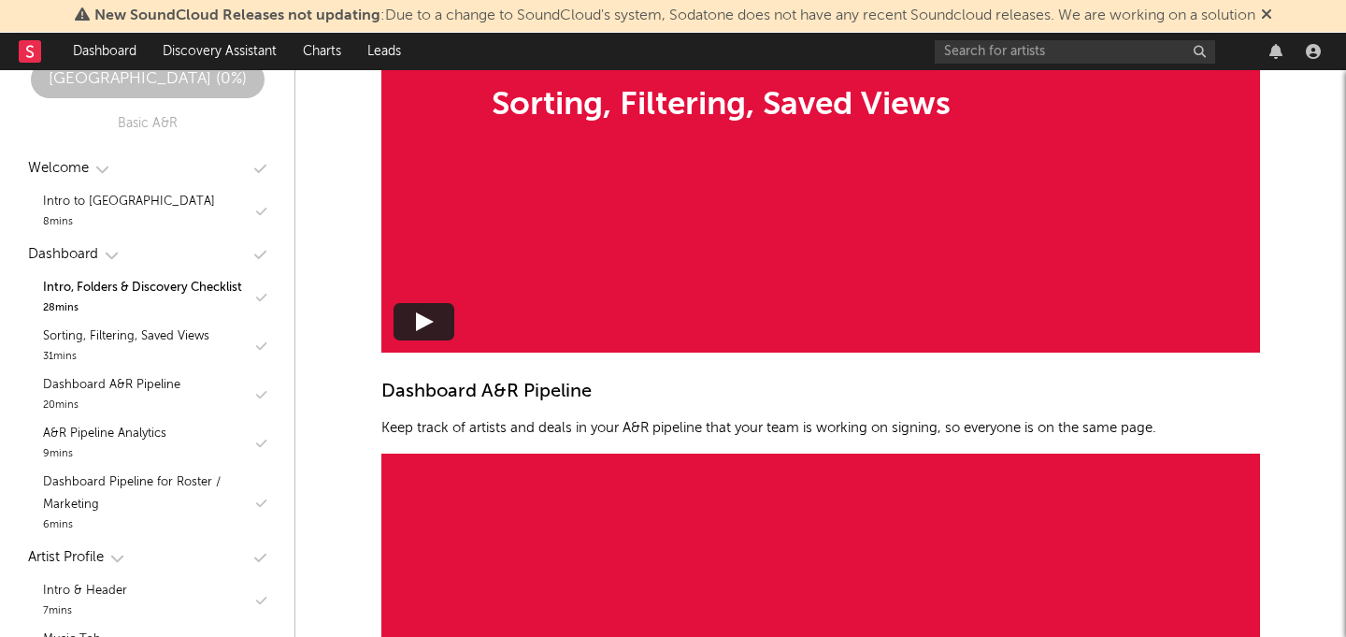
scroll to position [2616, 0]
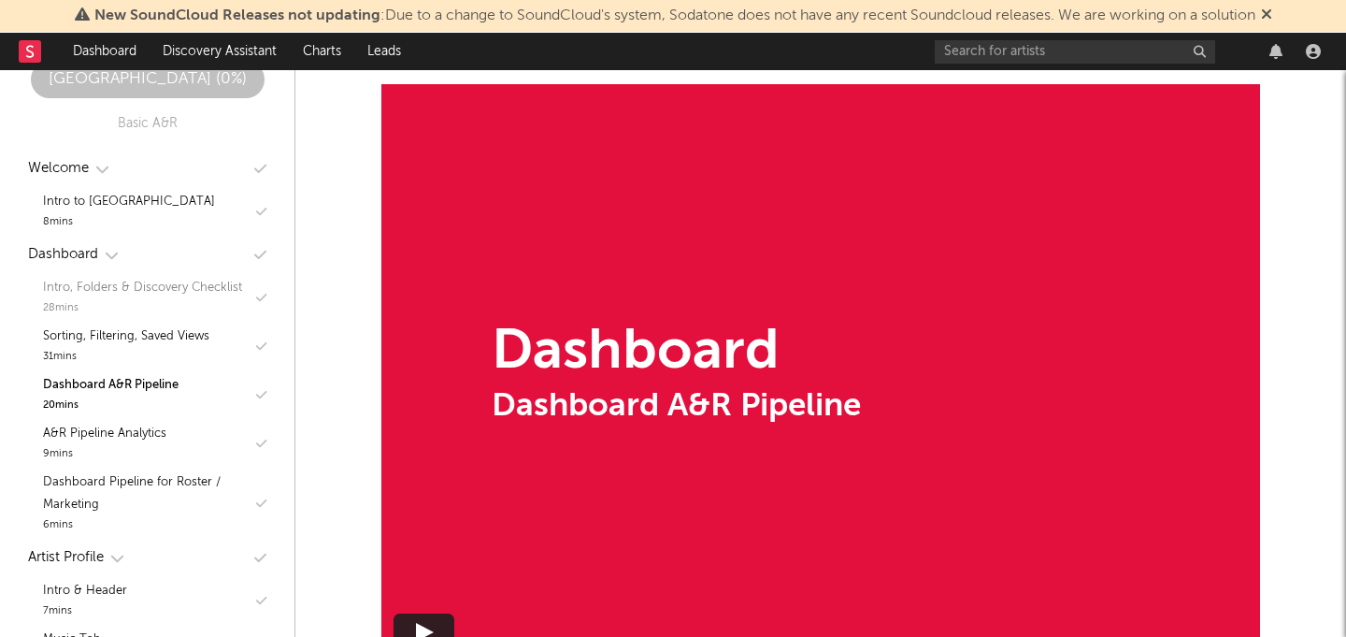
click at [164, 302] on div "28 mins" at bounding box center [142, 308] width 199 height 19
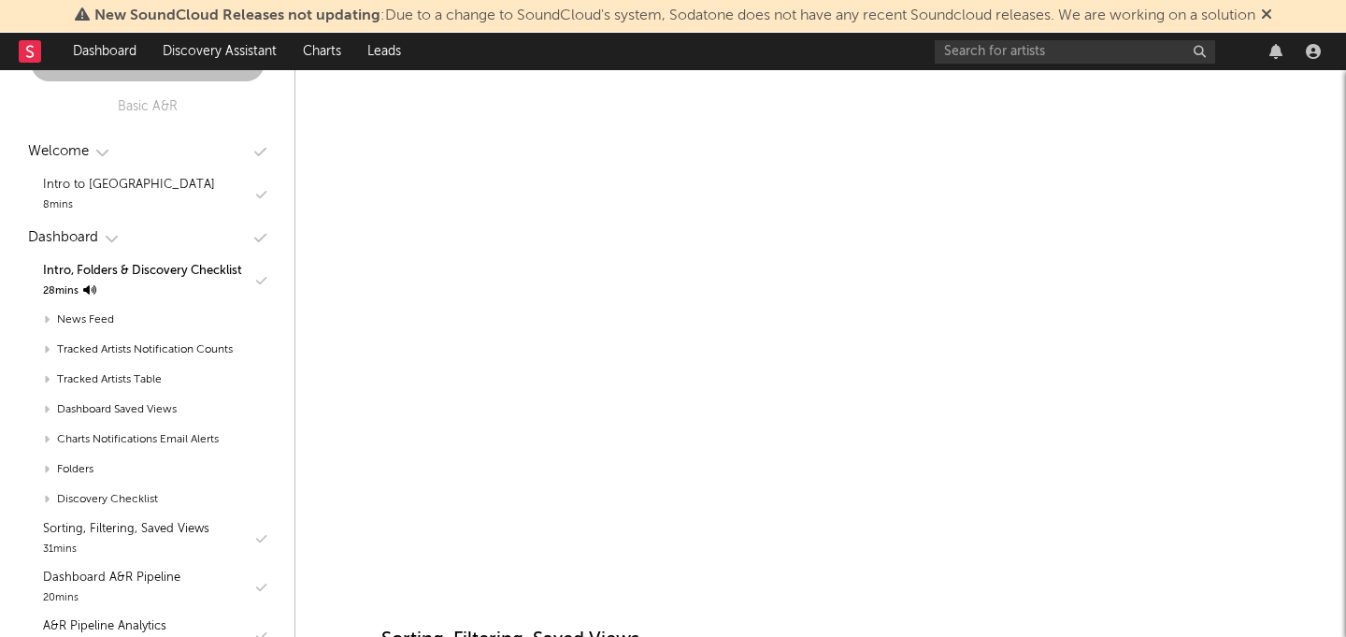
scroll to position [1338, 0]
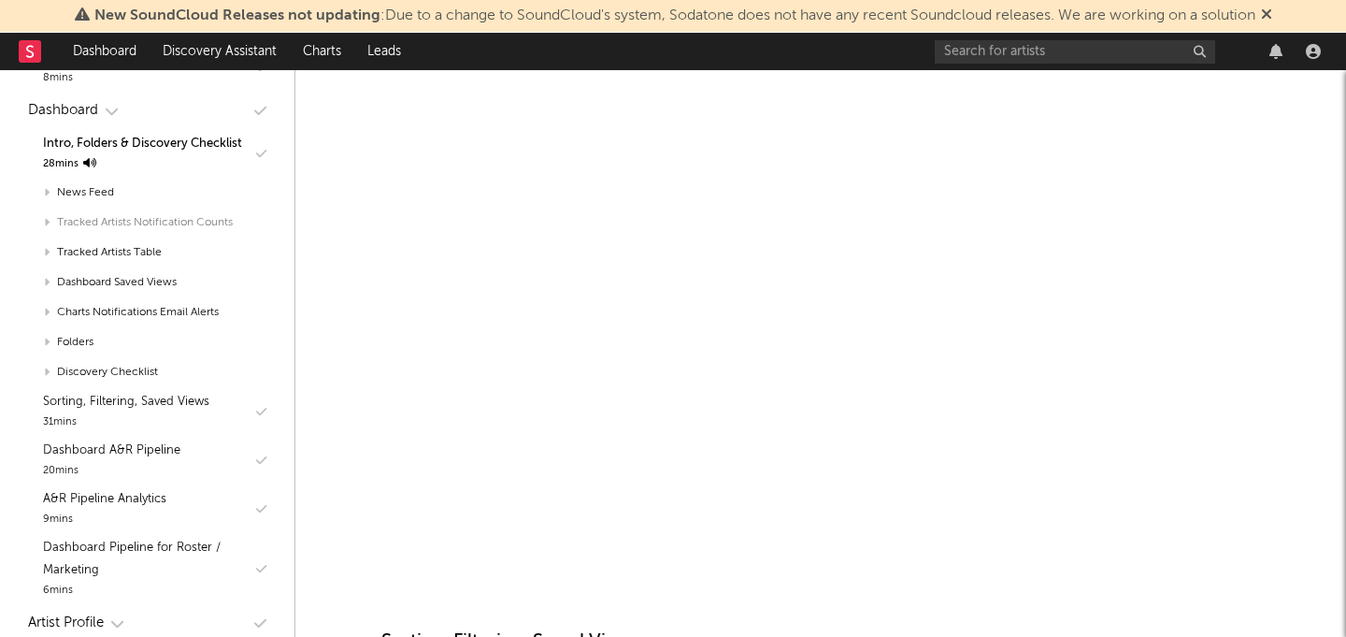
scroll to position [145, 0]
click at [137, 422] on div "31 mins" at bounding box center [126, 421] width 166 height 19
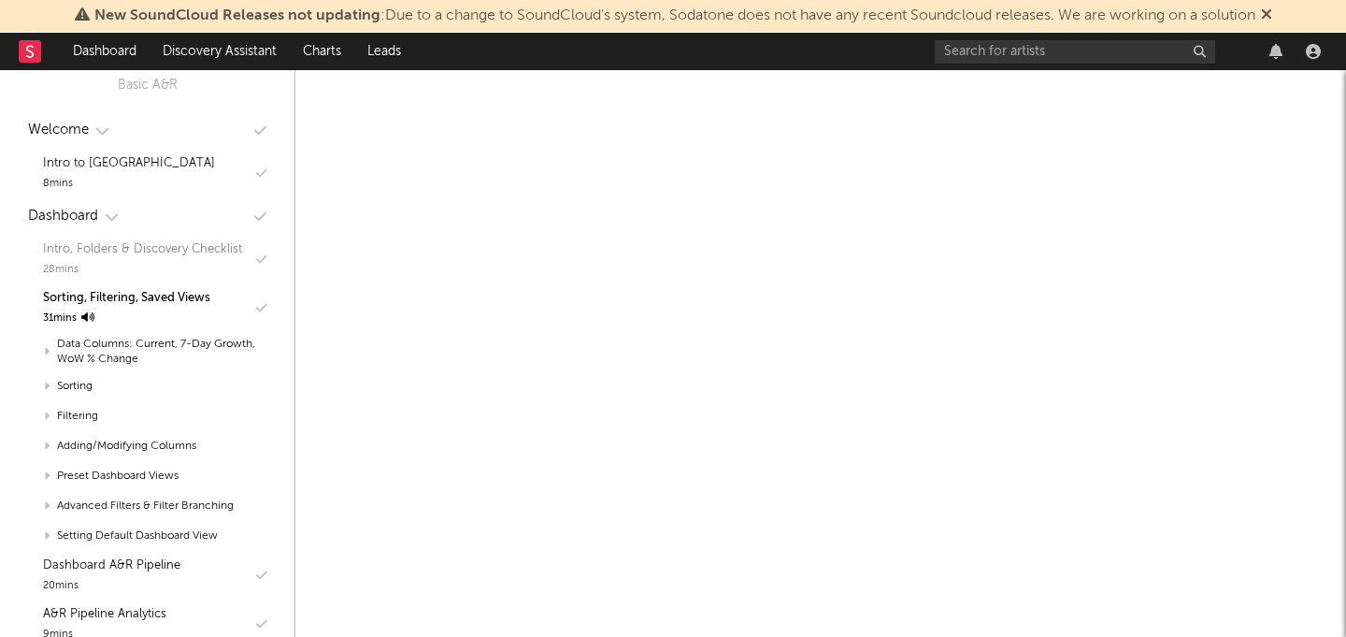
scroll to position [34, 0]
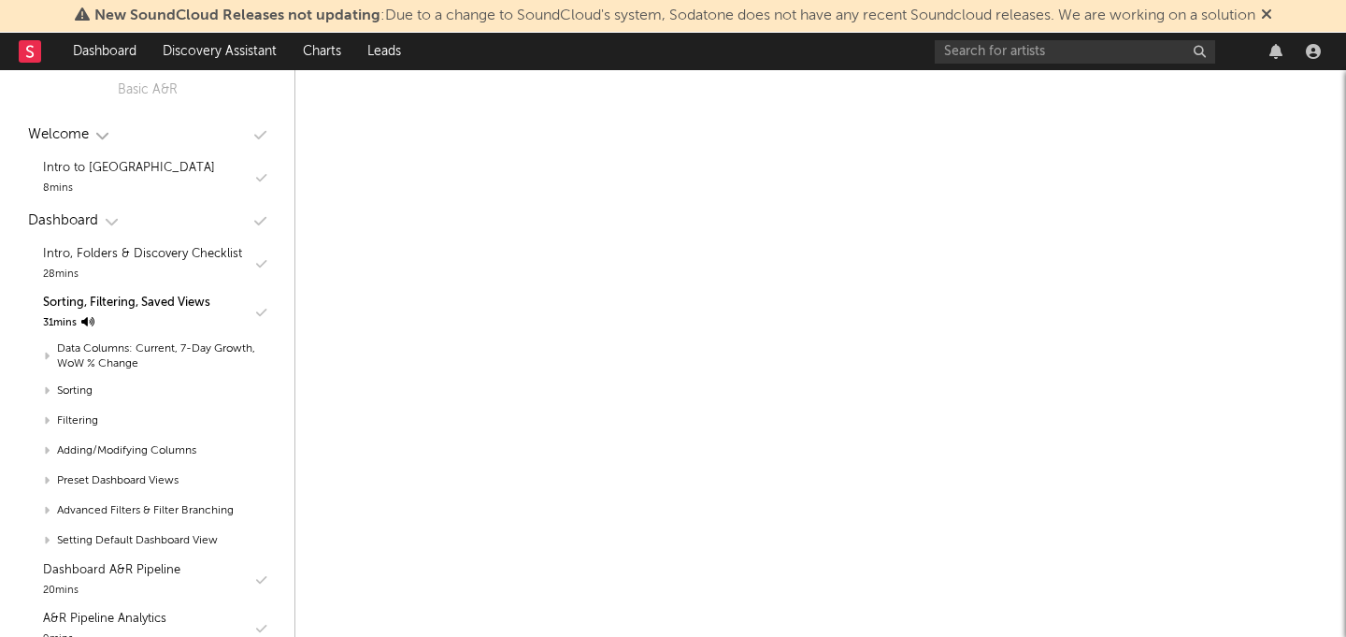
click at [100, 129] on icon "button" at bounding box center [102, 135] width 14 height 14
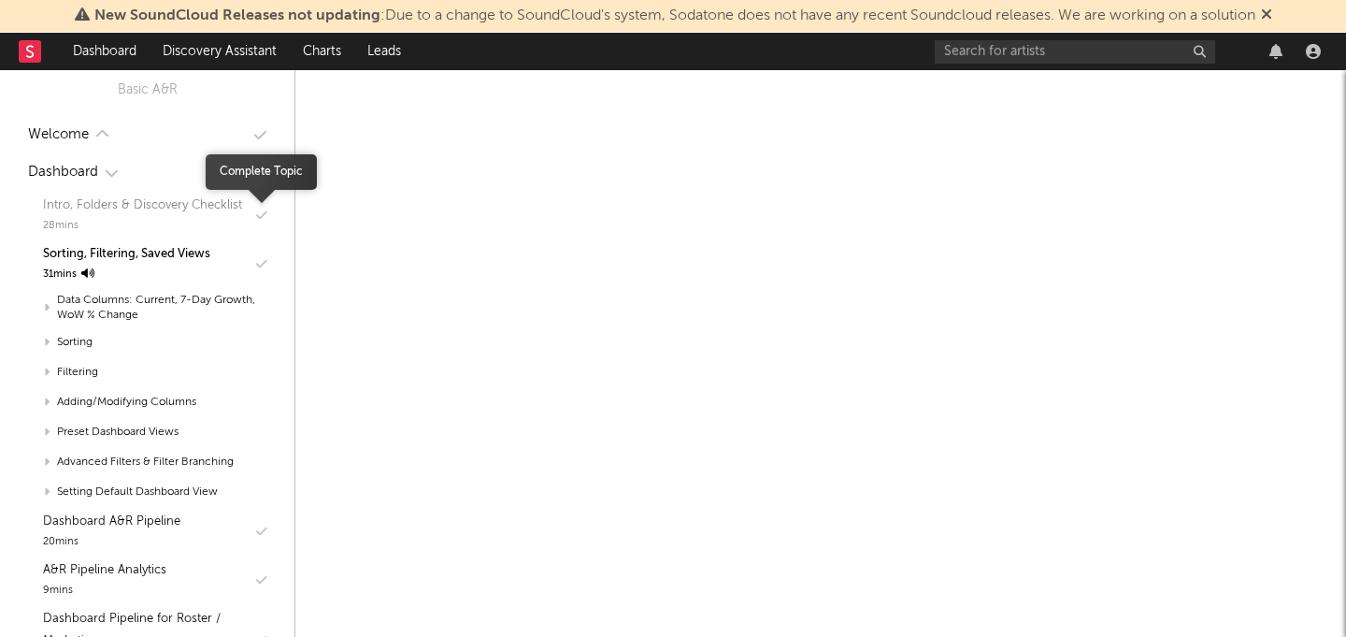
click at [264, 214] on icon "button" at bounding box center [261, 215] width 10 height 12
click at [106, 132] on icon "button" at bounding box center [102, 134] width 14 height 14
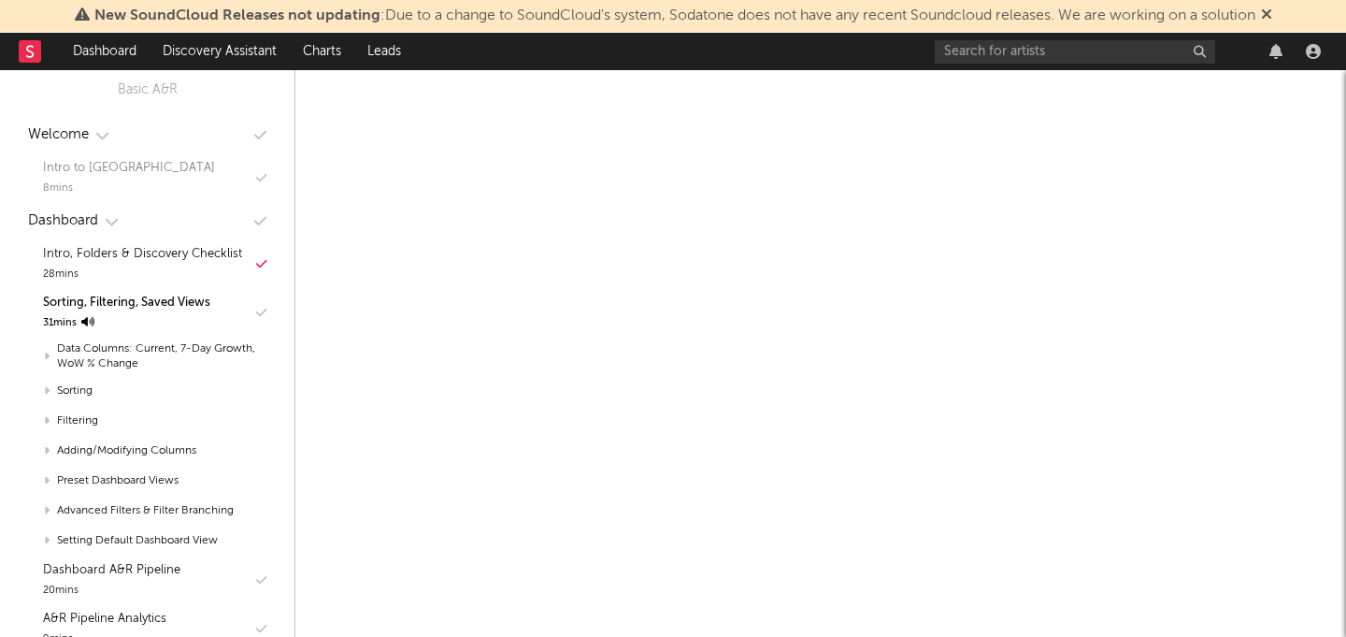
click at [262, 172] on icon "button" at bounding box center [261, 178] width 10 height 12
click at [102, 136] on icon "button" at bounding box center [102, 135] width 14 height 14
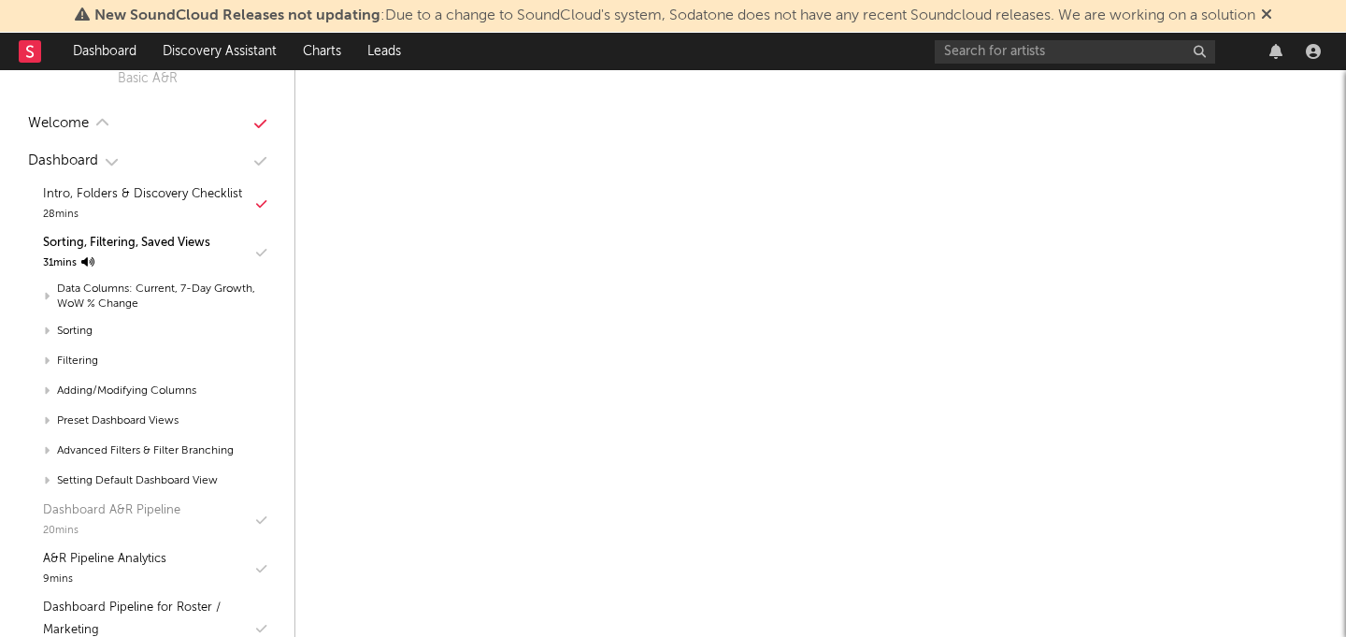
scroll to position [44, 0]
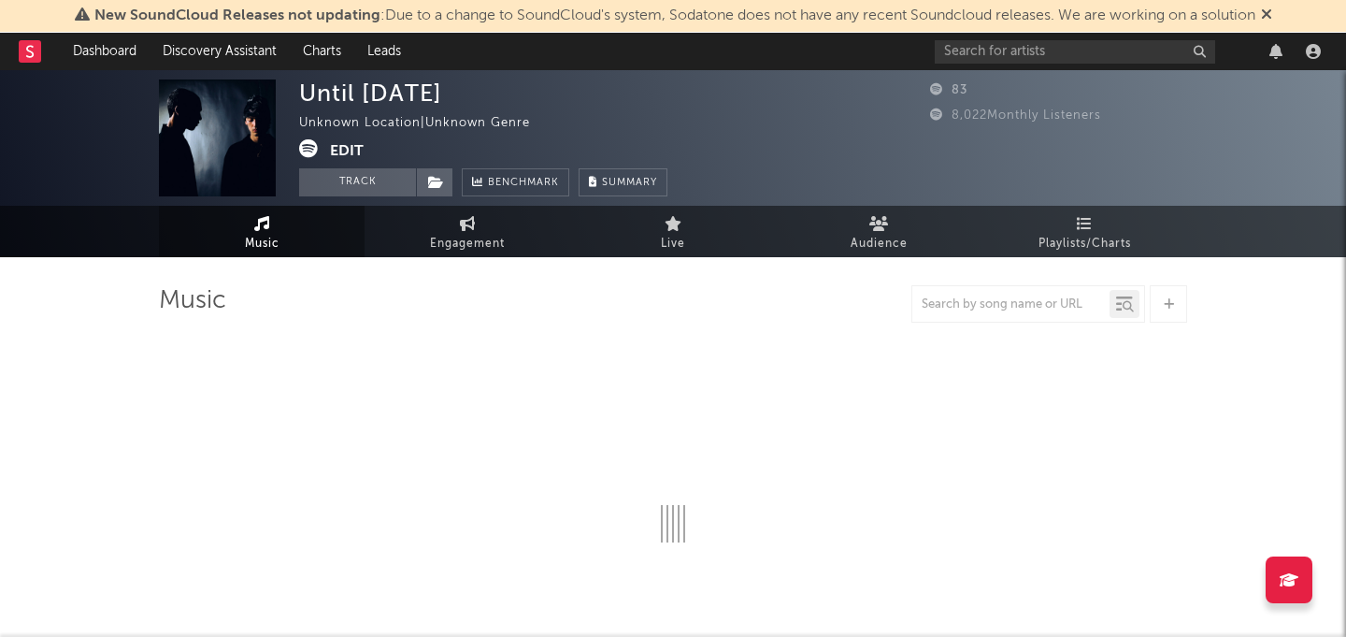
select select "1w"
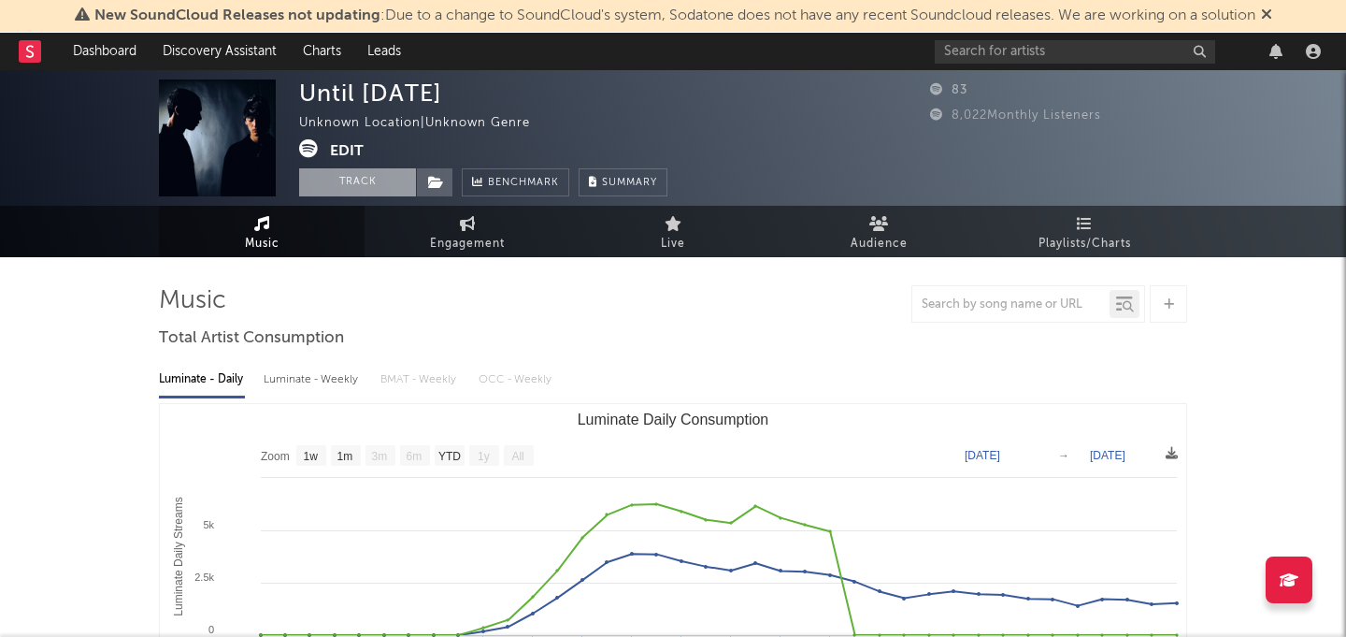
click at [361, 185] on button "Track" at bounding box center [357, 182] width 117 height 28
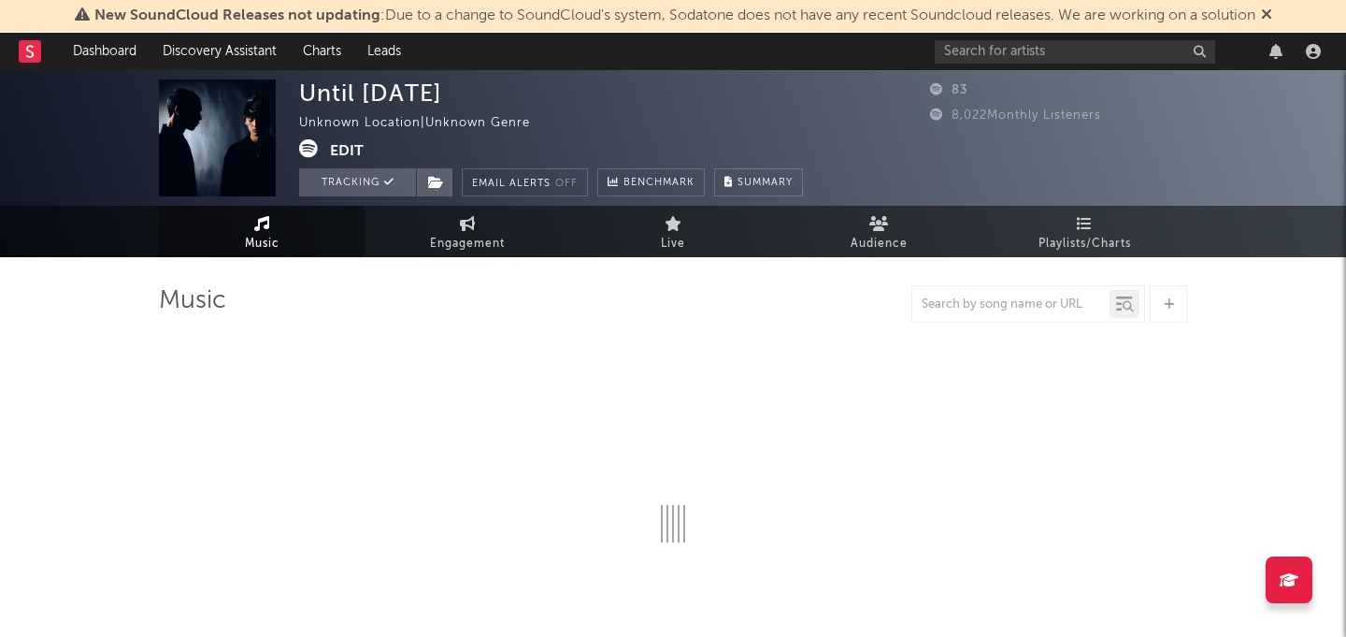
select select "1w"
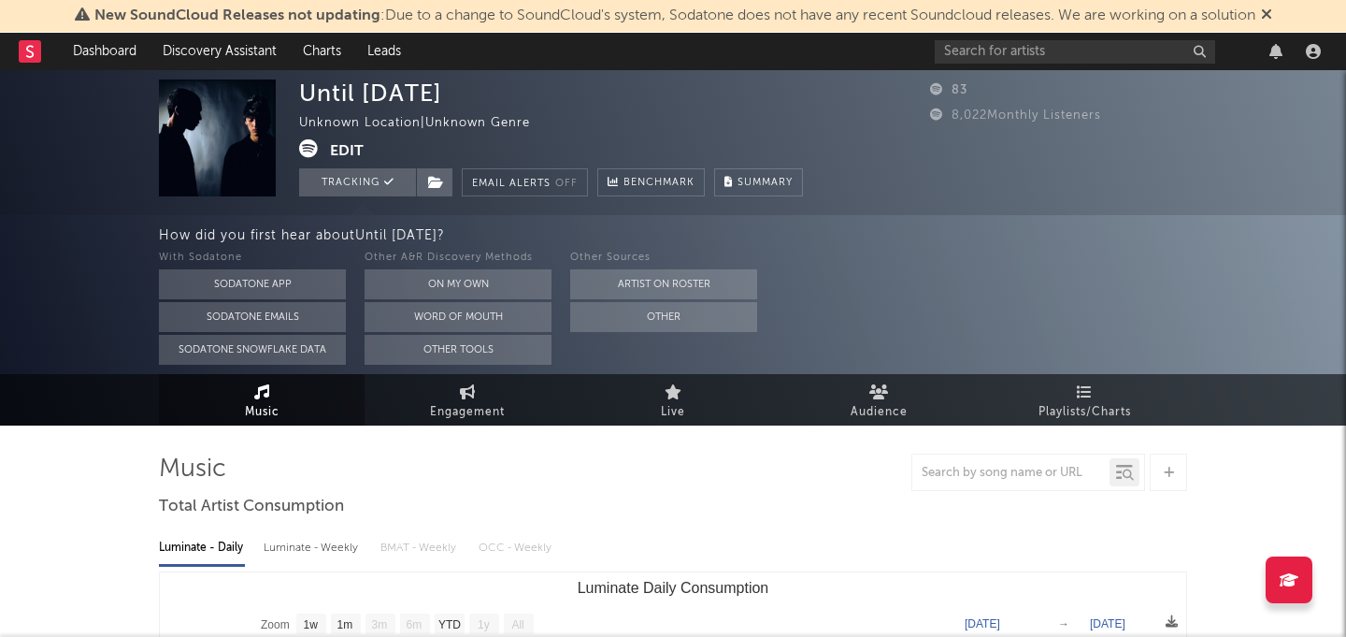
click at [709, 464] on div at bounding box center [673, 471] width 1028 height 37
click at [932, 92] on icon at bounding box center [939, 89] width 19 height 12
click at [433, 281] on button "On My Own" at bounding box center [458, 284] width 187 height 30
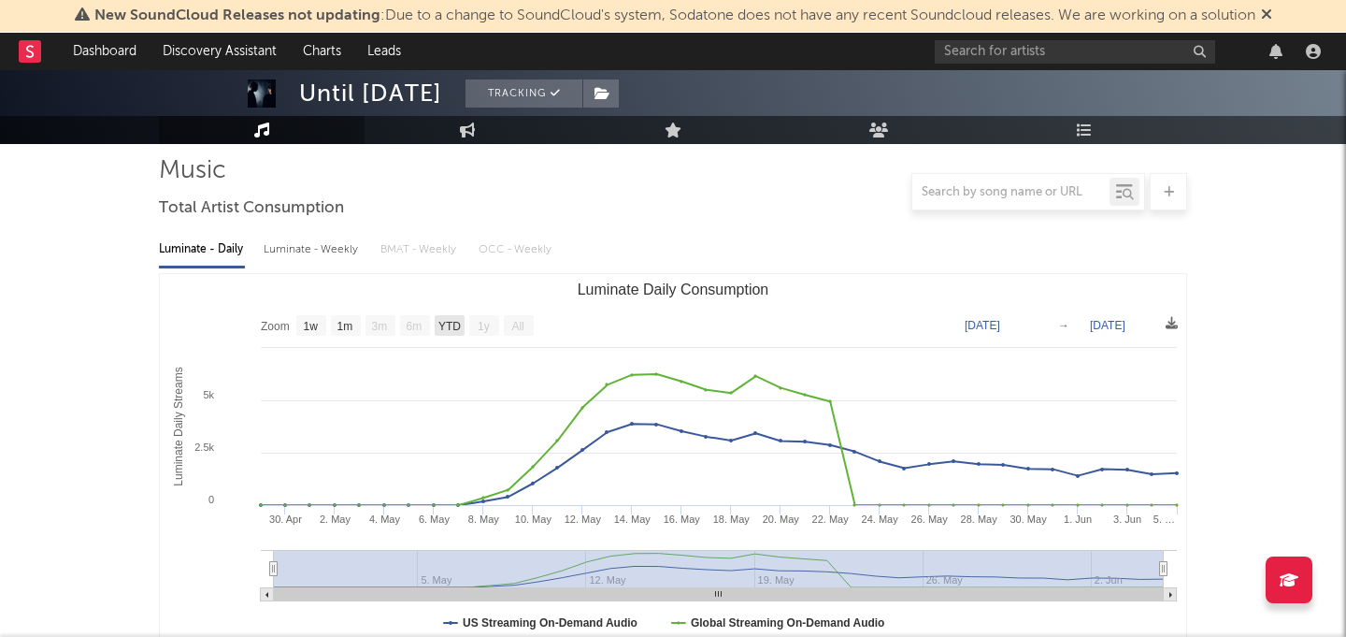
scroll to position [129, 0]
click at [331, 250] on div "Luminate - Weekly" at bounding box center [313, 251] width 98 height 32
select select "1w"
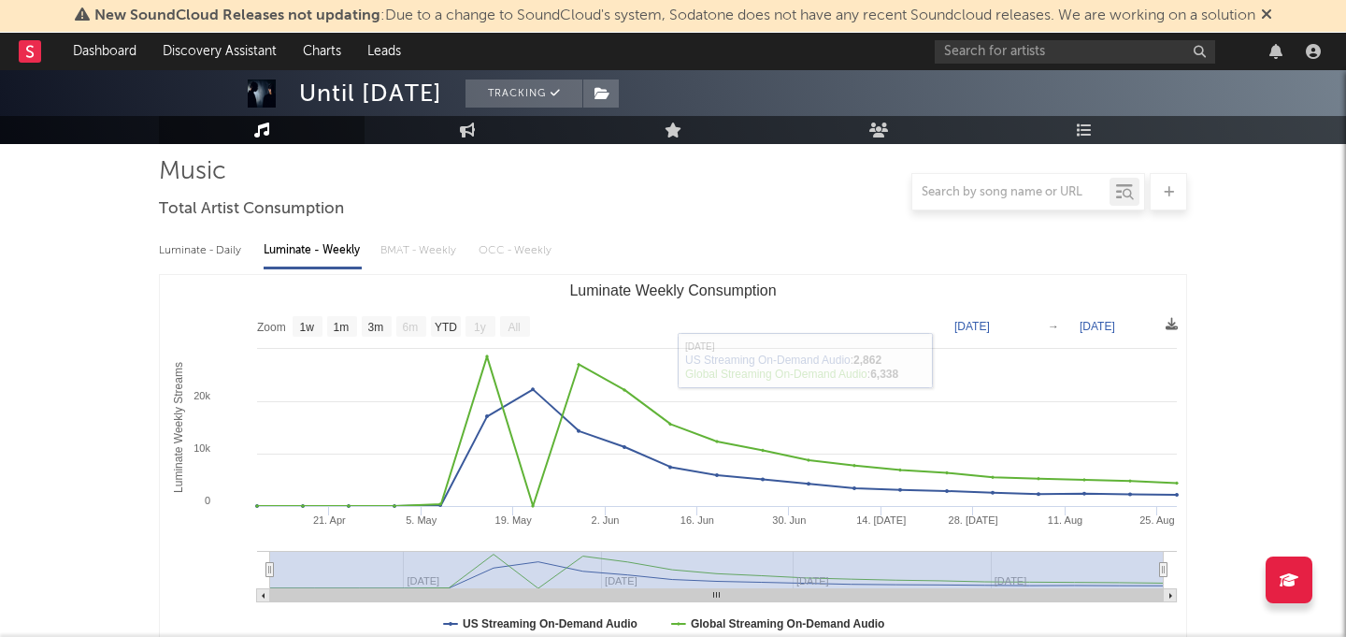
click at [195, 260] on div "Luminate - Daily" at bounding box center [202, 251] width 86 height 32
select select "1w"
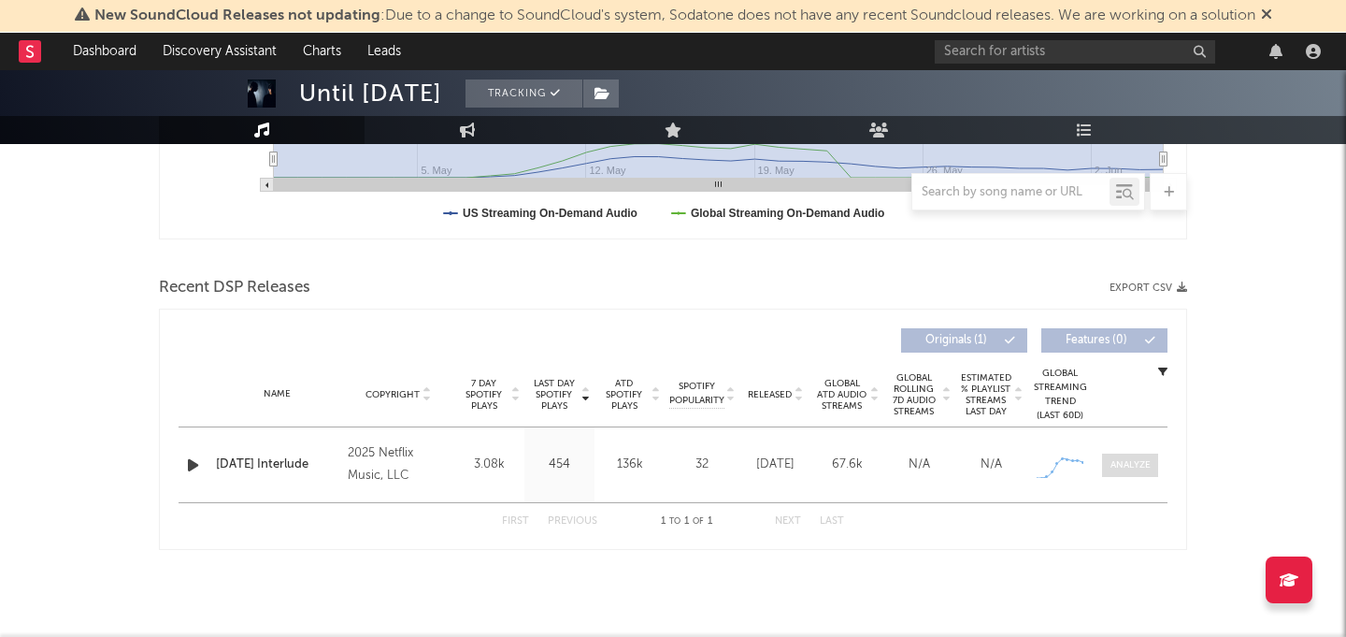
scroll to position [0, 0]
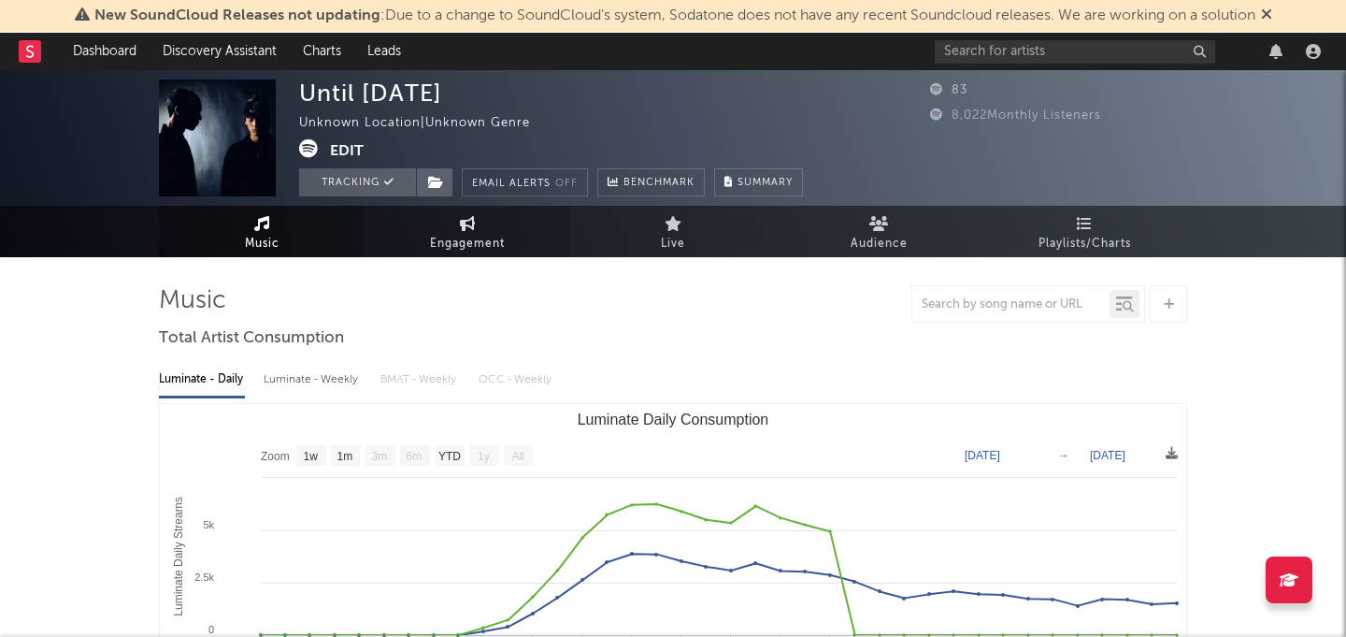
click at [498, 242] on span "Engagement" at bounding box center [467, 244] width 75 height 22
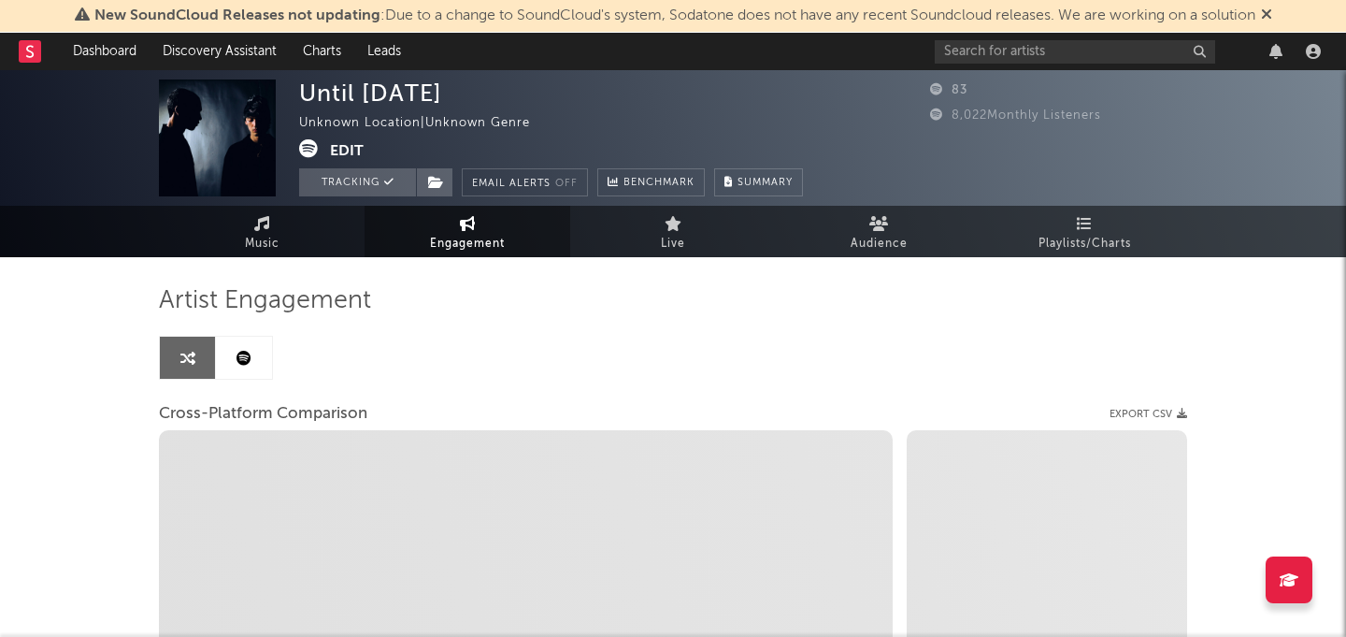
select select "1w"
click at [881, 230] on icon at bounding box center [879, 223] width 20 height 15
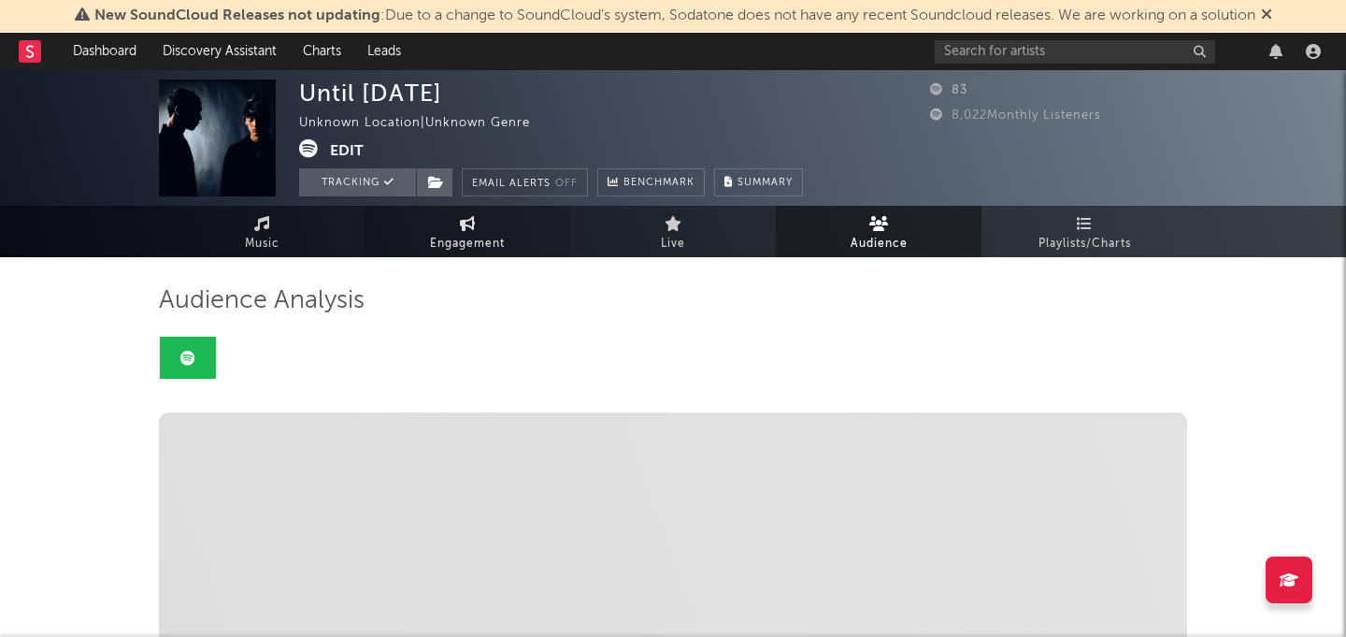
click at [437, 236] on span "Engagement" at bounding box center [467, 244] width 75 height 22
select select "1m"
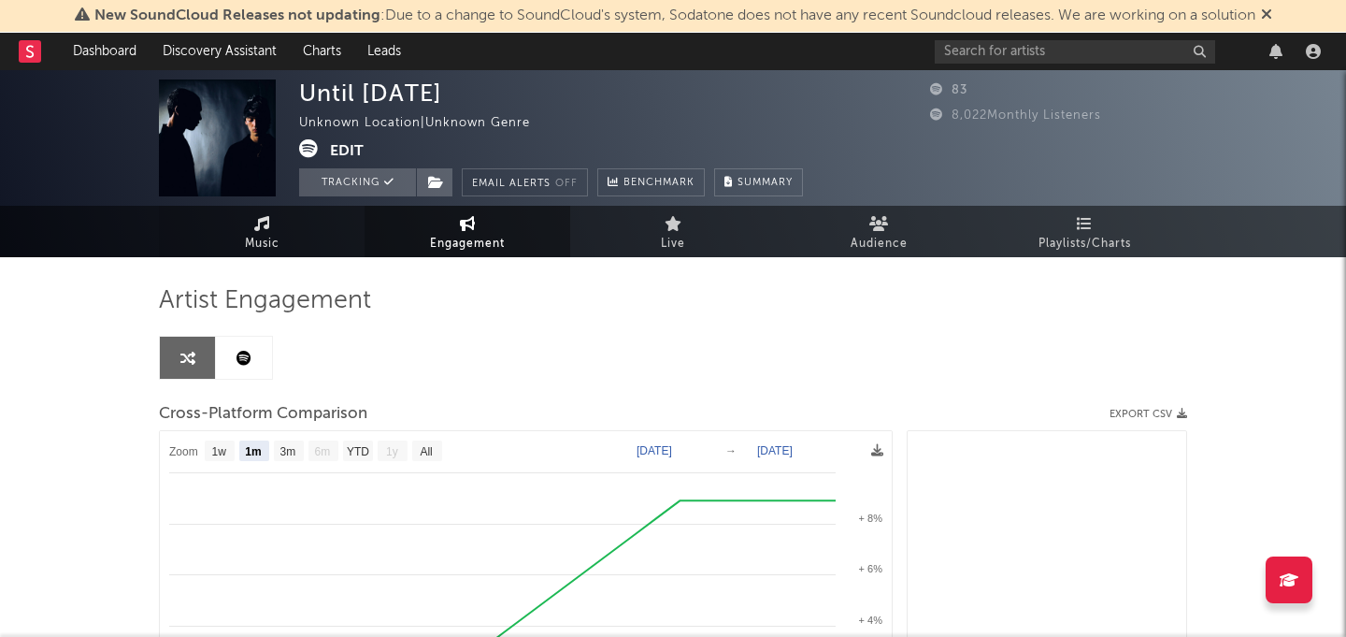
click at [252, 226] on link "Music" at bounding box center [262, 231] width 206 height 51
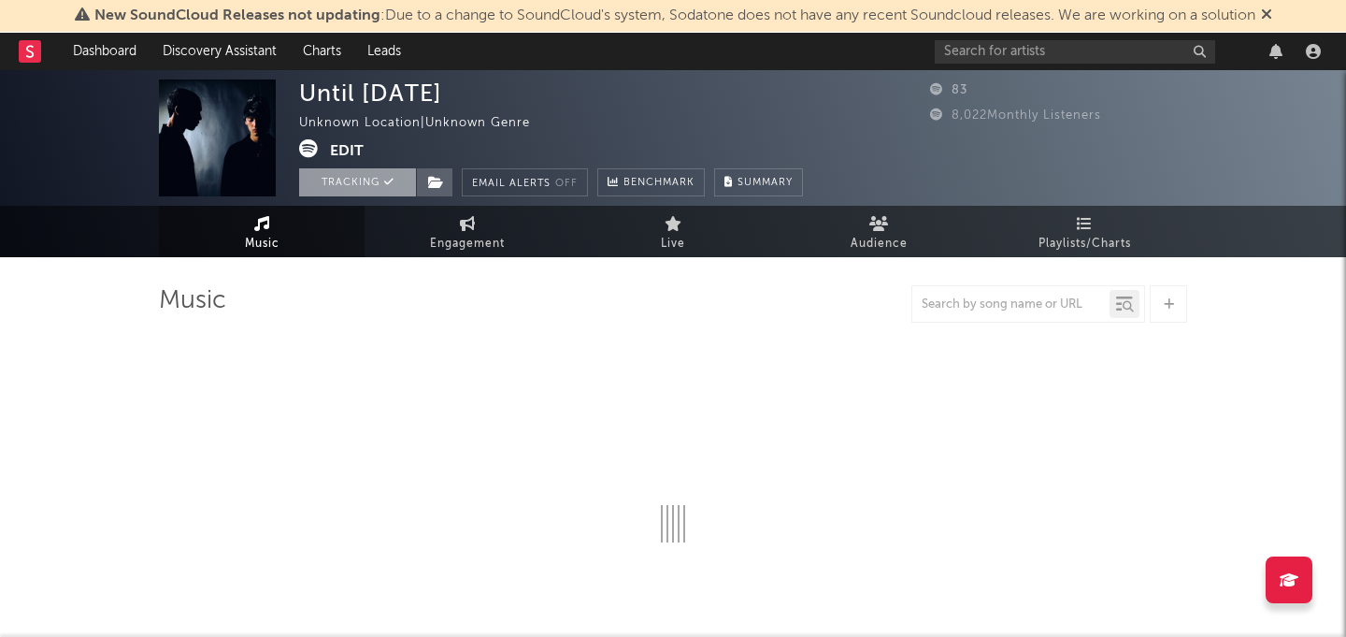
select select "1w"
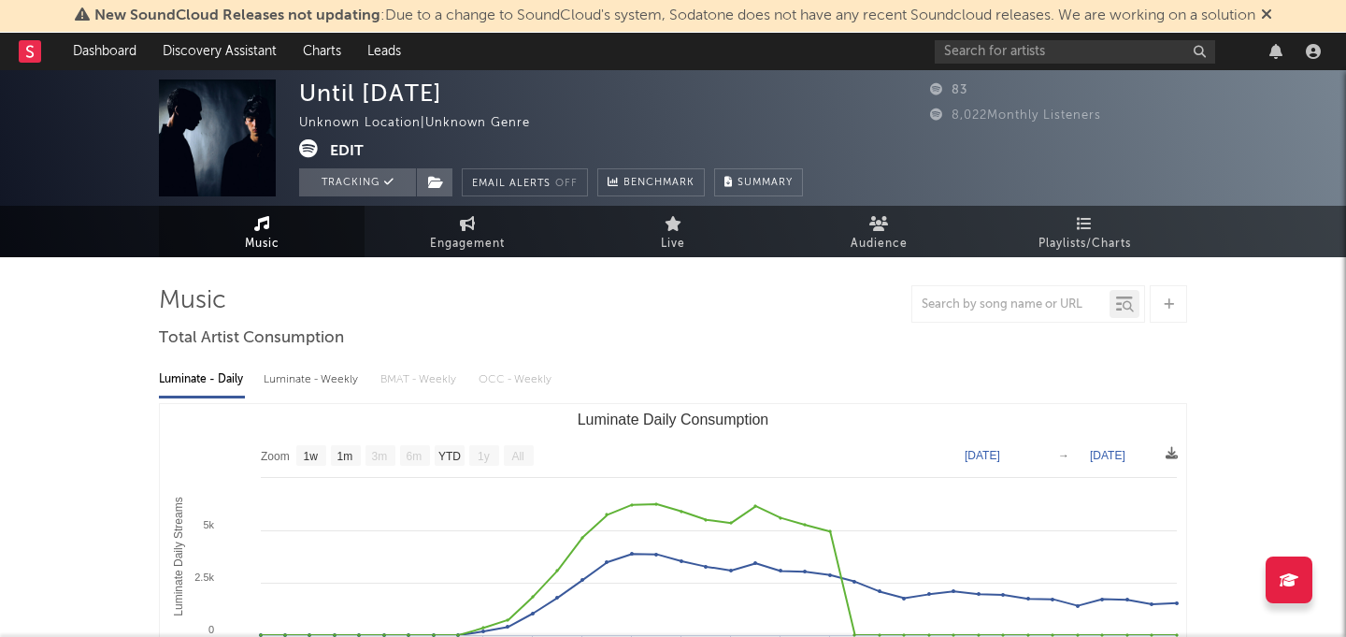
click at [36, 254] on div "Music Engagement Live Audience Playlists/Charts" at bounding box center [673, 231] width 1346 height 51
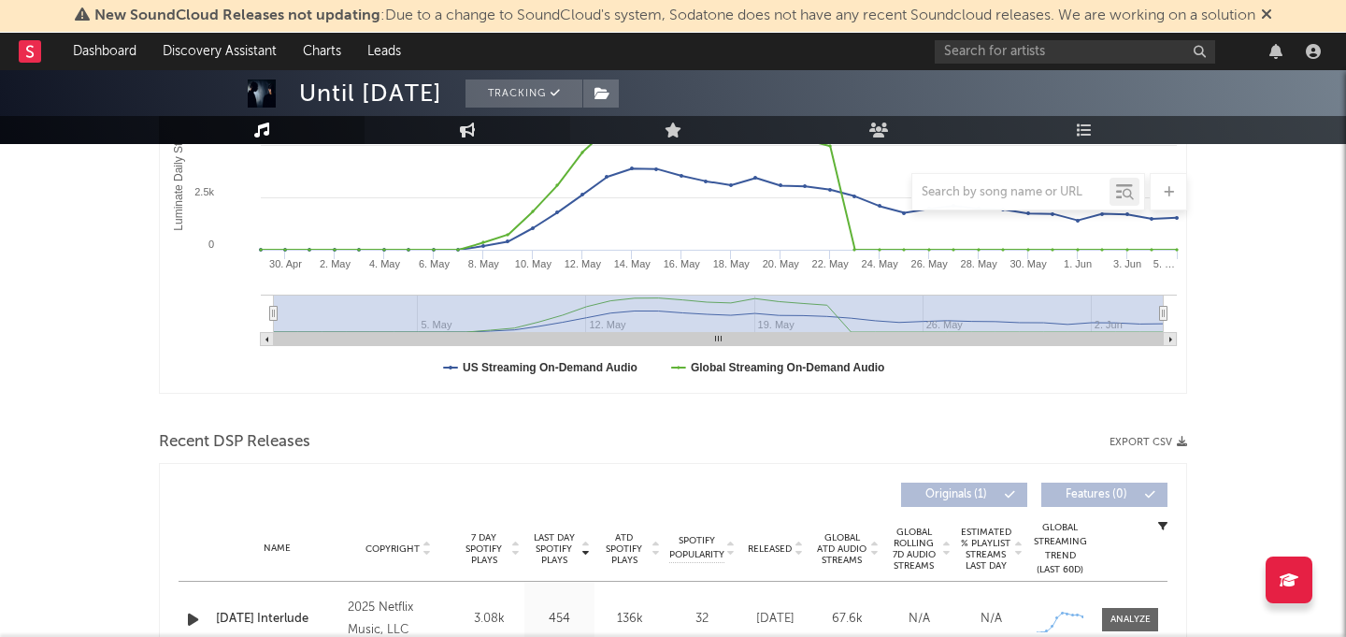
scroll to position [541, 0]
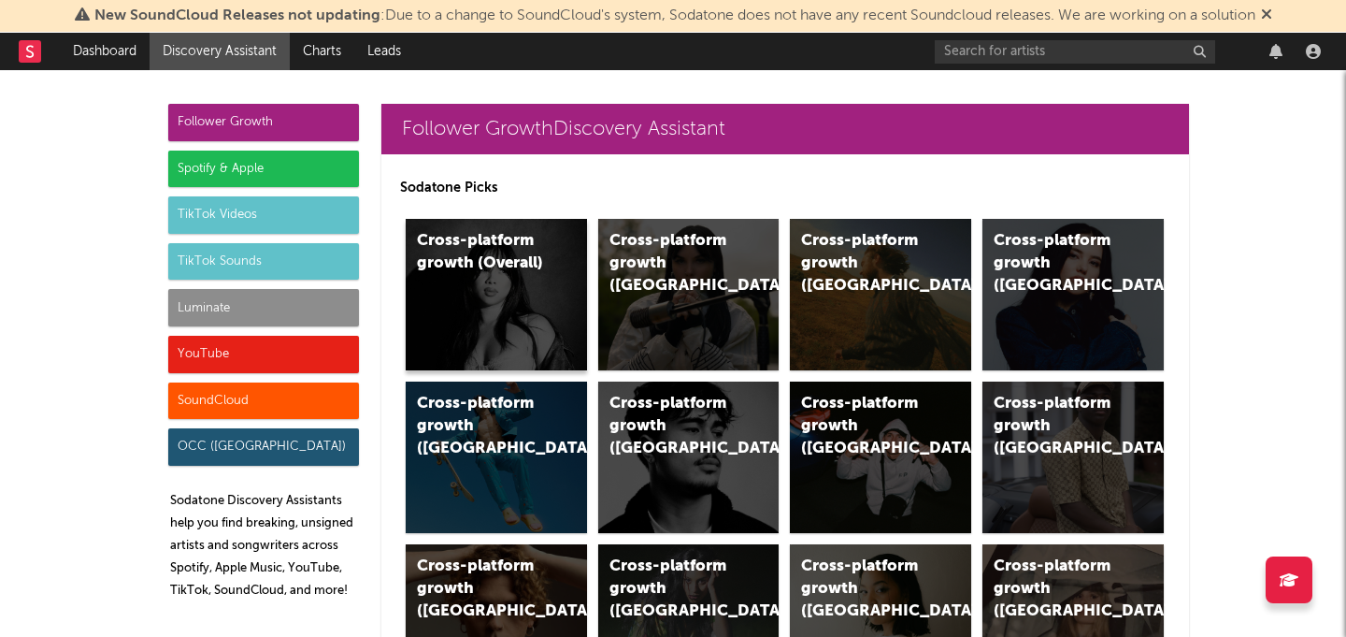
click at [552, 275] on div "Cross-platform growth (Overall)" at bounding box center [496, 294] width 181 height 151
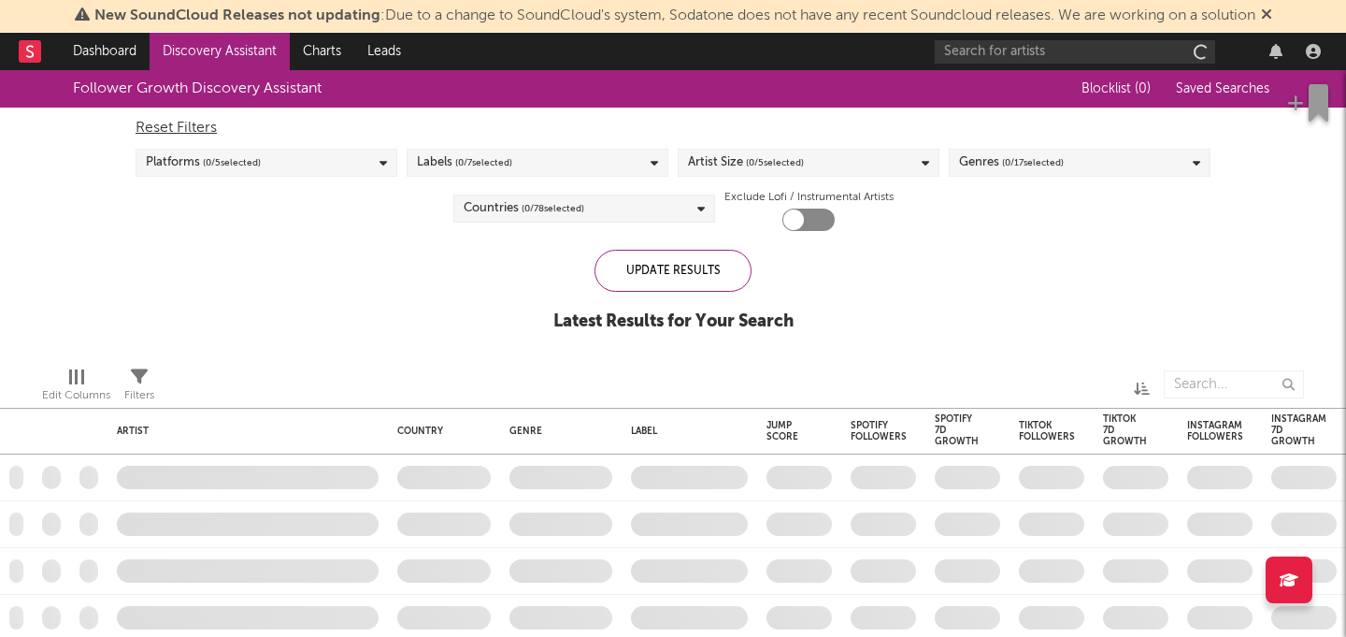
checkbox input "true"
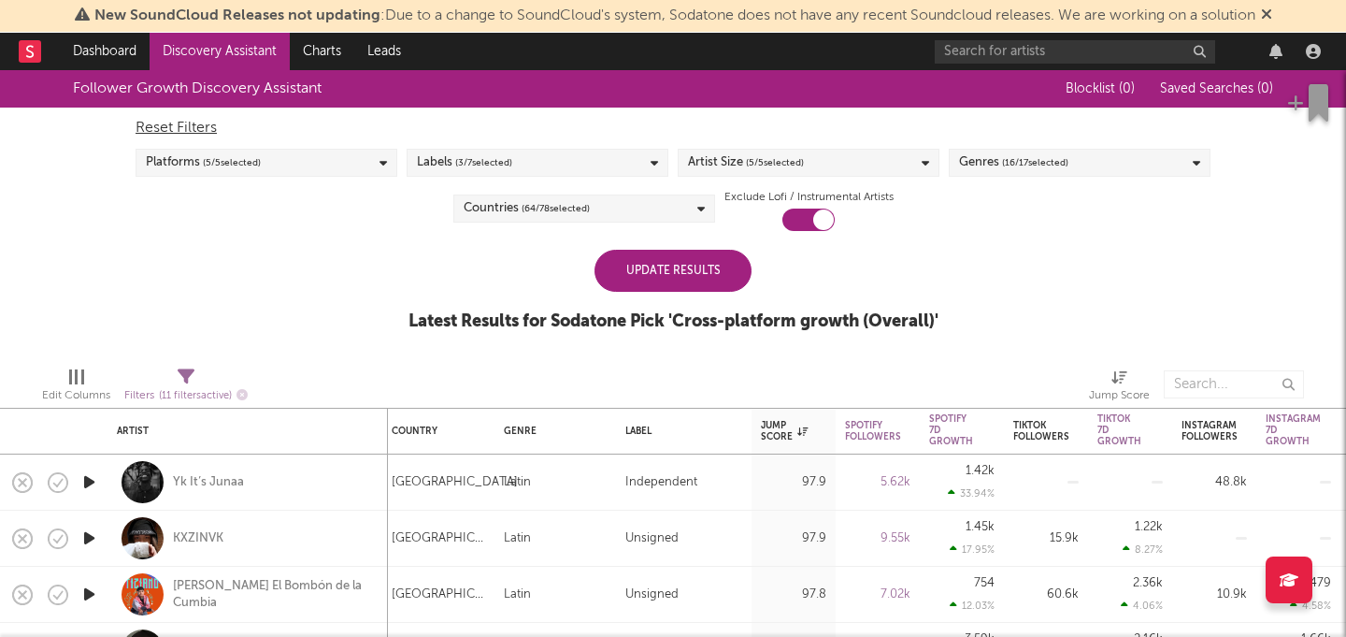
click at [660, 258] on div "Update Results" at bounding box center [673, 271] width 157 height 42
click at [223, 57] on link "Discovery Assistant" at bounding box center [220, 51] width 140 height 37
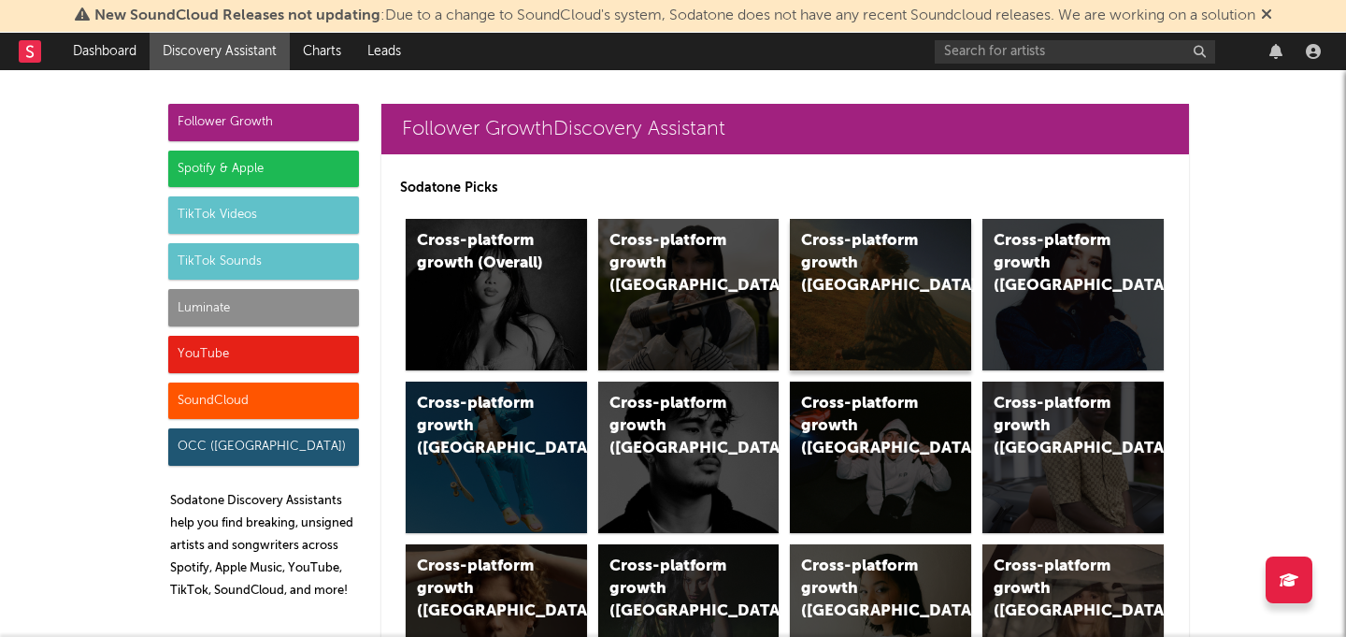
click at [834, 300] on div "Cross-platform growth ([GEOGRAPHIC_DATA])" at bounding box center [880, 294] width 181 height 151
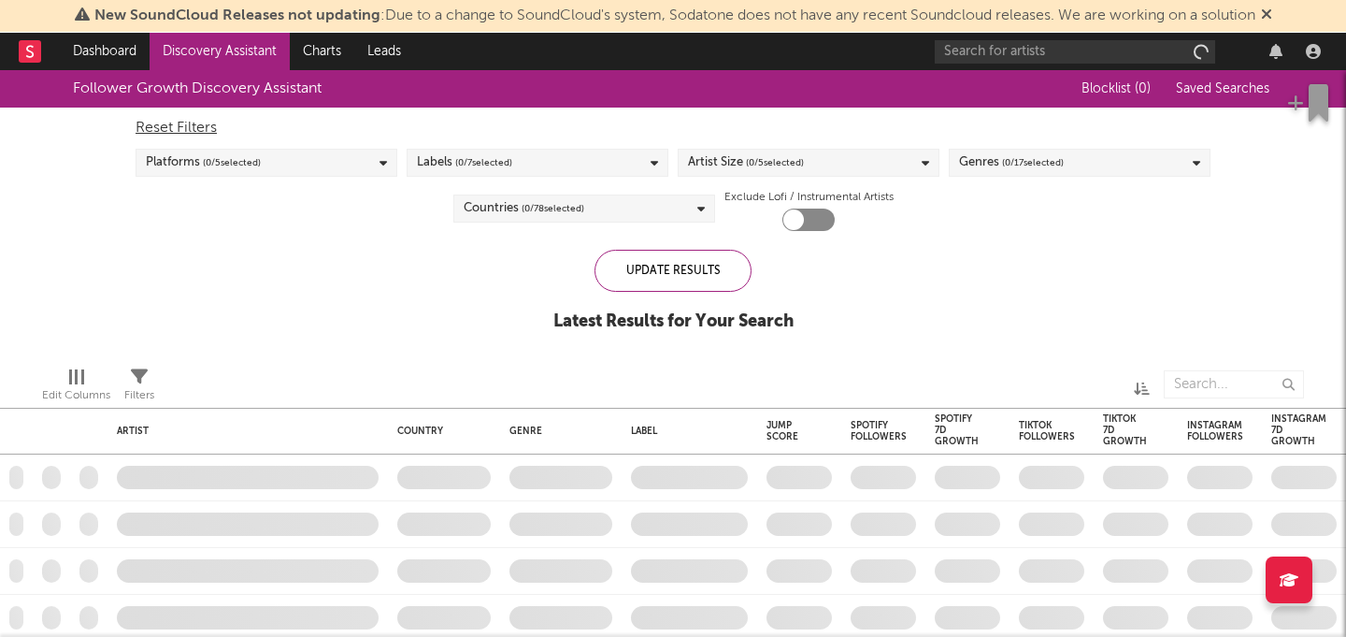
checkbox input "true"
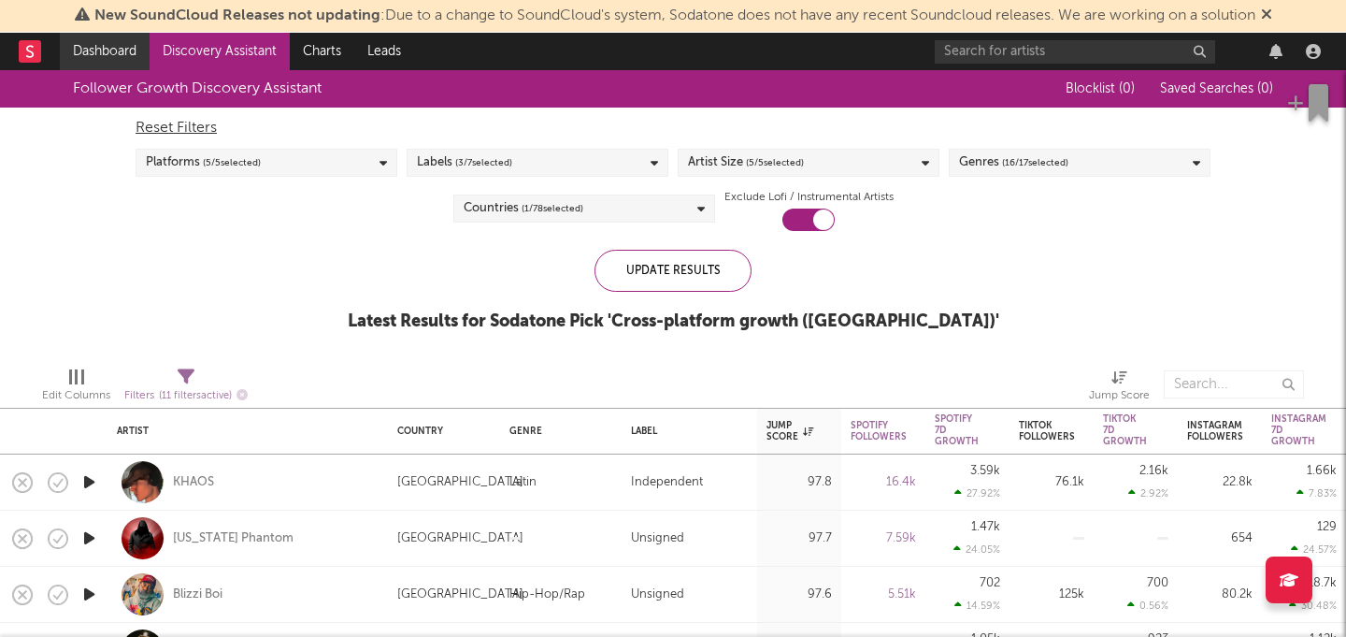
click at [114, 46] on link "Dashboard" at bounding box center [105, 51] width 90 height 37
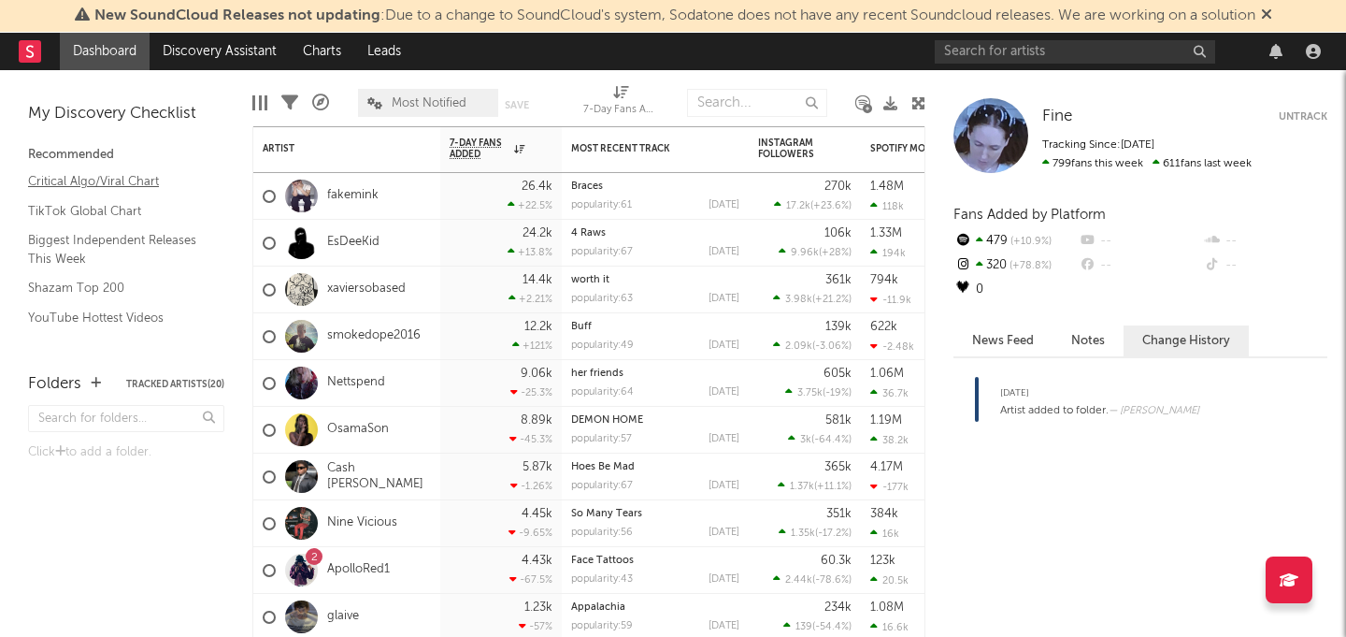
click at [119, 183] on link "Critical Algo/Viral Chart" at bounding box center [117, 181] width 178 height 21
click at [357, 241] on link "EsDeeKid" at bounding box center [353, 243] width 52 height 16
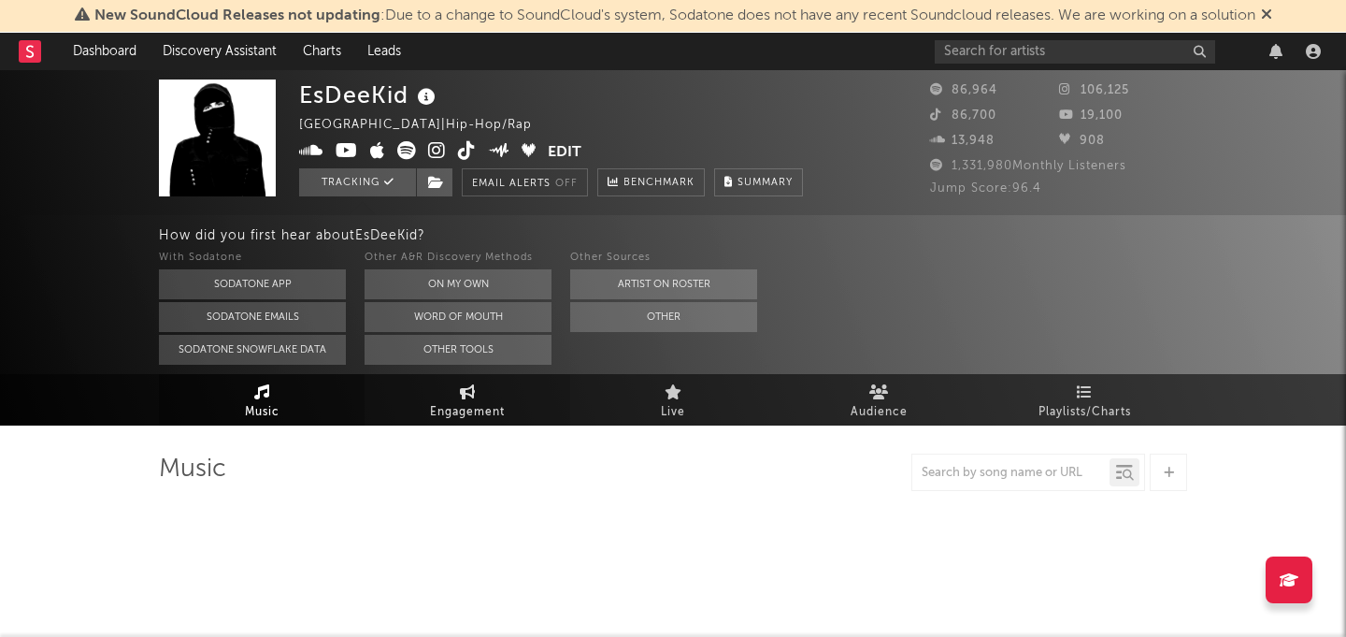
click at [460, 418] on span "Engagement" at bounding box center [467, 412] width 75 height 22
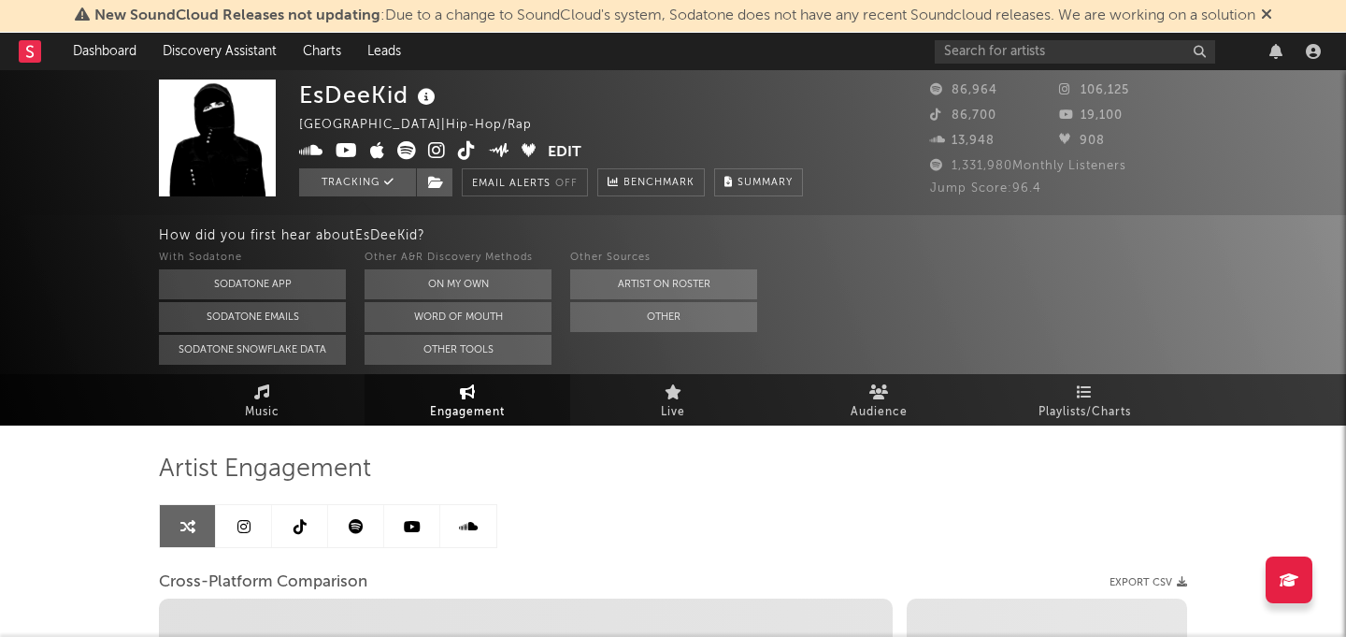
select select "1w"
click at [434, 273] on button "On My Own" at bounding box center [458, 284] width 187 height 30
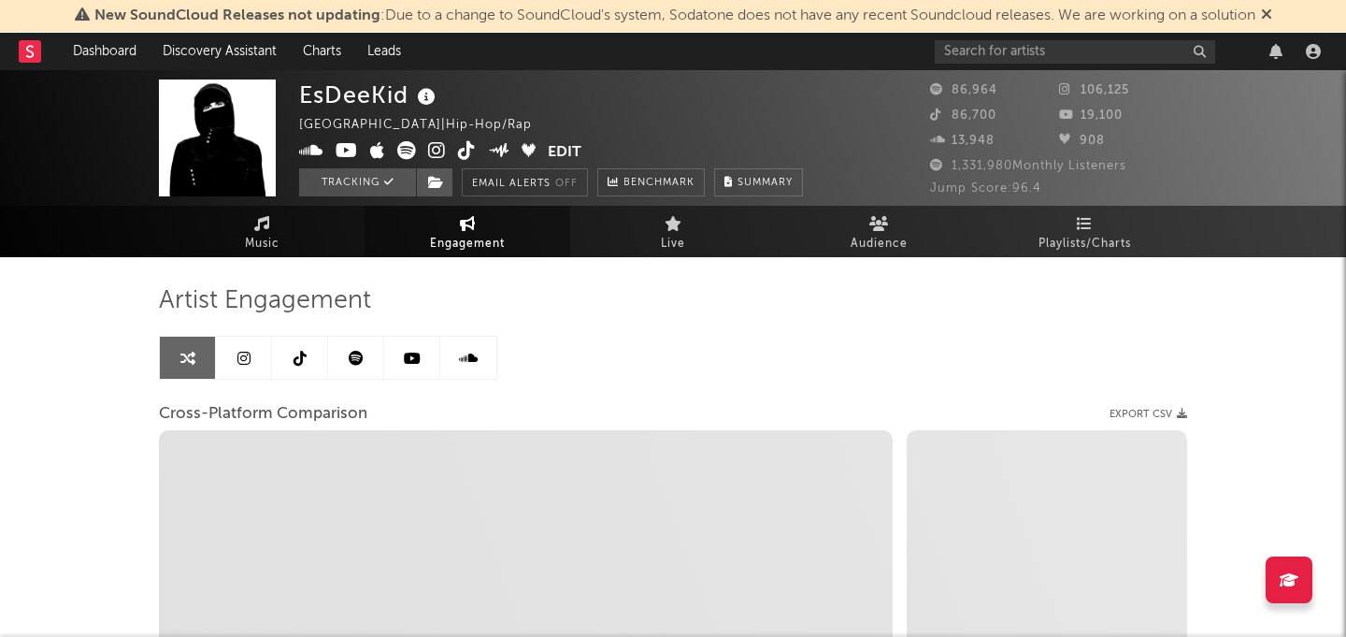
click at [363, 358] on icon at bounding box center [356, 358] width 15 height 15
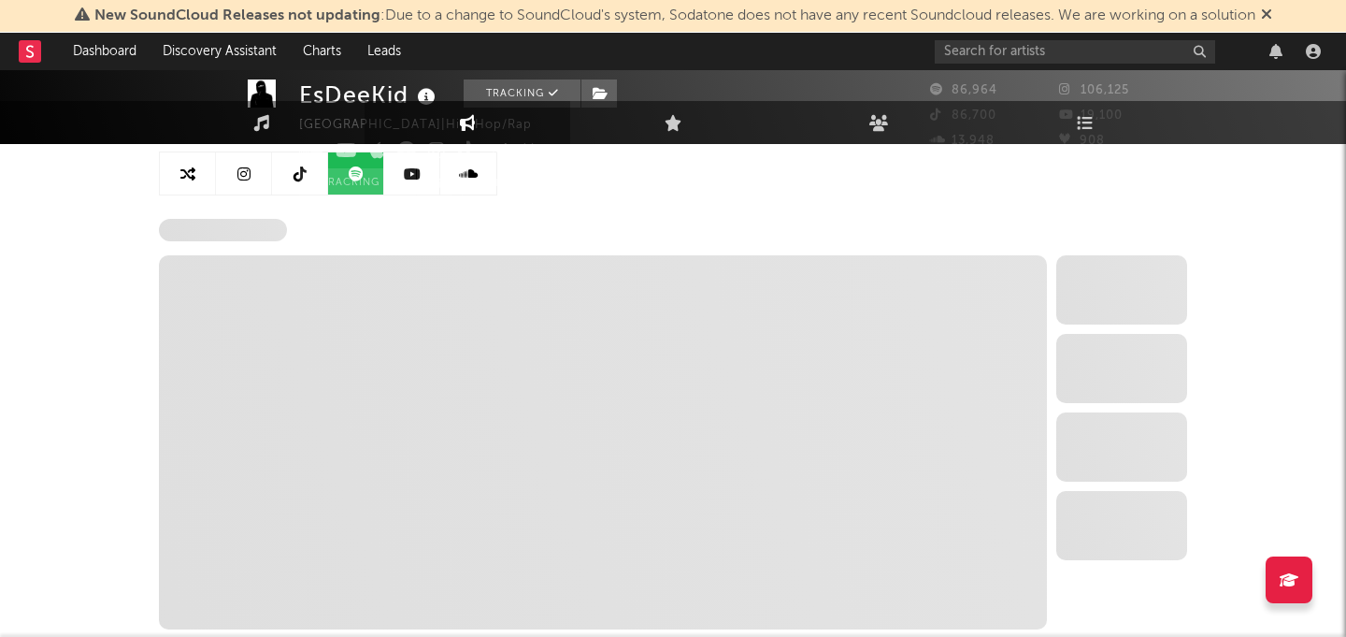
select select "6m"
select select "1w"
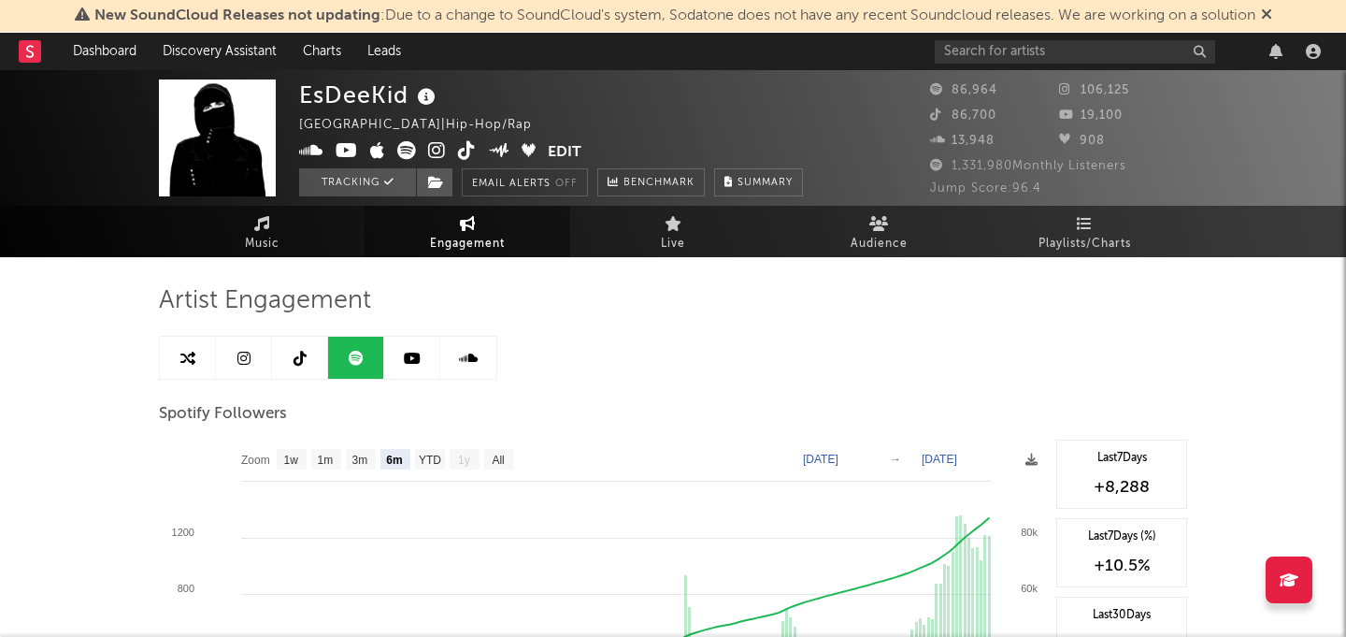
click at [29, 52] on rect at bounding box center [30, 51] width 22 height 22
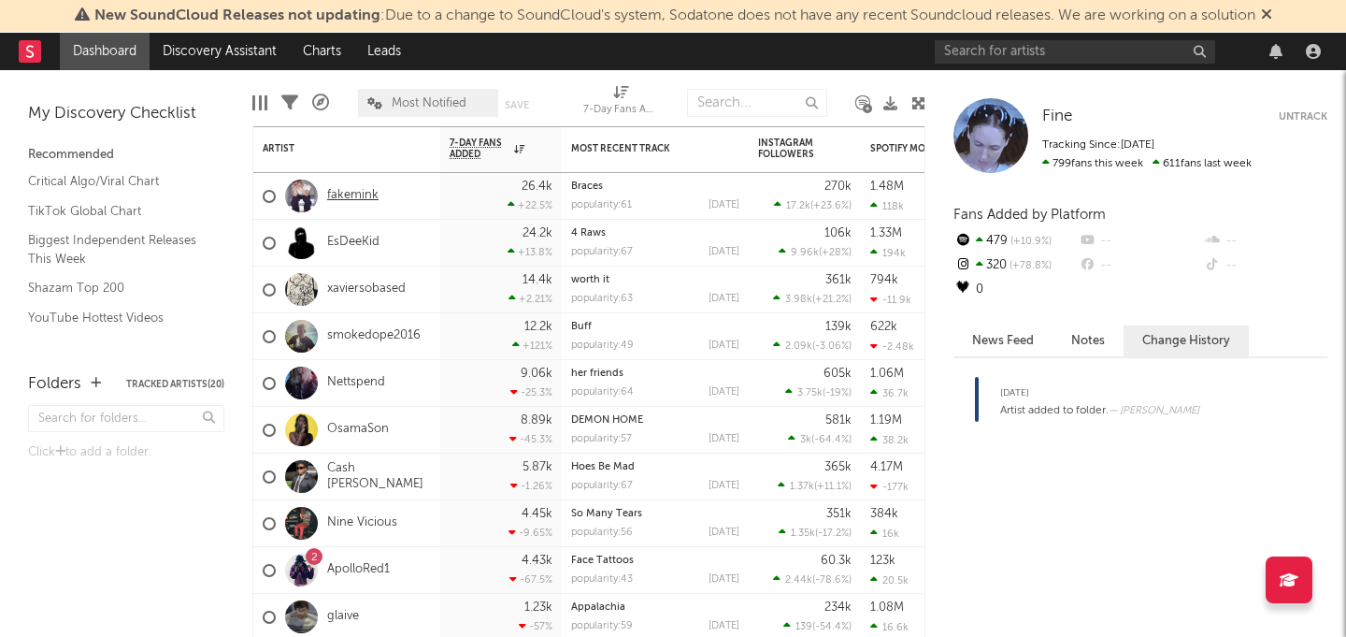
click at [361, 195] on link "fakemink" at bounding box center [352, 196] width 51 height 16
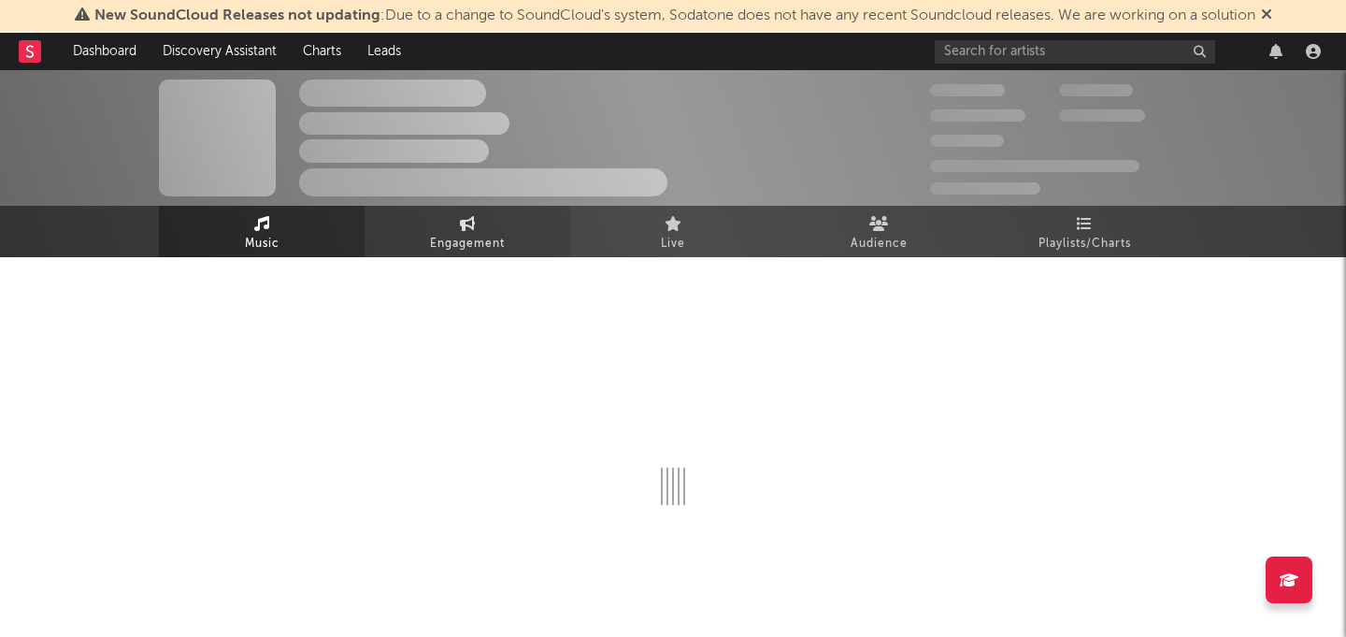
select select "6m"
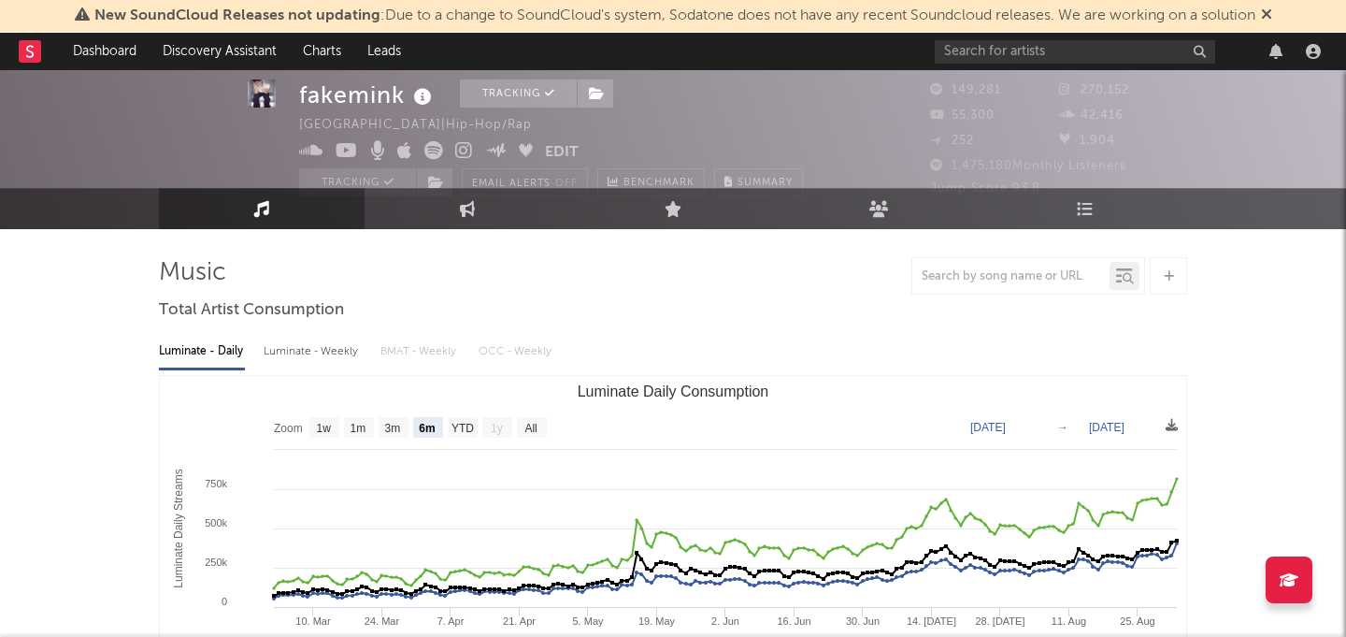
scroll to position [25, 0]
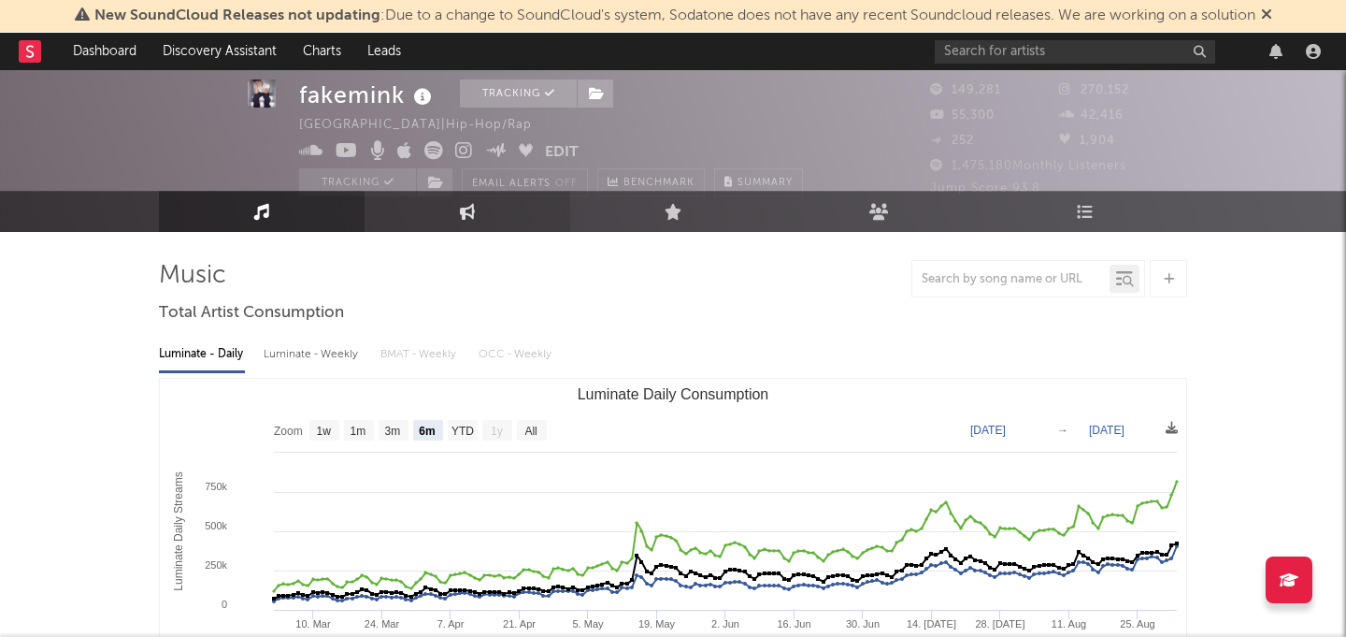
click at [430, 215] on link "Engagement" at bounding box center [468, 211] width 206 height 41
select select "1w"
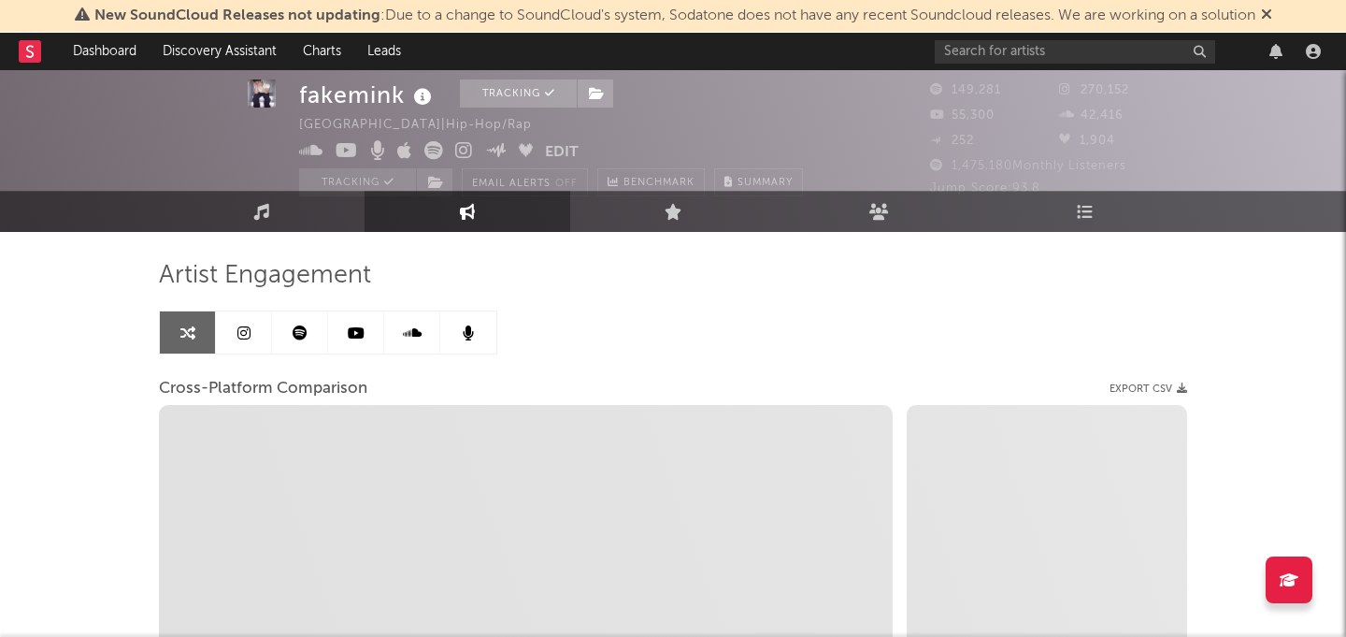
click at [310, 328] on link at bounding box center [300, 332] width 56 height 42
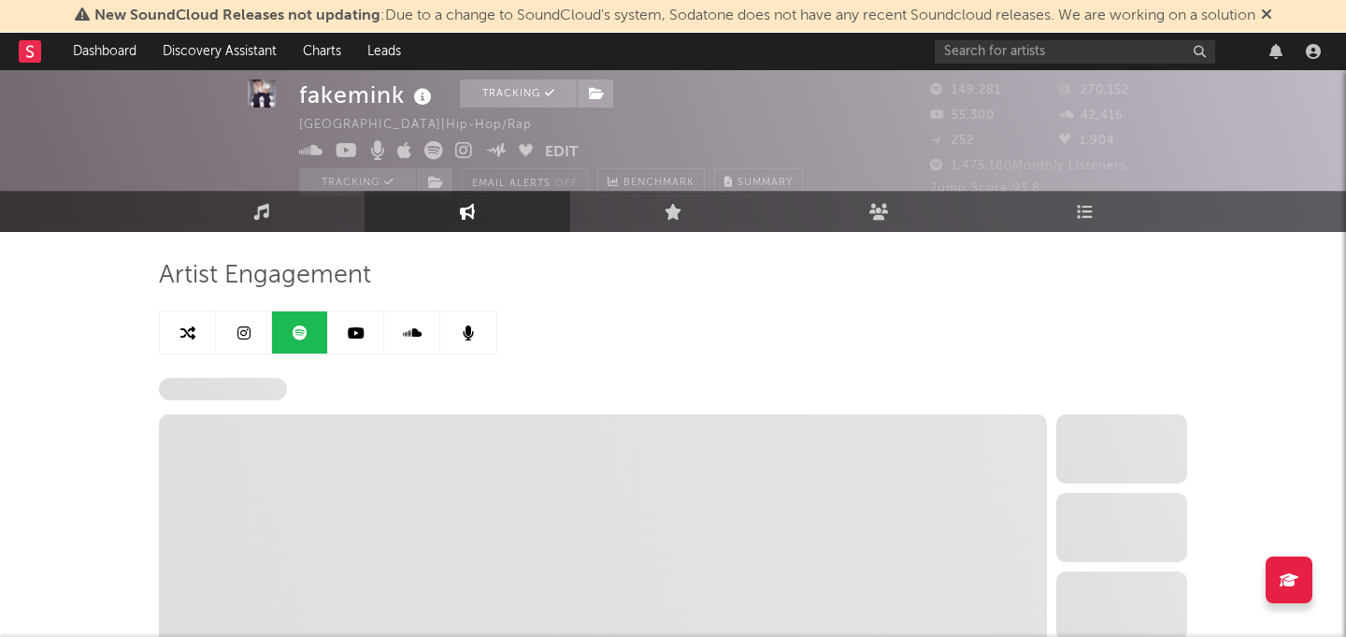
select select "6m"
select select "1w"
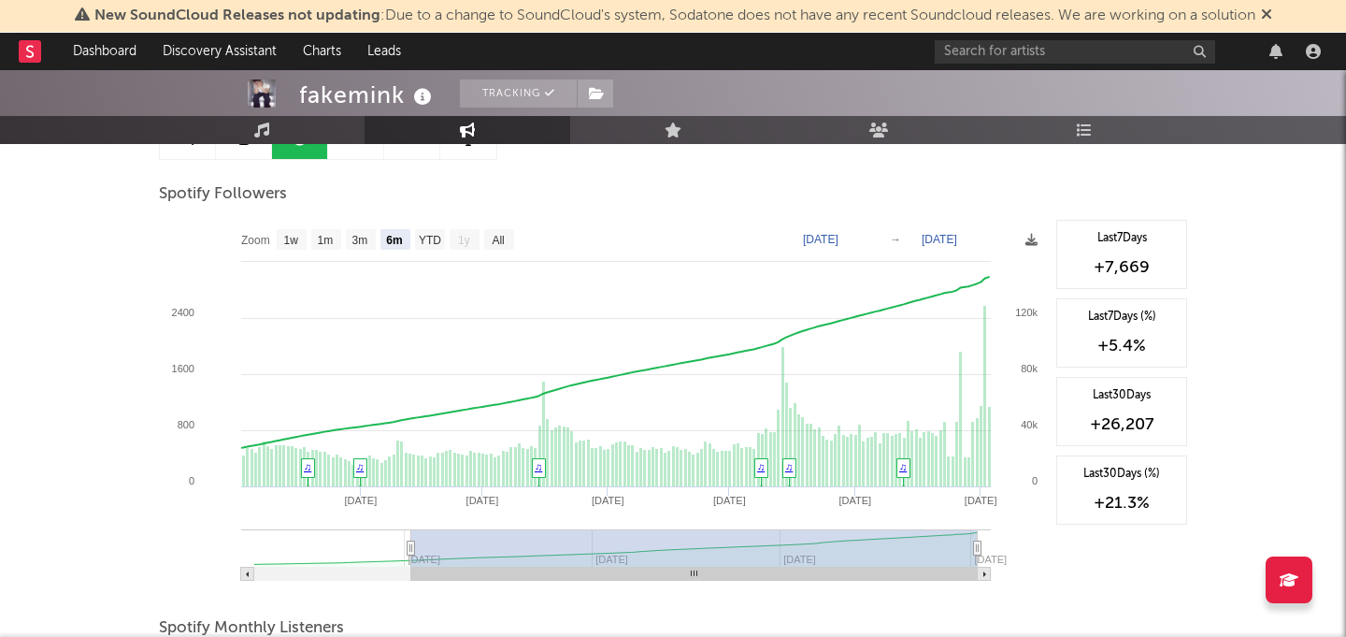
scroll to position [208, 0]
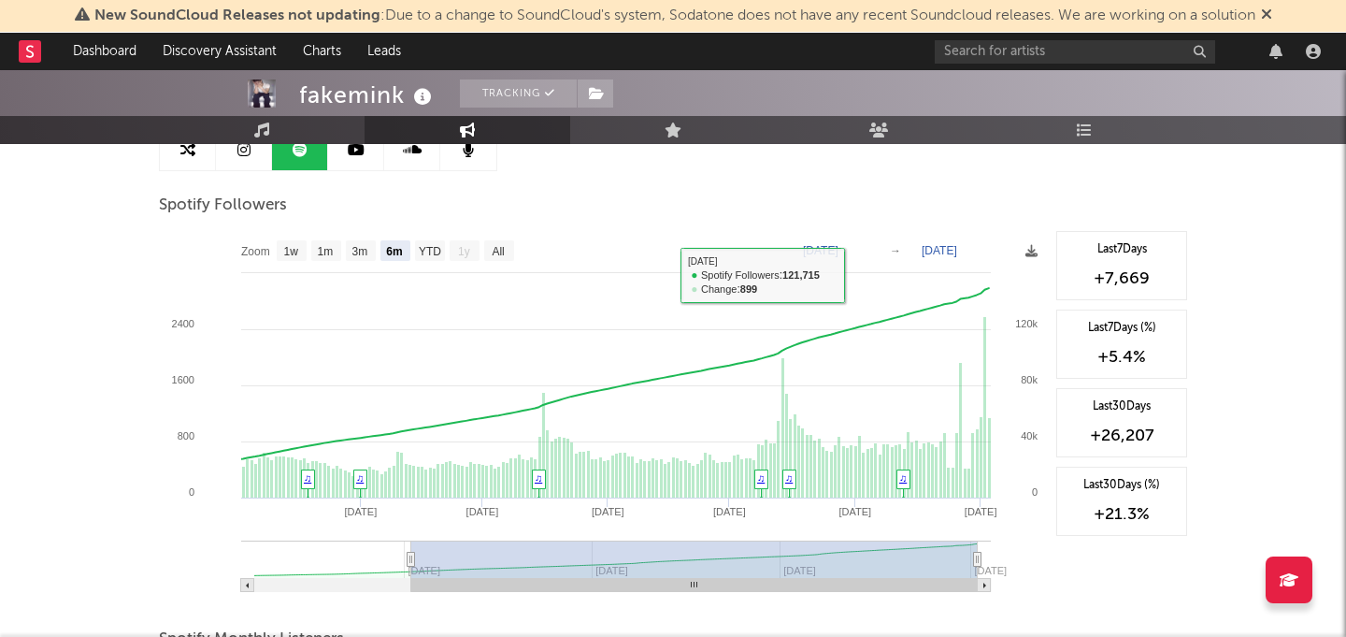
click at [493, 239] on rect at bounding box center [603, 418] width 888 height 374
click at [494, 248] on text "All" at bounding box center [498, 251] width 12 height 13
select select "All"
type input "2025-01-11"
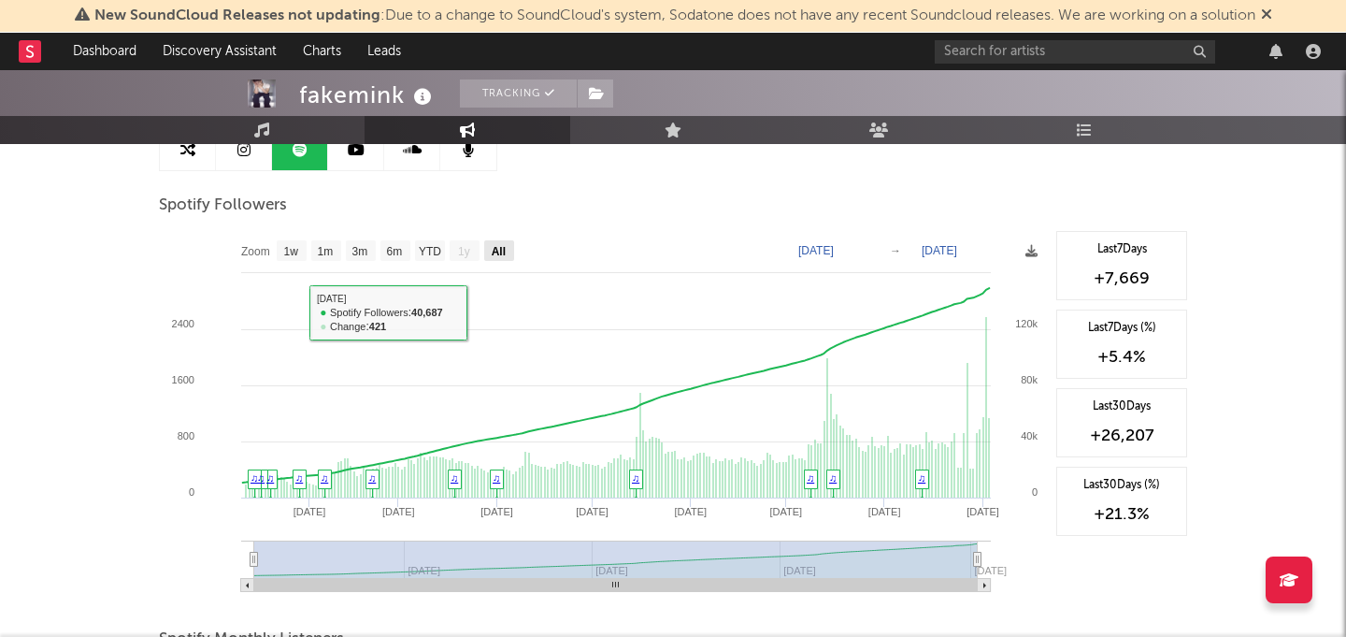
click at [498, 248] on text "All" at bounding box center [499, 251] width 14 height 13
click at [498, 249] on text "All" at bounding box center [499, 251] width 14 height 13
select select "All"
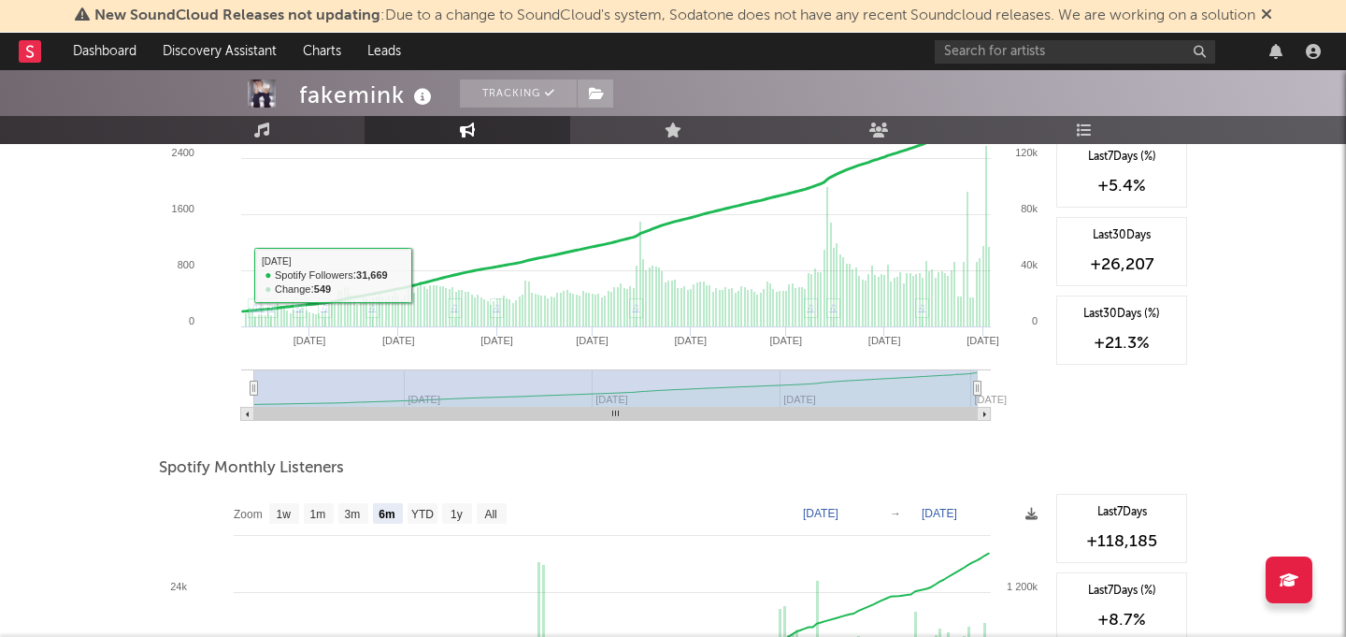
scroll to position [524, 0]
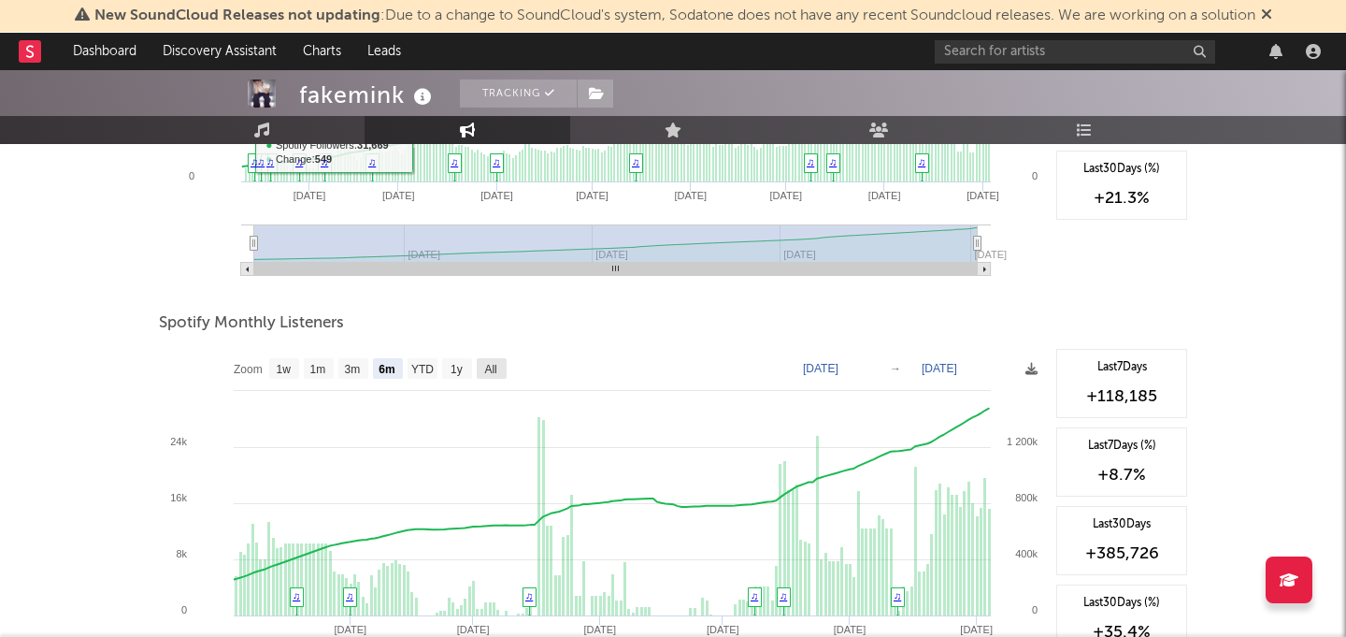
click at [494, 365] on text "All" at bounding box center [490, 369] width 12 height 13
select select "All"
type input "2024-05-27"
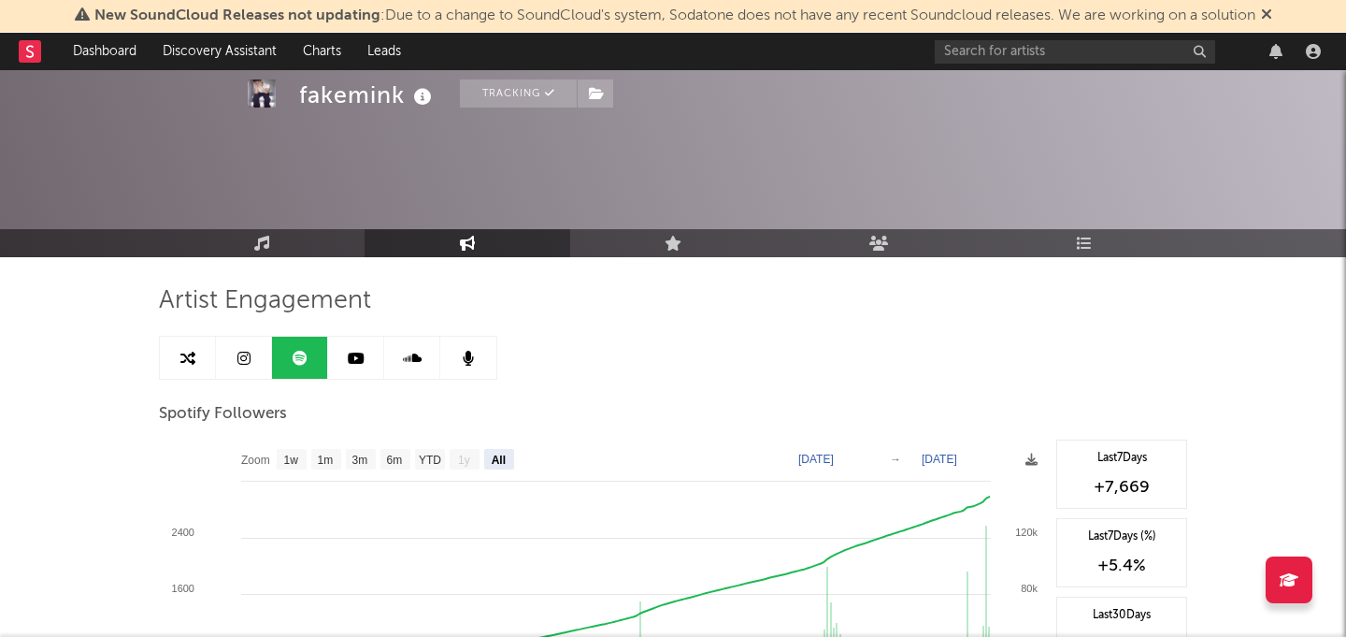
scroll to position [608, 0]
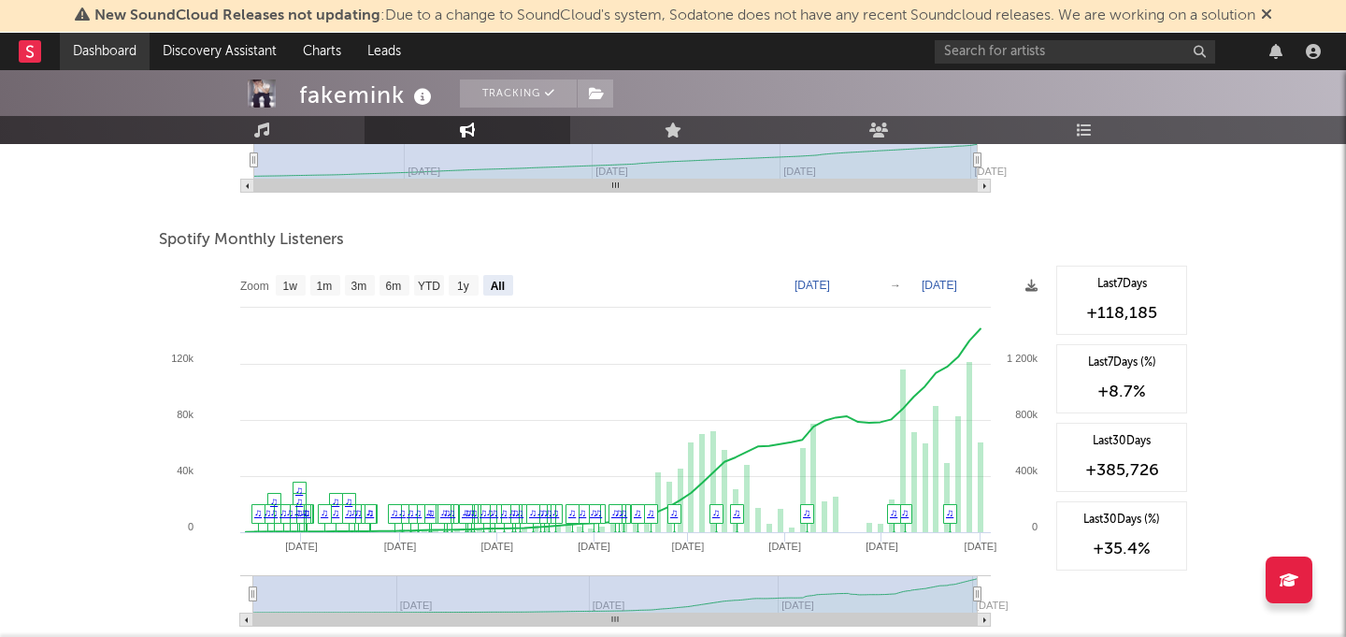
click at [93, 53] on link "Dashboard" at bounding box center [105, 51] width 90 height 37
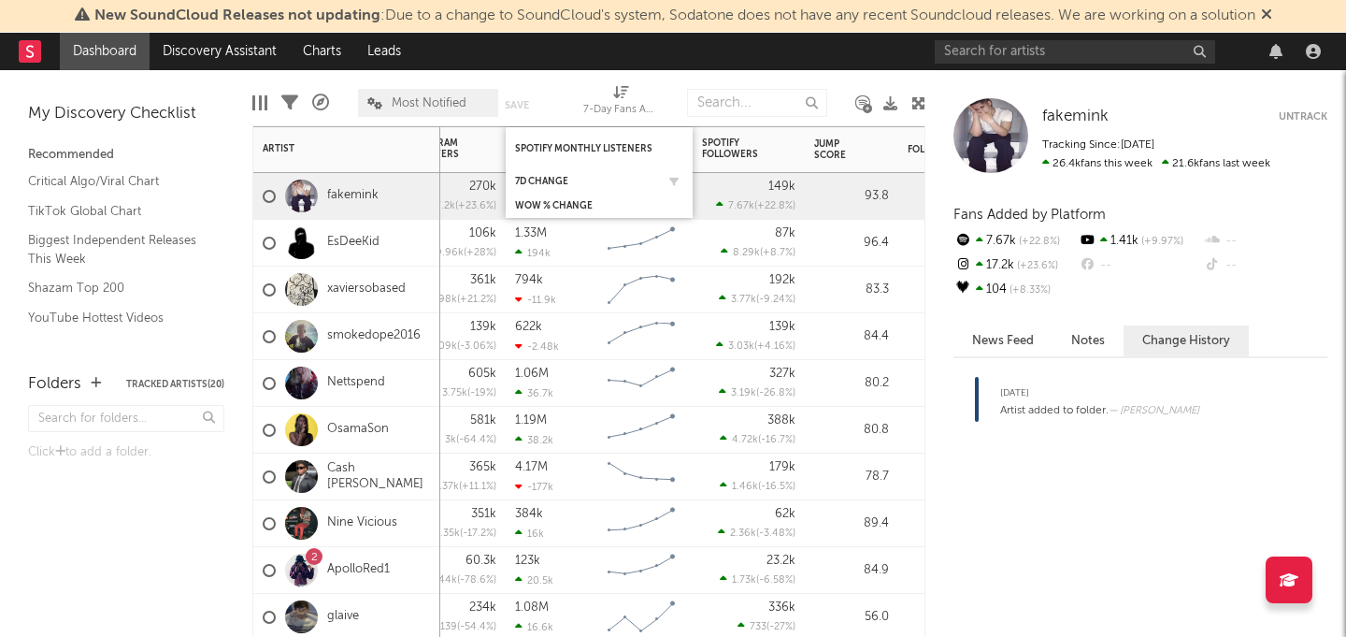
click at [564, 173] on div "7d Change" at bounding box center [599, 181] width 168 height 19
click at [553, 182] on div "7d Change" at bounding box center [585, 181] width 140 height 11
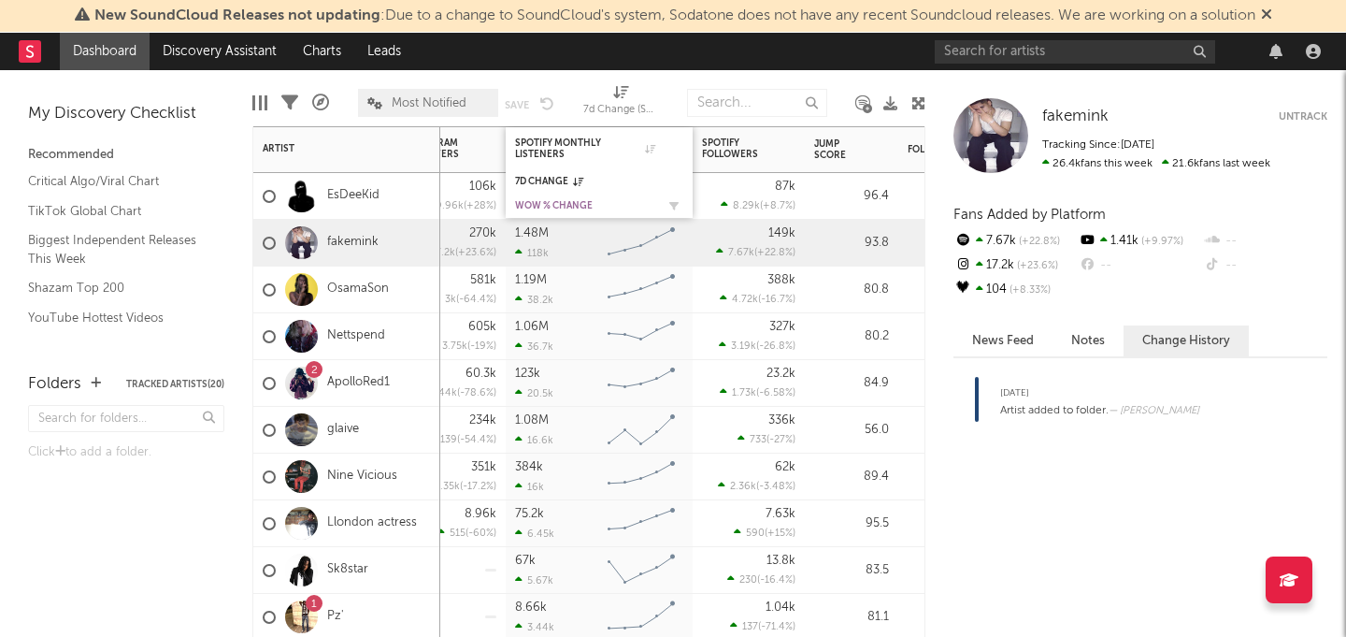
click at [551, 205] on div "WoW % Change" at bounding box center [585, 205] width 140 height 11
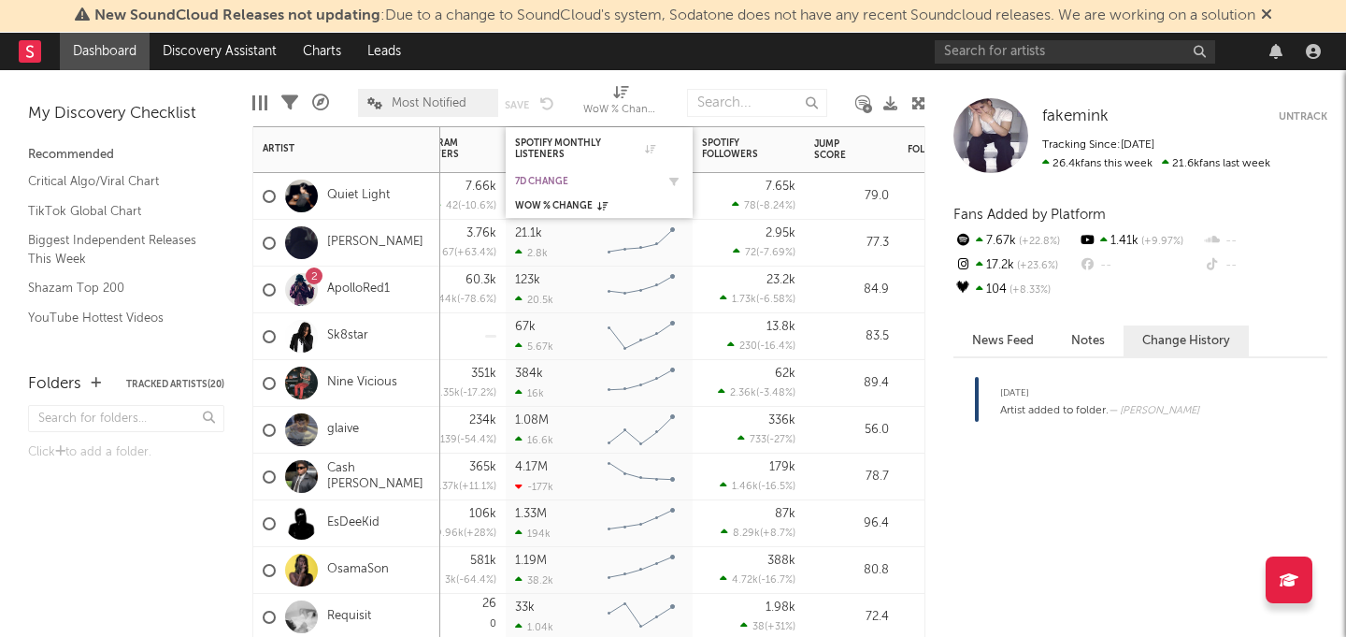
click at [554, 181] on div "7d Change" at bounding box center [585, 181] width 140 height 11
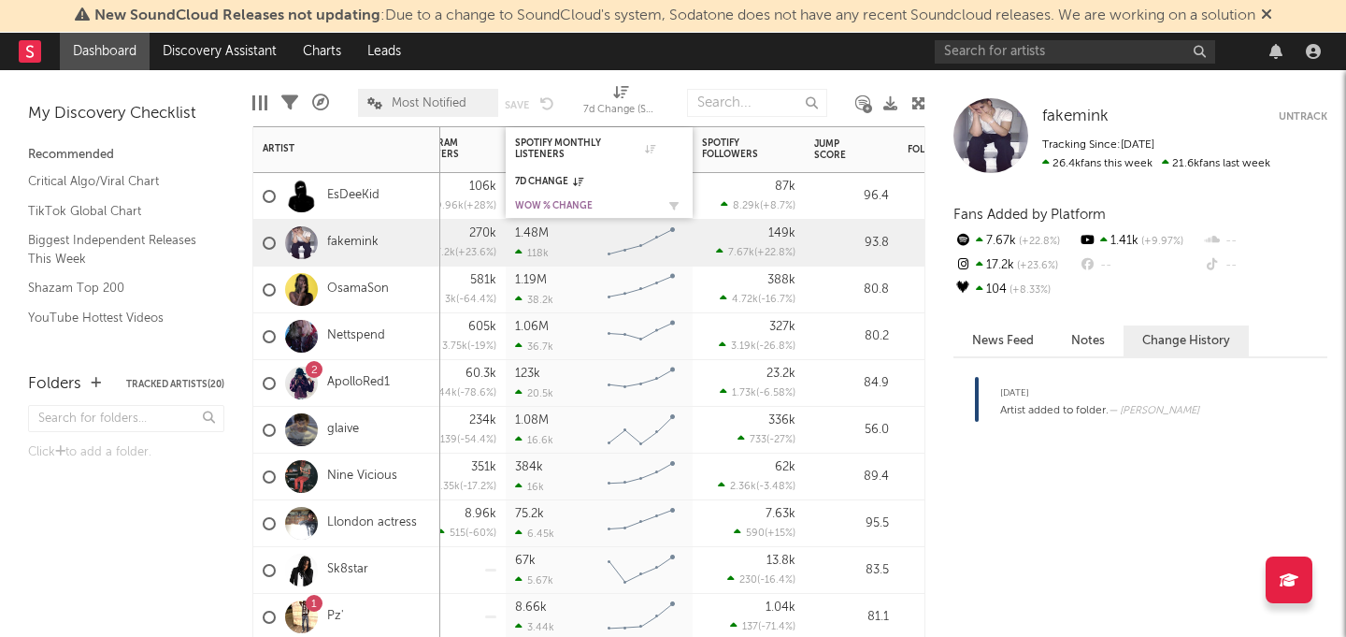
click at [552, 200] on div "WoW % Change" at bounding box center [585, 205] width 140 height 11
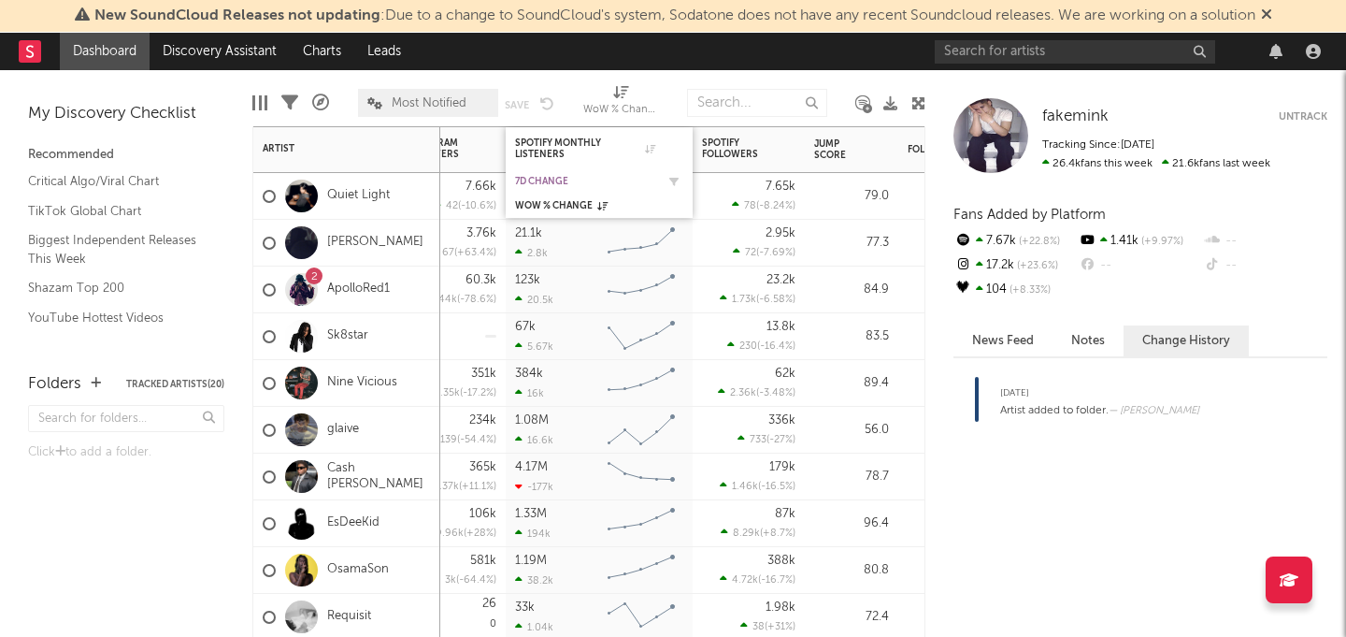
click at [555, 176] on div "7d Change" at bounding box center [585, 181] width 140 height 11
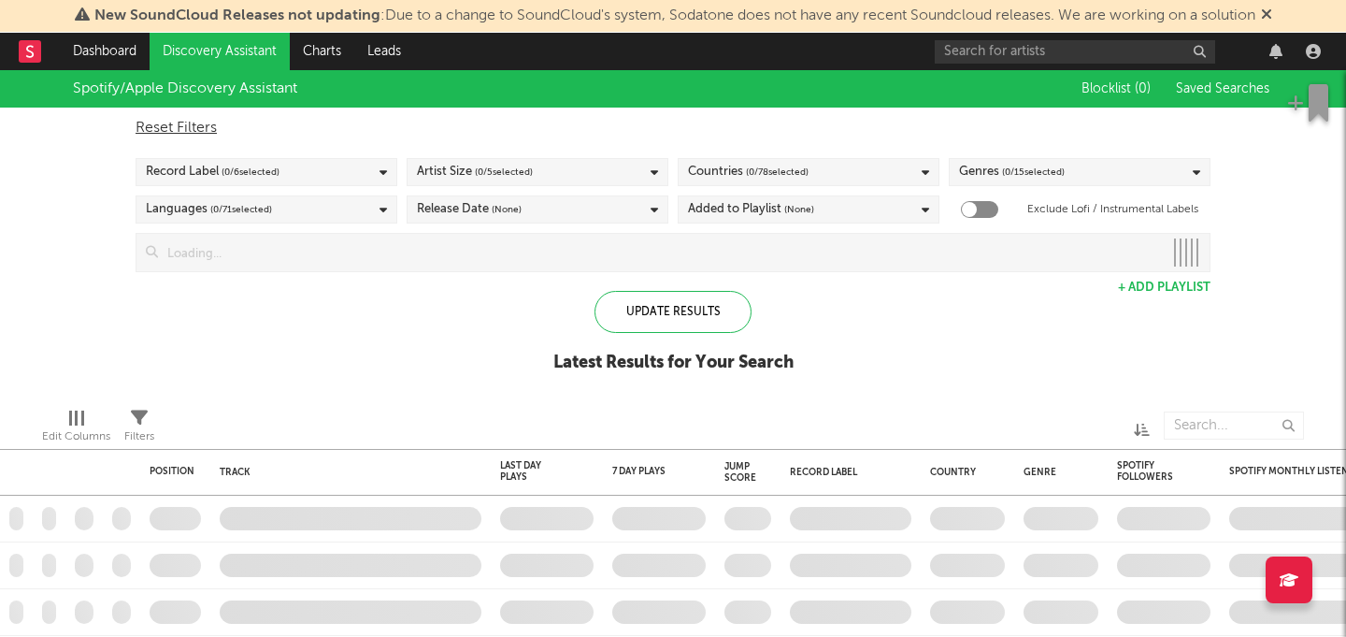
checkbox input "true"
